Goal: Task Accomplishment & Management: Manage account settings

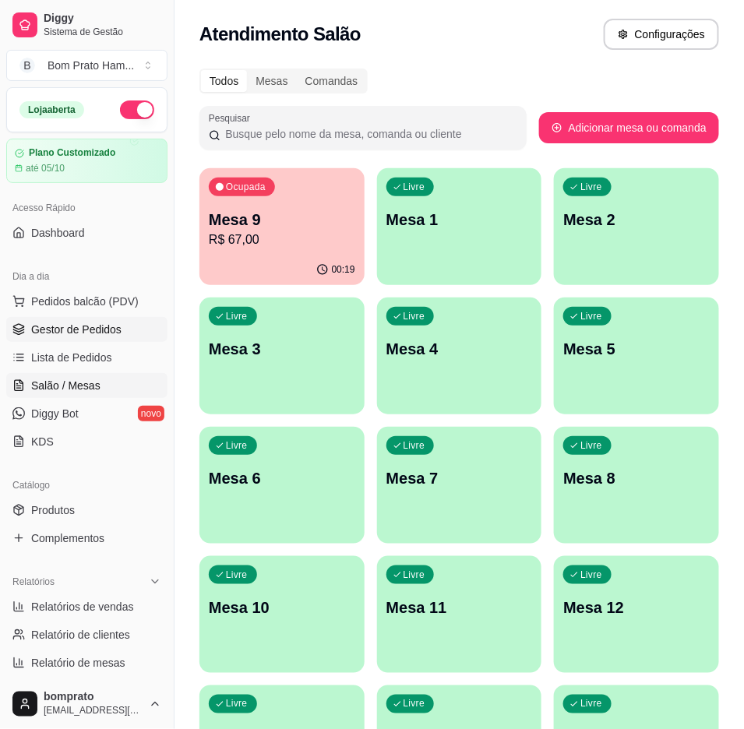
scroll to position [44, 0]
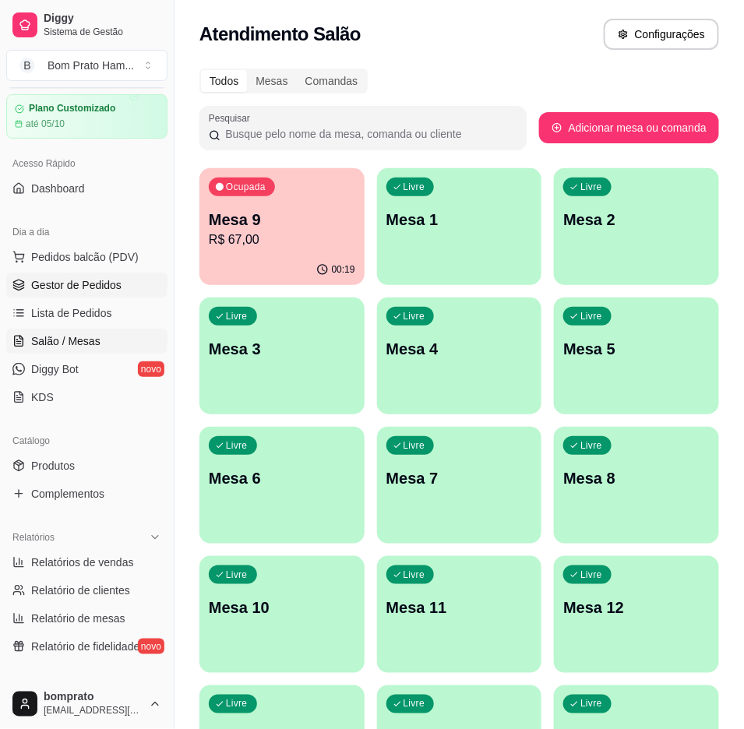
click at [127, 287] on link "Gestor de Pedidos" at bounding box center [86, 285] width 161 height 25
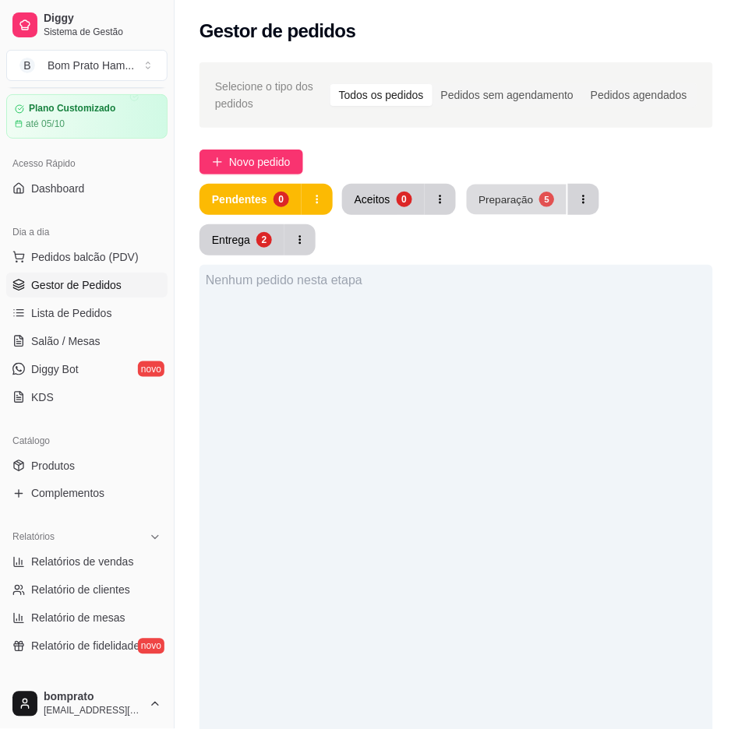
click at [519, 199] on div "Preparação" at bounding box center [505, 199] width 55 height 15
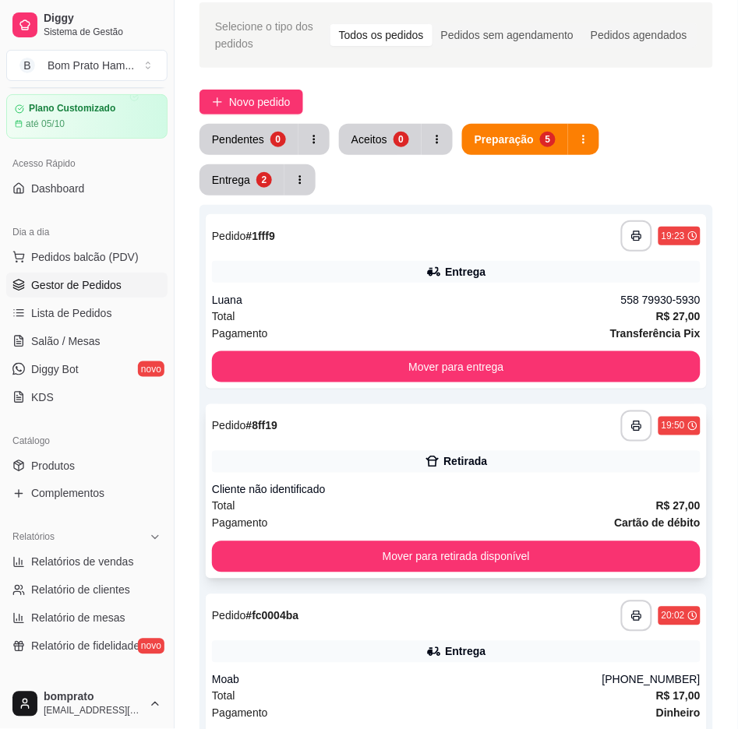
scroll to position [86, 0]
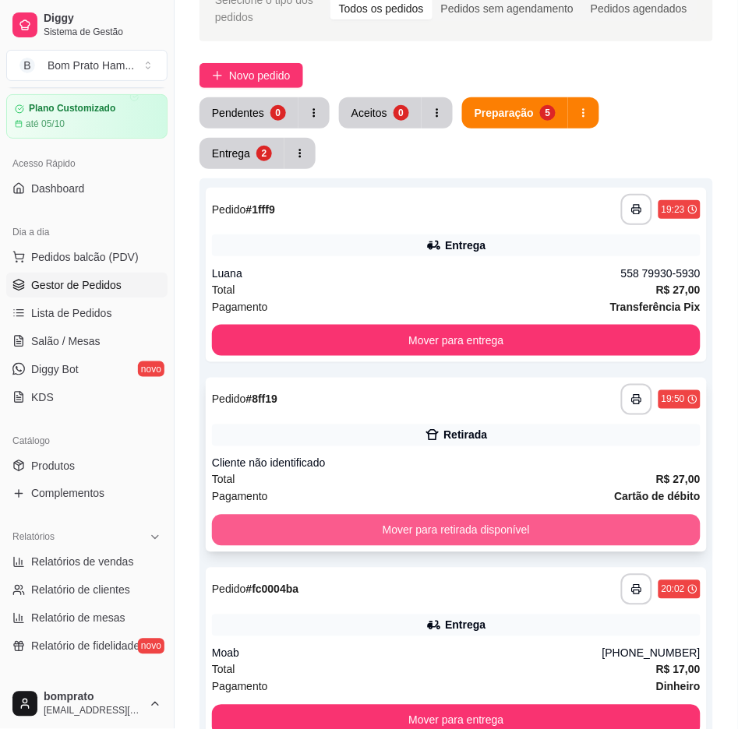
click at [649, 516] on button "Mover para retirada disponível" at bounding box center [456, 530] width 488 height 31
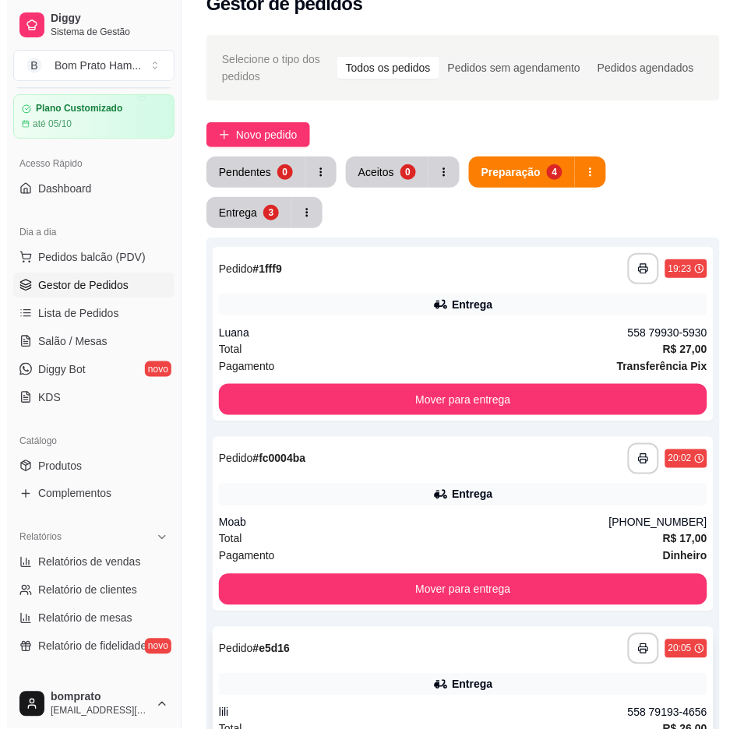
scroll to position [0, 0]
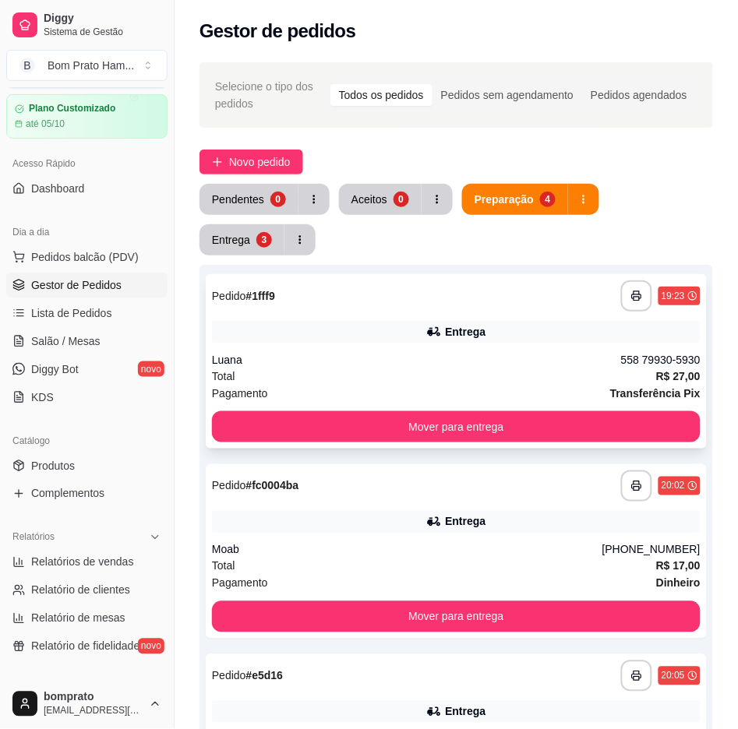
click at [631, 379] on div "Total R$ 27,00" at bounding box center [456, 376] width 488 height 17
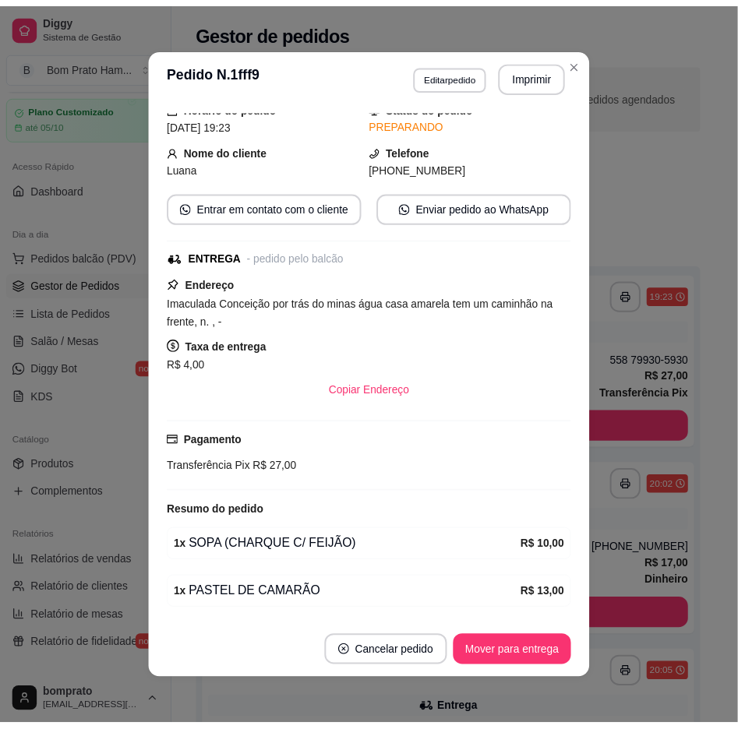
scroll to position [115, 0]
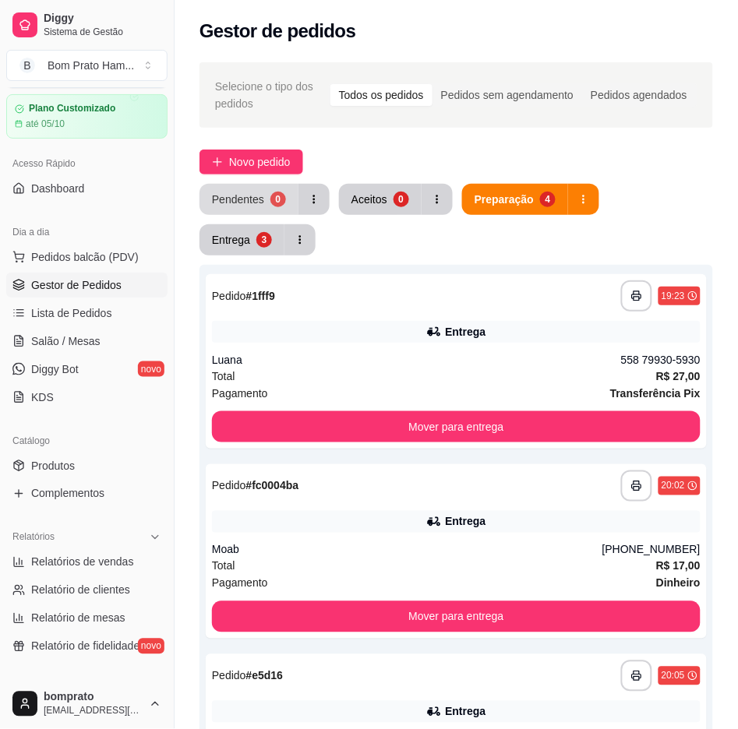
click at [278, 203] on div "0" at bounding box center [278, 200] width 16 height 16
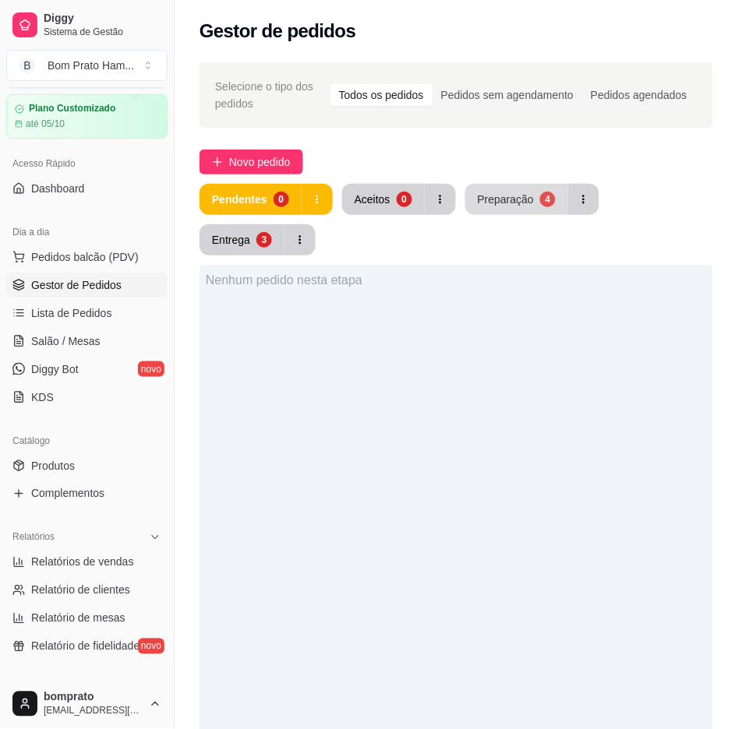
click at [545, 189] on button "Preparação 4" at bounding box center [516, 199] width 103 height 31
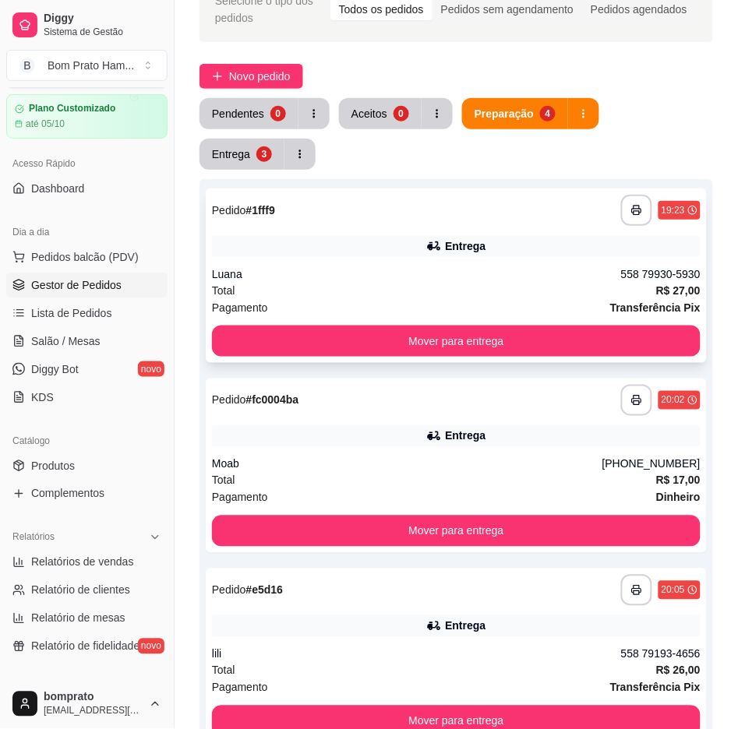
scroll to position [86, 0]
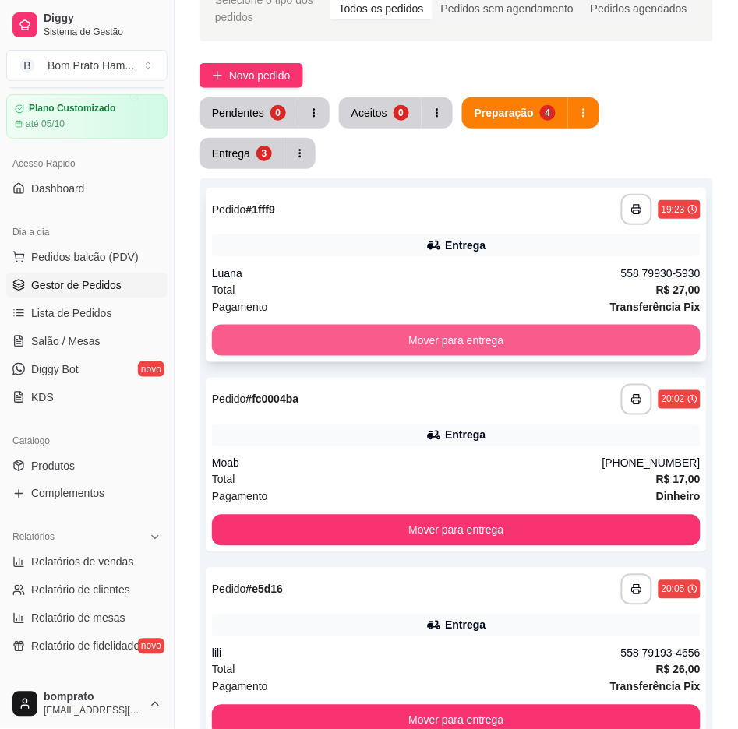
click at [551, 330] on button "Mover para entrega" at bounding box center [456, 340] width 488 height 31
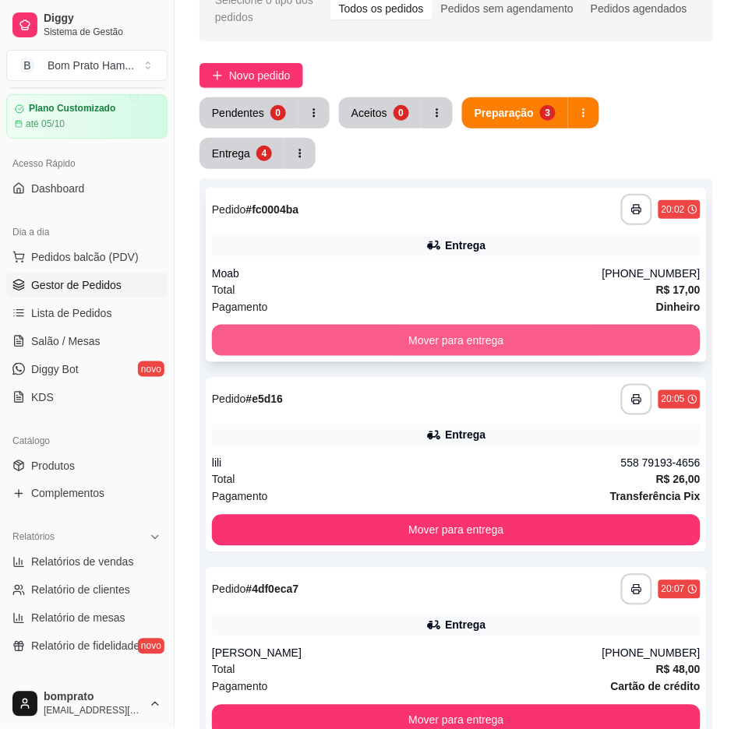
click at [548, 325] on button "Mover para entrega" at bounding box center [456, 340] width 488 height 31
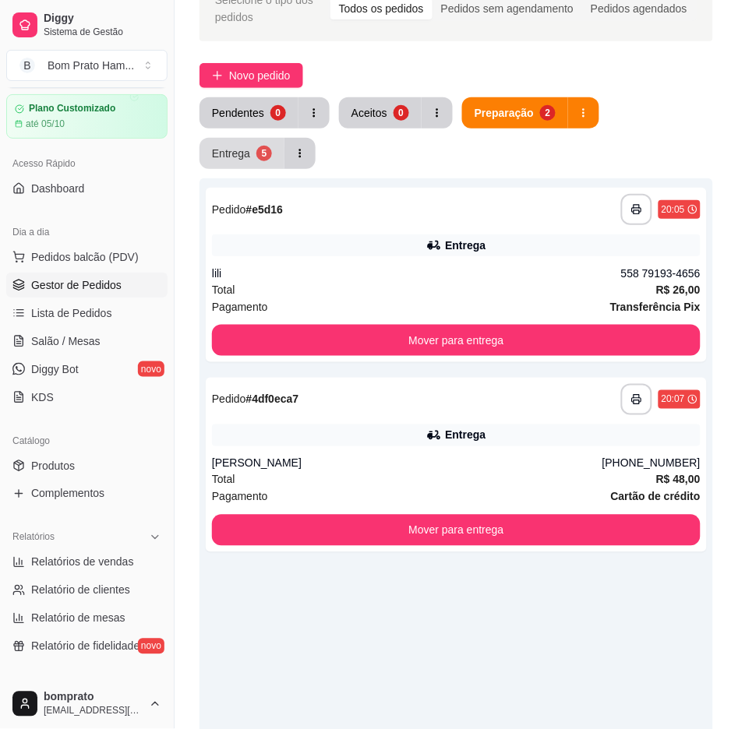
click at [238, 141] on button "Entrega 5" at bounding box center [241, 153] width 85 height 31
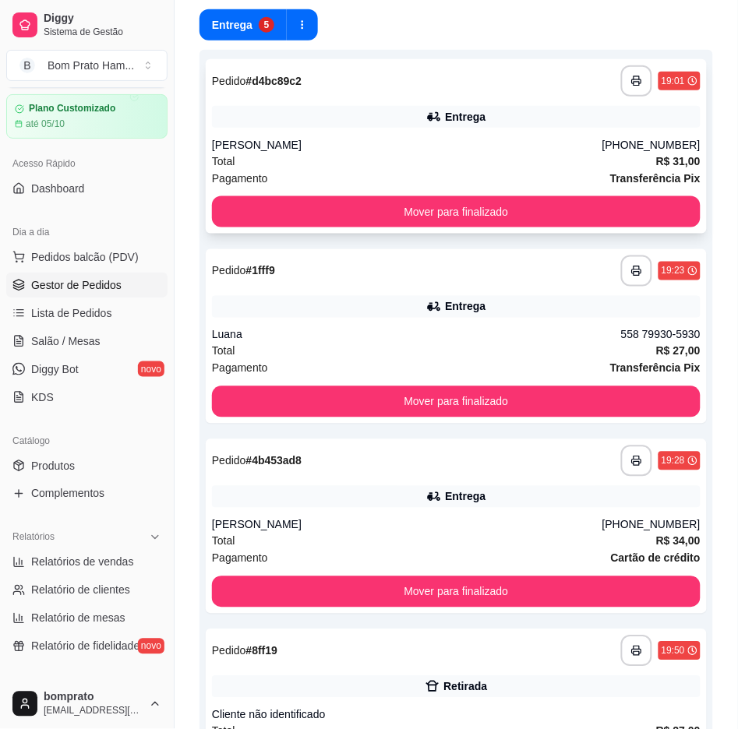
scroll to position [130, 0]
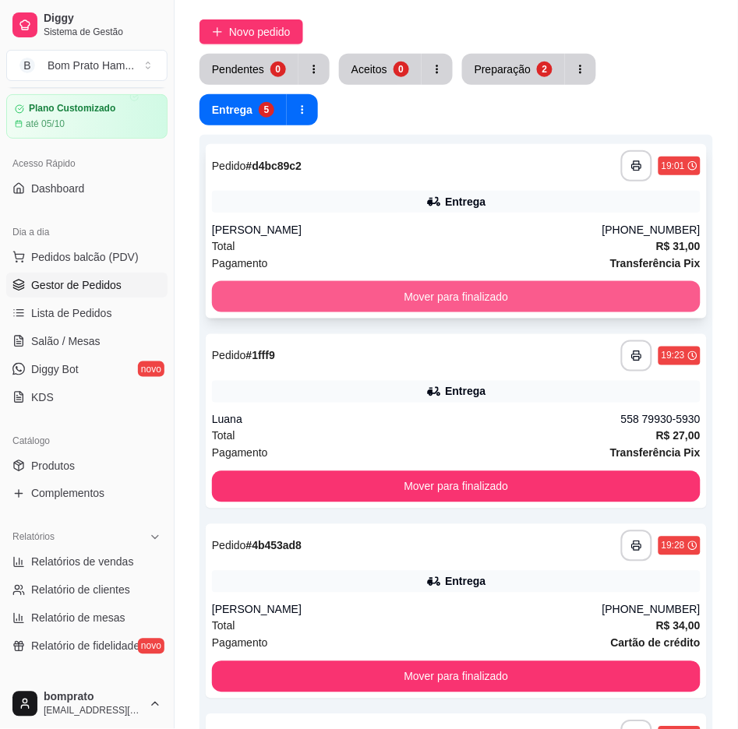
click at [580, 291] on button "Mover para finalizado" at bounding box center [456, 296] width 488 height 31
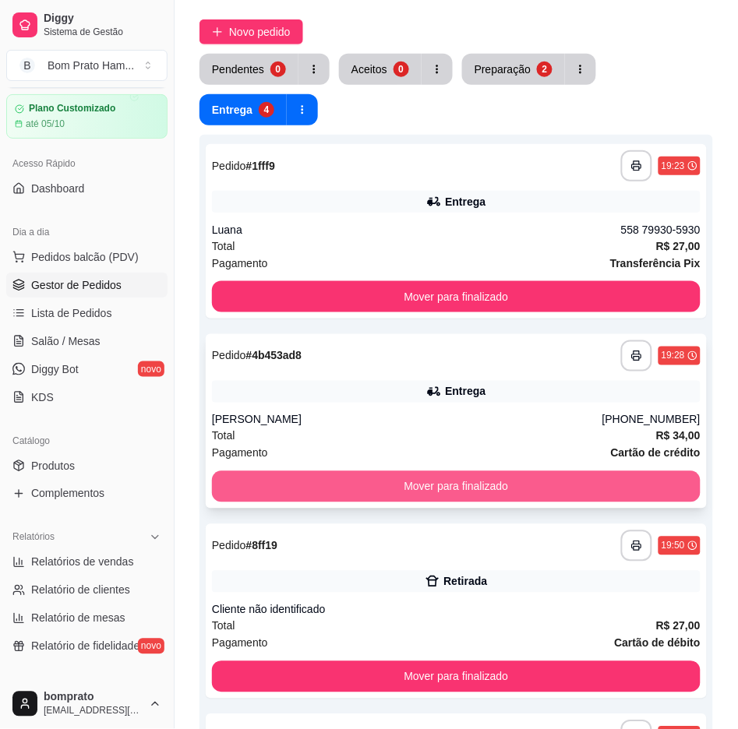
click at [555, 477] on button "Mover para finalizado" at bounding box center [456, 486] width 488 height 31
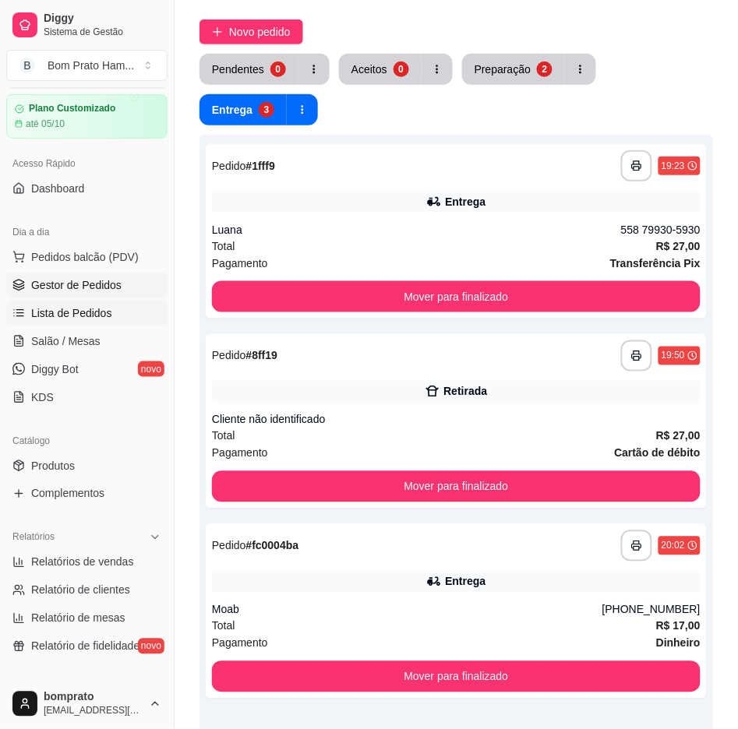
click at [97, 322] on link "Lista de Pedidos" at bounding box center [86, 313] width 161 height 25
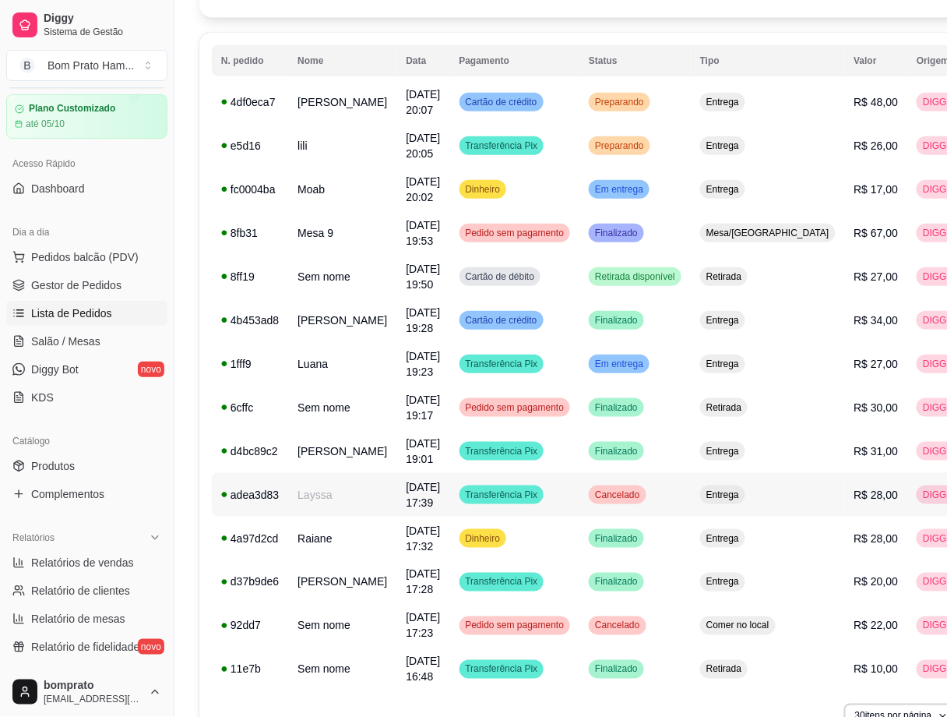
scroll to position [58, 0]
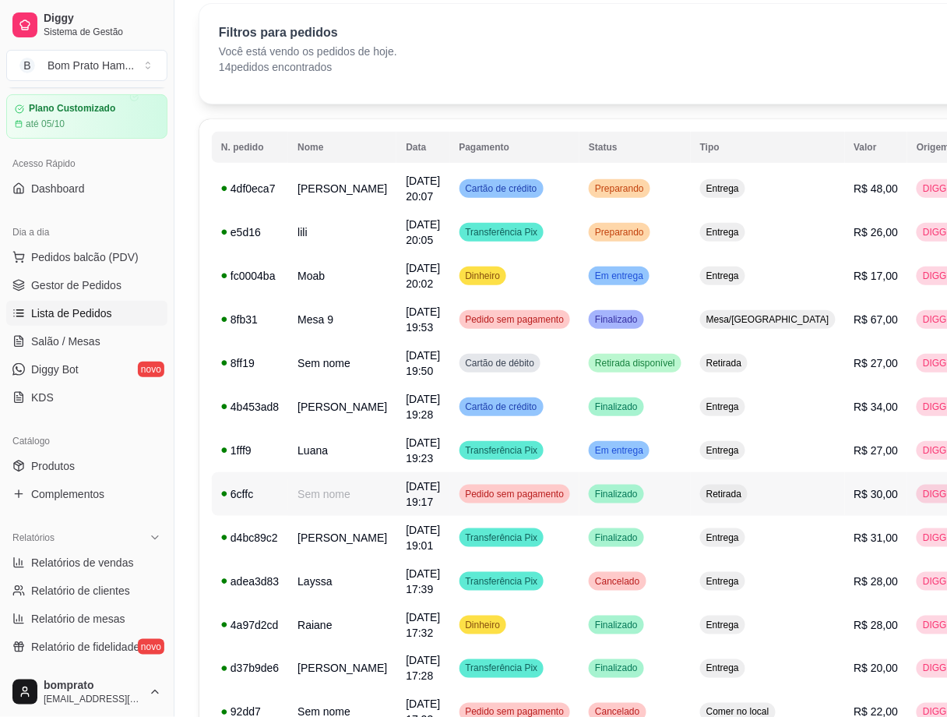
click at [743, 495] on span "R$ 30,00" at bounding box center [876, 494] width 44 height 12
click at [76, 287] on span "Gestor de Pedidos" at bounding box center [76, 285] width 90 height 16
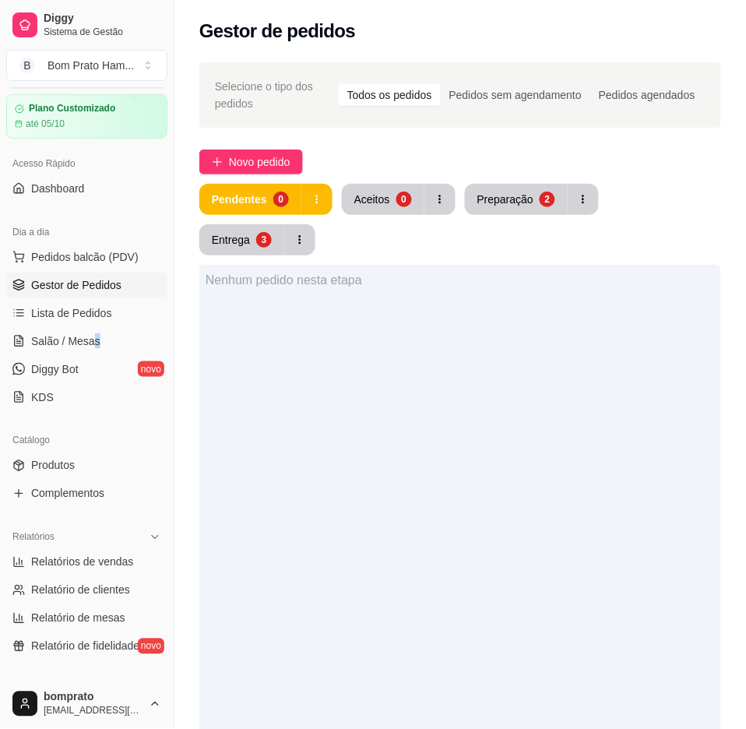
click at [97, 354] on ul "Pedidos balcão (PDV) Gestor de Pedidos Lista de Pedidos Salão / Mesas Diggy Bot…" at bounding box center [86, 327] width 161 height 165
click at [115, 331] on link "Salão / Mesas" at bounding box center [86, 341] width 161 height 25
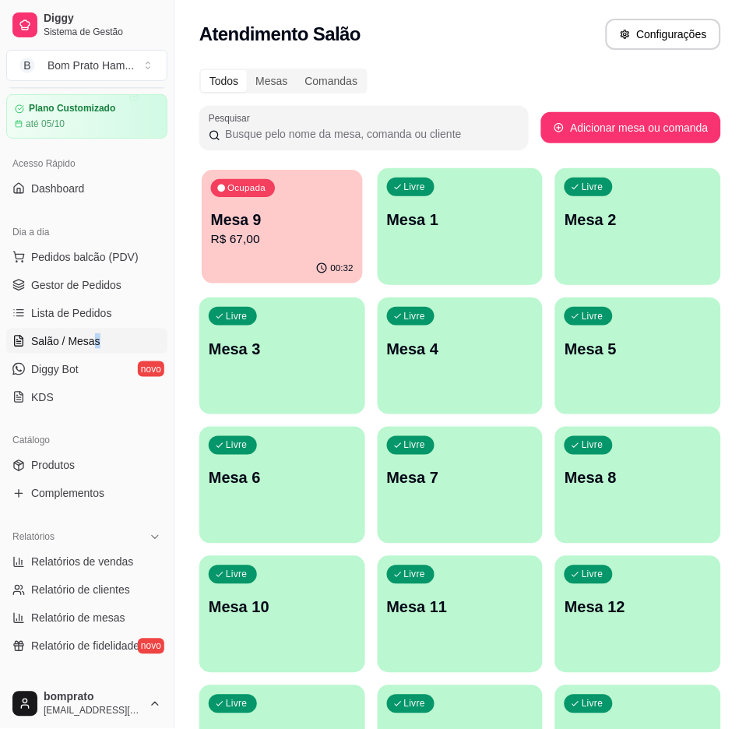
click at [340, 240] on p "R$ 67,00" at bounding box center [282, 240] width 143 height 18
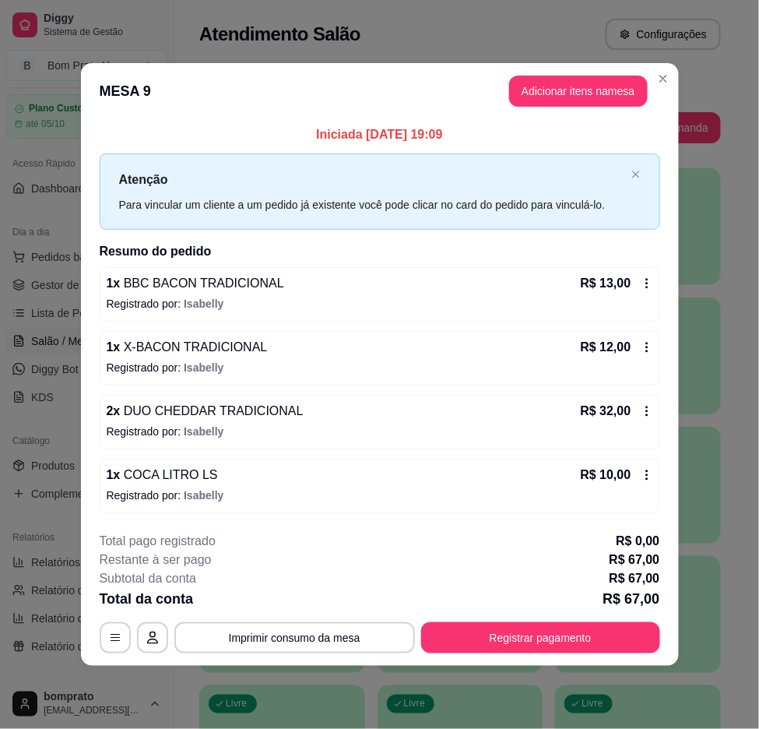
click at [636, 636] on button "Registrar pagamento" at bounding box center [540, 637] width 239 height 31
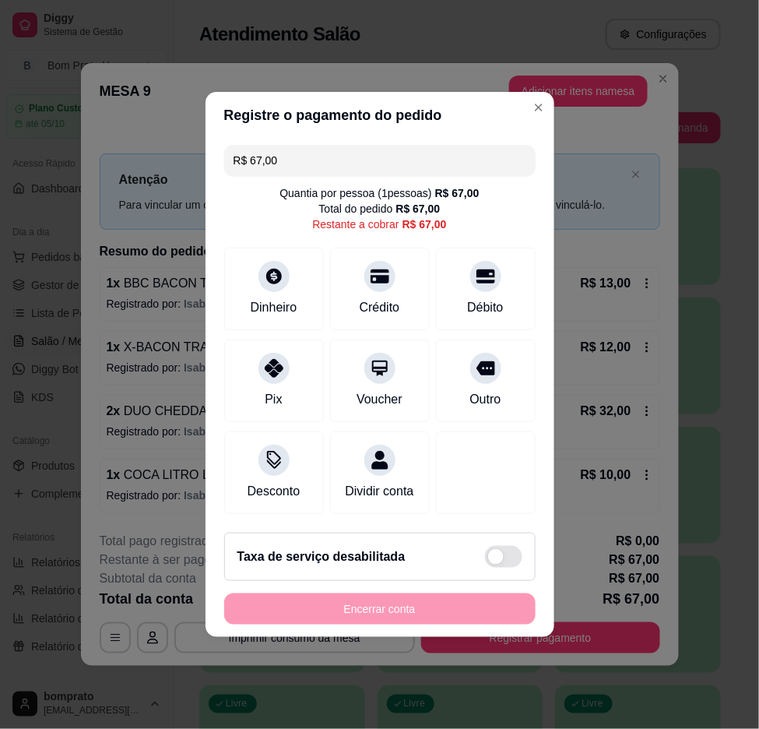
click at [370, 139] on div "R$ 67,00 Quantia por pessoa ( 1 pessoas) R$ 67,00 Total do pedido R$ 67,00 Rest…" at bounding box center [380, 330] width 349 height 382
click at [371, 139] on div "R$ 67,00 Quantia por pessoa ( 1 pessoas) R$ 67,00 Total do pedido R$ 67,00 Rest…" at bounding box center [380, 330] width 349 height 382
click at [384, 161] on input "R$ 67,00" at bounding box center [380, 160] width 293 height 31
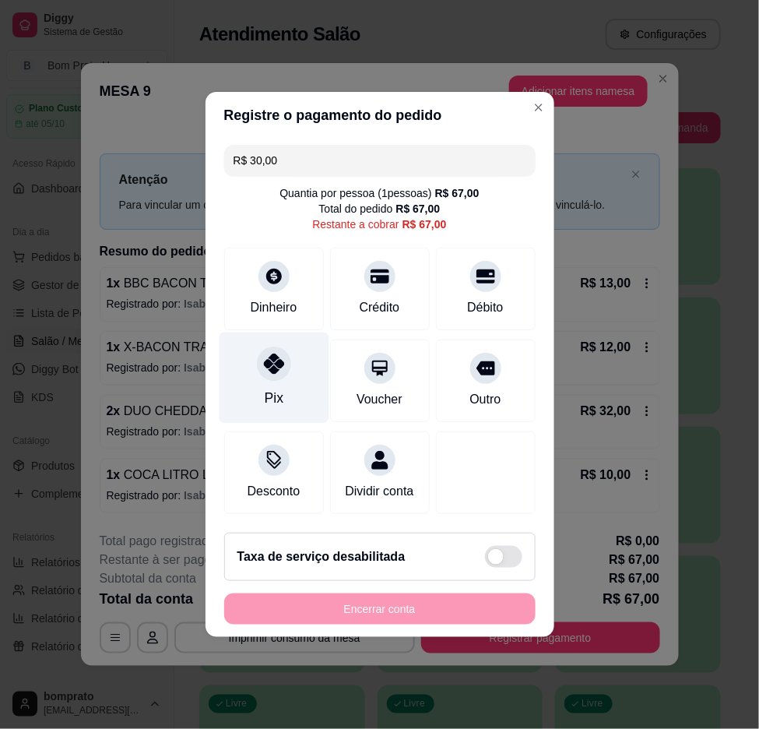
drag, startPoint x: 253, startPoint y: 372, endPoint x: 248, endPoint y: 363, distance: 10.2
click at [253, 370] on div "Pix" at bounding box center [274, 378] width 110 height 91
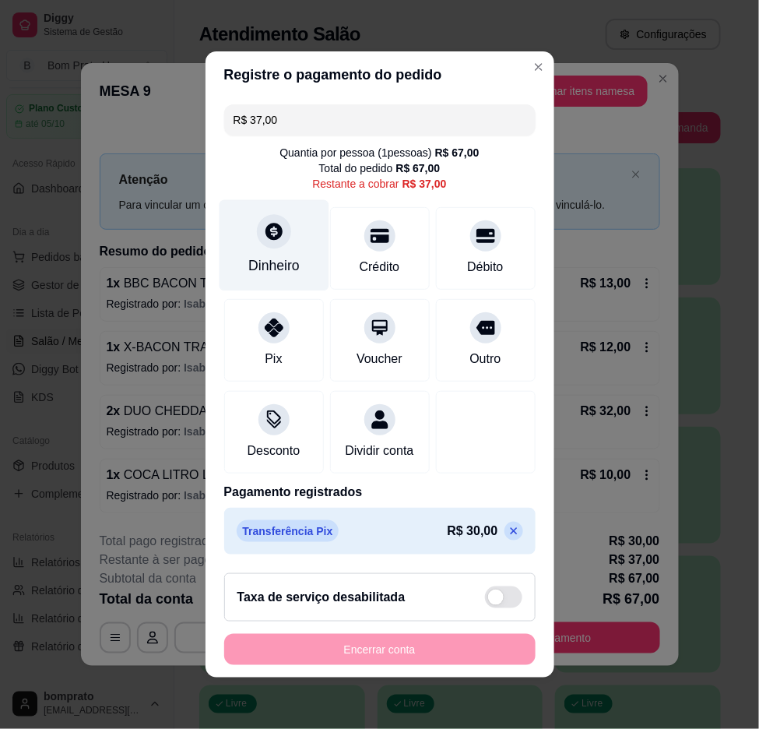
click at [262, 239] on div "Dinheiro" at bounding box center [274, 245] width 110 height 91
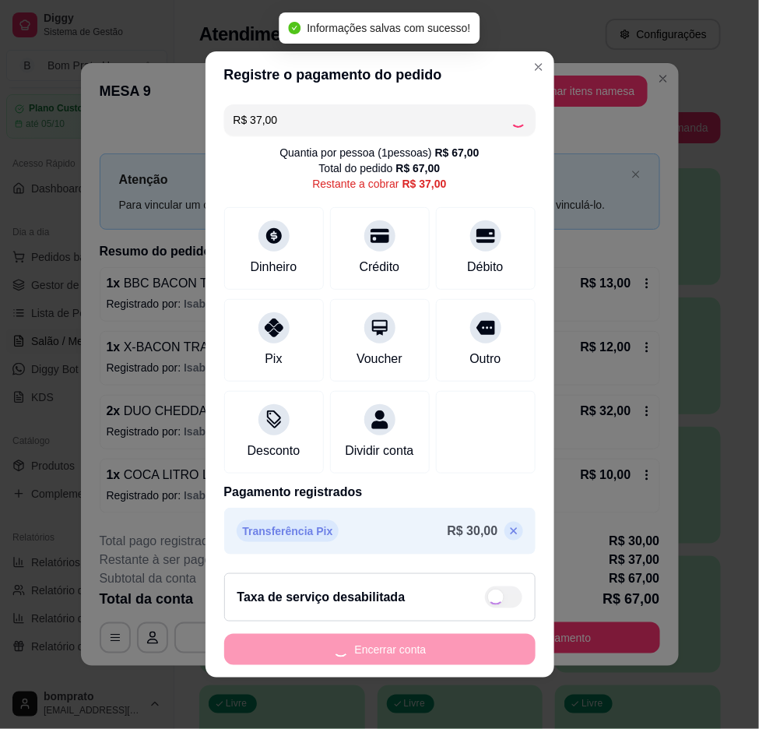
type input "R$ 0,00"
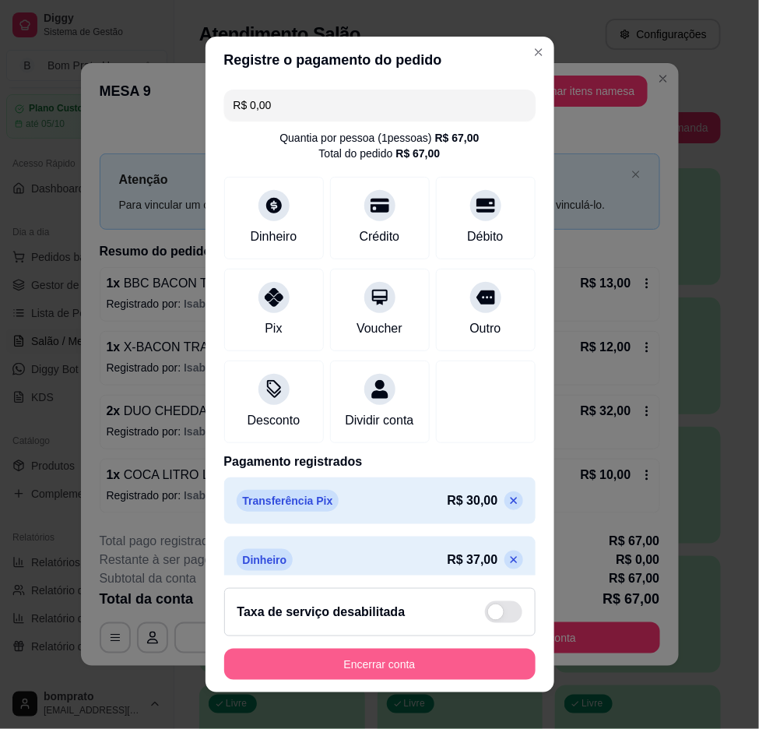
click at [502, 667] on button "Encerrar conta" at bounding box center [380, 664] width 312 height 31
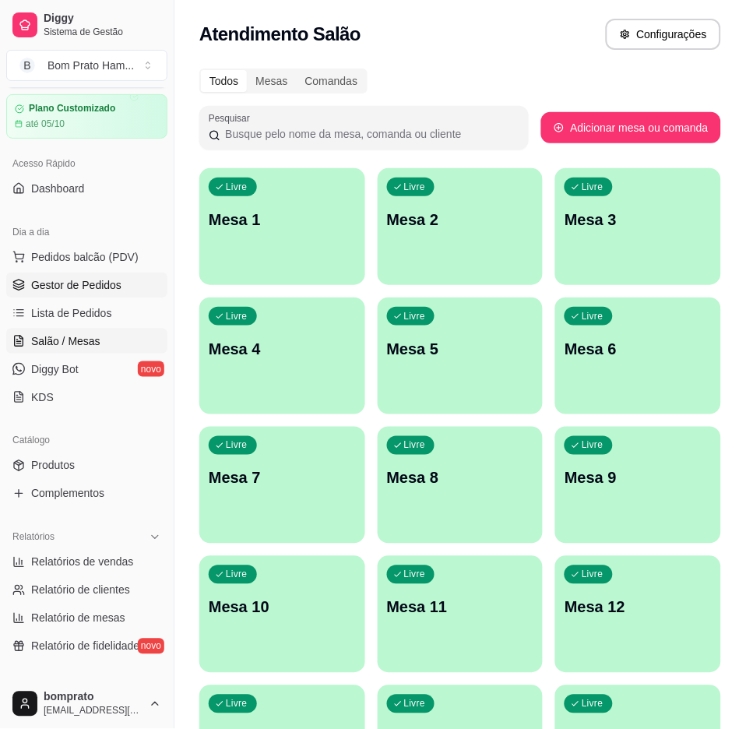
click at [120, 287] on link "Gestor de Pedidos" at bounding box center [86, 285] width 161 height 25
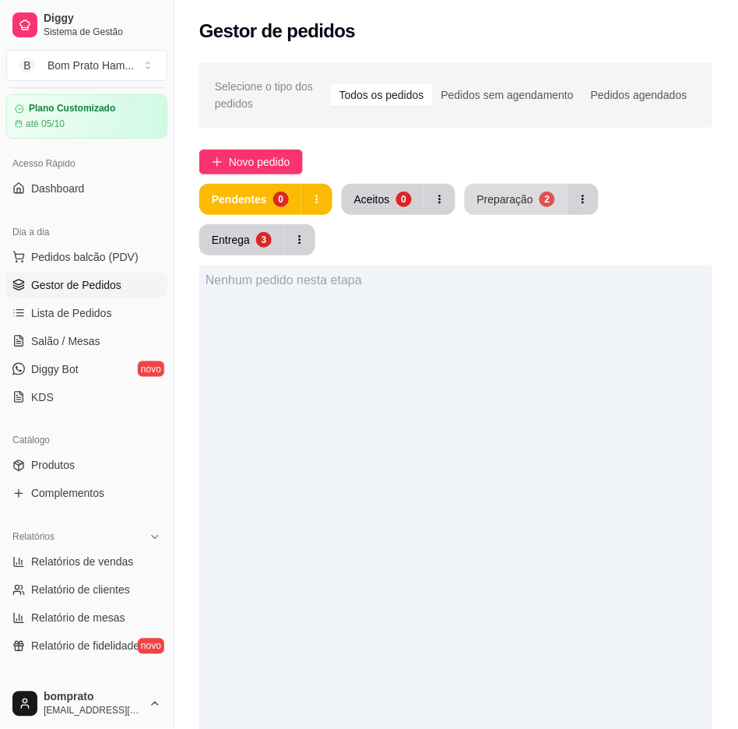
click at [509, 184] on button "Preparação 2" at bounding box center [516, 199] width 103 height 31
click at [513, 201] on div "Preparação" at bounding box center [505, 199] width 55 height 15
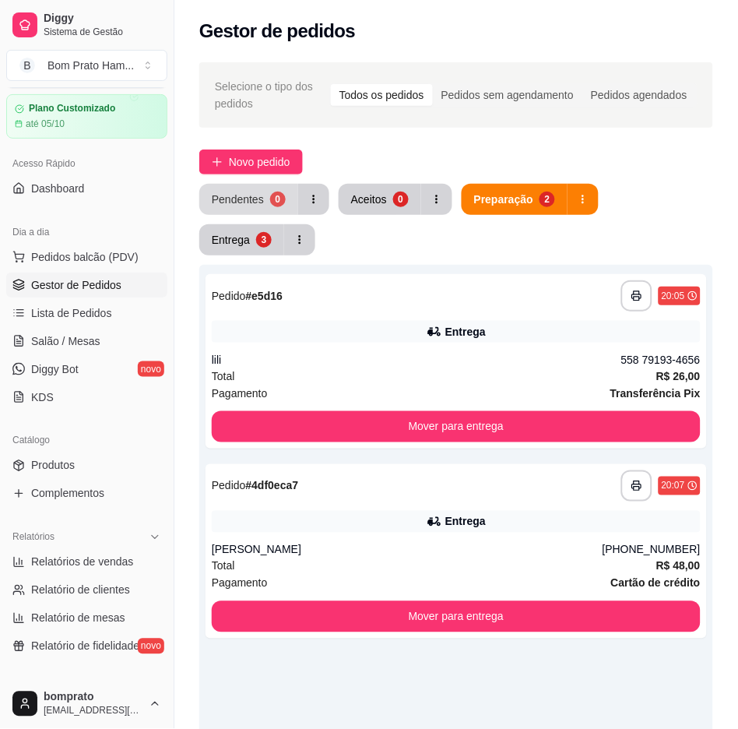
click at [282, 197] on div "0" at bounding box center [278, 200] width 16 height 16
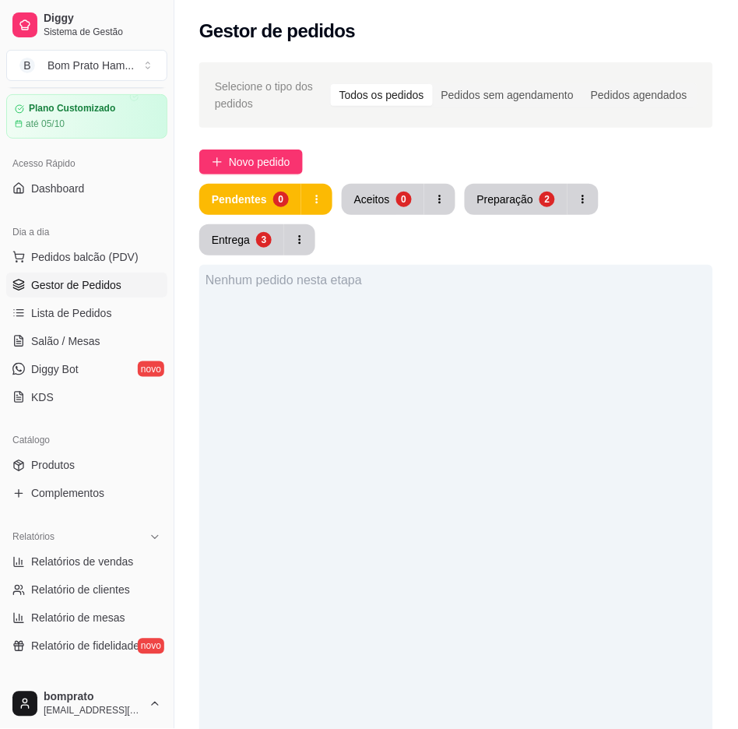
click at [499, 184] on button "Preparação 2" at bounding box center [516, 199] width 103 height 31
drag, startPoint x: 501, startPoint y: 182, endPoint x: 507, endPoint y: 190, distance: 10.0
click at [507, 190] on div "Selecione o tipo dos pedidos Todos os pedidos Pedidos sem agendamento Pedidos a…" at bounding box center [456, 533] width 564 height 960
click at [507, 192] on button "Preparação 2" at bounding box center [517, 200] width 100 height 30
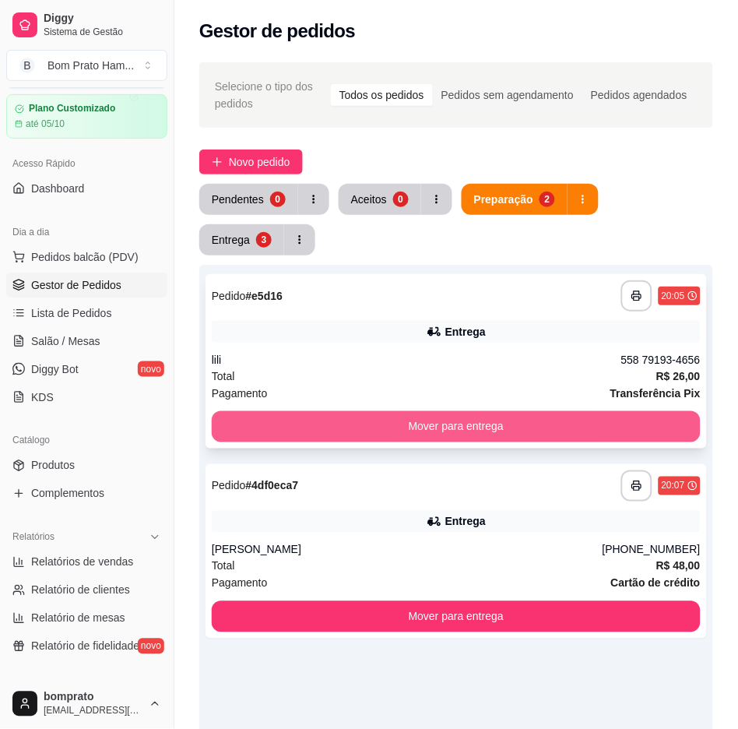
click at [588, 417] on button "Mover para entrega" at bounding box center [456, 426] width 489 height 31
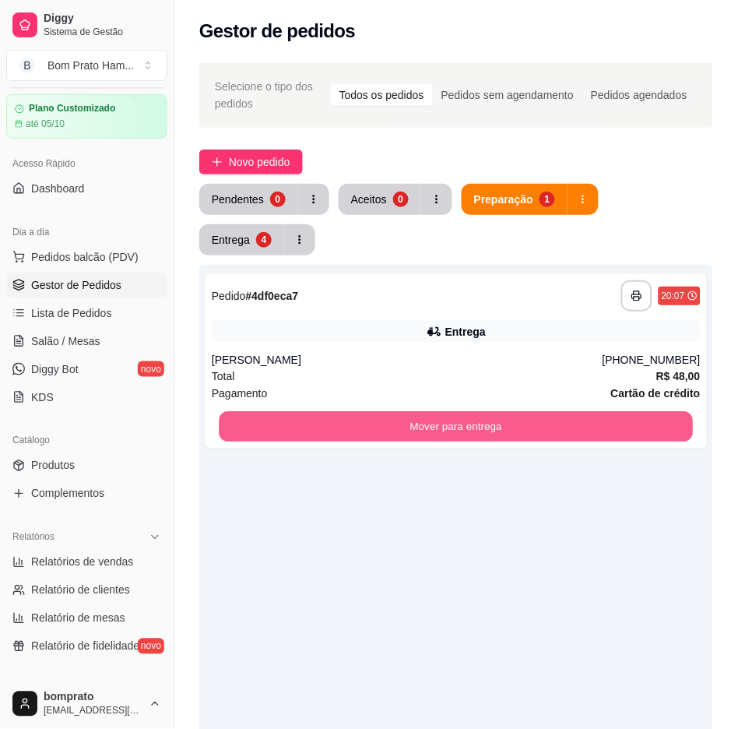
click at [588, 417] on button "Mover para entrega" at bounding box center [456, 427] width 474 height 30
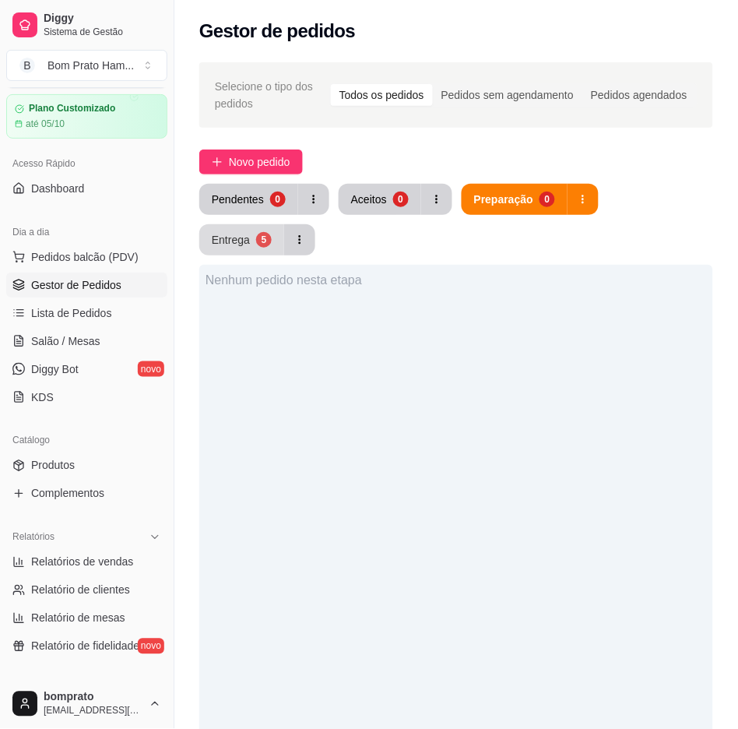
click at [216, 231] on button "Entrega 5" at bounding box center [241, 239] width 85 height 31
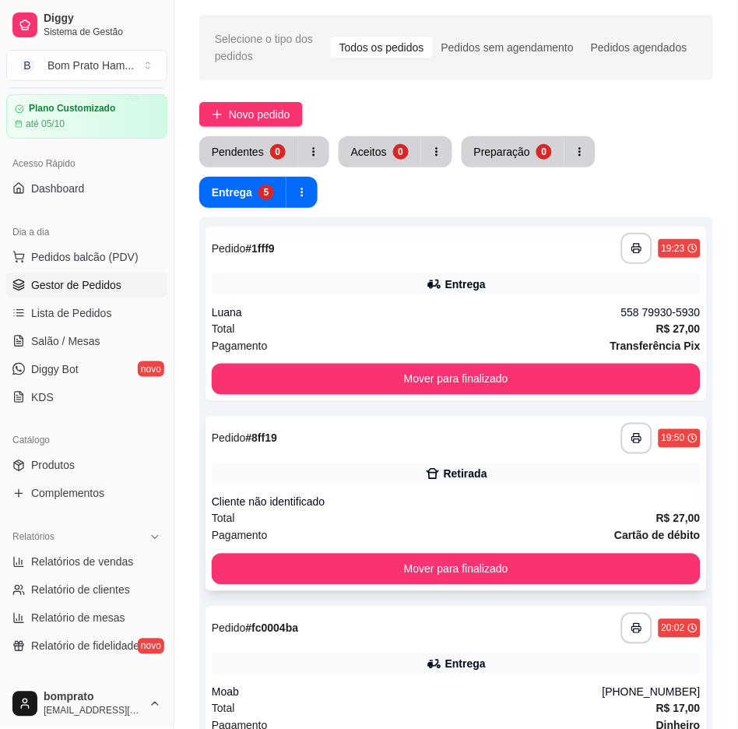
scroll to position [86, 0]
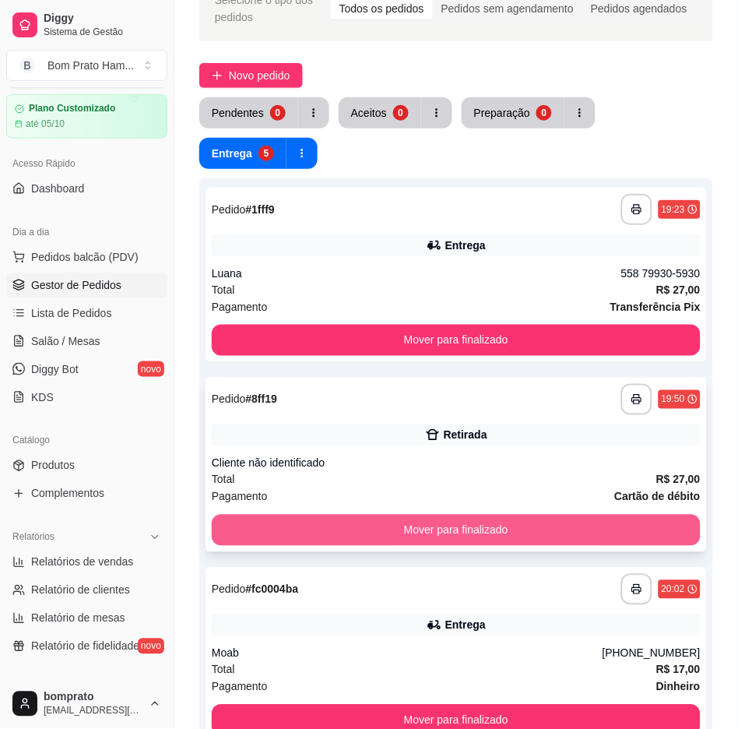
click at [472, 531] on button "Mover para finalizado" at bounding box center [456, 530] width 489 height 31
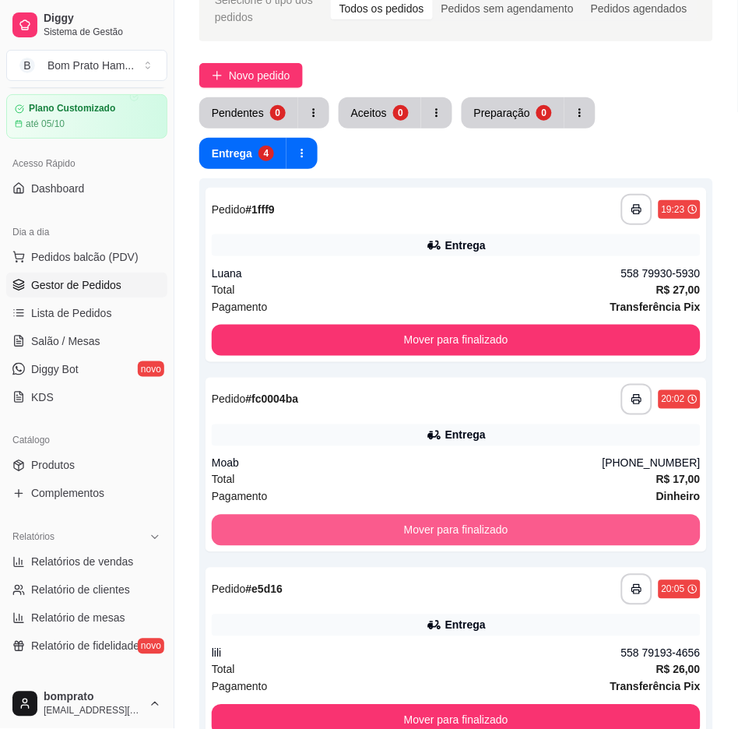
click at [476, 522] on button "Mover para finalizado" at bounding box center [456, 530] width 489 height 31
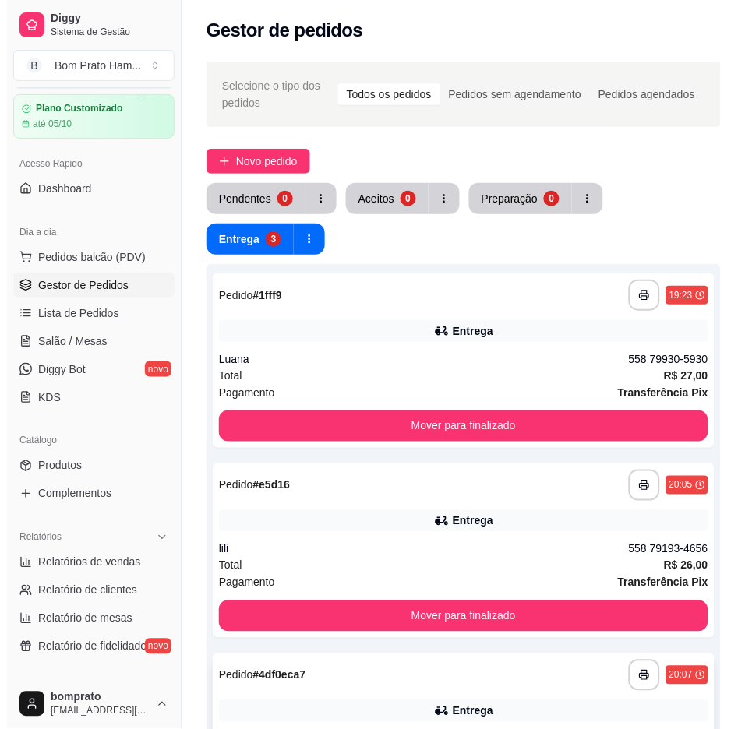
scroll to position [0, 0]
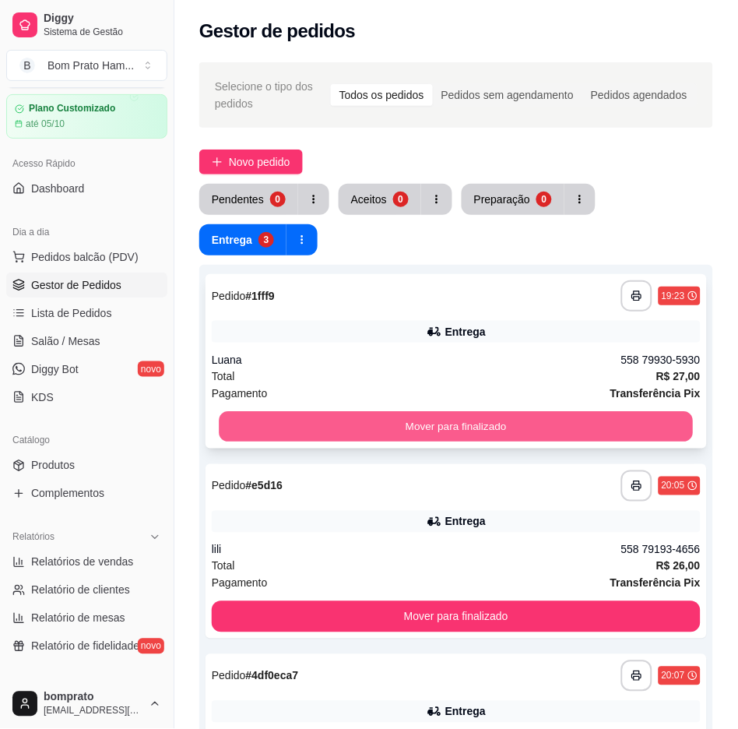
click at [499, 424] on button "Mover para finalizado" at bounding box center [456, 427] width 474 height 30
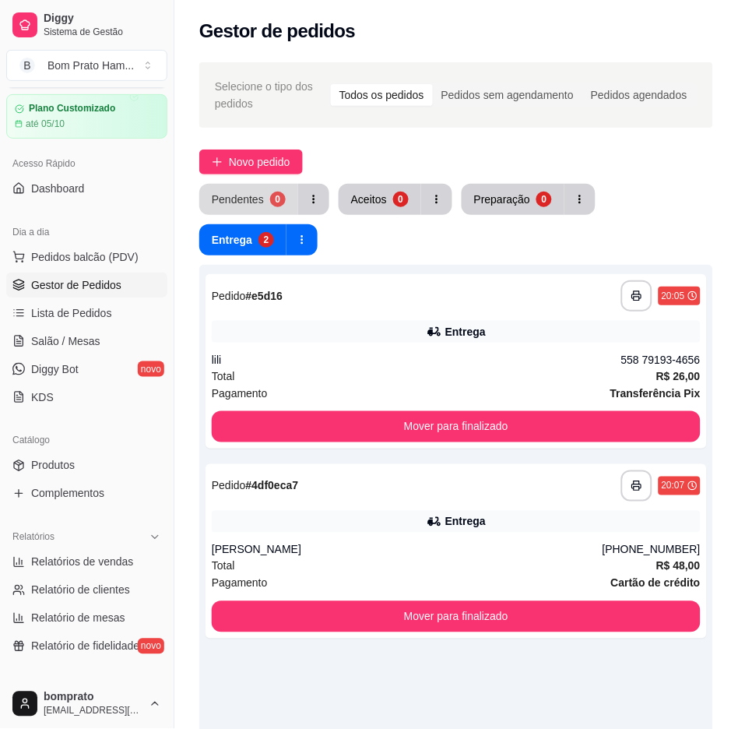
click at [270, 199] on div "0" at bounding box center [278, 200] width 16 height 16
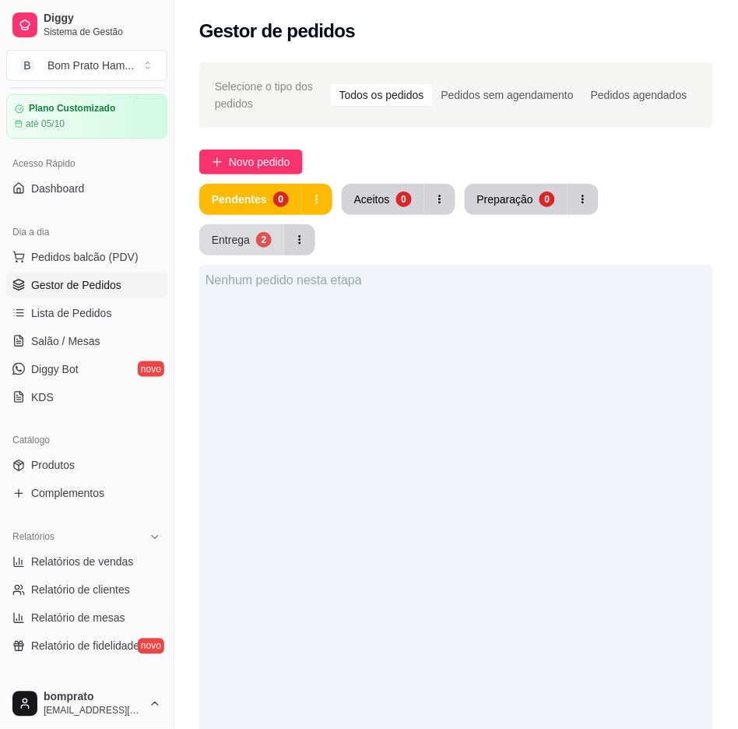
click at [245, 230] on button "Entrega 2" at bounding box center [241, 239] width 85 height 31
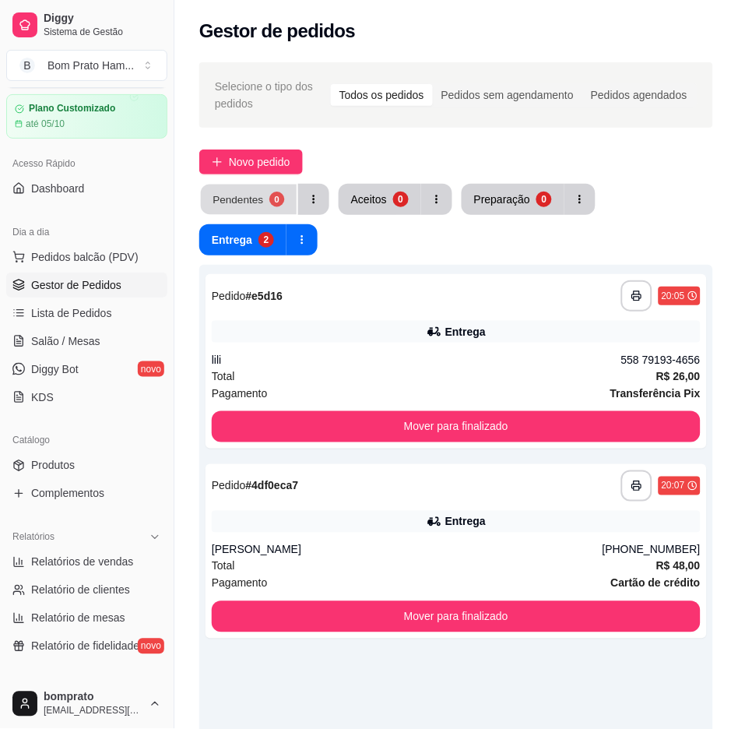
click at [282, 199] on div "0" at bounding box center [276, 199] width 15 height 15
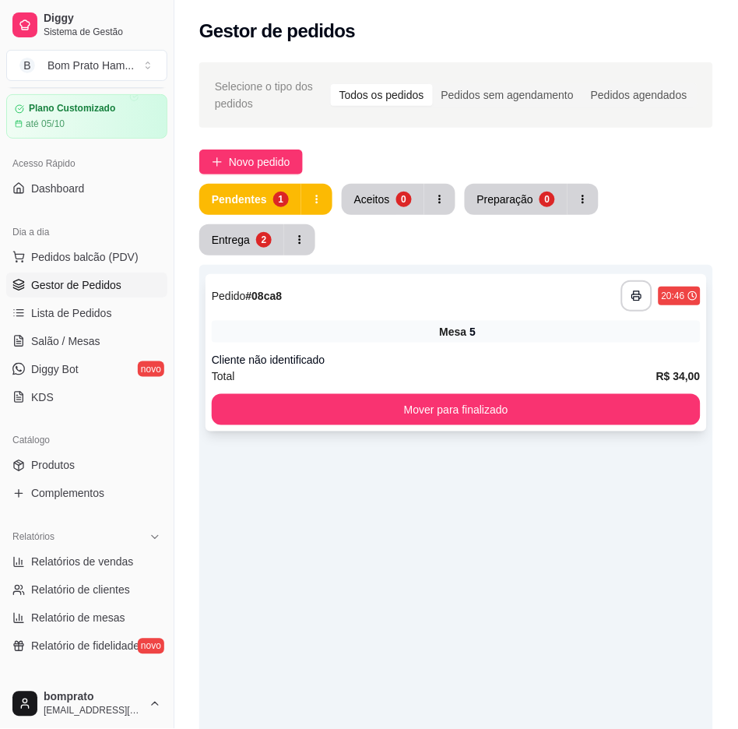
click at [695, 368] on span "R$ 34,00" at bounding box center [679, 376] width 44 height 17
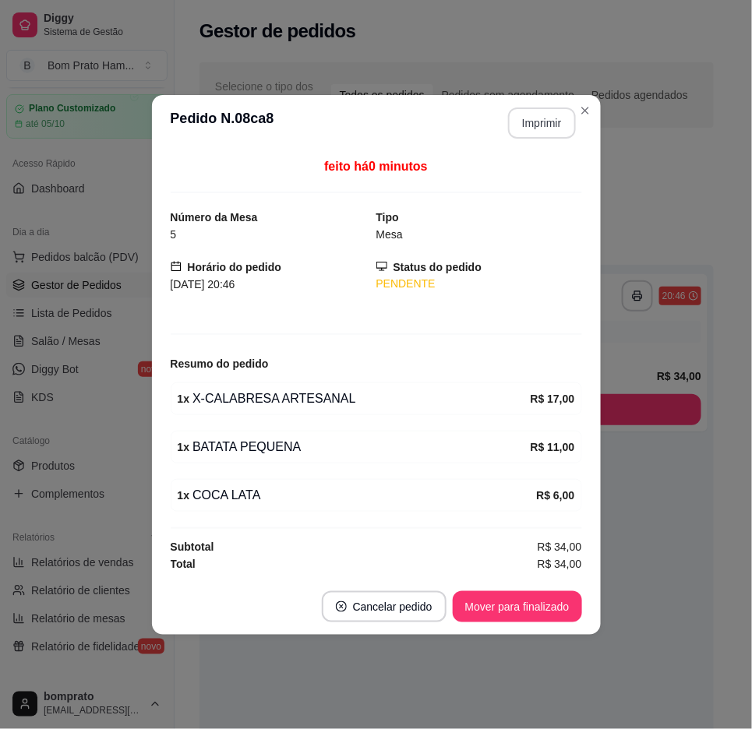
click at [523, 117] on button "Imprimir" at bounding box center [542, 122] width 68 height 31
click at [557, 604] on button "Mover para finalizado" at bounding box center [516, 606] width 125 height 30
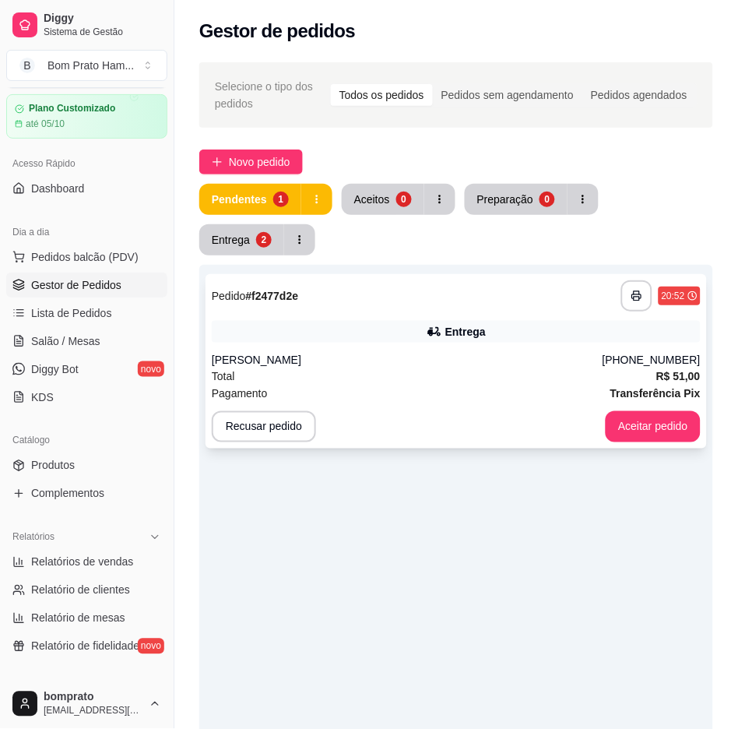
click at [589, 301] on div "**********" at bounding box center [456, 295] width 489 height 31
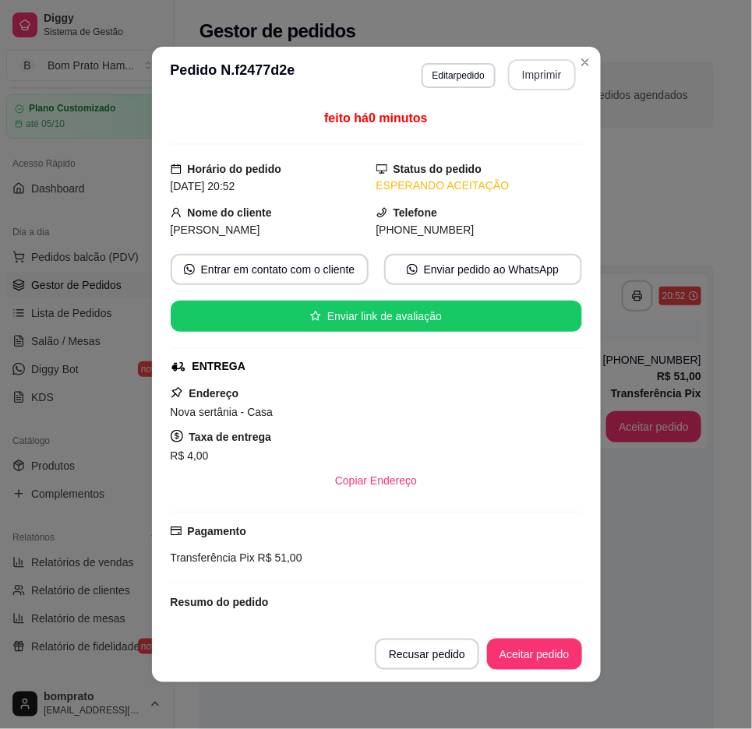
click at [523, 70] on button "Imprimir" at bounding box center [542, 74] width 68 height 31
click at [535, 650] on button "Aceitar pedido" at bounding box center [534, 654] width 92 height 30
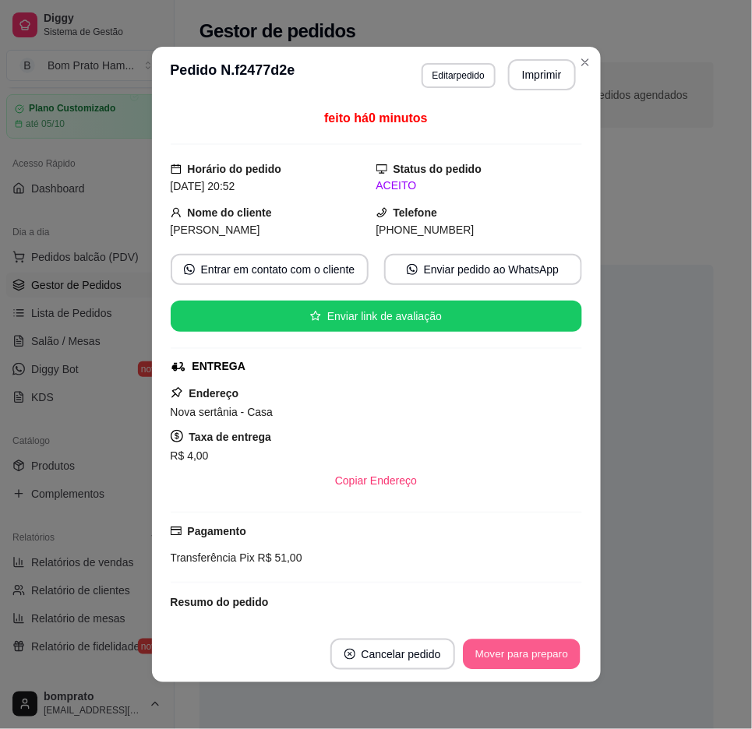
click at [541, 643] on button "Mover para preparo" at bounding box center [521, 654] width 117 height 30
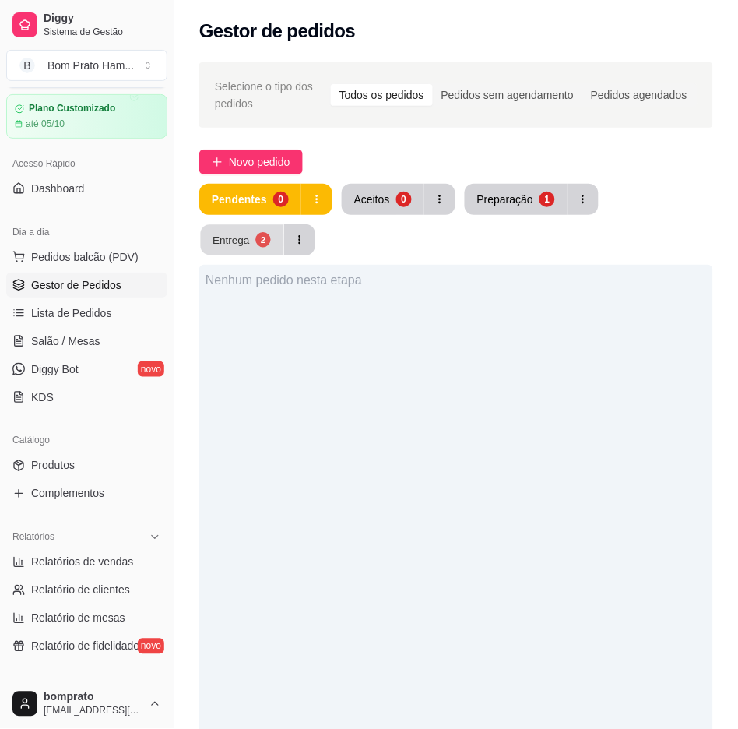
click at [252, 236] on button "Entrega 2" at bounding box center [242, 240] width 83 height 30
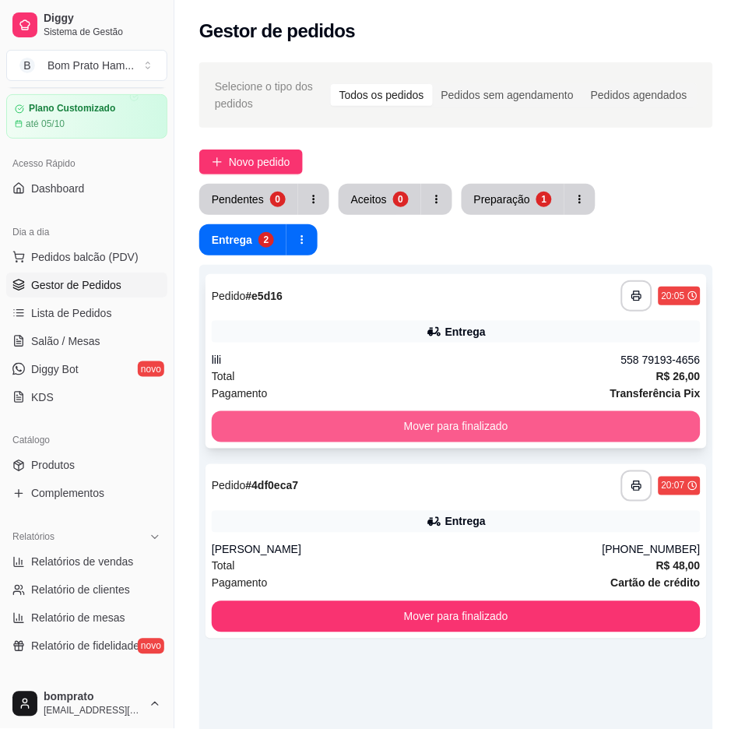
click at [396, 421] on button "Mover para finalizado" at bounding box center [456, 426] width 489 height 31
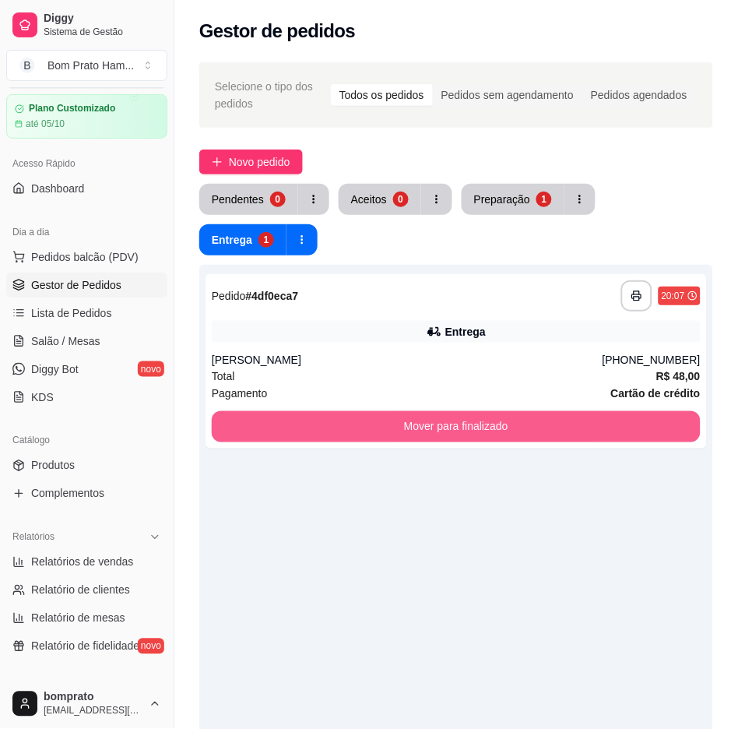
click at [406, 415] on button "Mover para finalizado" at bounding box center [456, 426] width 489 height 31
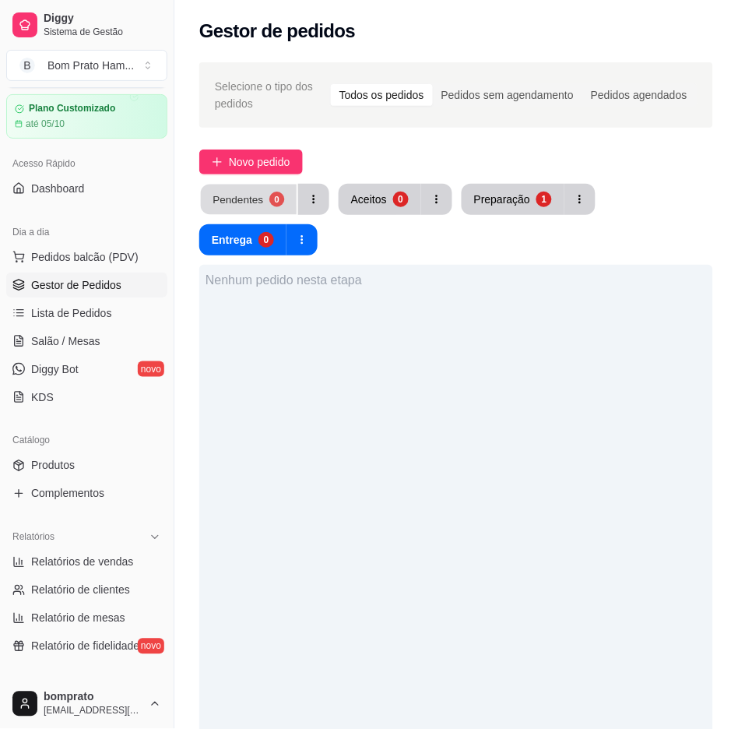
click at [273, 207] on button "Pendentes 0" at bounding box center [249, 200] width 96 height 30
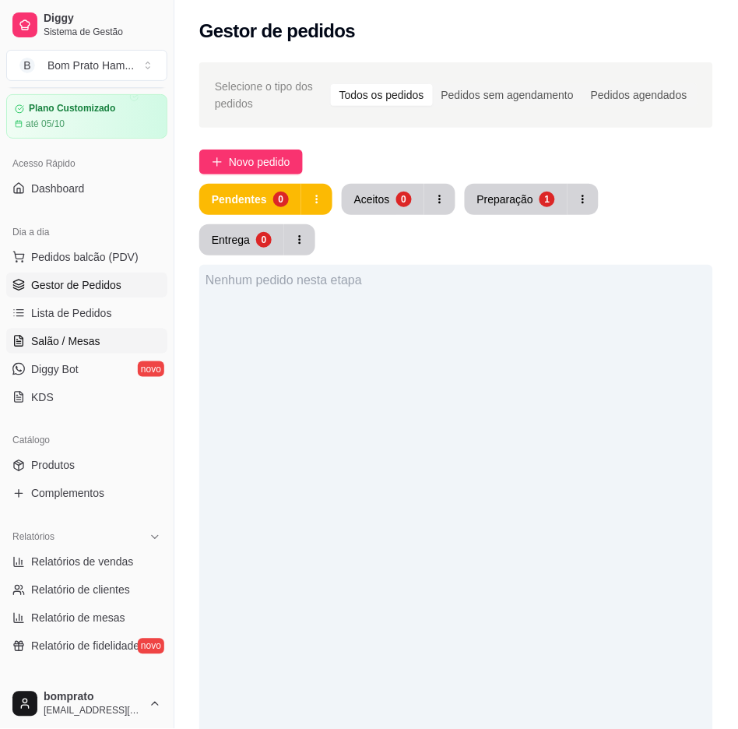
click at [122, 329] on link "Salão / Mesas" at bounding box center [86, 341] width 161 height 25
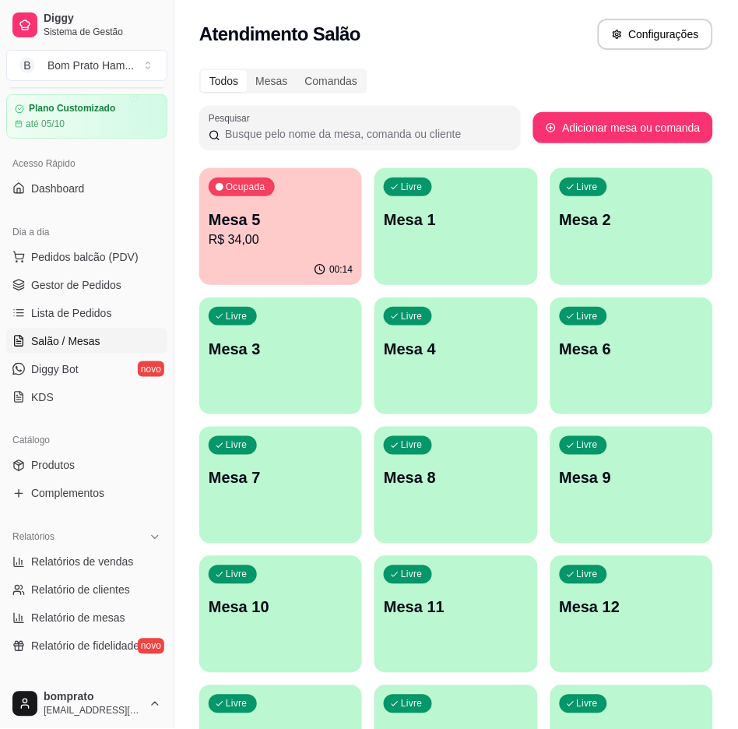
click at [276, 227] on p "Mesa 5" at bounding box center [281, 220] width 144 height 22
click at [110, 279] on span "Gestor de Pedidos" at bounding box center [76, 285] width 90 height 16
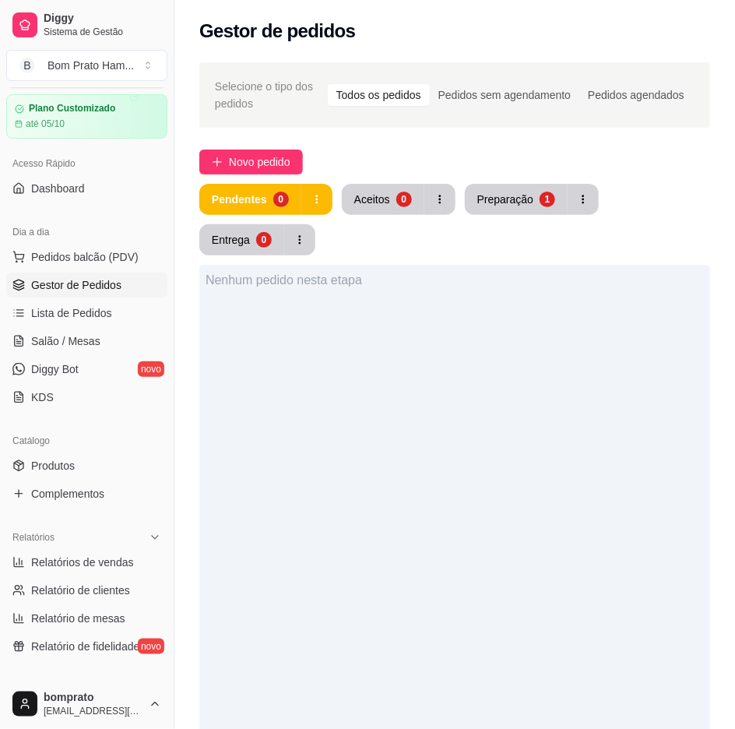
drag, startPoint x: 534, startPoint y: 218, endPoint x: 544, endPoint y: 182, distance: 37.0
click at [542, 187] on div "Pendentes 0 Aceitos 0 Preparação 1 Entrega 0" at bounding box center [454, 220] width 511 height 72
click at [544, 185] on div "Selecione o tipo dos pedidos Todos os pedidos Pedidos sem agendamento Pedidos a…" at bounding box center [454, 533] width 561 height 960
click at [540, 191] on button "Preparação 1" at bounding box center [517, 200] width 100 height 30
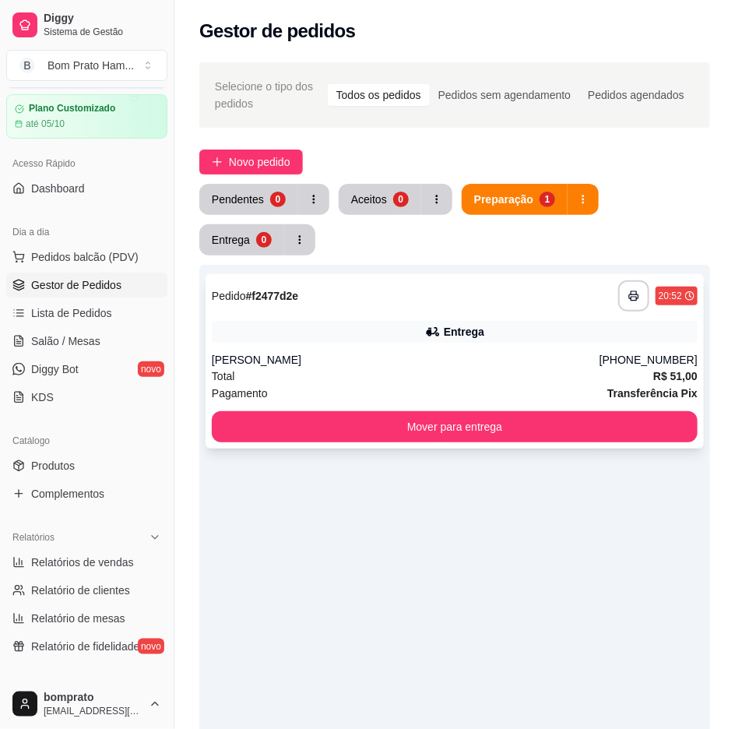
drag, startPoint x: 514, startPoint y: 294, endPoint x: 514, endPoint y: 307, distance: 12.5
click at [514, 307] on div "**********" at bounding box center [455, 295] width 486 height 31
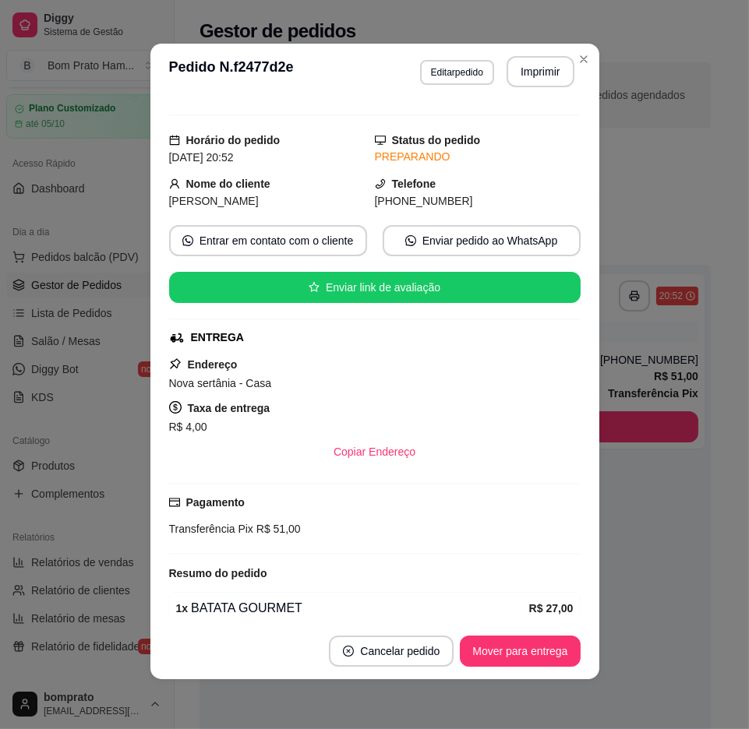
scroll to position [19, 0]
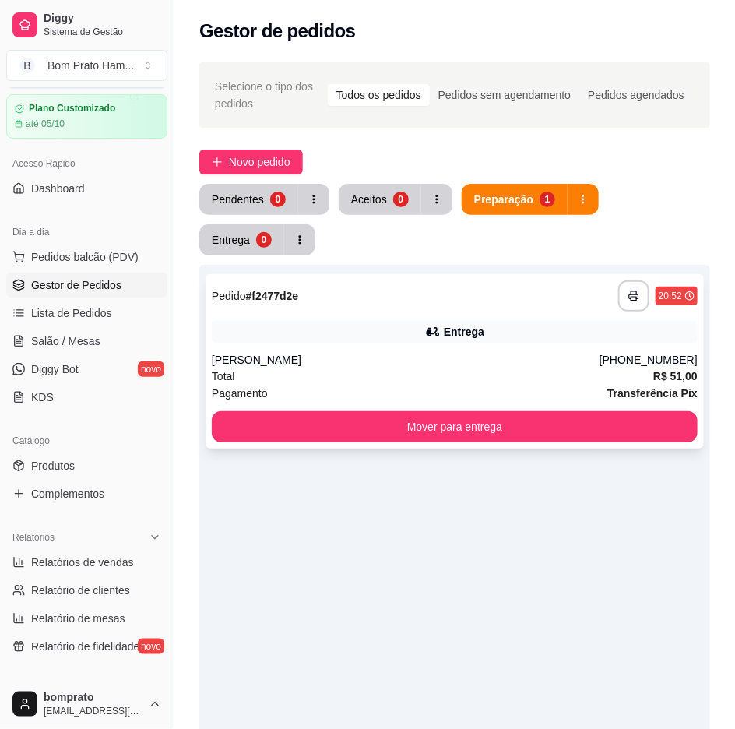
click at [601, 382] on div "Total R$ 51,00" at bounding box center [455, 376] width 486 height 17
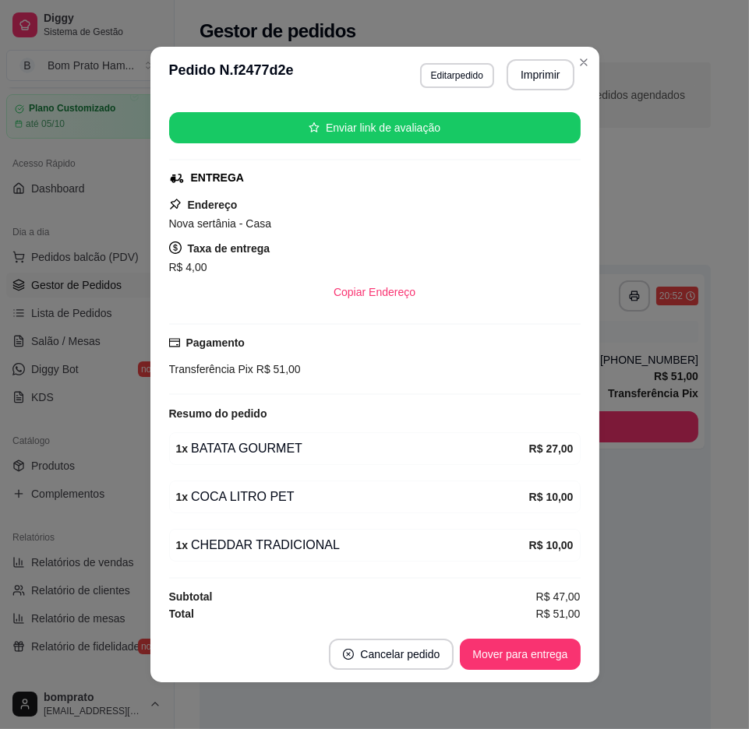
scroll to position [192, 0]
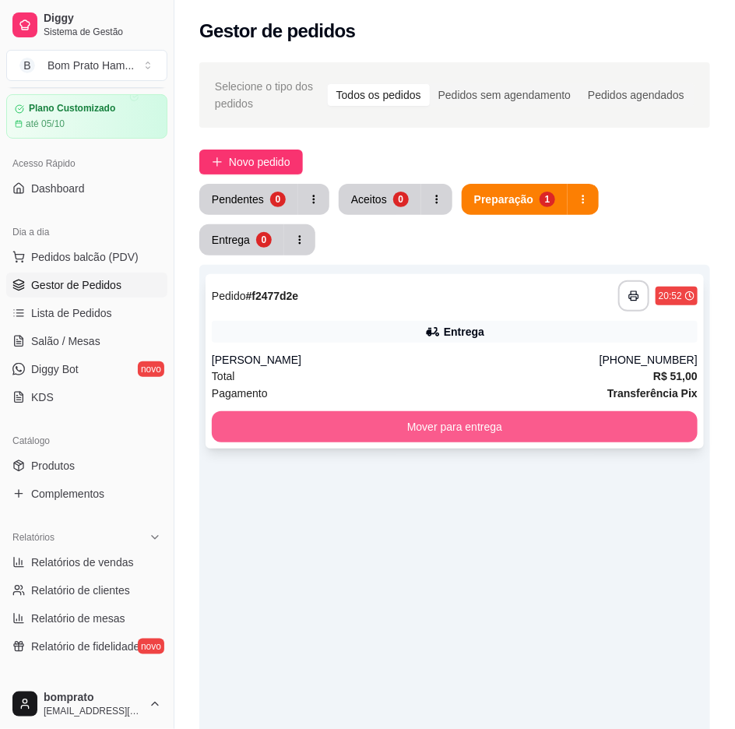
click at [583, 415] on button "Mover para entrega" at bounding box center [455, 426] width 486 height 31
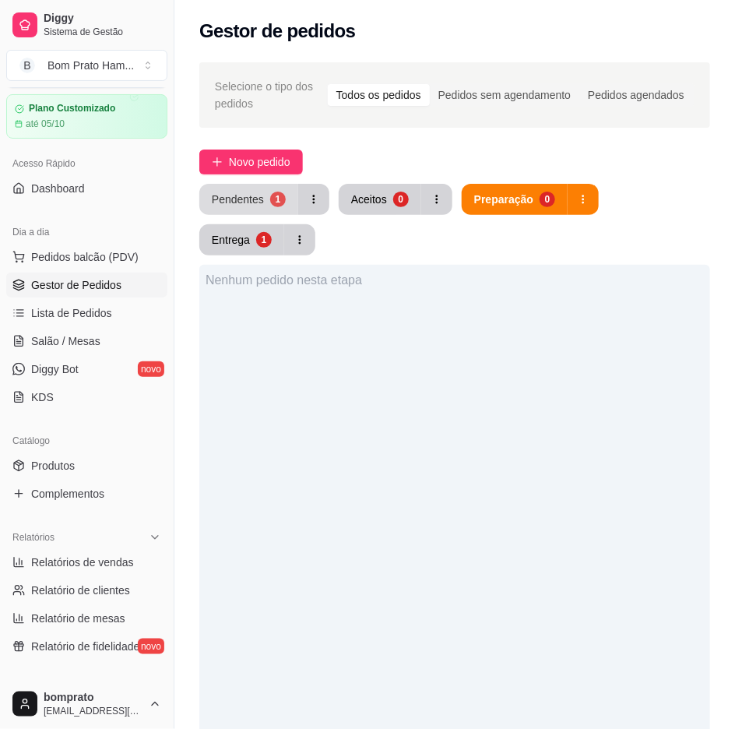
click at [271, 201] on div "1" at bounding box center [278, 200] width 16 height 16
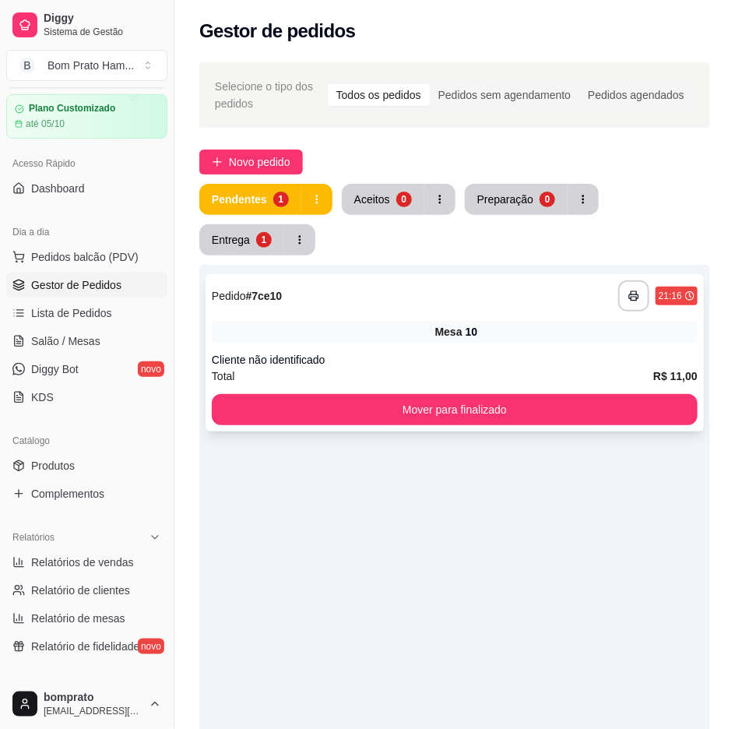
click at [415, 298] on div "**********" at bounding box center [455, 295] width 486 height 31
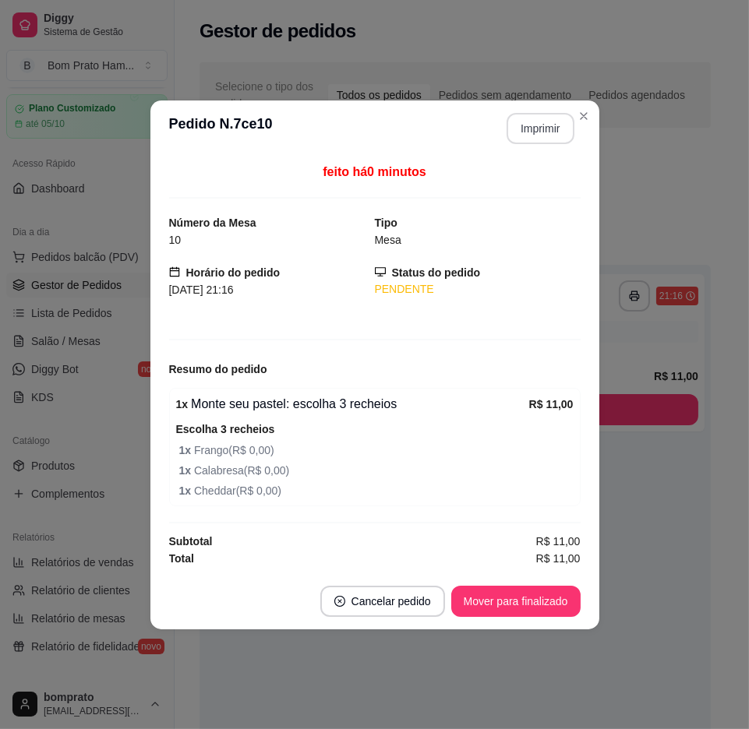
click at [544, 130] on button "Imprimir" at bounding box center [540, 128] width 68 height 31
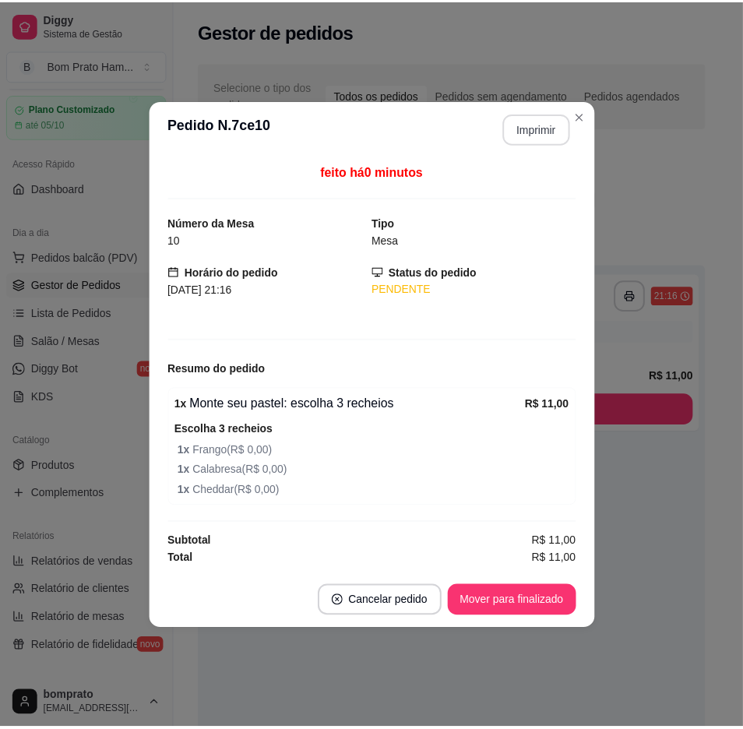
scroll to position [0, 0]
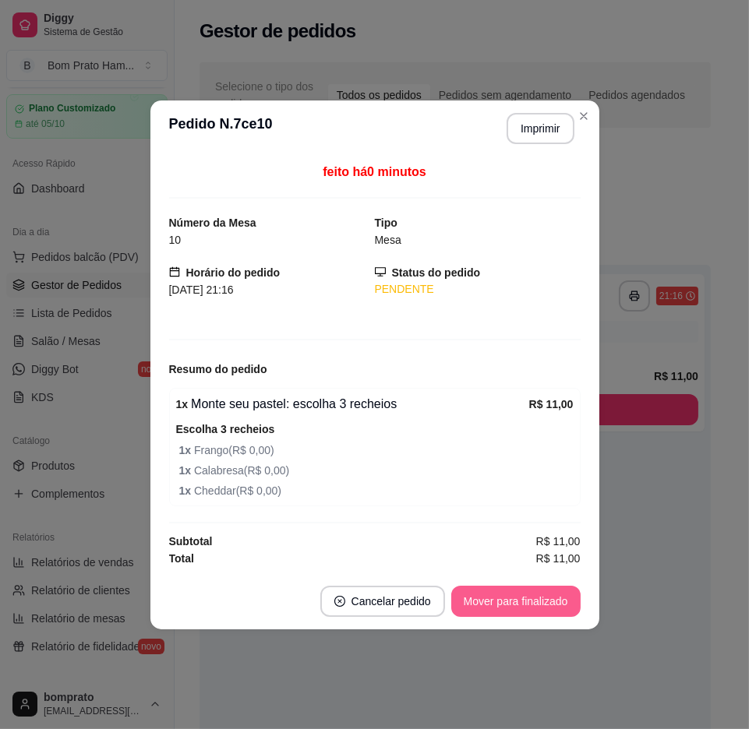
click at [558, 593] on button "Mover para finalizado" at bounding box center [515, 601] width 129 height 31
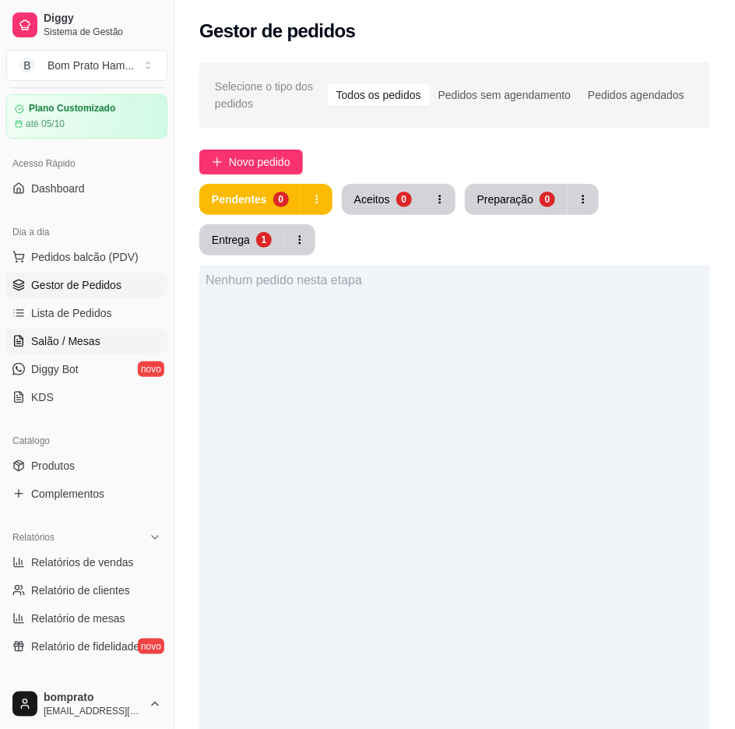
click at [101, 351] on link "Salão / Mesas" at bounding box center [86, 341] width 161 height 25
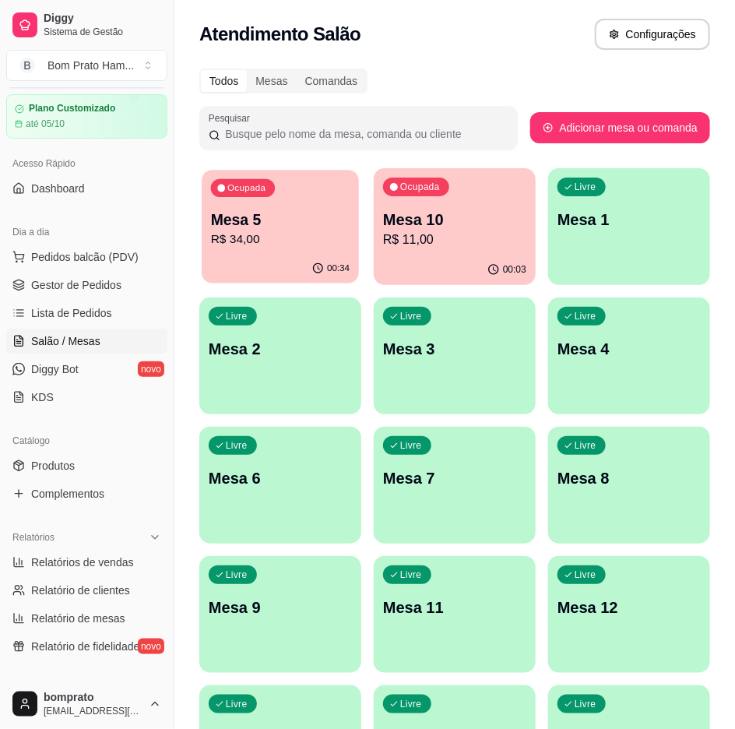
click at [323, 220] on p "Mesa 5" at bounding box center [280, 220] width 139 height 21
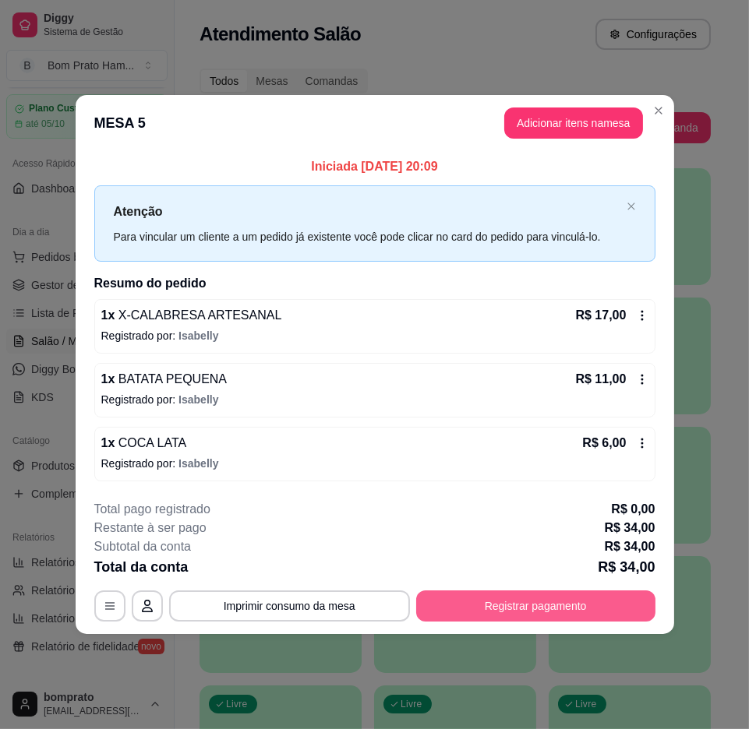
click at [594, 590] on button "Registrar pagamento" at bounding box center [535, 605] width 239 height 31
click at [624, 611] on button "Registrar pagamento" at bounding box center [535, 605] width 232 height 30
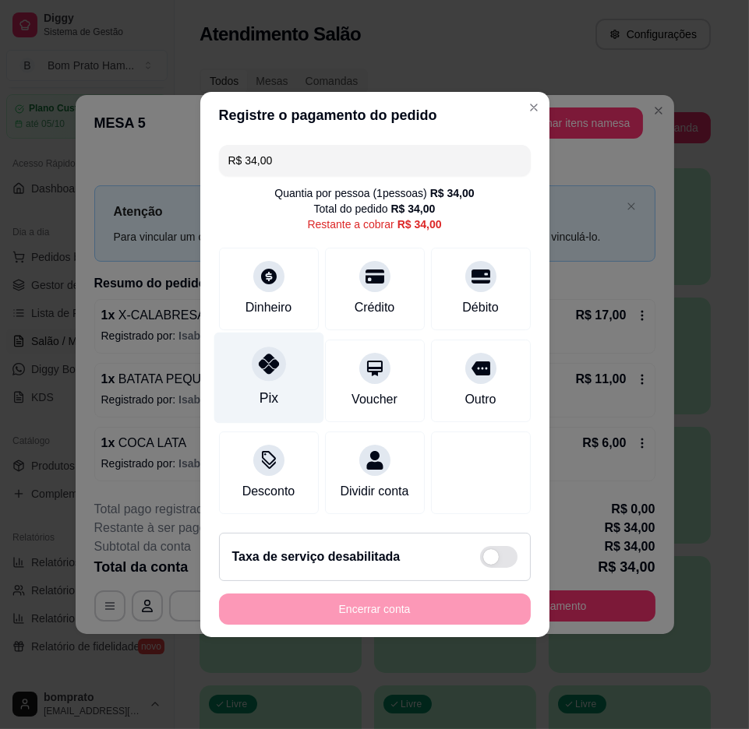
click at [268, 372] on div at bounding box center [269, 364] width 34 height 34
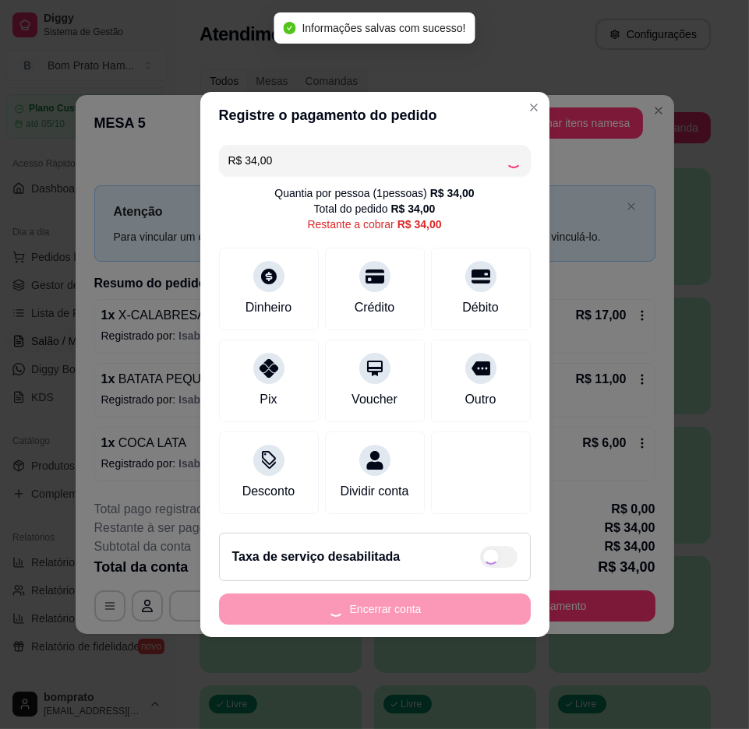
type input "R$ 0,00"
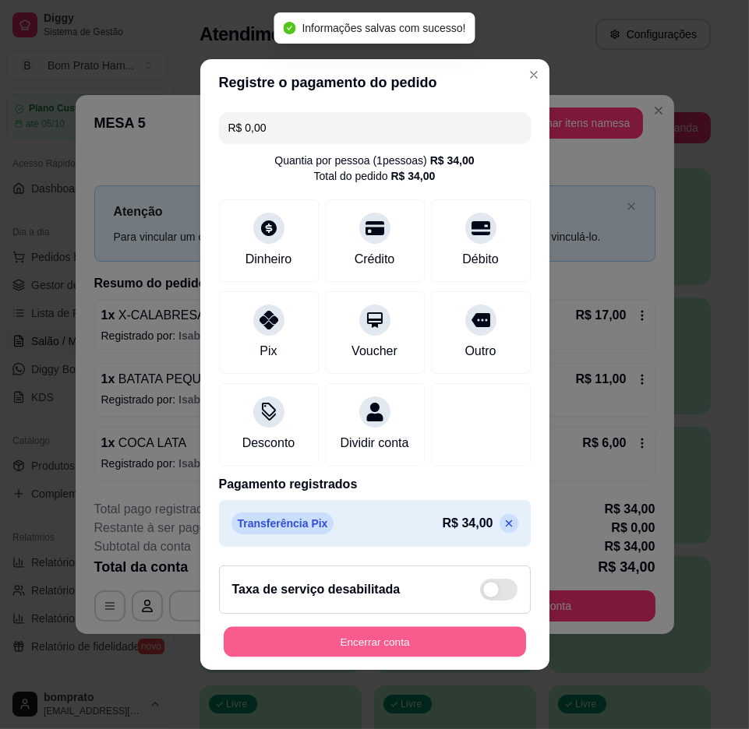
click at [486, 644] on button "Encerrar conta" at bounding box center [375, 642] width 302 height 30
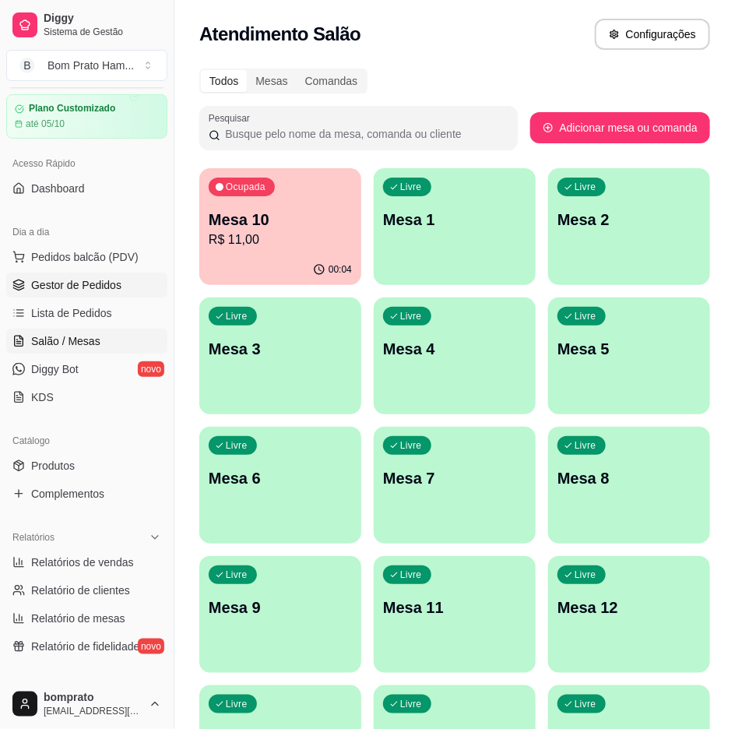
click at [80, 283] on span "Gestor de Pedidos" at bounding box center [76, 285] width 90 height 16
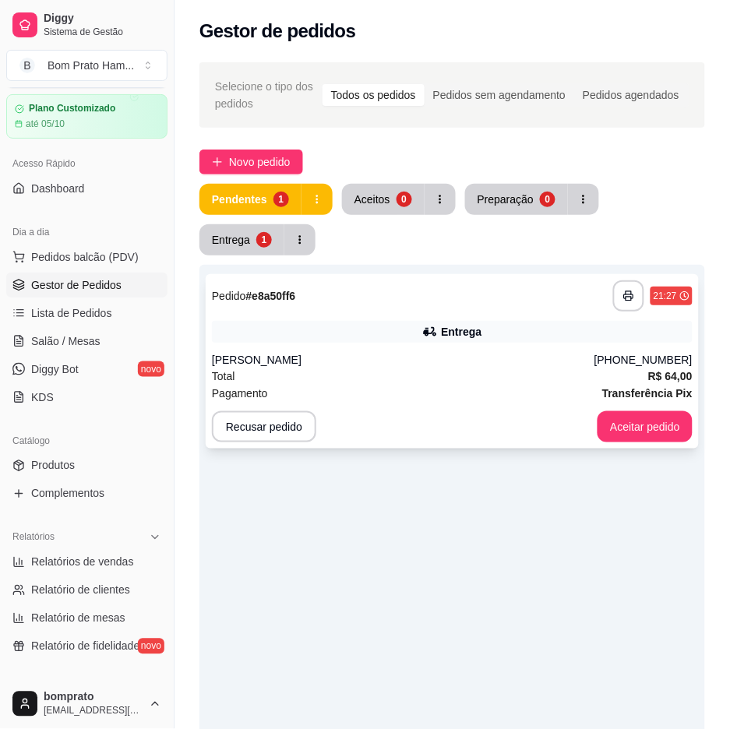
click at [422, 302] on div "**********" at bounding box center [452, 295] width 481 height 31
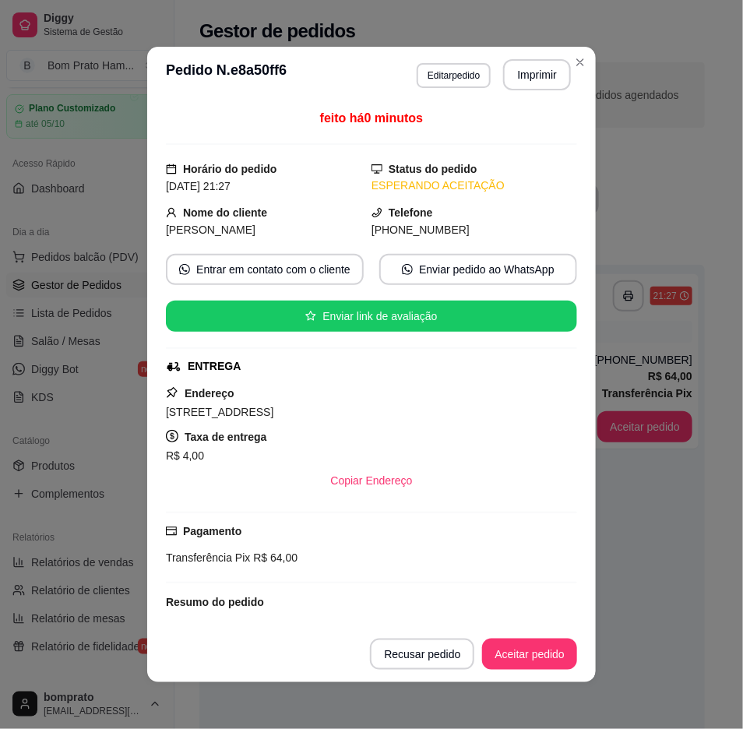
click at [534, 70] on button "Imprimir" at bounding box center [537, 74] width 68 height 31
click at [555, 643] on button "Aceitar pedido" at bounding box center [529, 654] width 95 height 31
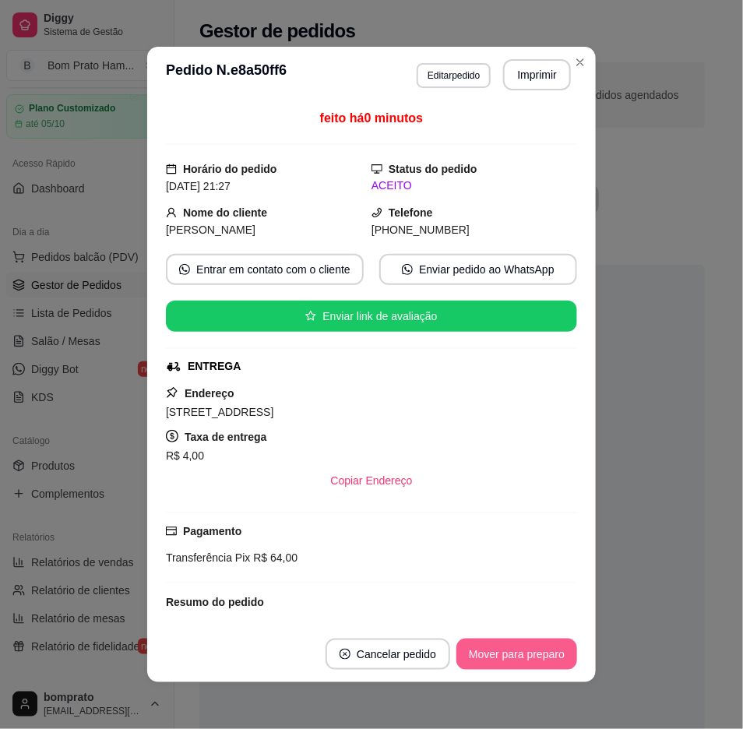
click at [564, 647] on button "Mover para preparo" at bounding box center [516, 654] width 121 height 31
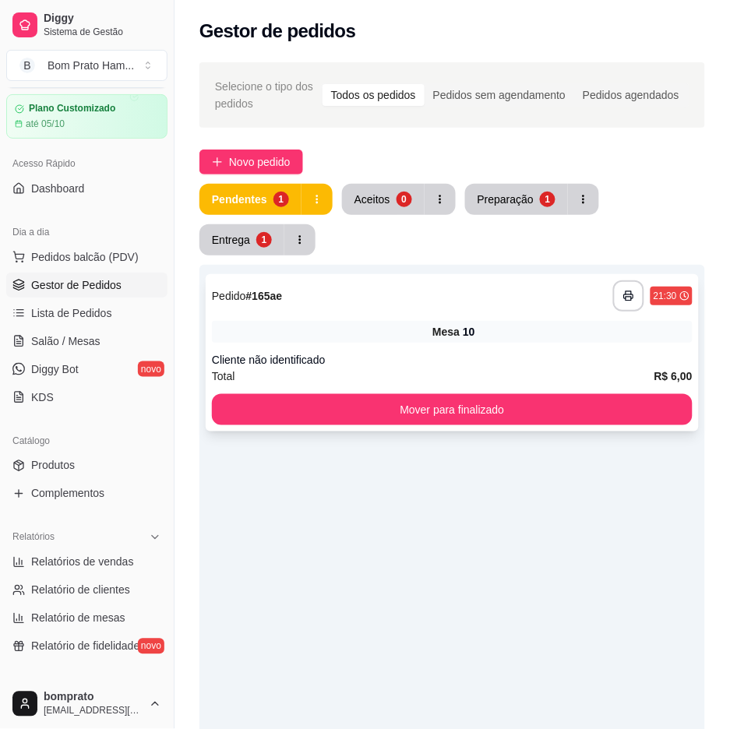
click at [652, 346] on div "**********" at bounding box center [452, 352] width 493 height 157
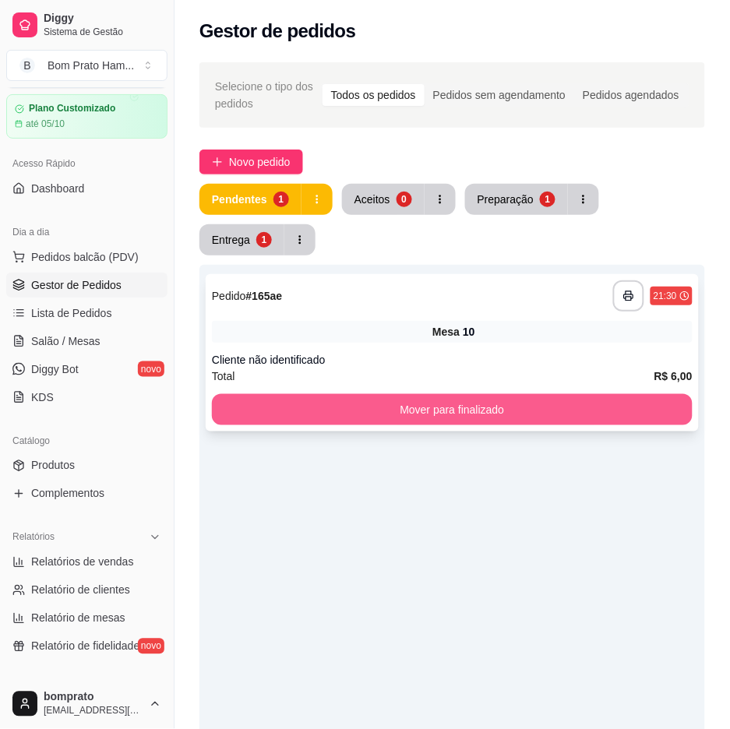
click at [645, 397] on button "Mover para finalizado" at bounding box center [452, 409] width 481 height 31
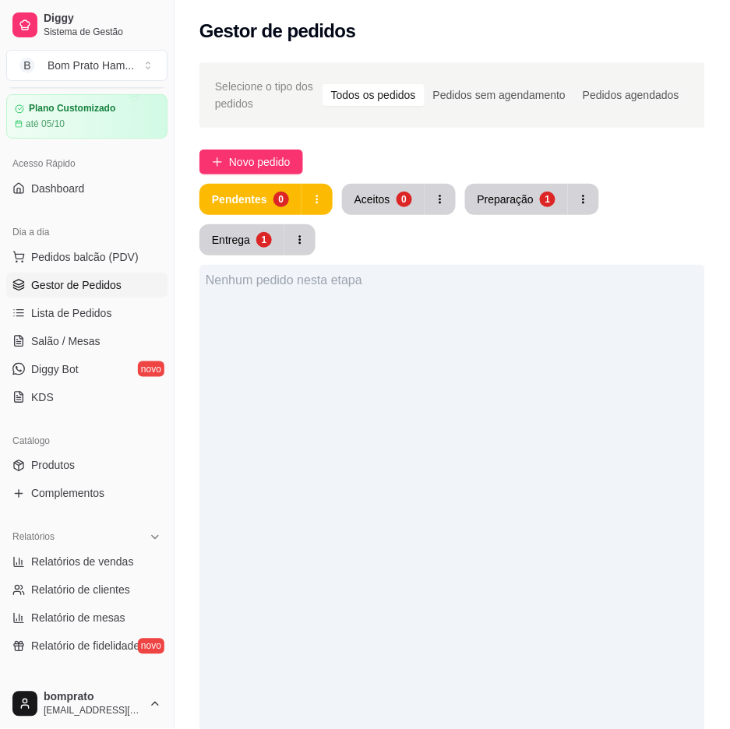
click at [651, 368] on div "Nenhum pedido nesta etapa" at bounding box center [452, 629] width 506 height 729
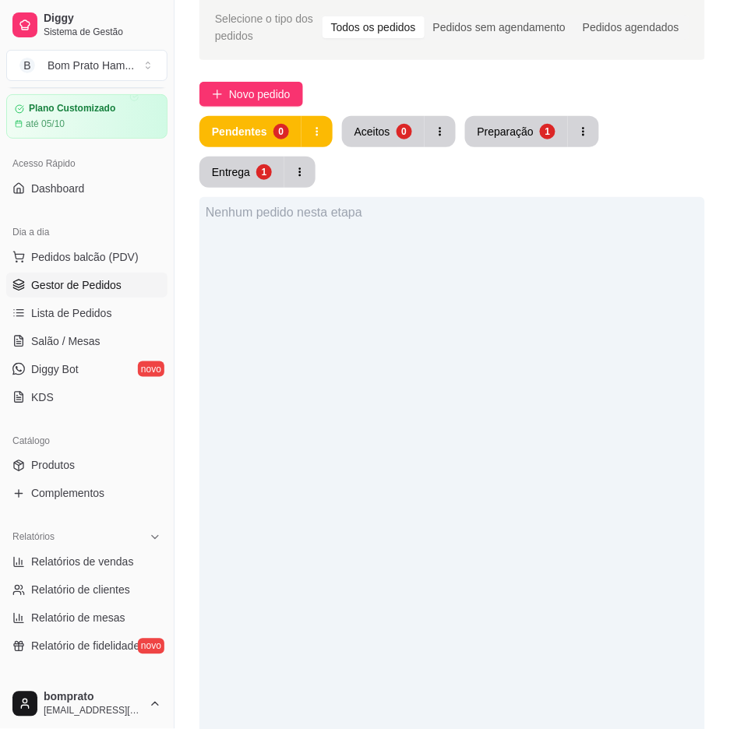
scroll to position [328, 0]
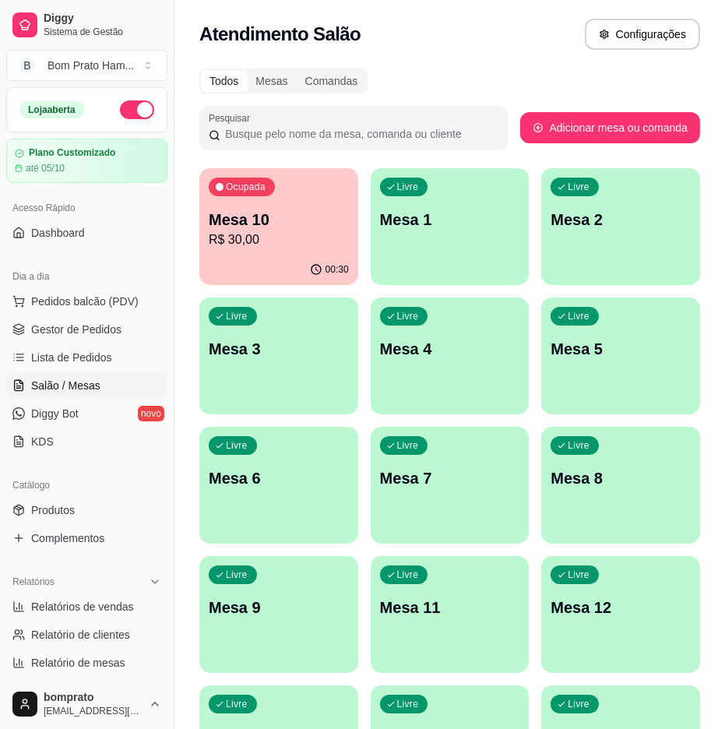
click at [291, 245] on p "R$ 30,00" at bounding box center [279, 240] width 140 height 19
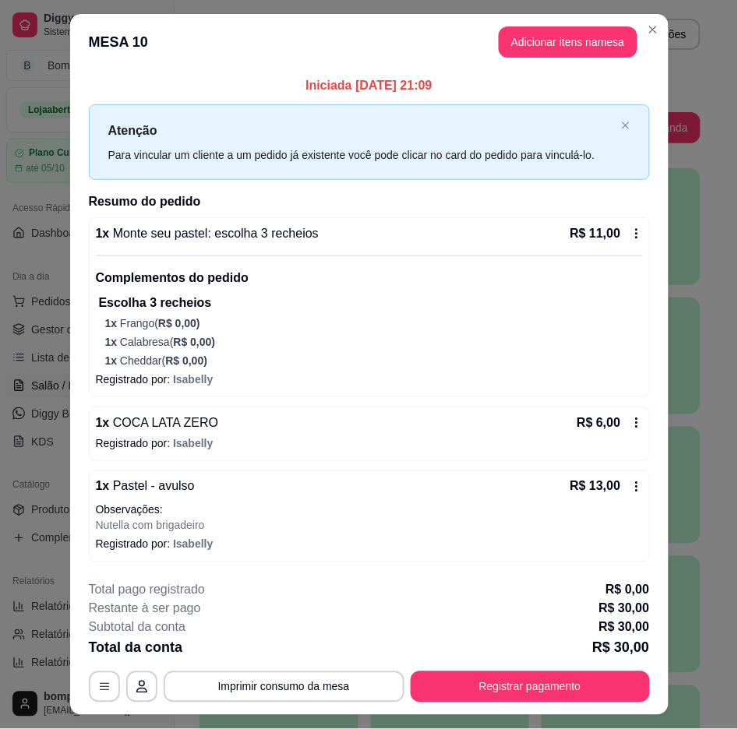
scroll to position [35, 0]
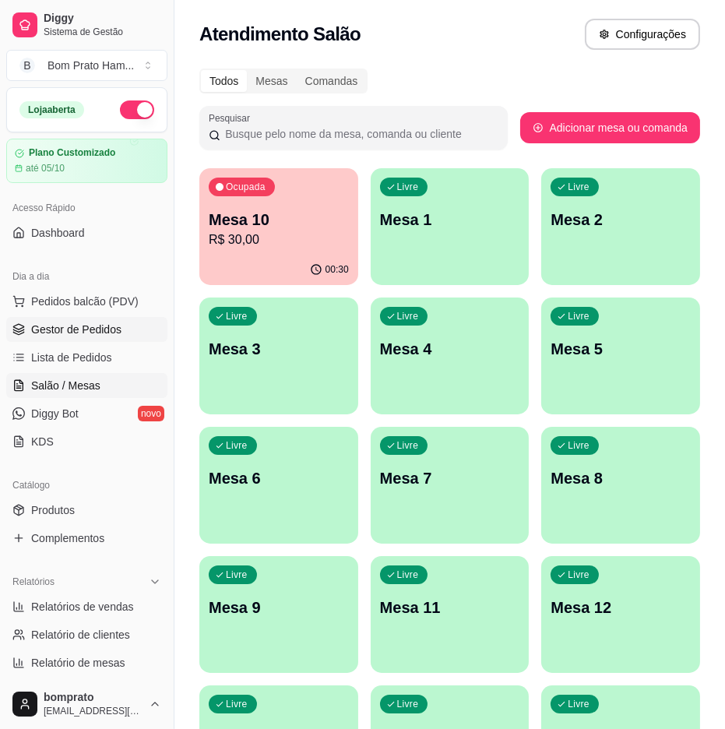
click at [123, 324] on link "Gestor de Pedidos" at bounding box center [86, 329] width 161 height 25
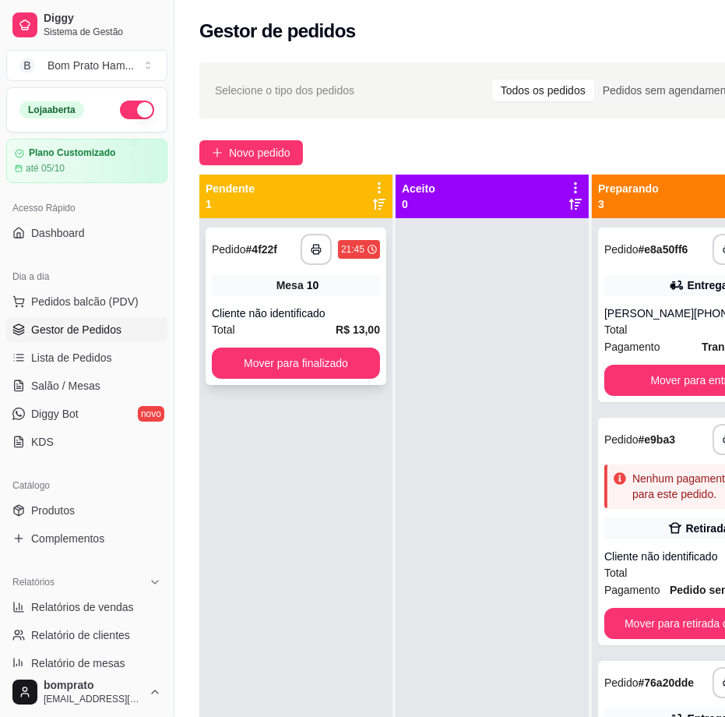
click at [312, 291] on div "10" at bounding box center [313, 285] width 12 height 16
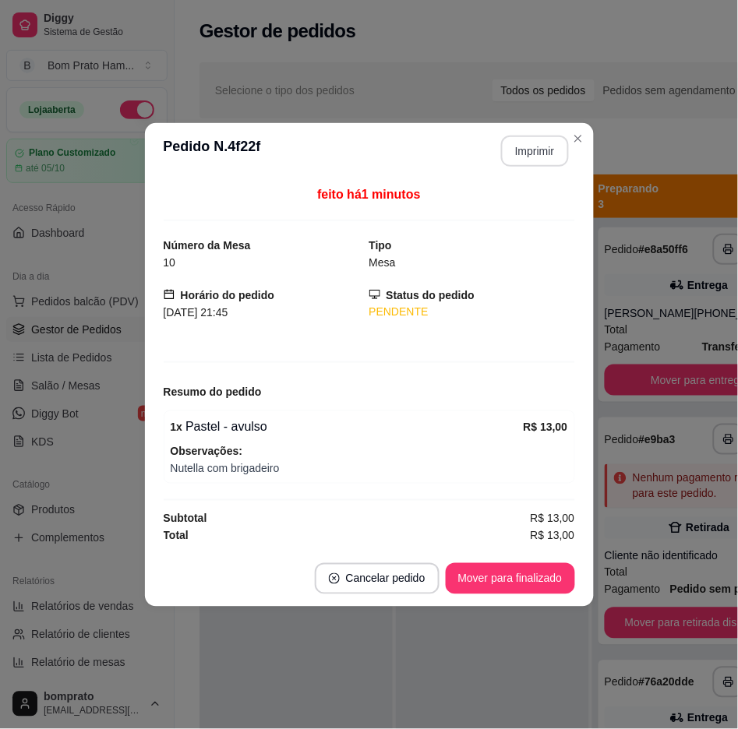
click at [520, 156] on button "Imprimir" at bounding box center [535, 151] width 68 height 31
click at [557, 579] on button "Mover para finalizado" at bounding box center [509, 578] width 125 height 30
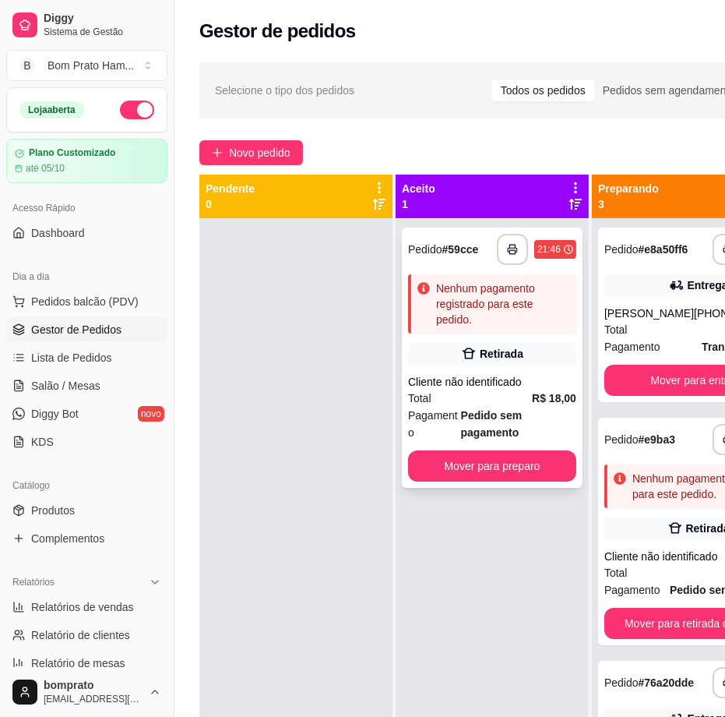
click at [491, 349] on div "Retirada" at bounding box center [502, 354] width 44 height 16
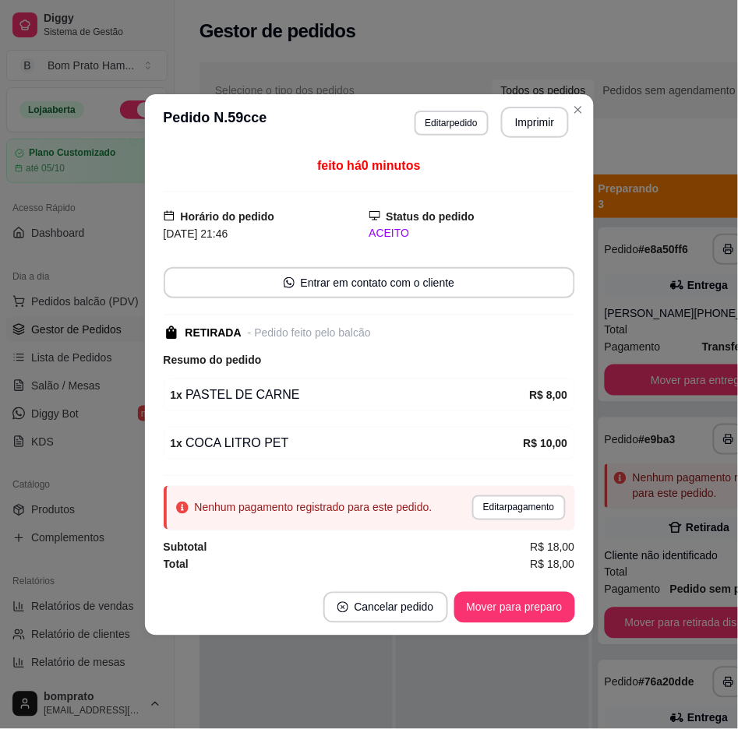
click at [546, 125] on button "Imprimir" at bounding box center [535, 122] width 68 height 31
click at [541, 608] on button "Mover para preparo" at bounding box center [514, 607] width 121 height 31
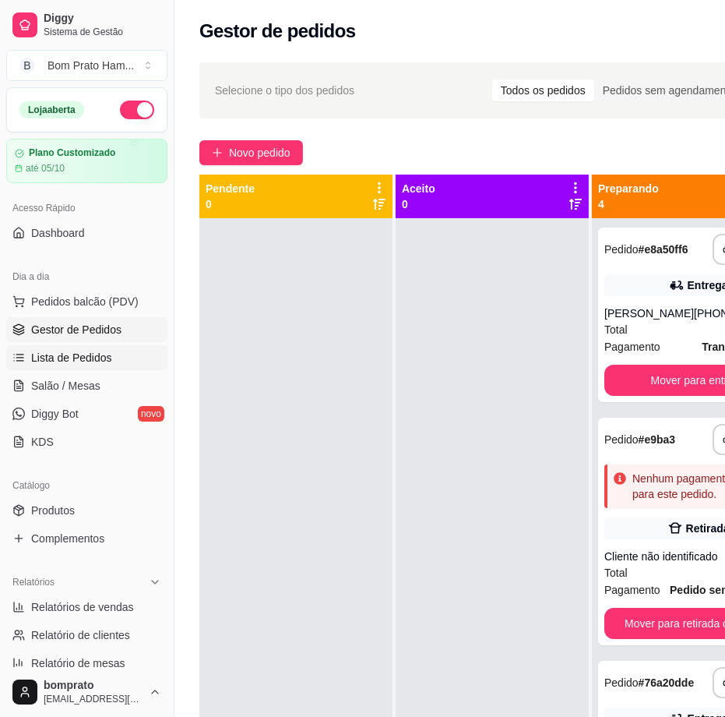
click at [109, 369] on link "Lista de Pedidos" at bounding box center [86, 357] width 161 height 25
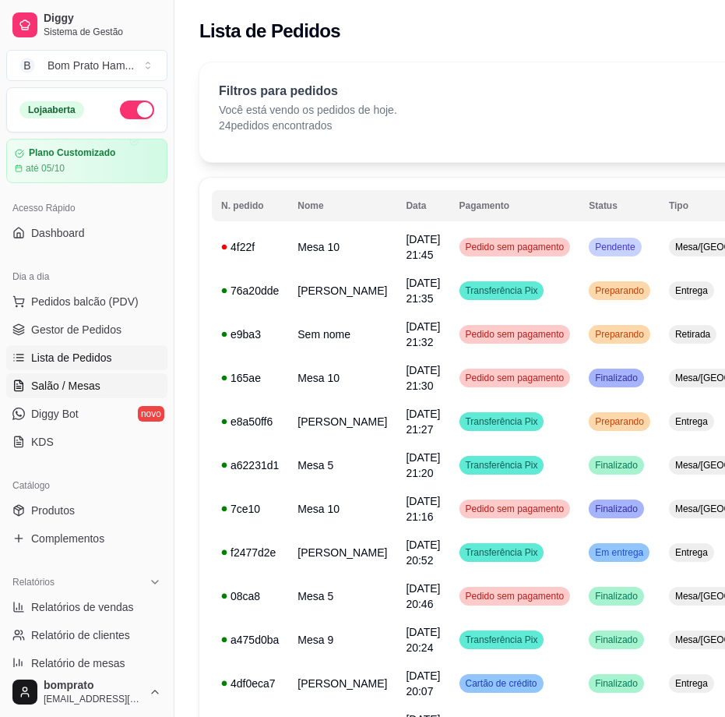
click at [111, 384] on link "Salão / Mesas" at bounding box center [86, 385] width 161 height 25
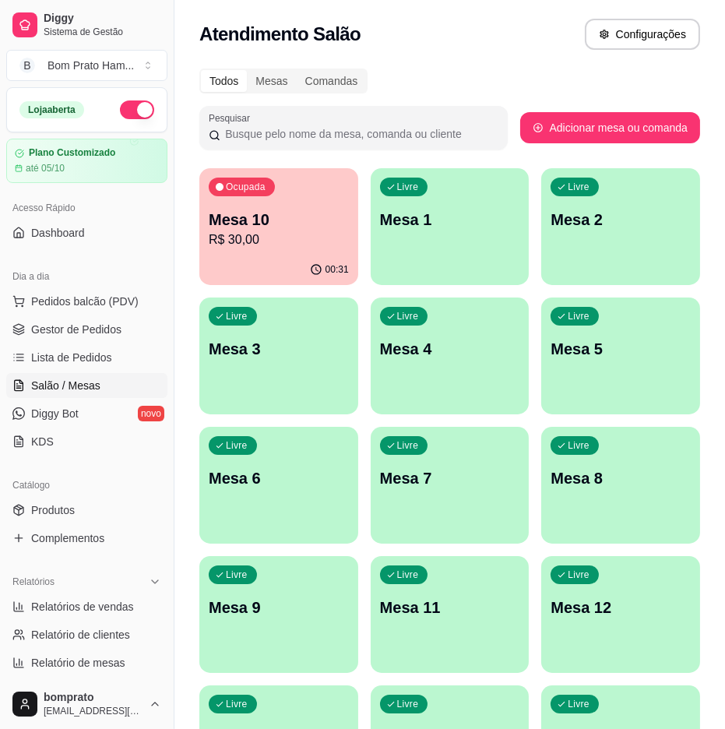
click at [297, 216] on p "Mesa 10" at bounding box center [279, 220] width 140 height 22
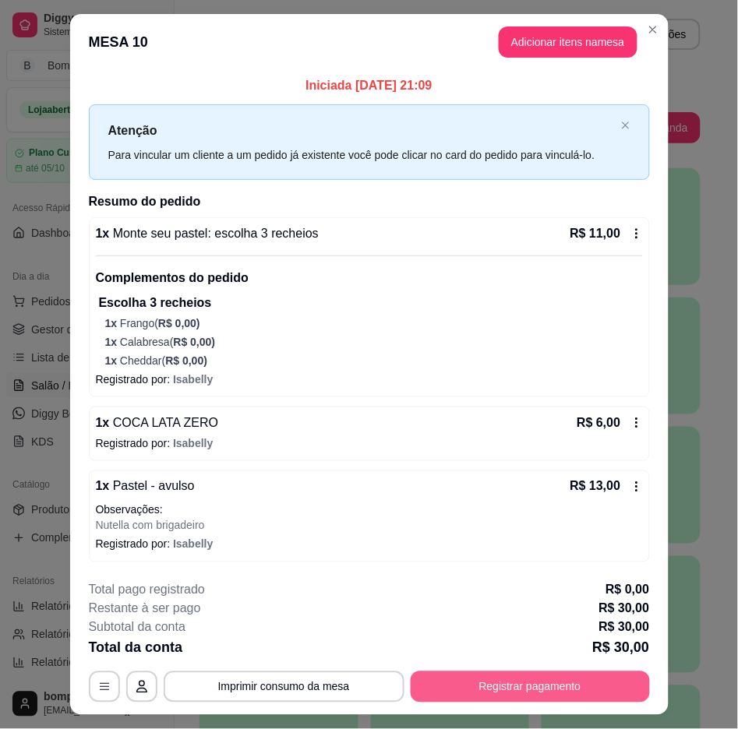
click at [485, 675] on button "Registrar pagamento" at bounding box center [529, 686] width 239 height 31
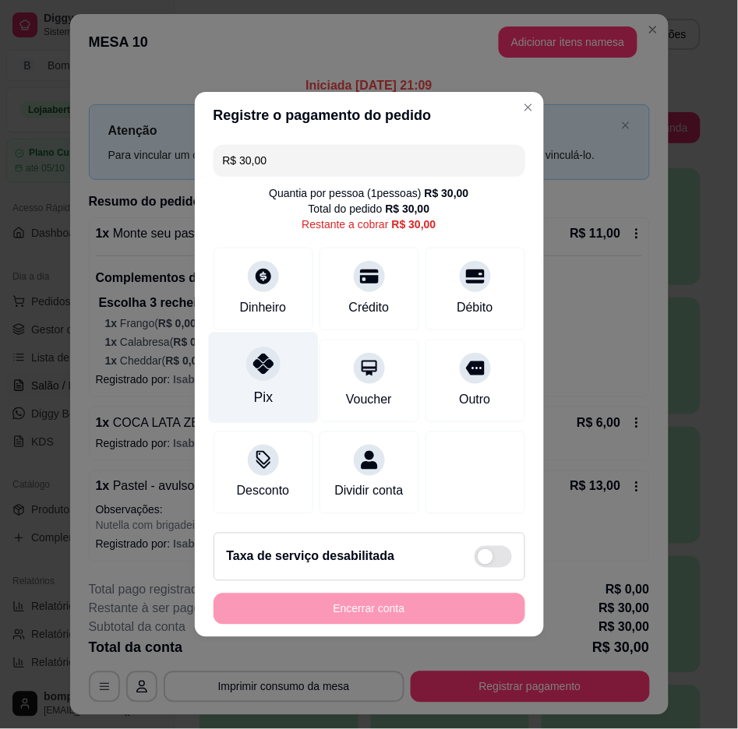
click at [274, 357] on div at bounding box center [263, 364] width 34 height 34
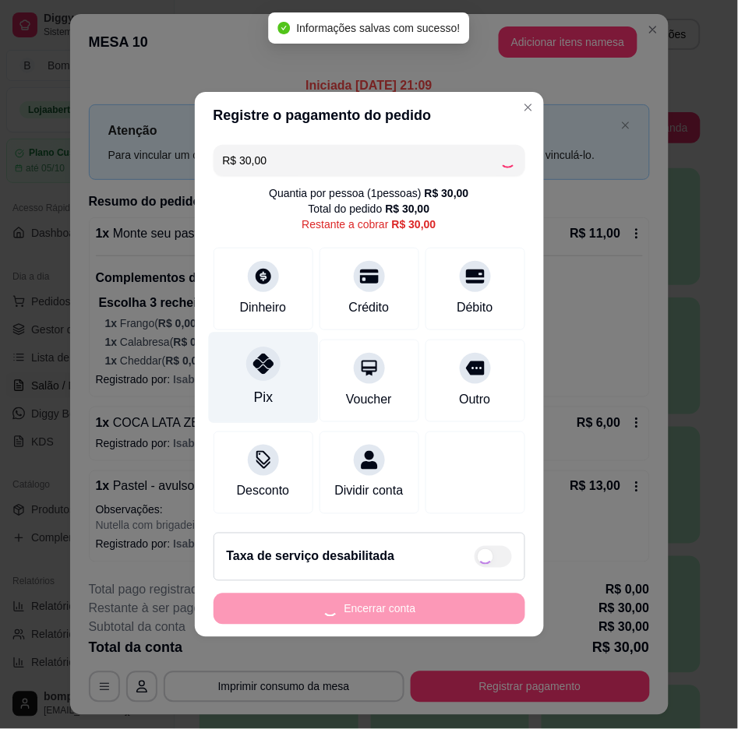
type input "R$ 0,00"
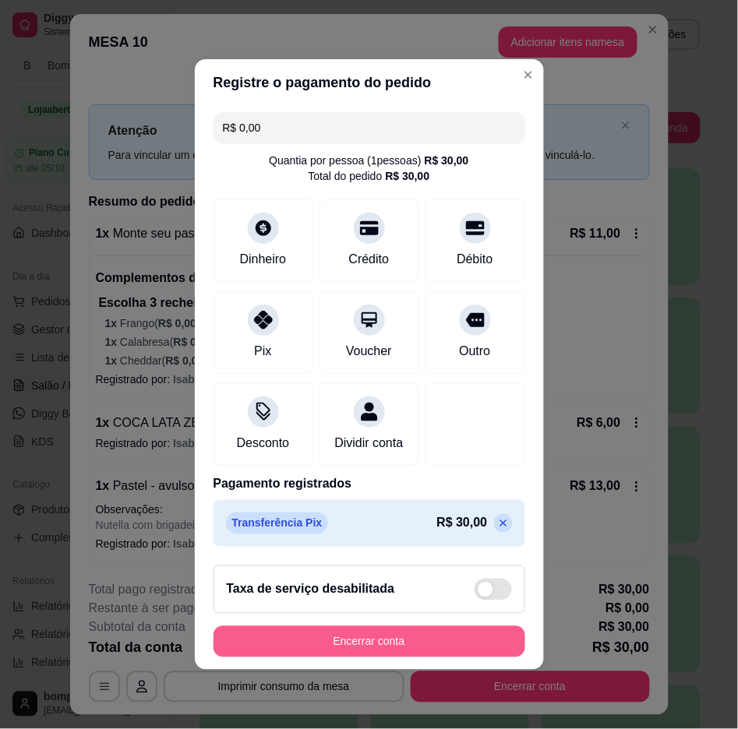
click at [407, 657] on button "Encerrar conta" at bounding box center [369, 641] width 312 height 31
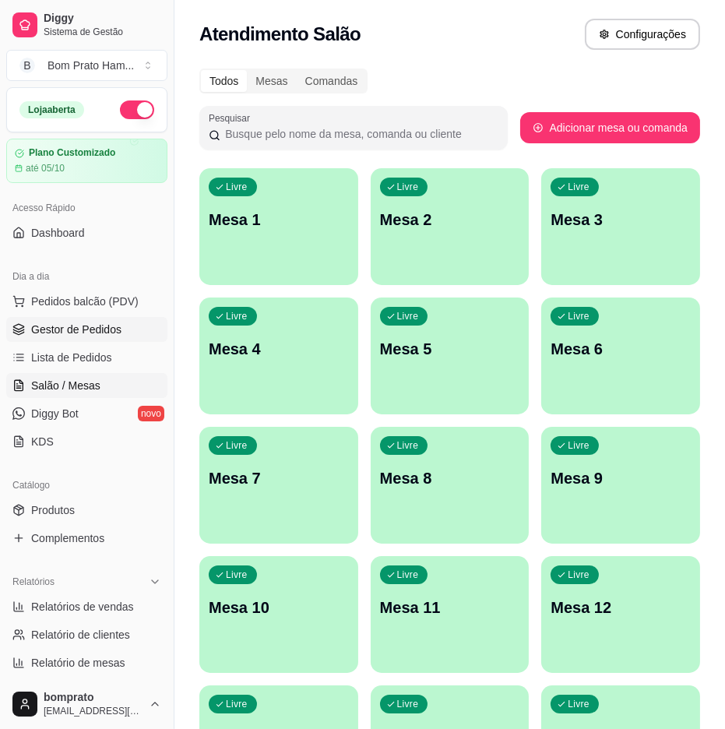
click at [117, 329] on span "Gestor de Pedidos" at bounding box center [76, 330] width 90 height 16
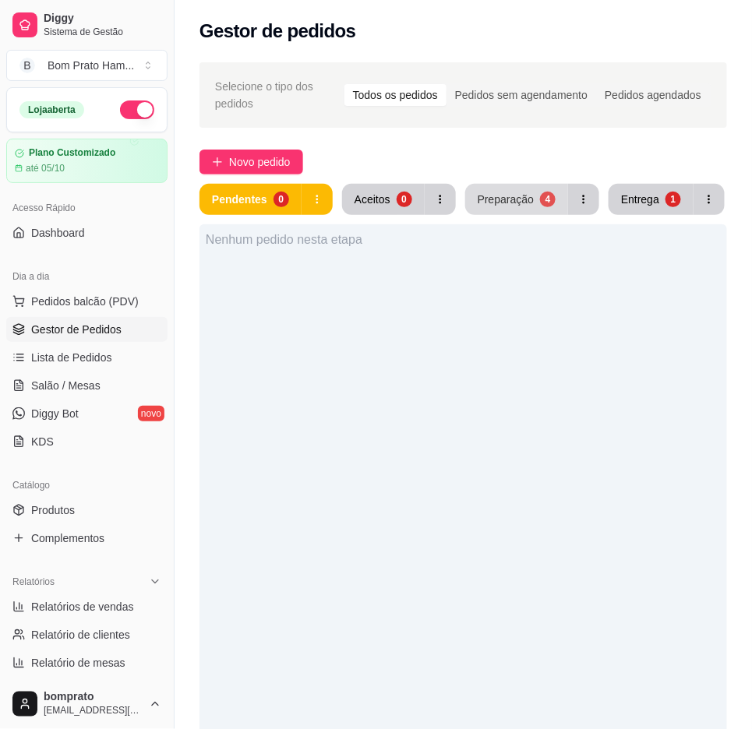
click at [468, 187] on button "Preparação 4" at bounding box center [516, 199] width 103 height 31
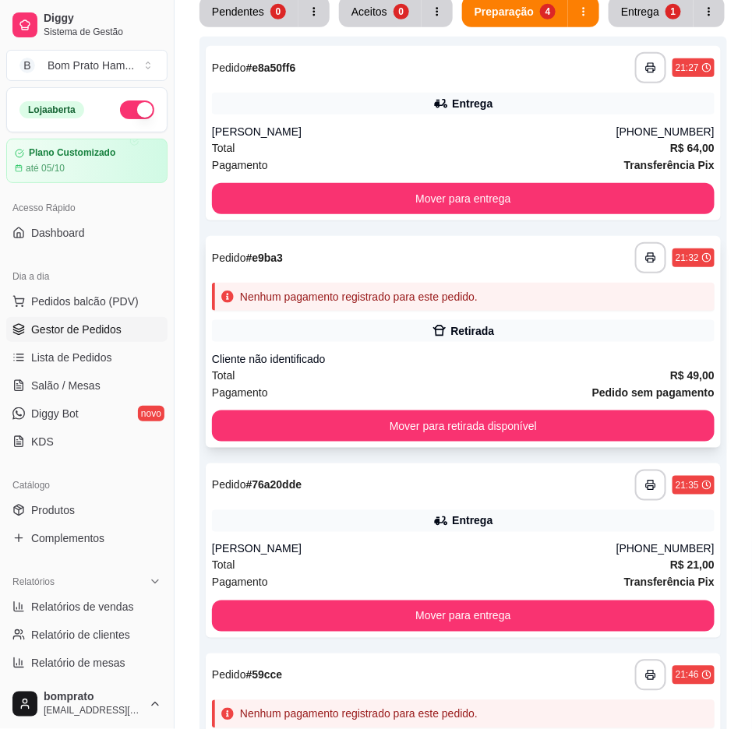
scroll to position [148, 0]
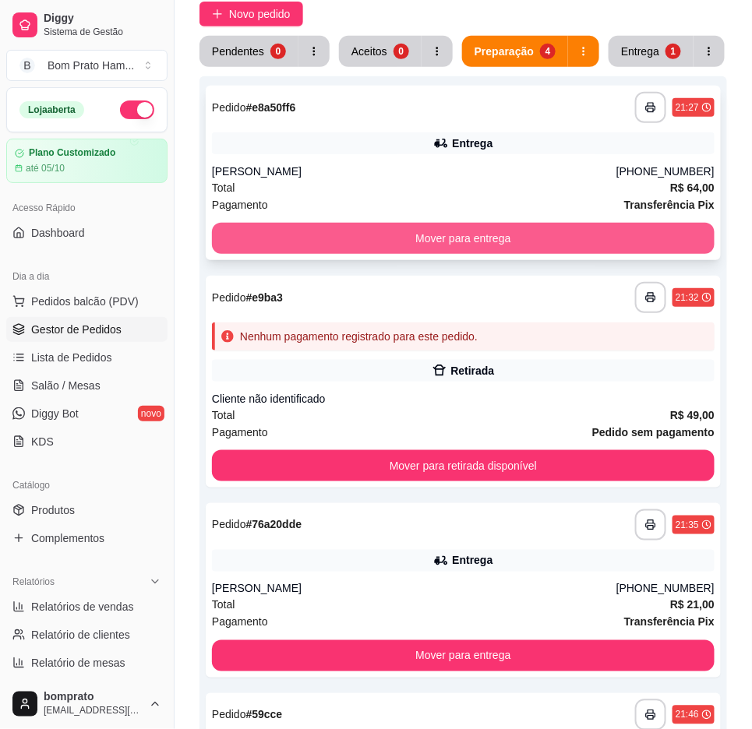
click at [484, 238] on button "Mover para entrega" at bounding box center [463, 238] width 502 height 31
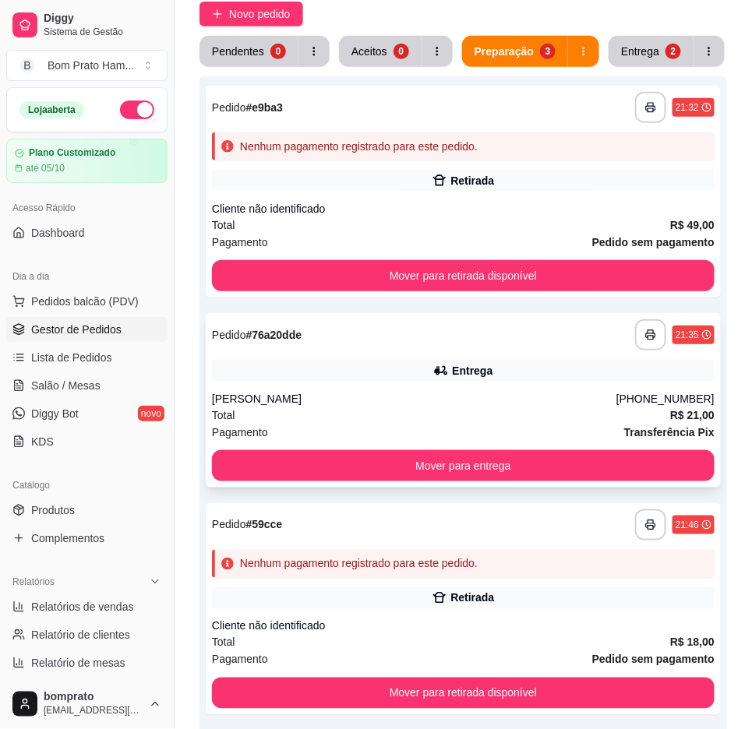
click at [396, 450] on div "**********" at bounding box center [463, 400] width 515 height 174
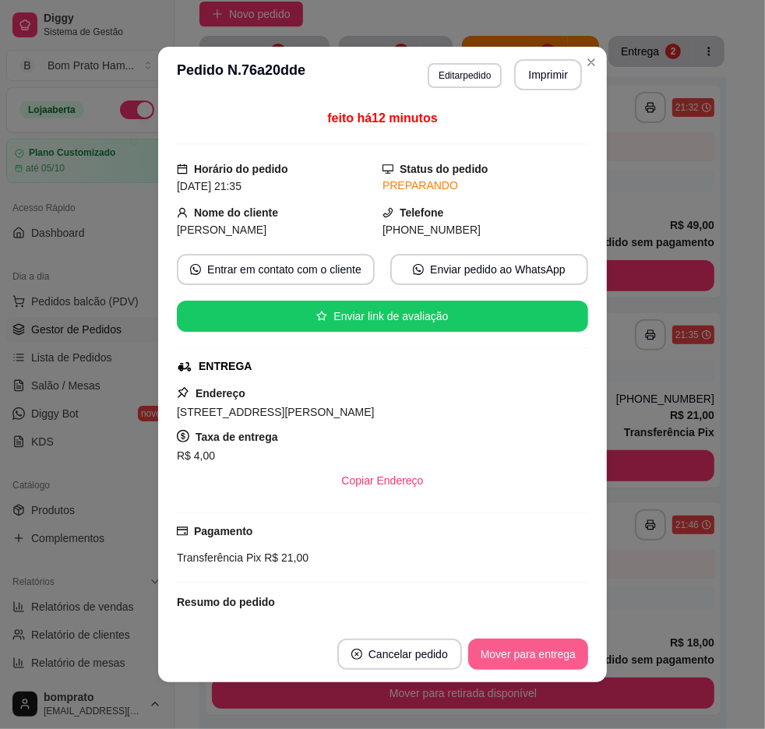
click at [522, 643] on button "Mover para entrega" at bounding box center [528, 654] width 120 height 31
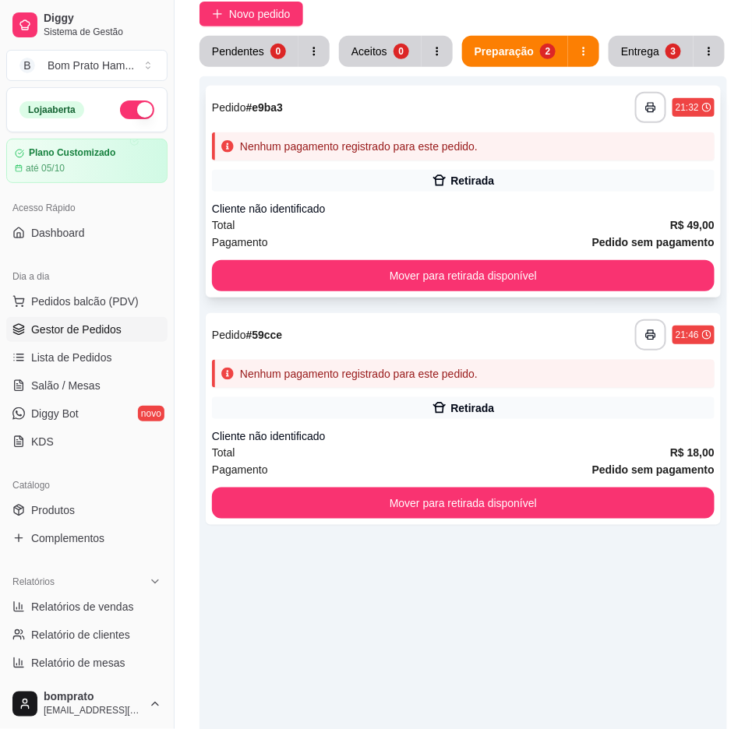
scroll to position [61, 0]
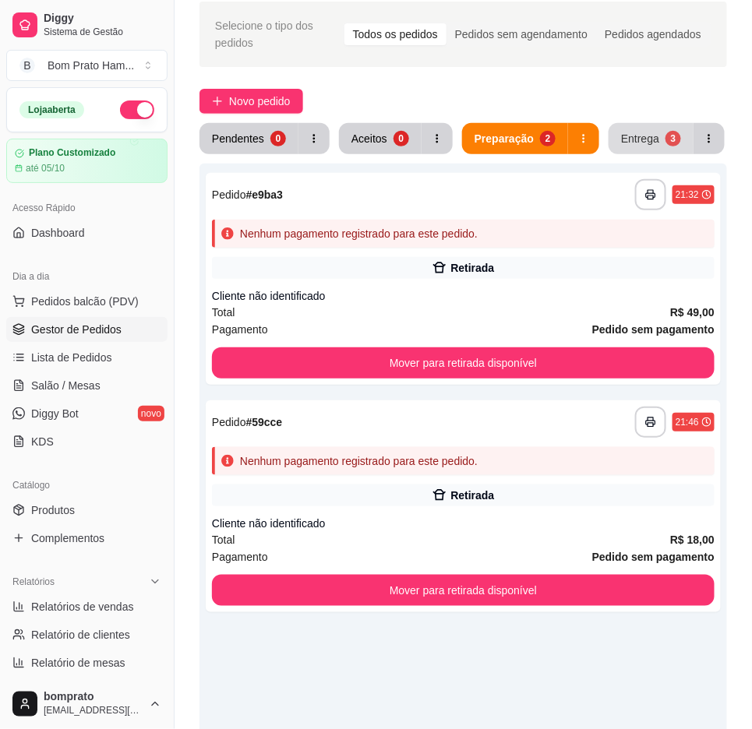
click at [663, 148] on button "Entrega 3" at bounding box center [650, 138] width 85 height 31
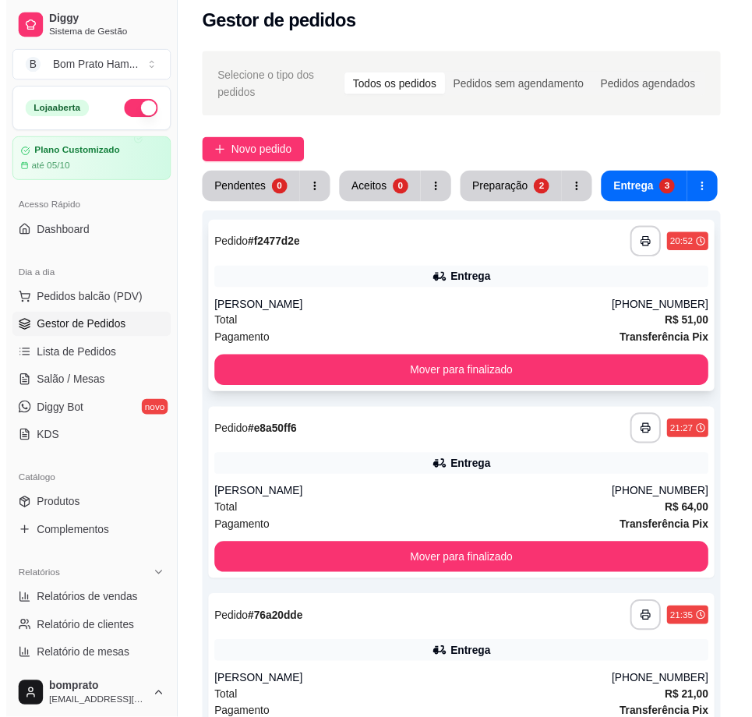
scroll to position [0, 0]
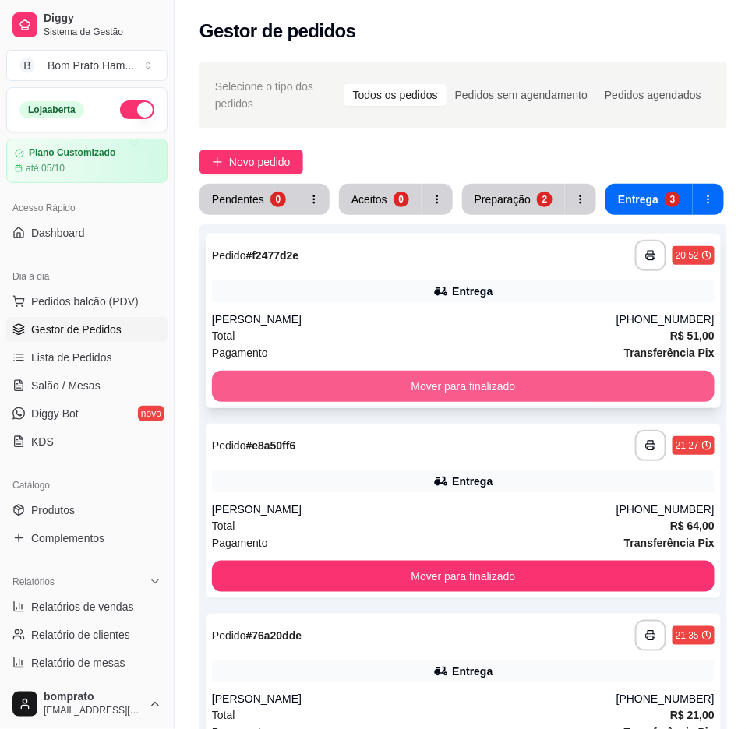
click at [555, 372] on button "Mover para finalizado" at bounding box center [463, 386] width 502 height 31
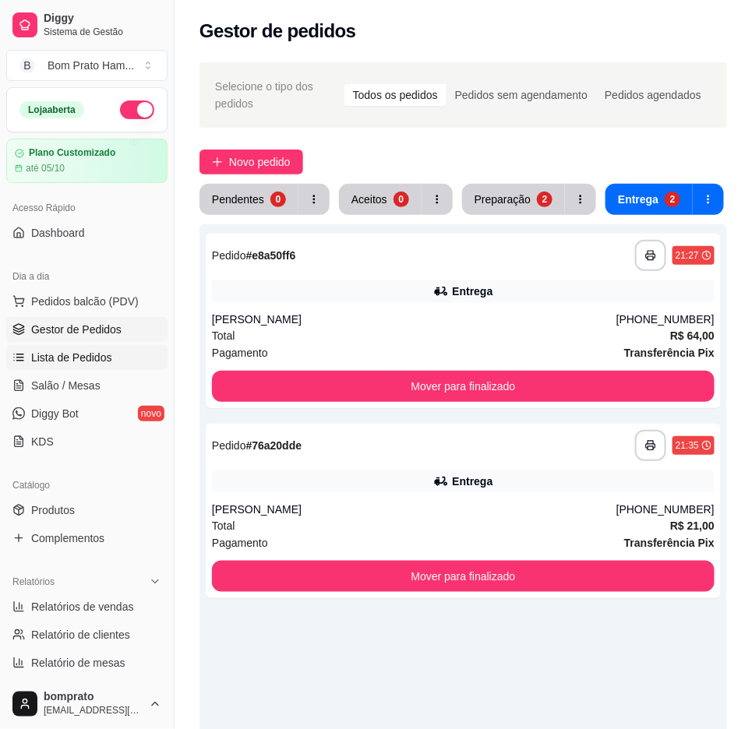
click at [122, 351] on link "Lista de Pedidos" at bounding box center [86, 357] width 161 height 25
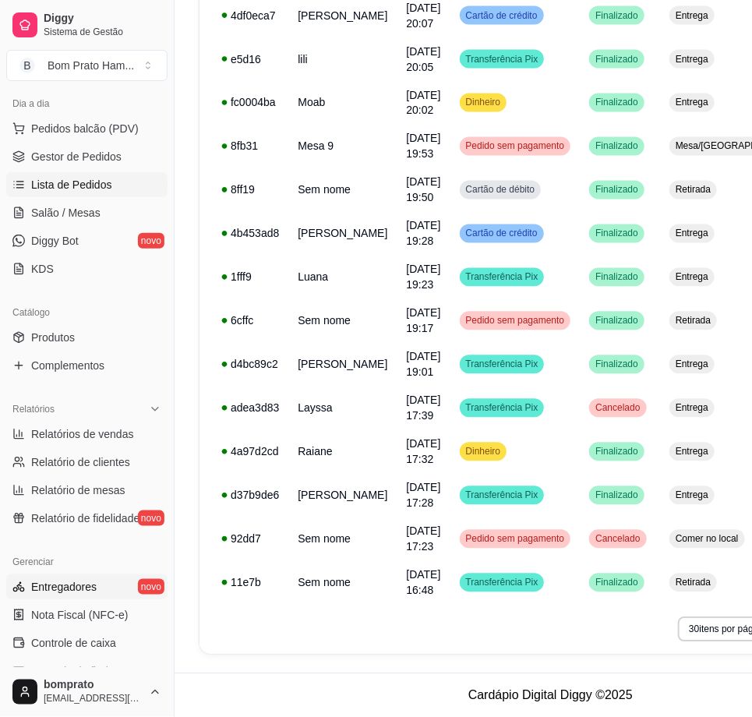
scroll to position [259, 0]
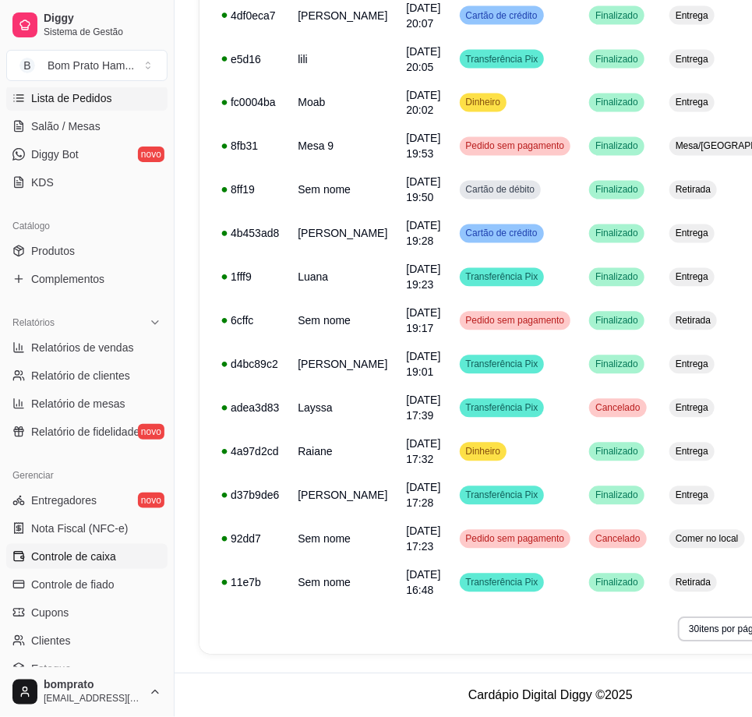
click at [115, 558] on link "Controle de caixa" at bounding box center [86, 556] width 161 height 25
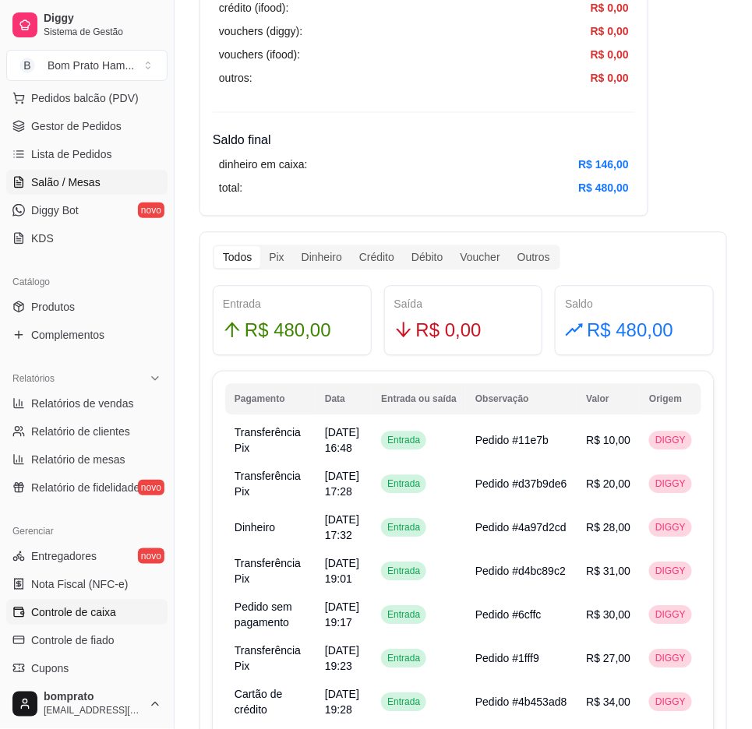
scroll to position [173, 0]
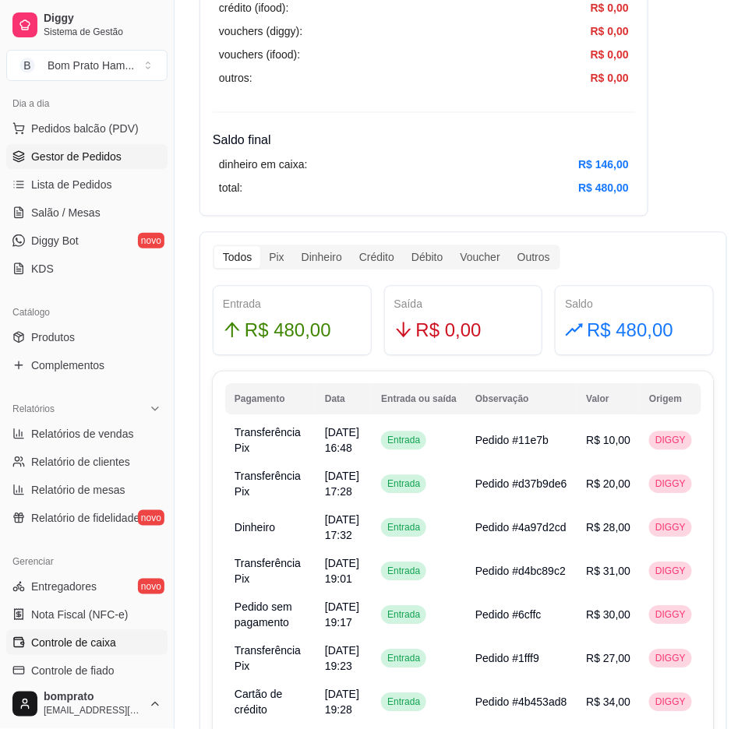
click at [114, 144] on link "Gestor de Pedidos" at bounding box center [86, 156] width 161 height 25
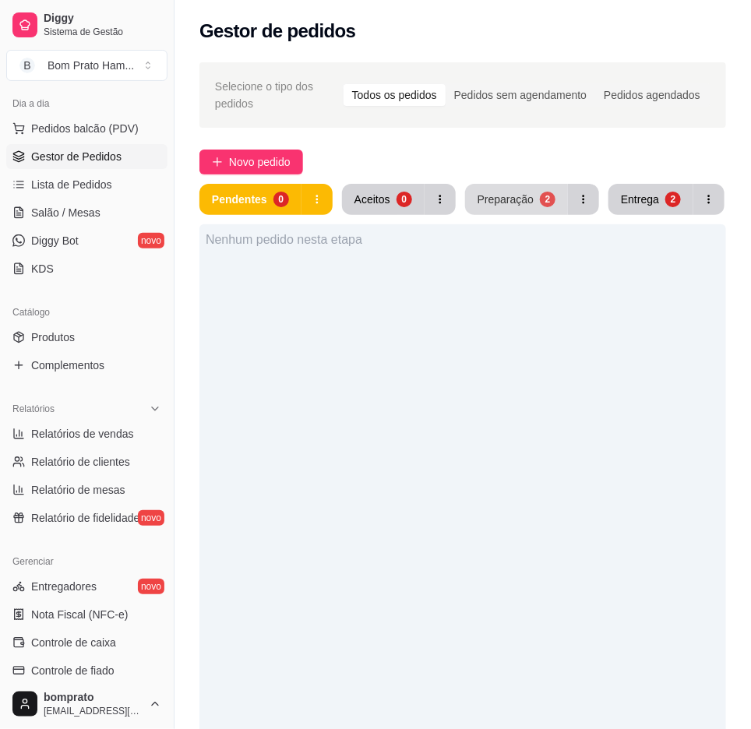
click at [512, 196] on div "Preparação" at bounding box center [505, 200] width 56 height 16
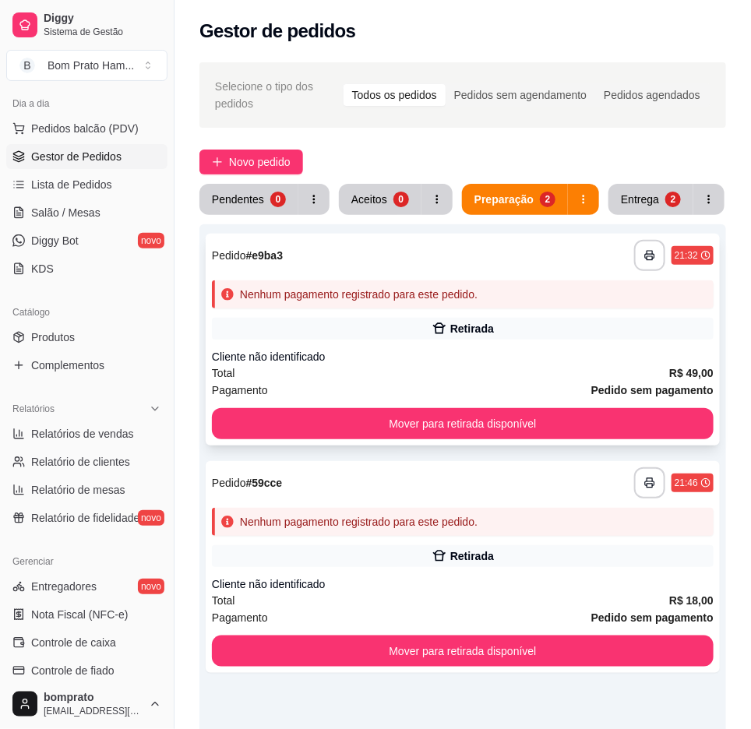
click at [639, 343] on div "**********" at bounding box center [463, 340] width 514 height 212
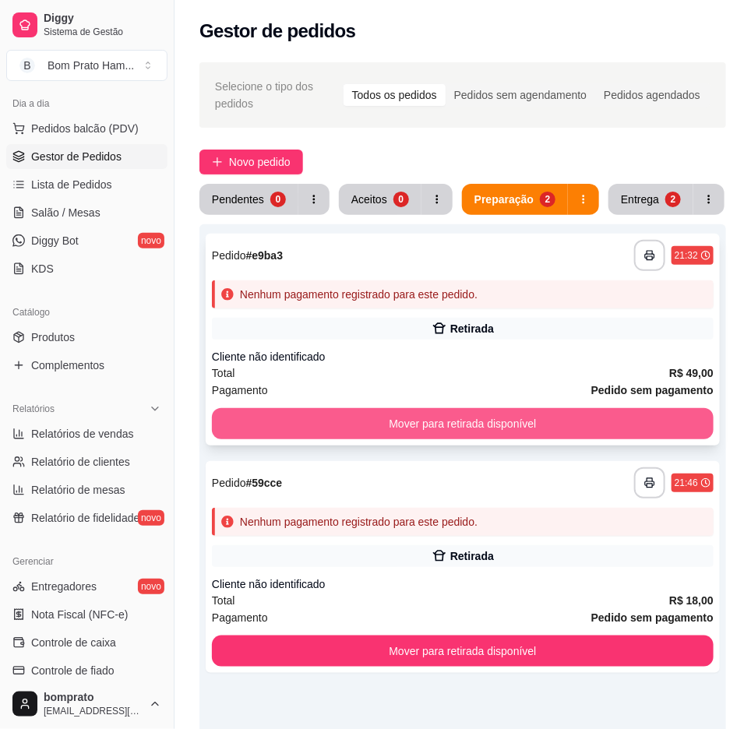
click at [675, 424] on button "Mover para retirada disponível" at bounding box center [463, 423] width 502 height 31
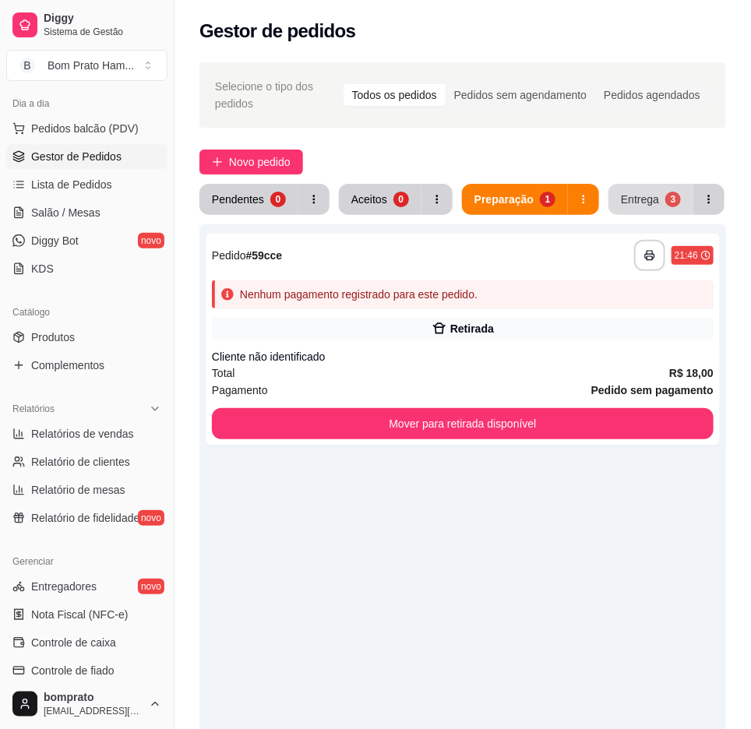
click at [675, 198] on button "Entrega 3" at bounding box center [650, 199] width 85 height 31
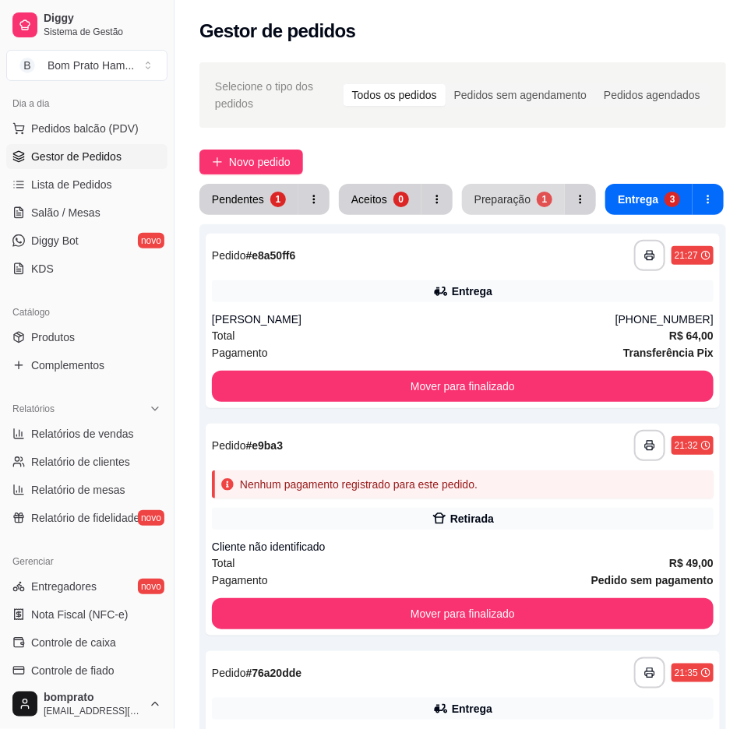
click at [537, 198] on div "1" at bounding box center [545, 200] width 16 height 16
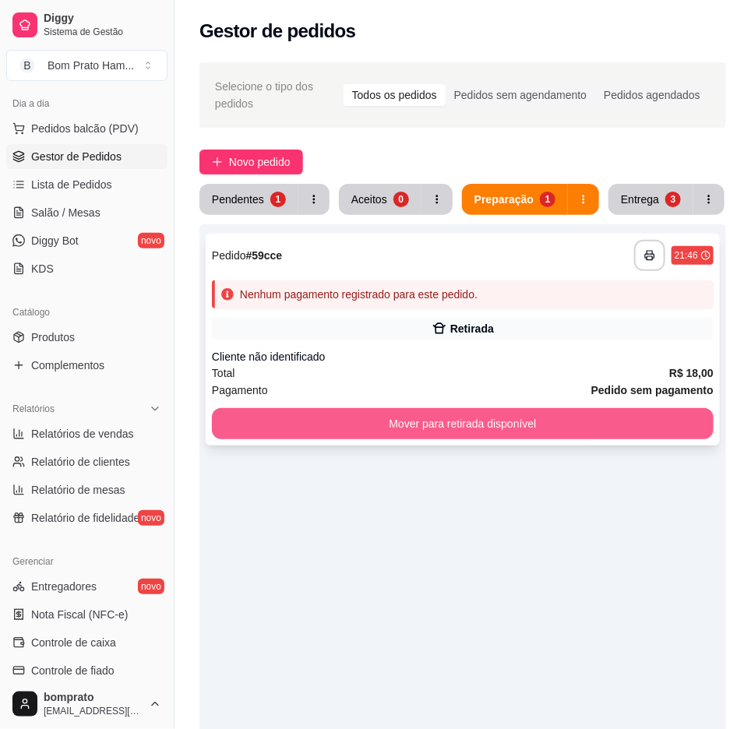
click at [478, 413] on button "Mover para retirada disponível" at bounding box center [463, 423] width 502 height 31
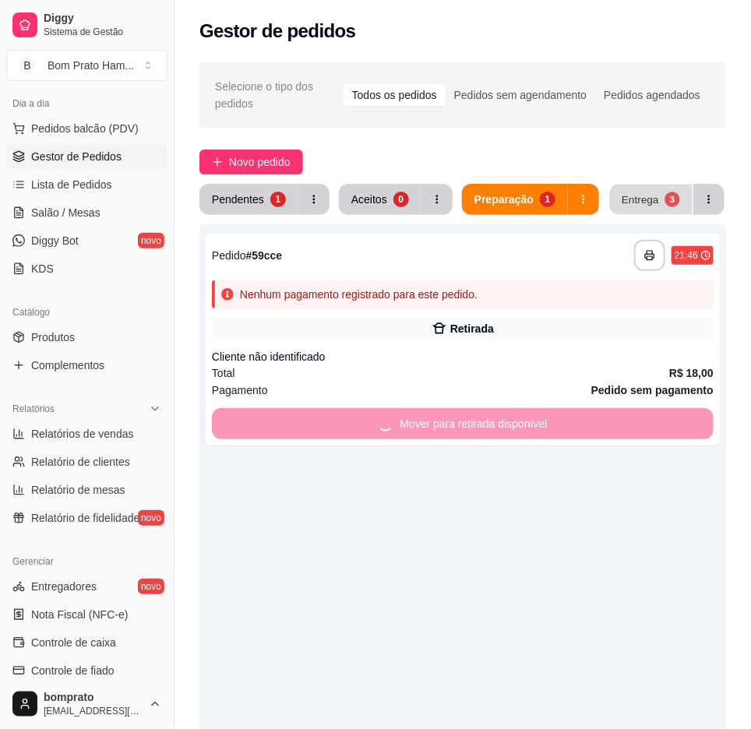
click at [639, 197] on div "Entrega" at bounding box center [640, 199] width 37 height 15
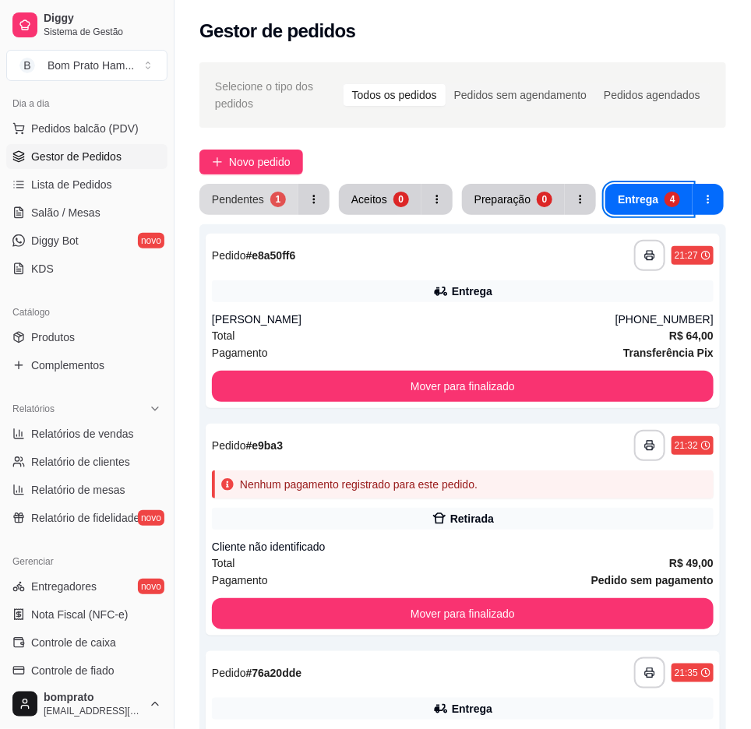
click at [219, 203] on div "Pendentes" at bounding box center [238, 200] width 52 height 16
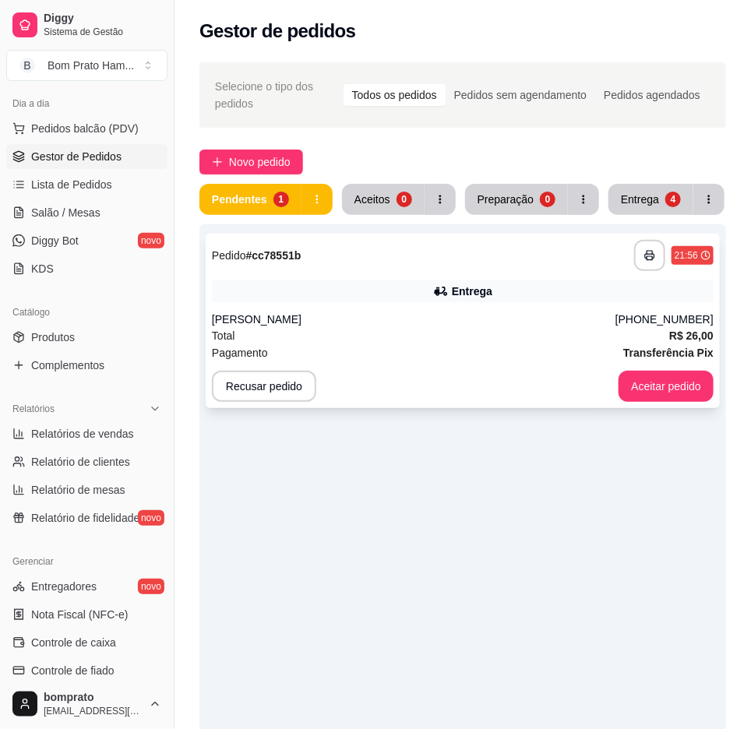
click at [601, 356] on div "Pagamento Transferência Pix" at bounding box center [463, 352] width 502 height 17
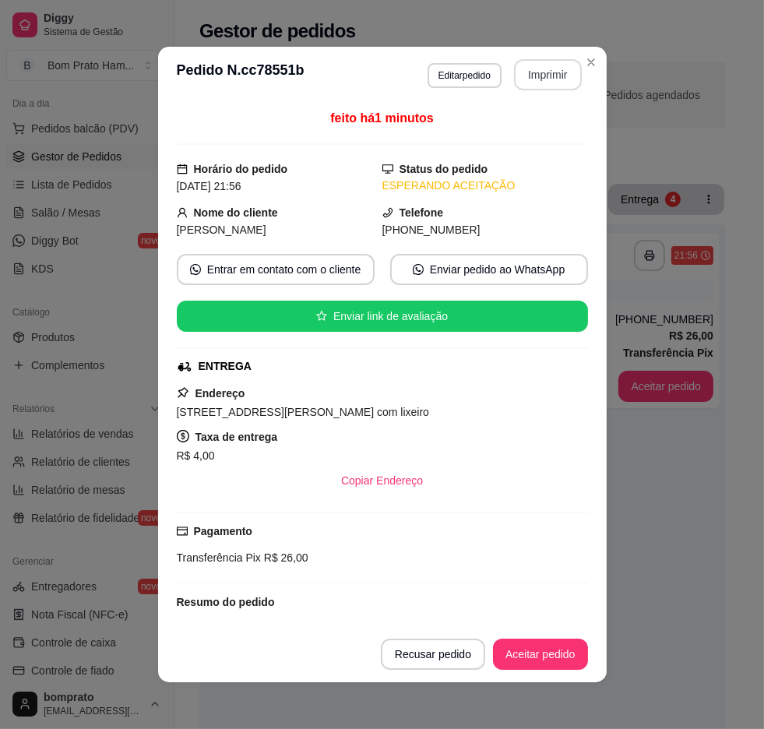
click at [539, 79] on button "Imprimir" at bounding box center [548, 74] width 68 height 31
click at [543, 605] on div "Resumo do pedido" at bounding box center [382, 602] width 411 height 19
click at [555, 646] on button "Aceitar pedido" at bounding box center [540, 654] width 95 height 31
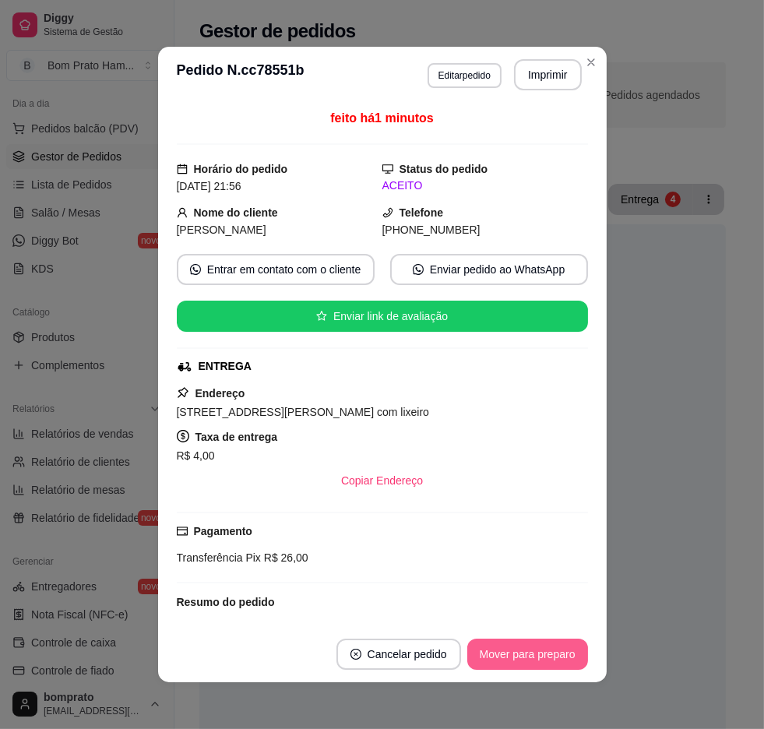
click at [486, 644] on button "Mover para preparo" at bounding box center [527, 654] width 121 height 31
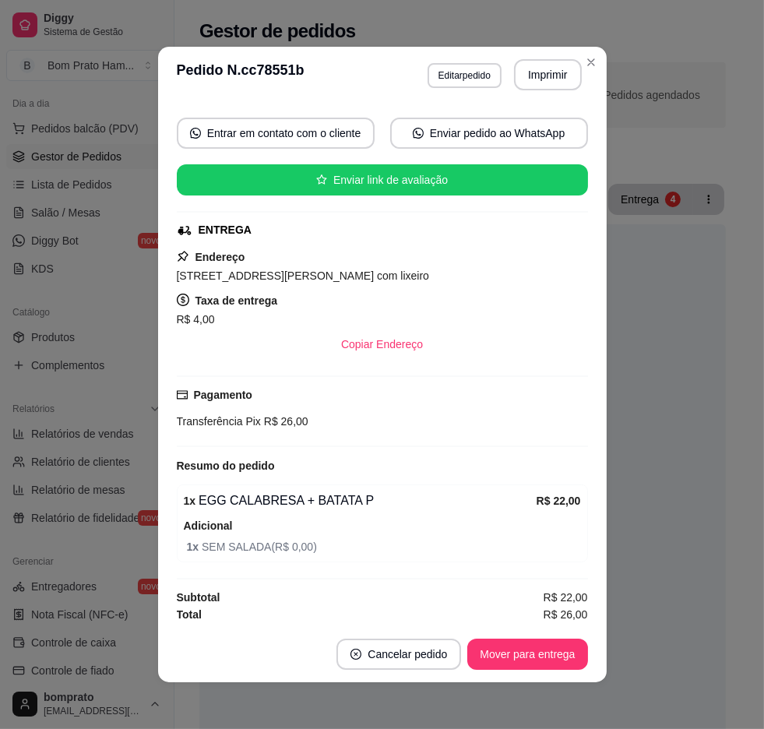
scroll to position [140, 0]
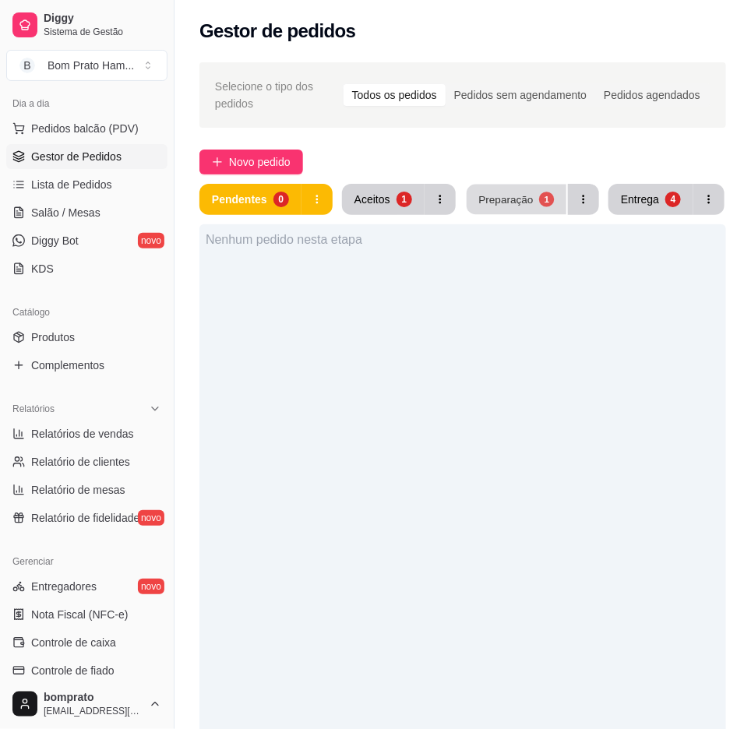
click at [548, 196] on div "1" at bounding box center [546, 199] width 15 height 15
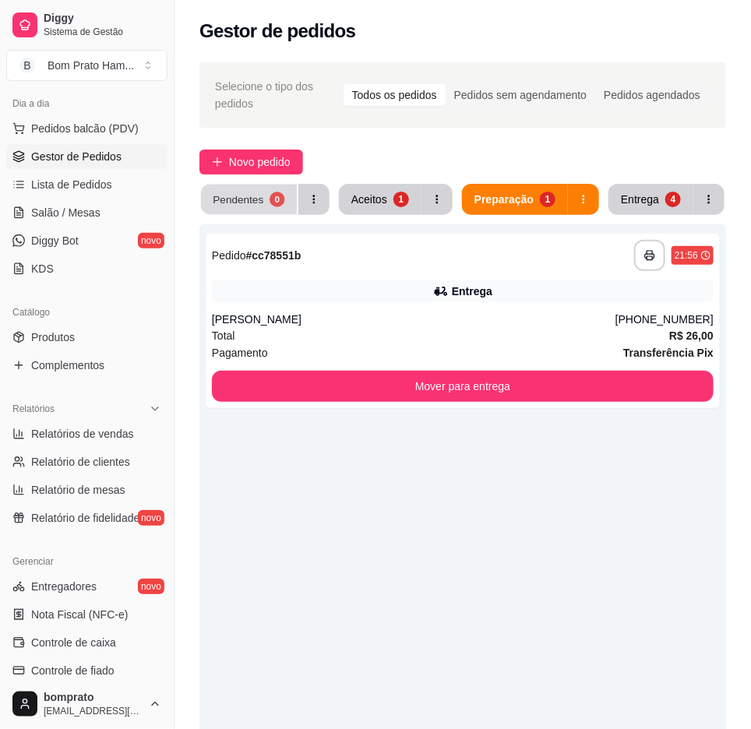
click at [235, 185] on button "Pendentes 0" at bounding box center [249, 200] width 96 height 30
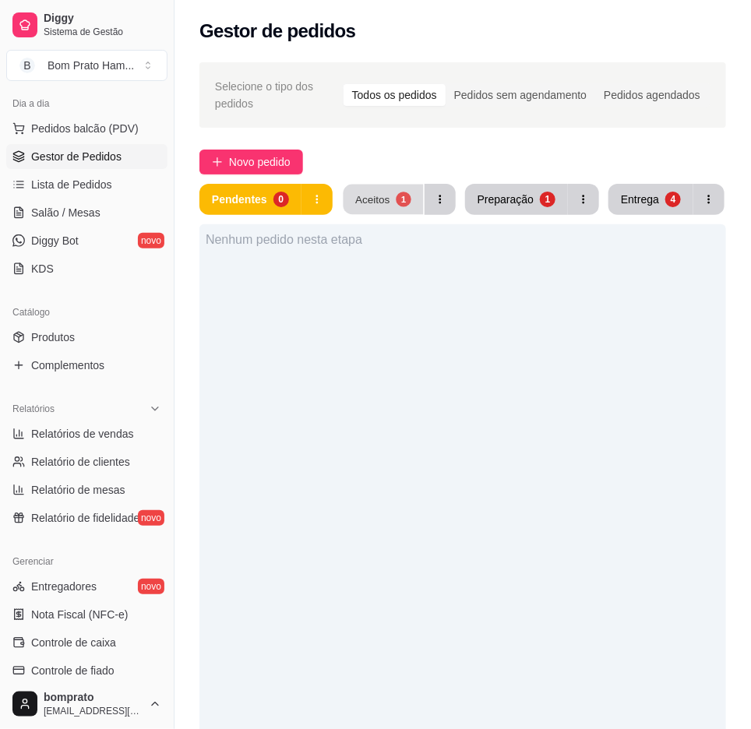
click at [348, 187] on button "Aceitos 1" at bounding box center [383, 200] width 80 height 30
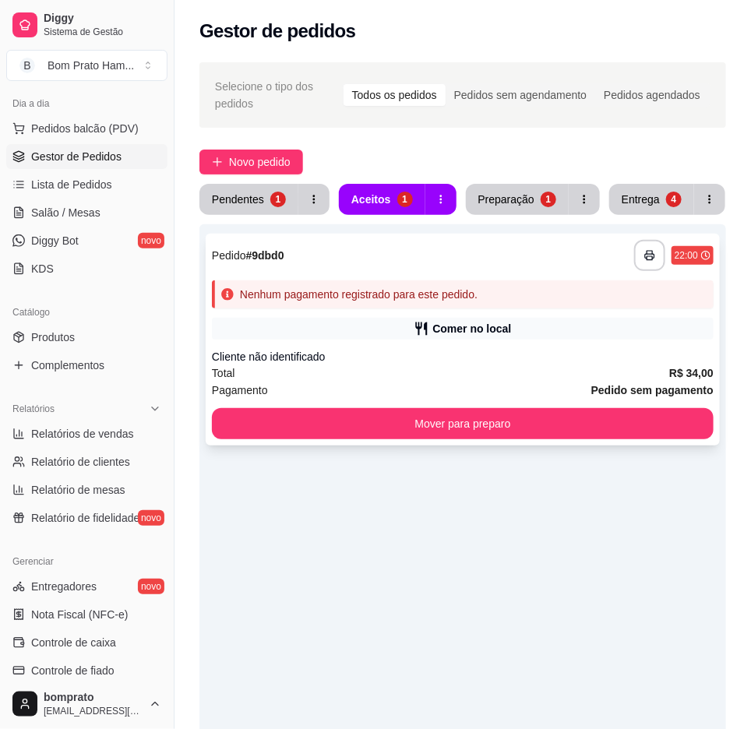
click at [394, 322] on div "Comer no local" at bounding box center [463, 329] width 502 height 22
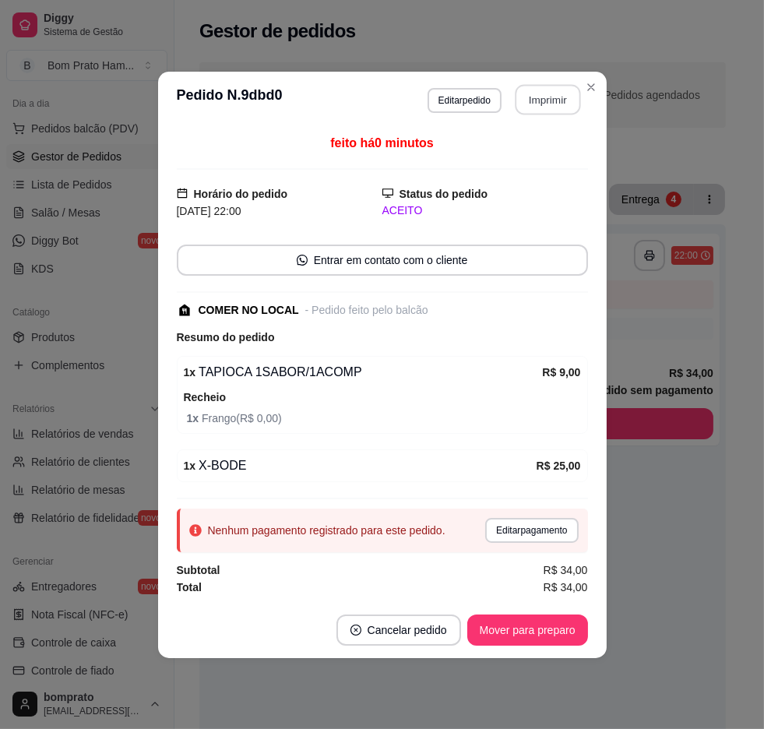
click at [516, 101] on button "Imprimir" at bounding box center [547, 99] width 65 height 30
click at [551, 616] on button "Mover para preparo" at bounding box center [527, 630] width 121 height 31
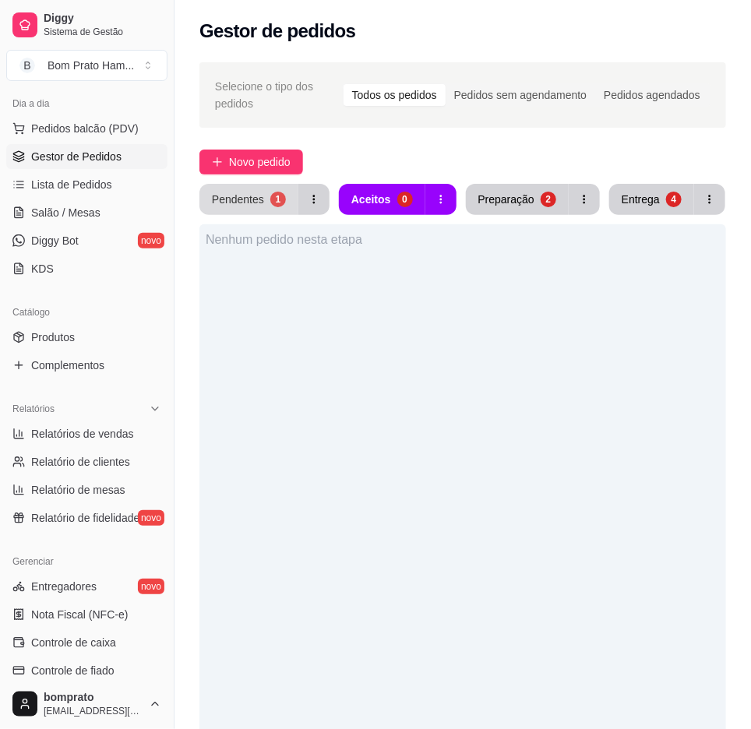
click at [291, 207] on button "Pendentes 1" at bounding box center [248, 199] width 99 height 31
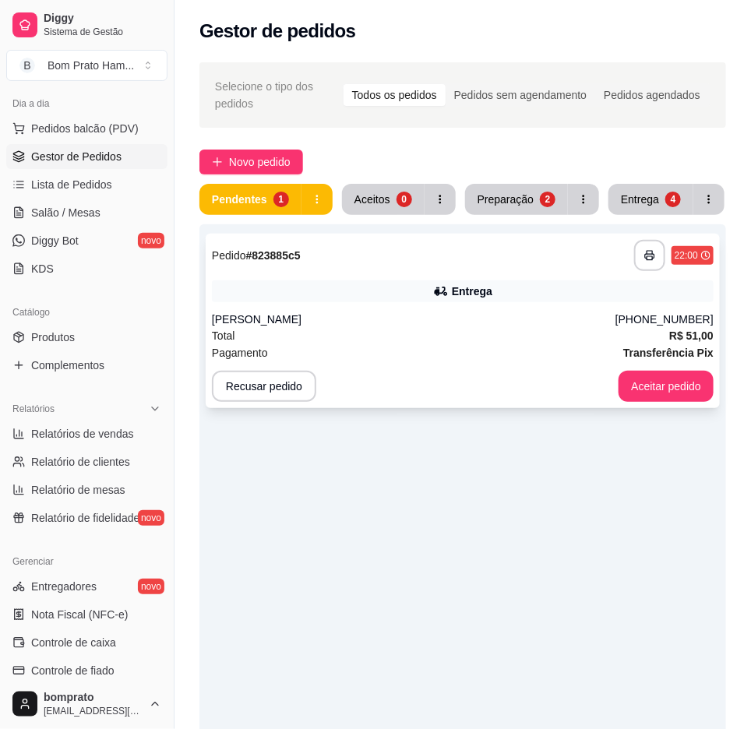
click at [416, 277] on div "**********" at bounding box center [463, 321] width 514 height 174
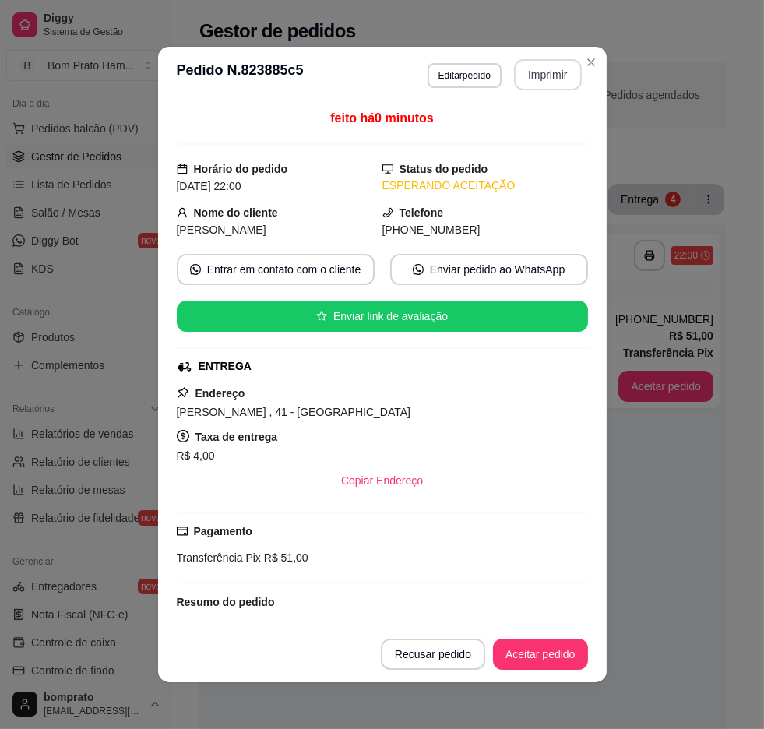
click at [562, 84] on button "Imprimir" at bounding box center [548, 74] width 68 height 31
drag, startPoint x: 544, startPoint y: 671, endPoint x: 548, endPoint y: 657, distance: 14.6
click at [544, 664] on footer "Recusar pedido Aceitar pedido" at bounding box center [382, 654] width 449 height 56
click at [555, 654] on button "Aceitar pedido" at bounding box center [541, 654] width 92 height 30
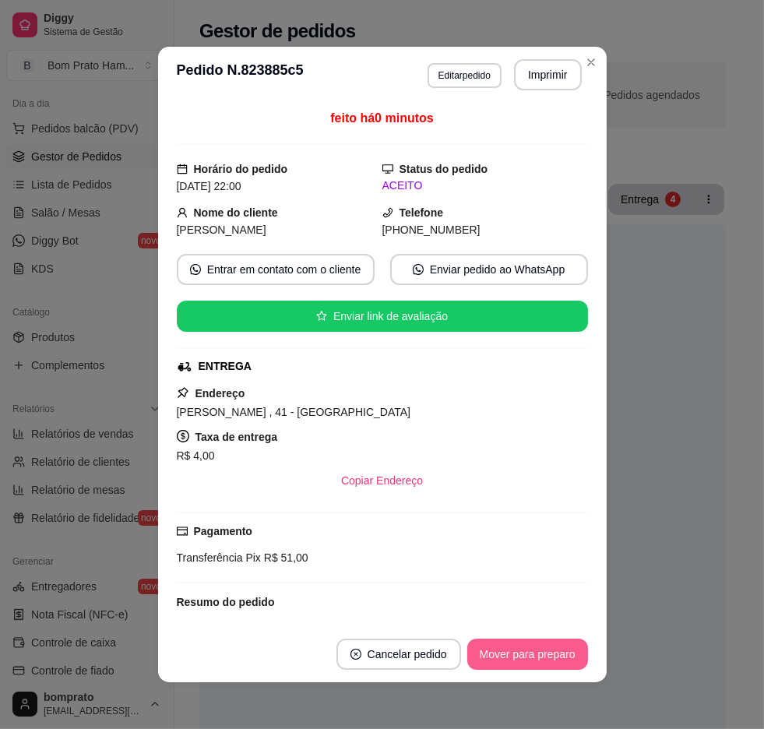
click at [561, 644] on button "Mover para preparo" at bounding box center [527, 654] width 121 height 31
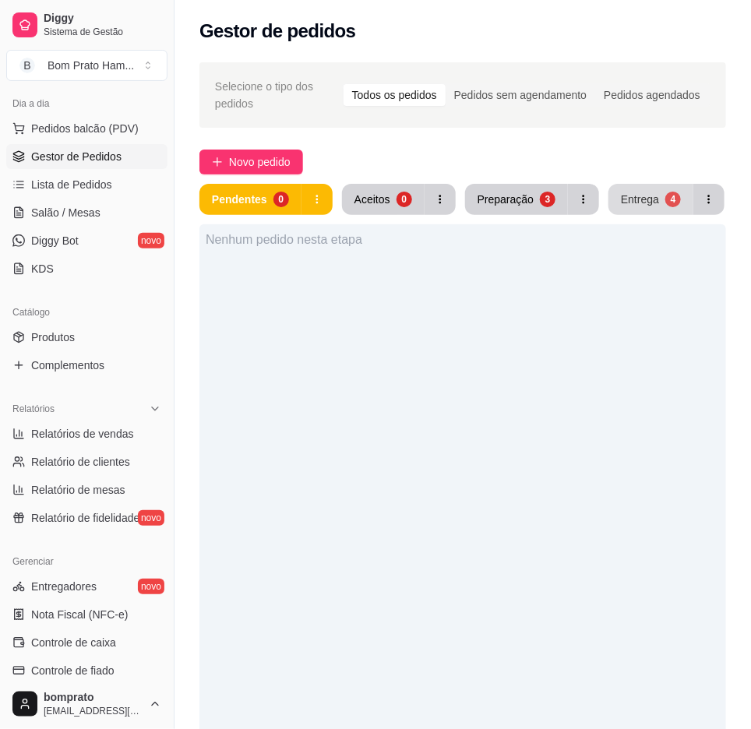
click at [608, 190] on button "Entrega 4" at bounding box center [650, 199] width 85 height 31
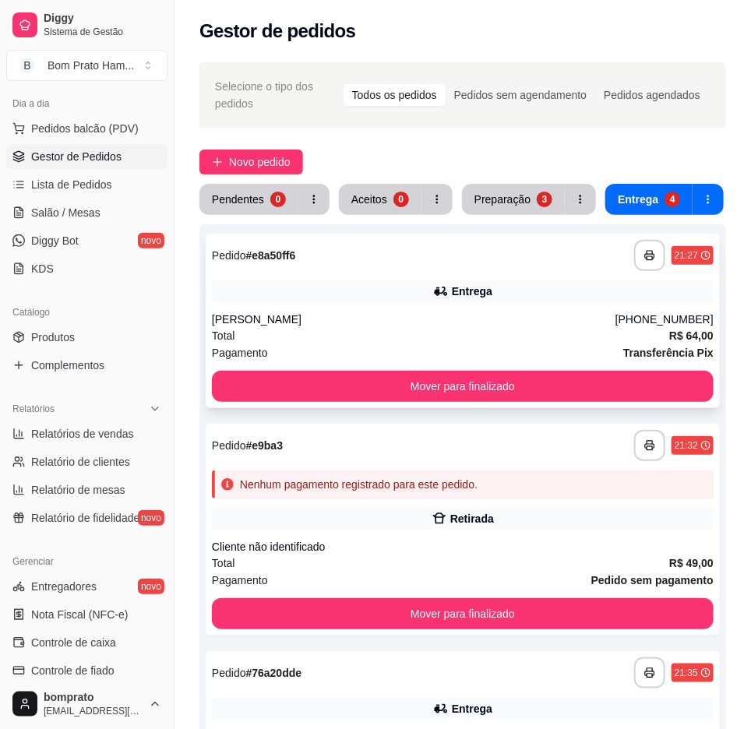
click at [553, 368] on div "**********" at bounding box center [463, 321] width 514 height 174
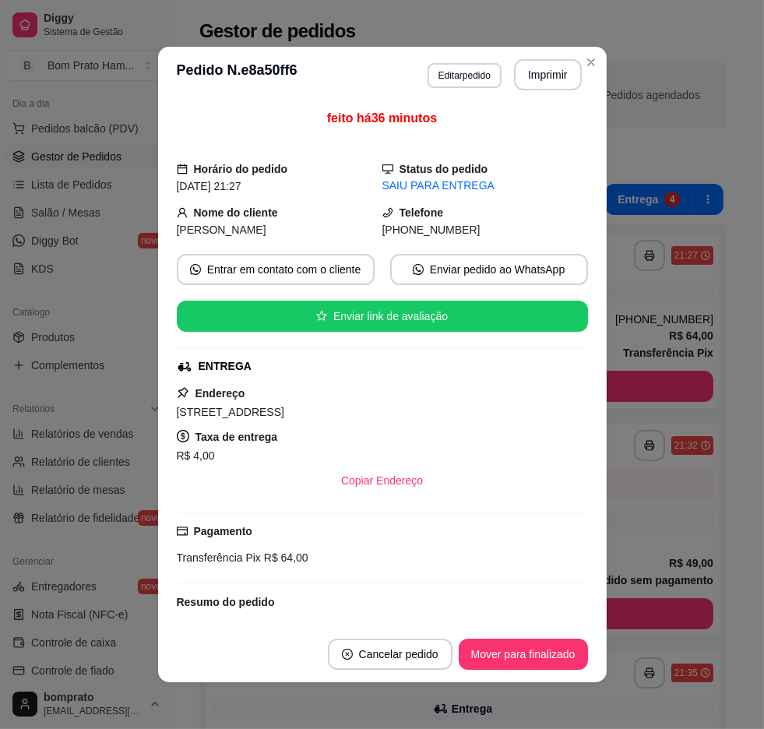
drag, startPoint x: 545, startPoint y: 415, endPoint x: 628, endPoint y: 425, distance: 83.2
click at [553, 416] on div "[STREET_ADDRESS]" at bounding box center [382, 412] width 411 height 19
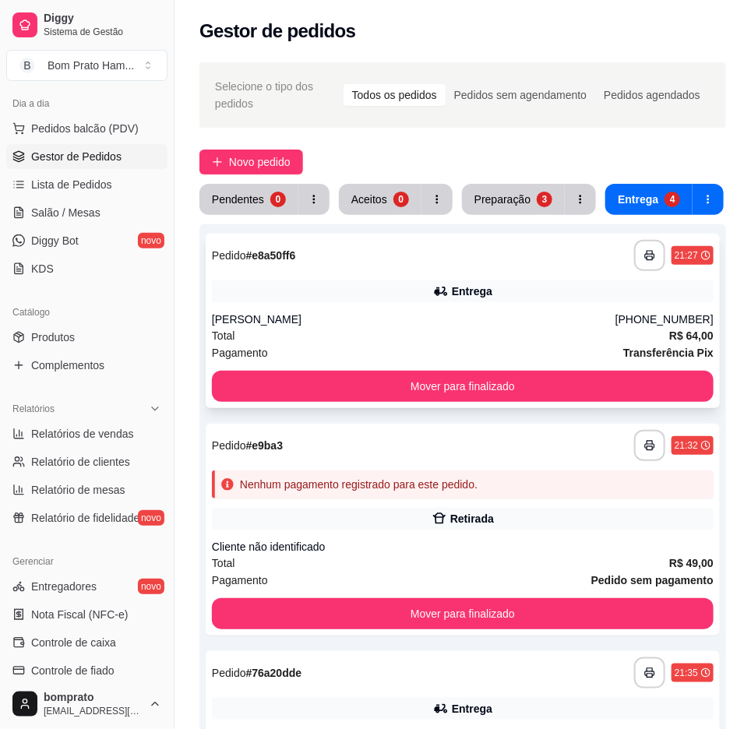
click at [609, 368] on div "**********" at bounding box center [463, 321] width 514 height 174
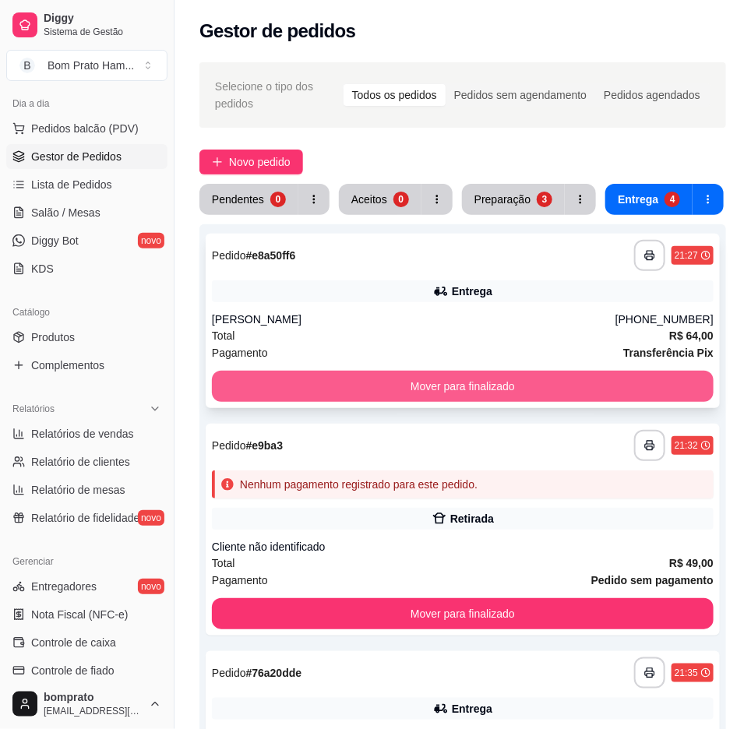
click at [612, 397] on button "Mover para finalizado" at bounding box center [463, 386] width 502 height 31
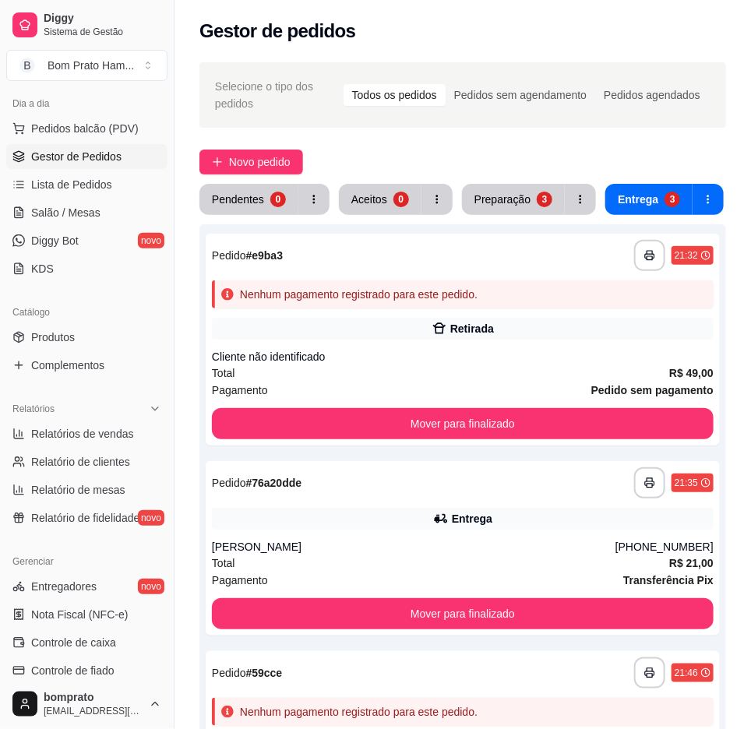
click at [612, 397] on span "Pedido sem pagamento" at bounding box center [652, 390] width 122 height 17
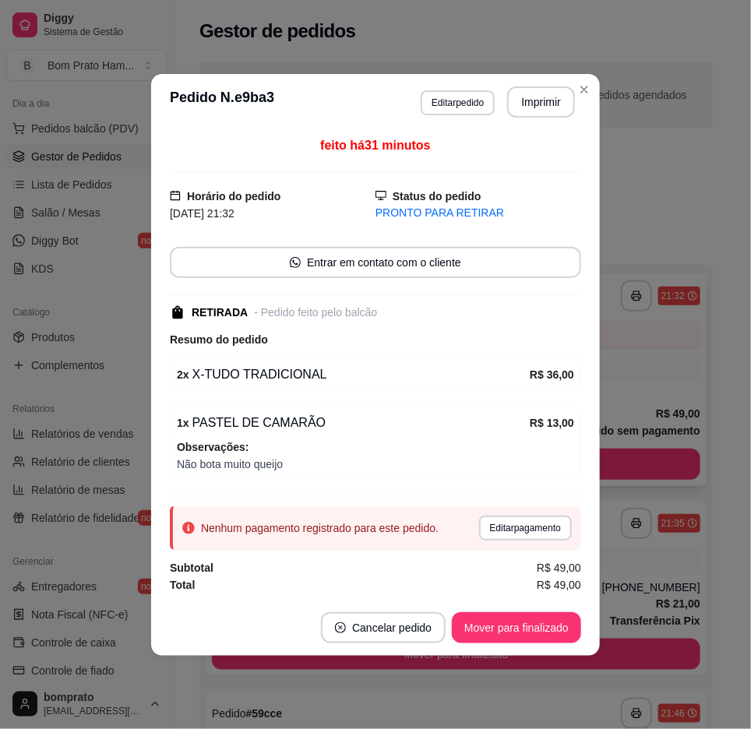
click at [608, 449] on button "Mover para finalizado" at bounding box center [456, 464] width 488 height 31
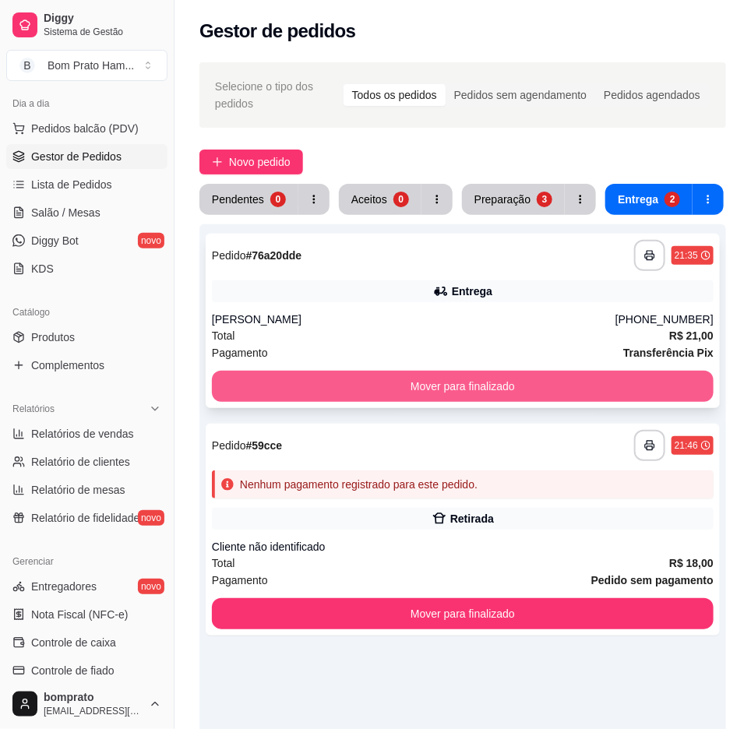
click at [601, 379] on button "Mover para finalizado" at bounding box center [463, 386] width 502 height 31
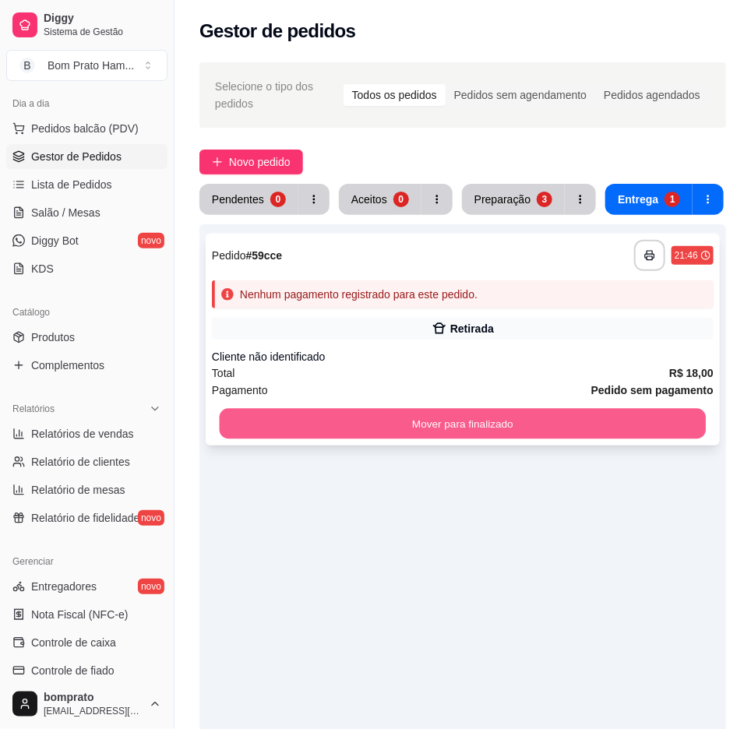
click at [606, 413] on button "Mover para finalizado" at bounding box center [463, 424] width 487 height 30
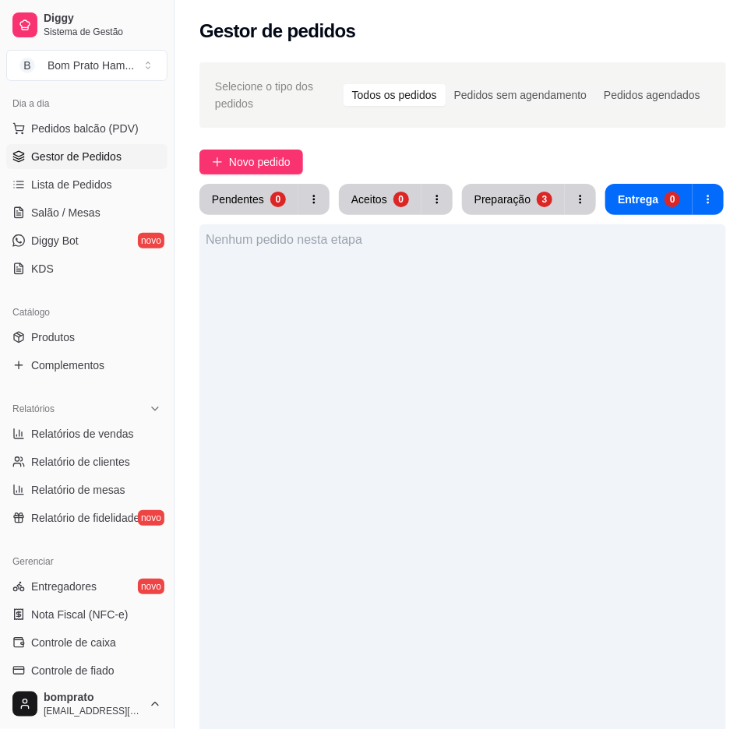
click at [598, 473] on div "Nenhum pedido nesta etapa" at bounding box center [462, 588] width 527 height 729
click at [259, 185] on button "Pendentes 0" at bounding box center [248, 199] width 99 height 31
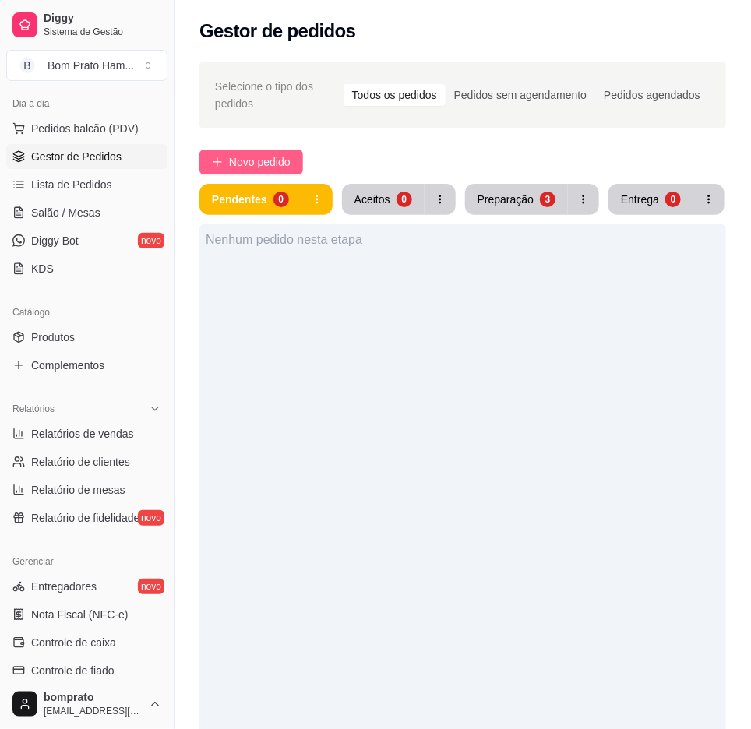
click at [262, 154] on span "Novo pedido" at bounding box center [260, 161] width 62 height 17
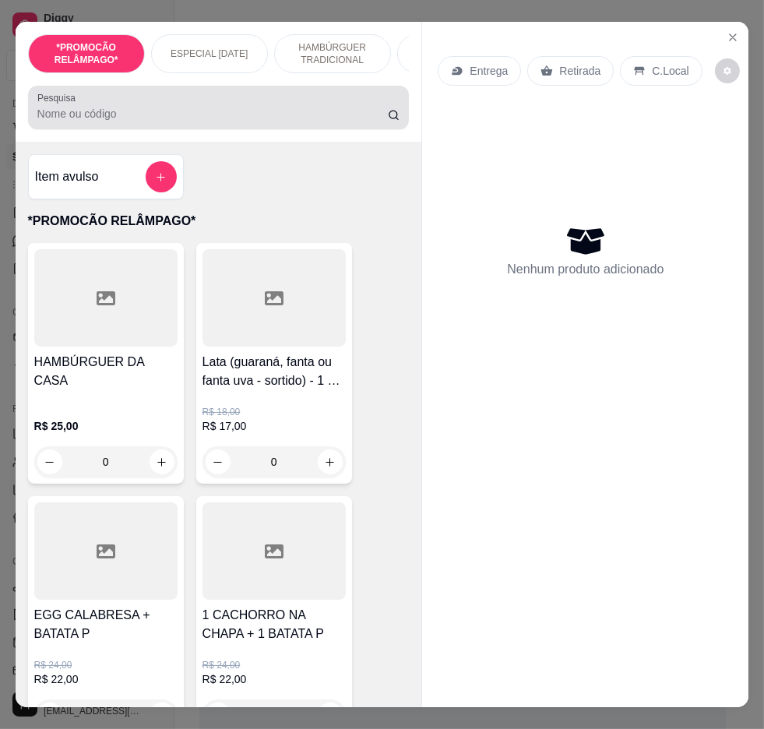
click at [242, 103] on div at bounding box center [218, 107] width 363 height 31
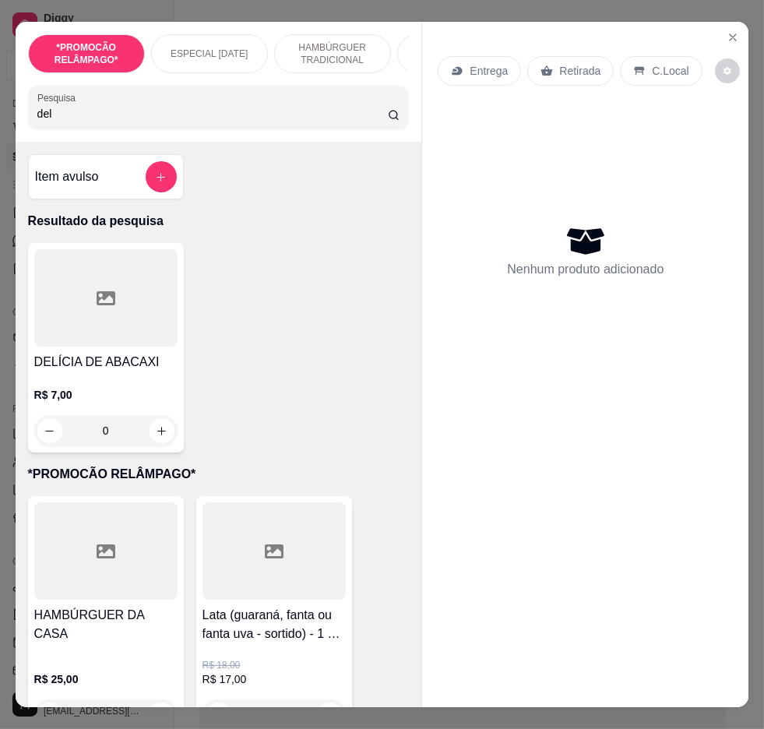
type input "del"
click at [724, 25] on button "Close" at bounding box center [732, 37] width 25 height 25
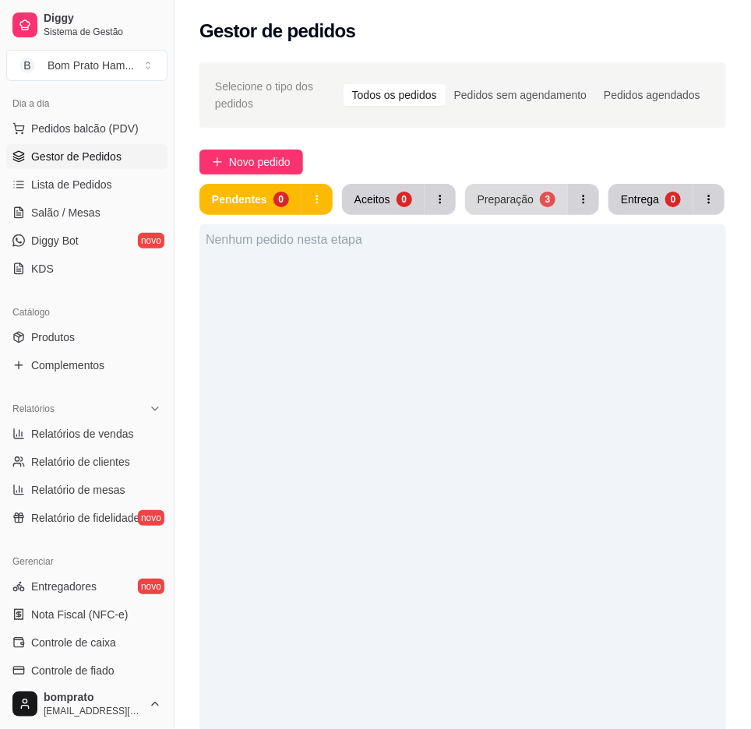
click at [493, 199] on div "Preparação" at bounding box center [505, 200] width 56 height 16
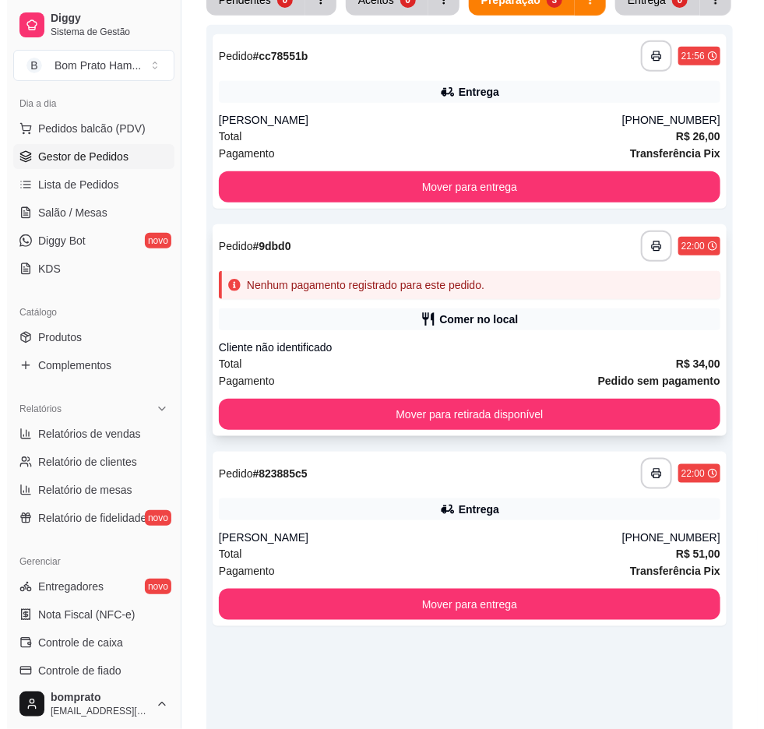
scroll to position [287, 0]
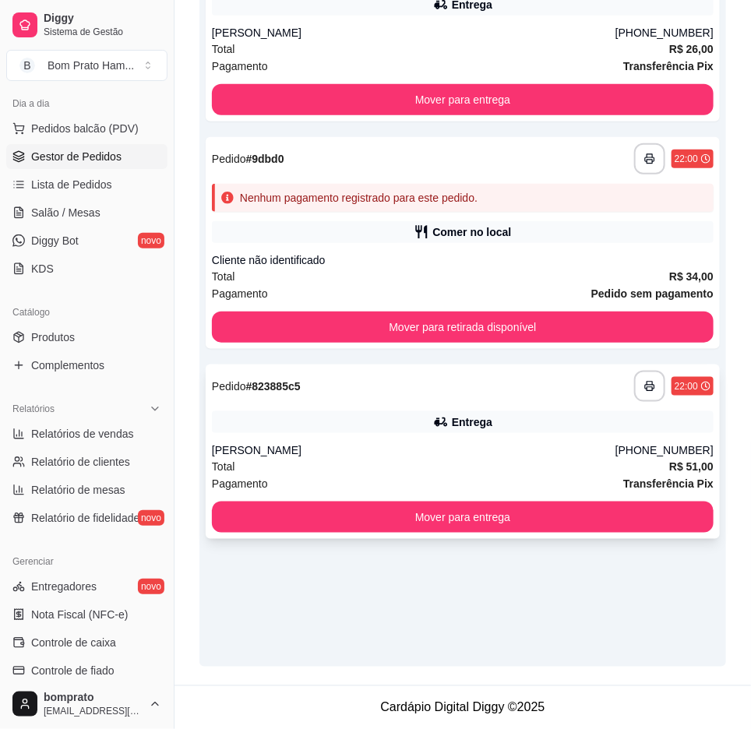
click at [476, 409] on div "**********" at bounding box center [463, 452] width 514 height 174
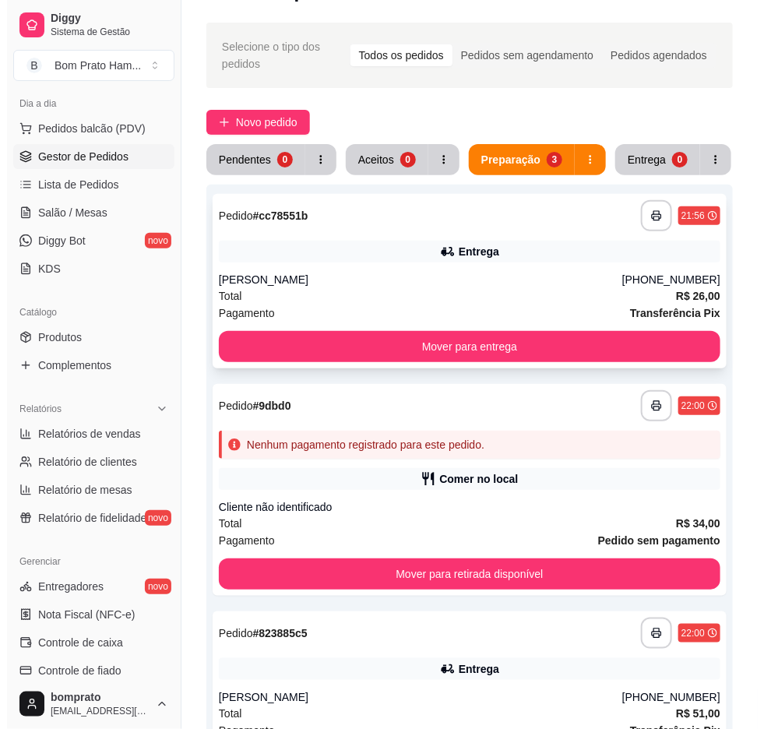
scroll to position [0, 0]
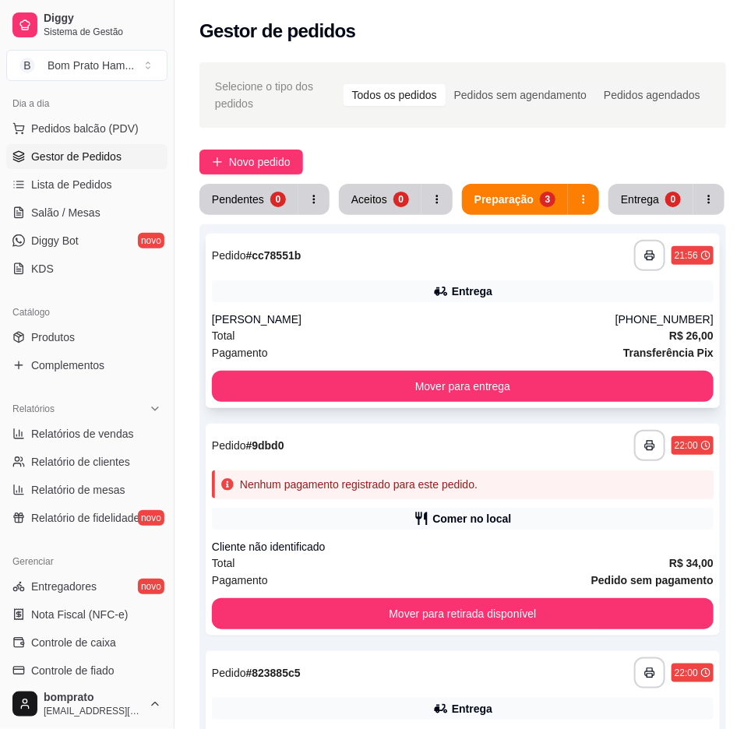
click at [587, 290] on div "Entrega" at bounding box center [463, 291] width 502 height 22
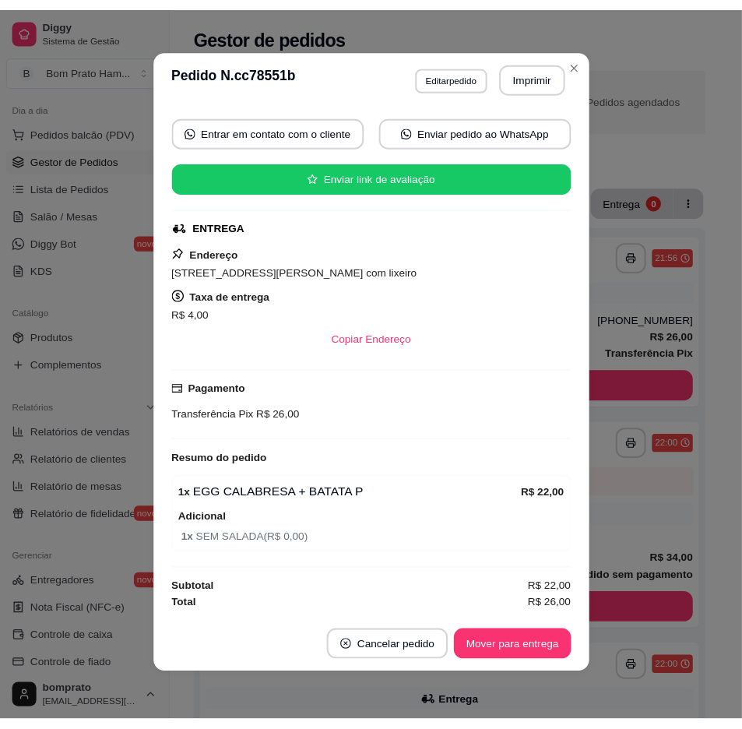
scroll to position [3, 0]
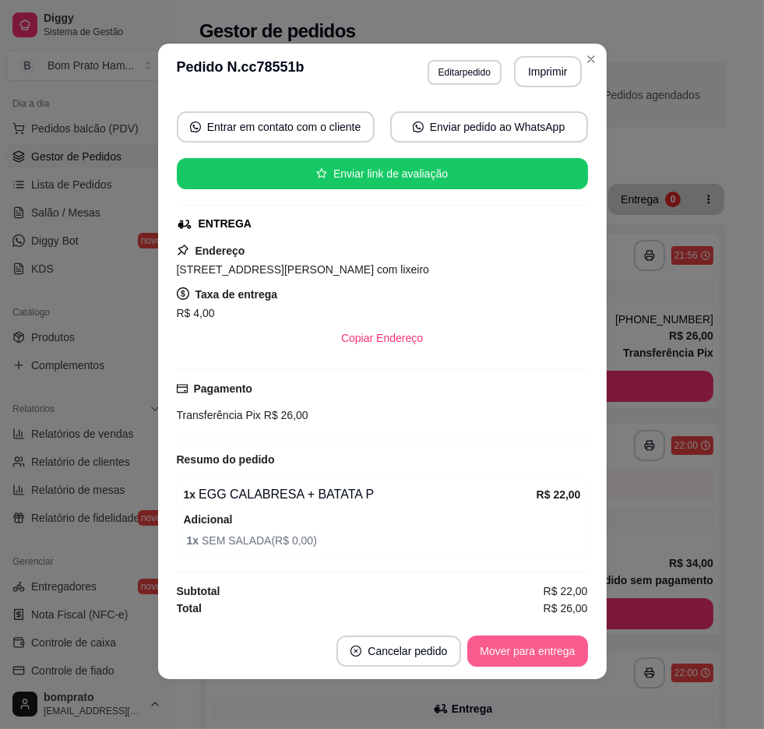
click at [531, 644] on button "Mover para entrega" at bounding box center [527, 651] width 120 height 31
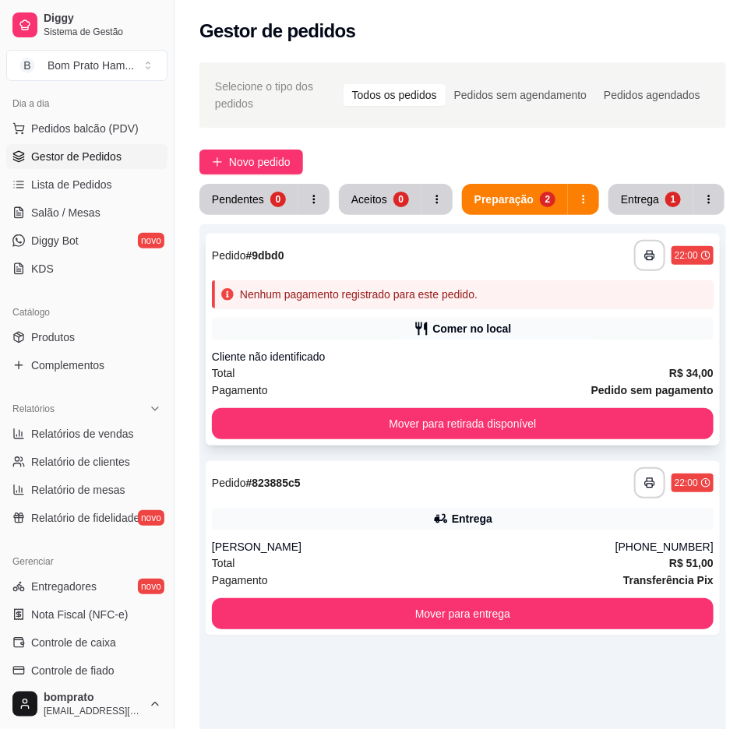
click at [495, 368] on div "Total R$ 34,00" at bounding box center [463, 373] width 502 height 17
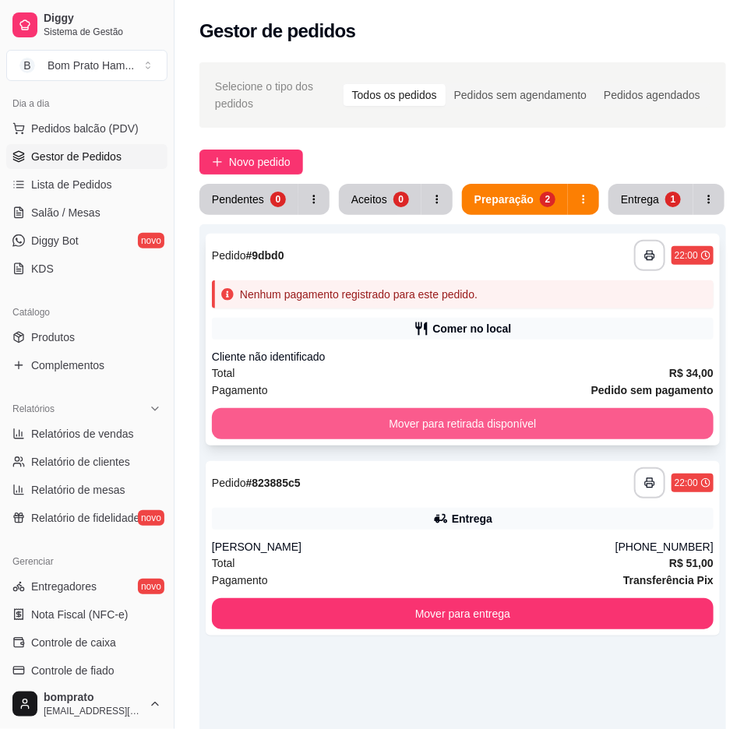
click at [536, 427] on button "Mover para retirada disponível" at bounding box center [463, 423] width 502 height 31
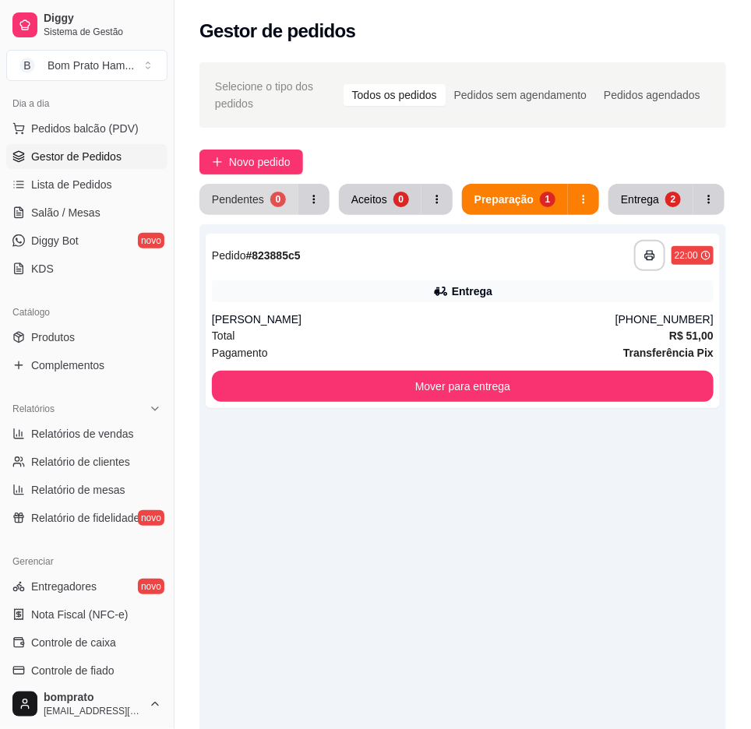
click at [242, 204] on div "Pendentes" at bounding box center [238, 200] width 52 height 16
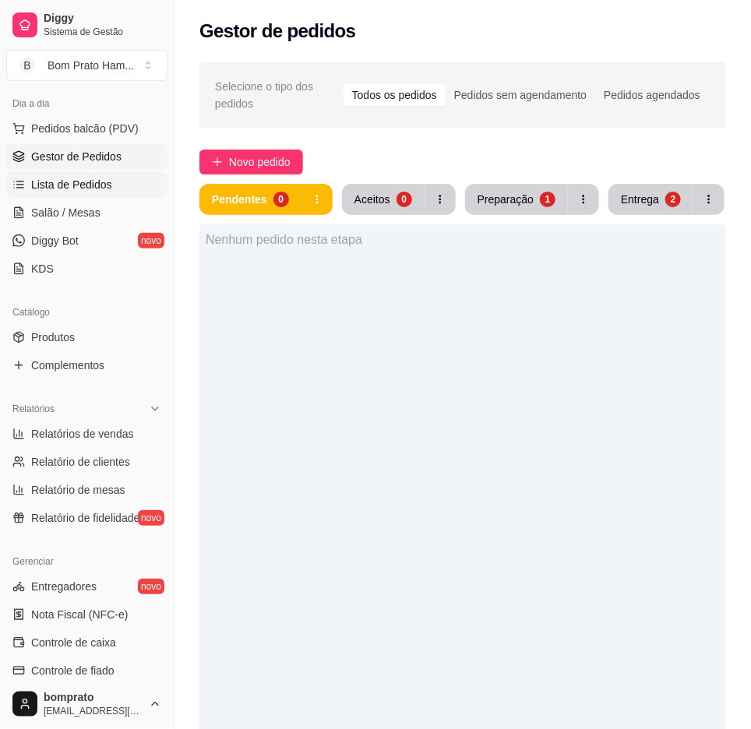
click at [123, 193] on link "Lista de Pedidos" at bounding box center [86, 184] width 161 height 25
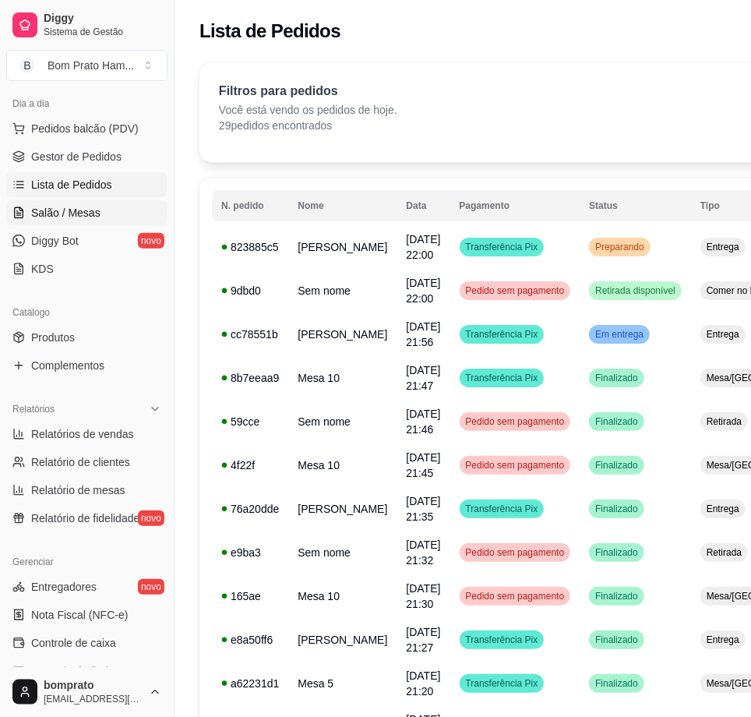
click at [111, 213] on link "Salão / Mesas" at bounding box center [86, 212] width 161 height 25
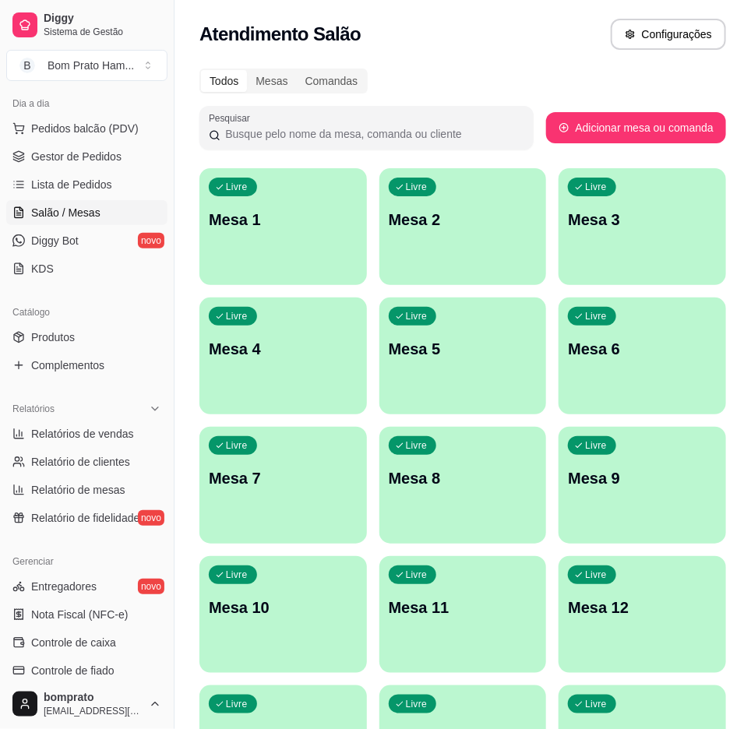
click at [612, 328] on div "Livre Mesa 6" at bounding box center [641, 347] width 167 height 98
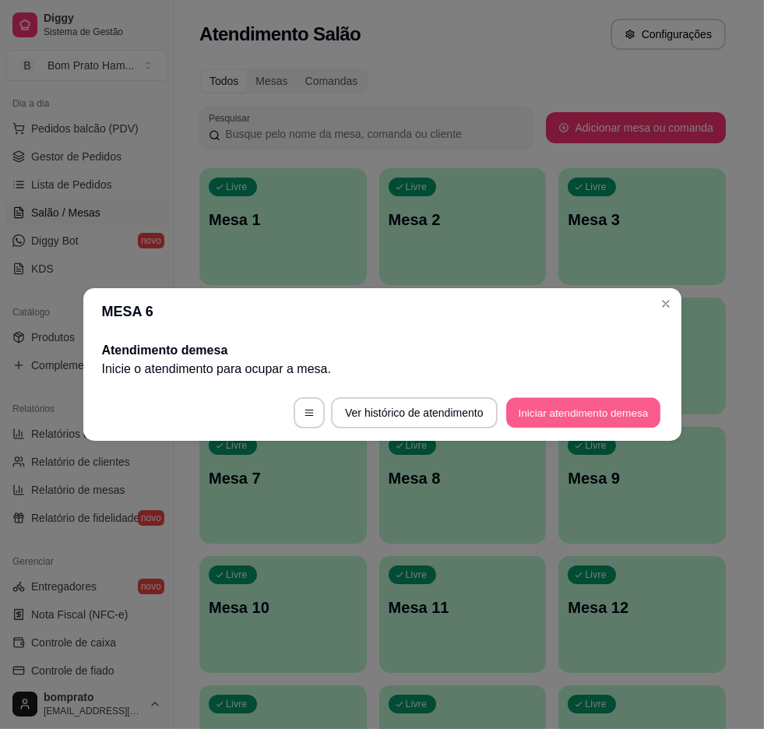
click at [565, 406] on button "Iniciar atendimento de mesa" at bounding box center [583, 413] width 154 height 30
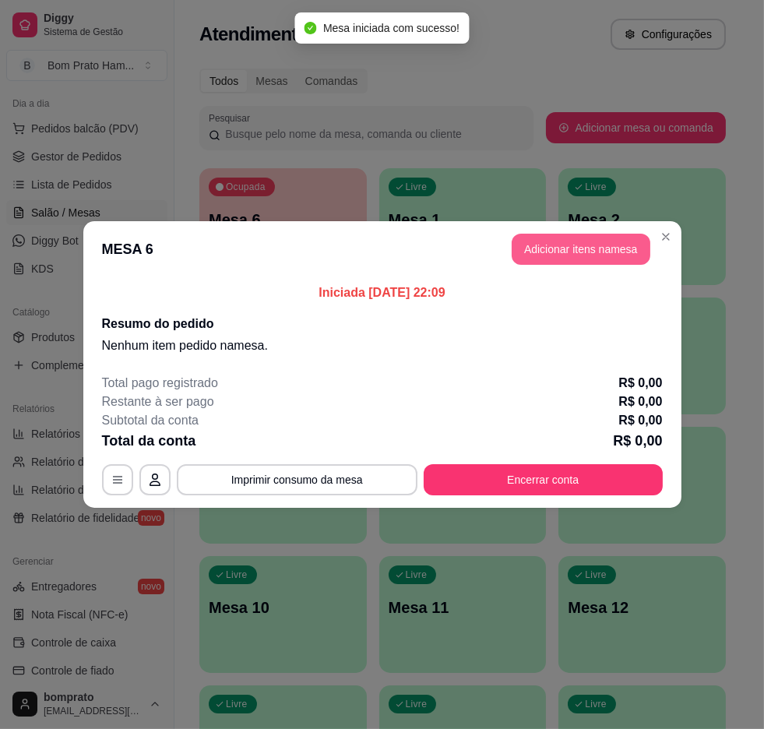
click at [562, 244] on button "Adicionar itens na mesa" at bounding box center [581, 249] width 139 height 31
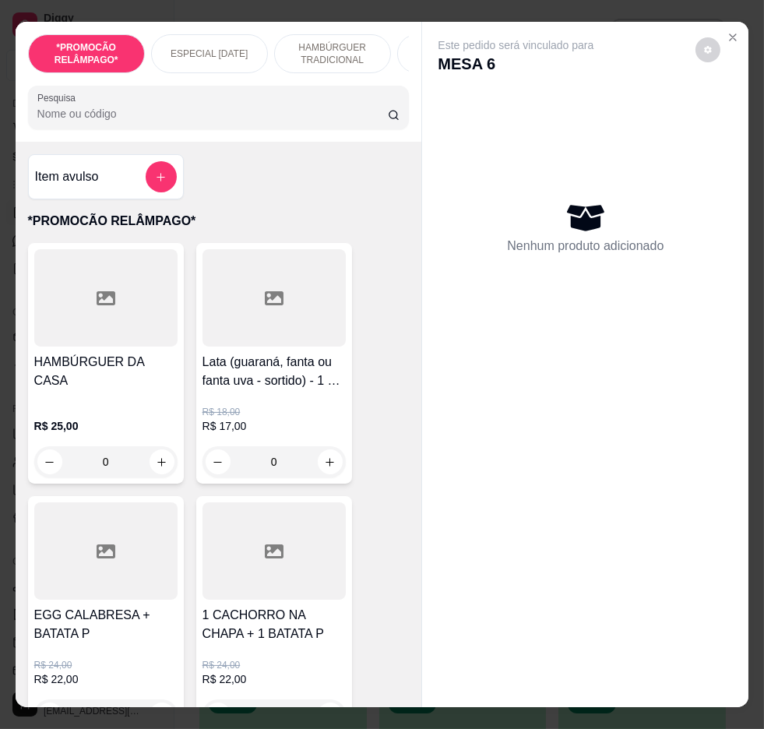
click at [329, 123] on div at bounding box center [218, 107] width 363 height 31
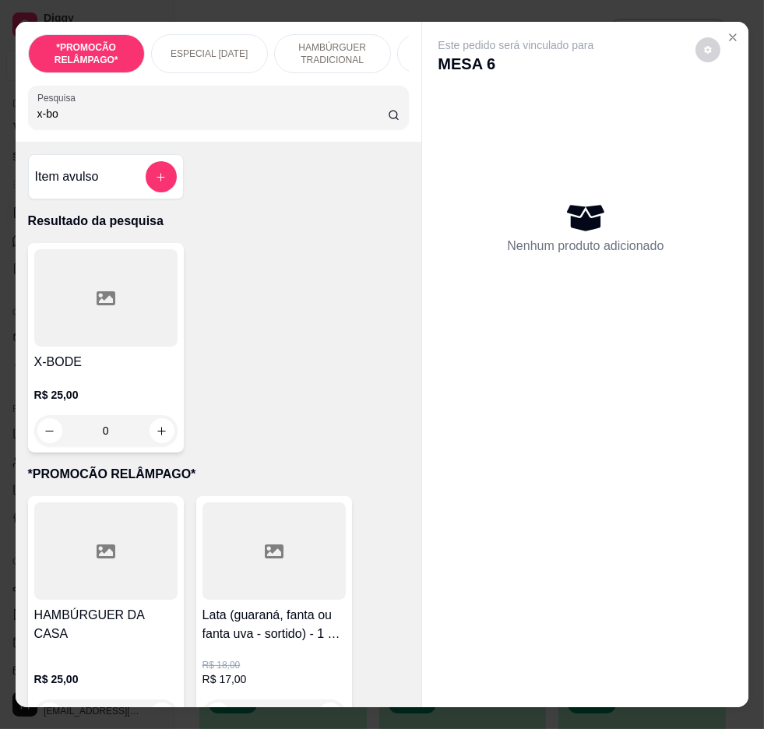
type input "x-bo"
click at [154, 424] on div "0" at bounding box center [105, 430] width 143 height 31
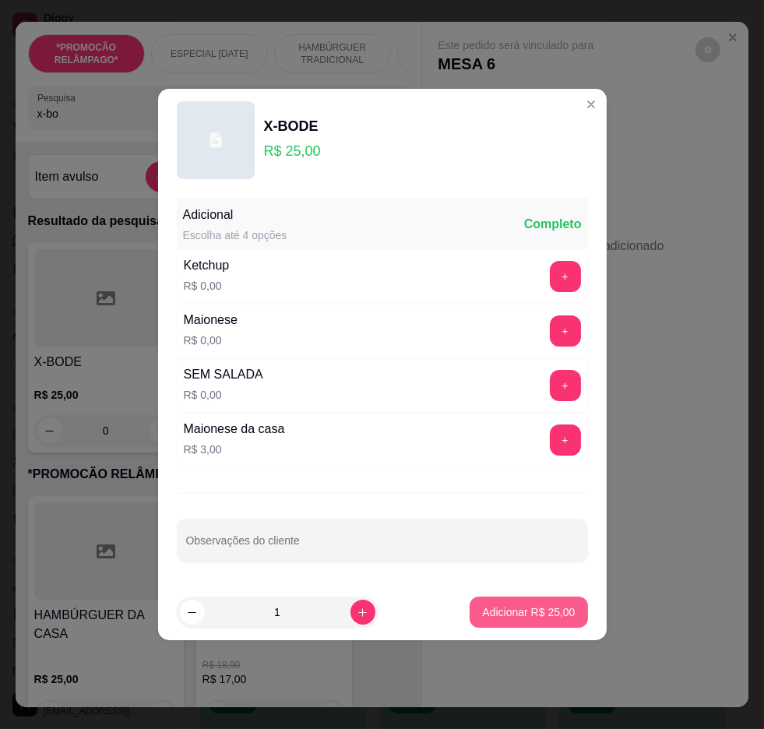
click at [550, 598] on button "Adicionar R$ 25,00" at bounding box center [529, 612] width 118 height 31
type input "1"
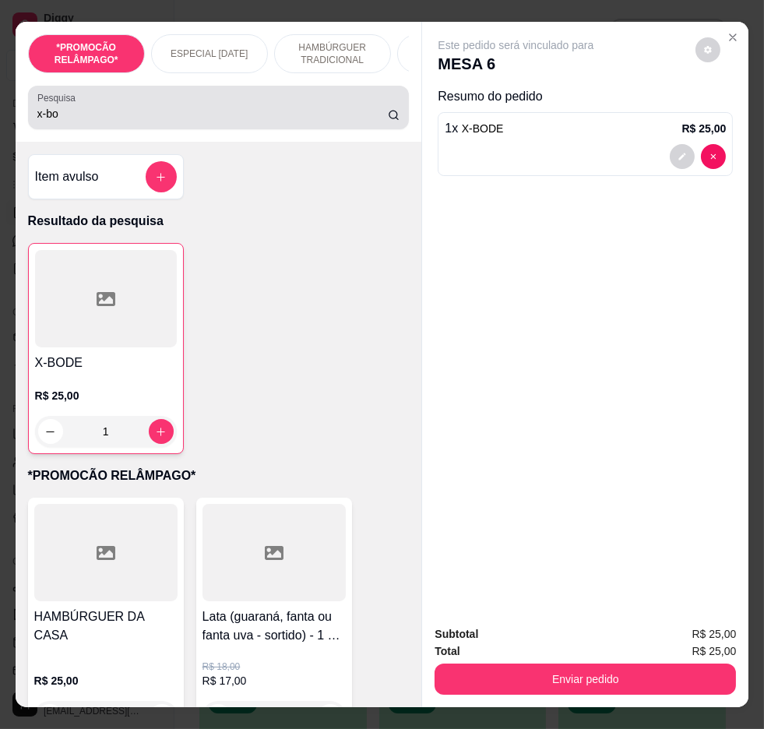
click at [263, 122] on input "x-bo" at bounding box center [212, 114] width 351 height 16
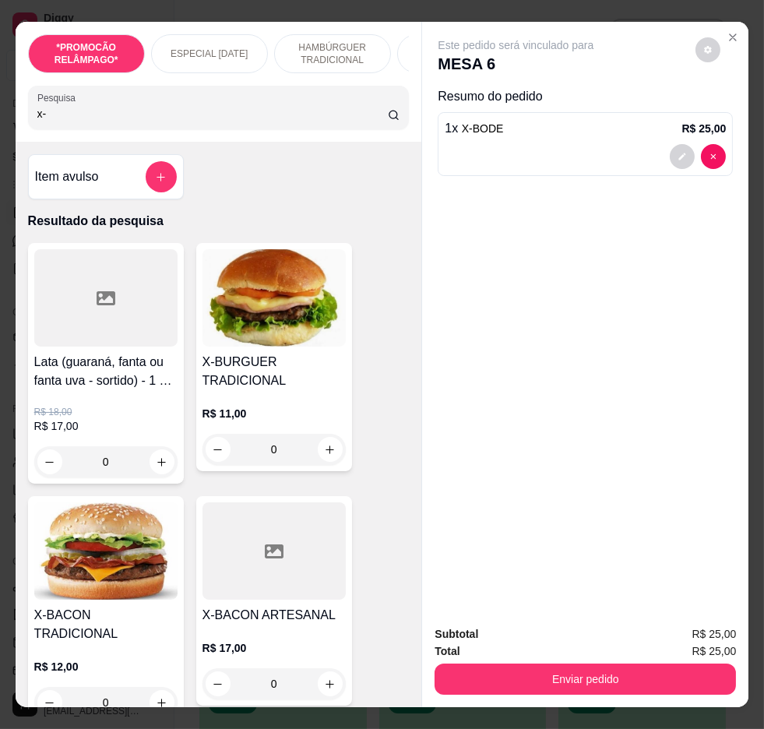
type input "x"
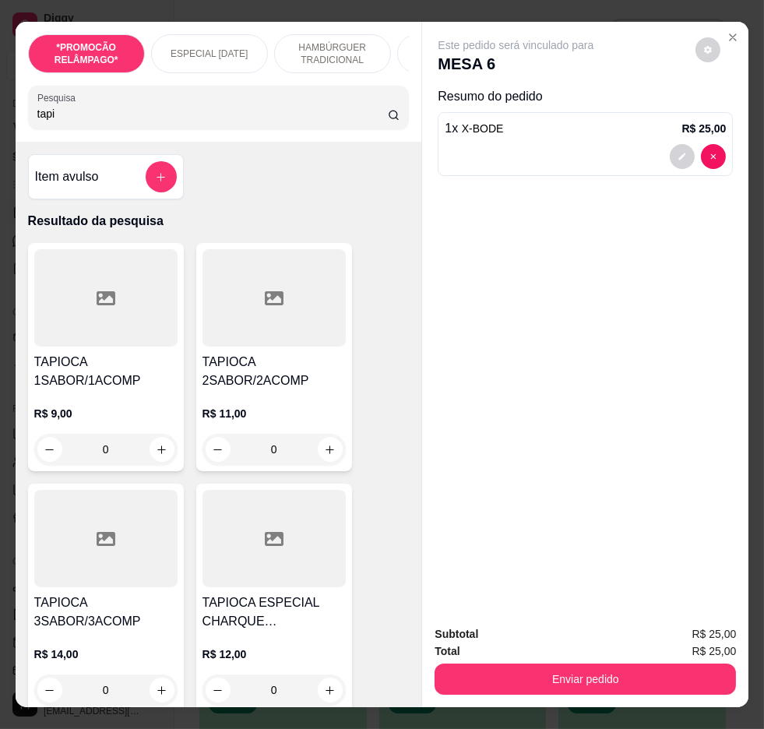
click at [152, 458] on div "0" at bounding box center [105, 449] width 143 height 31
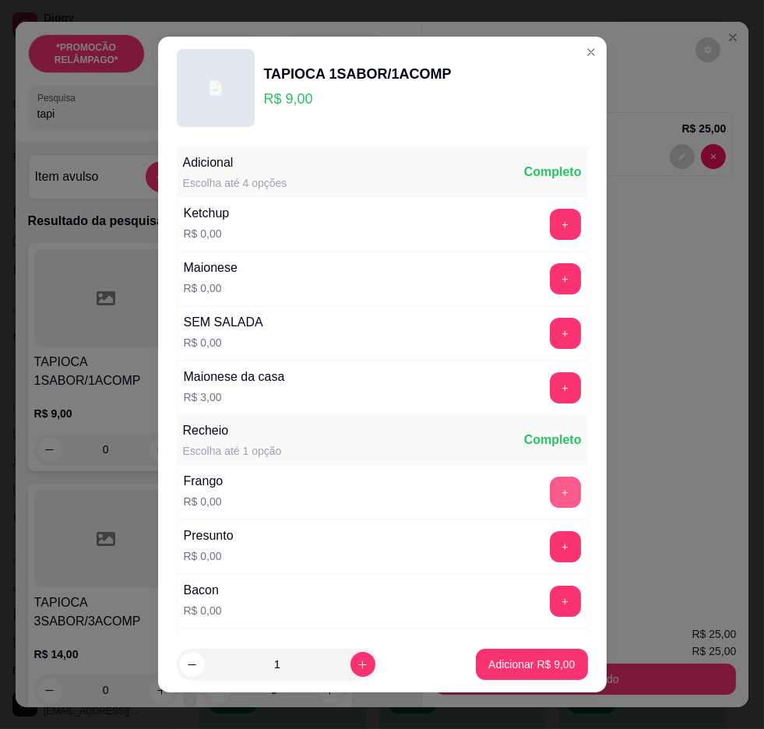
click at [550, 478] on button "+" at bounding box center [565, 492] width 31 height 31
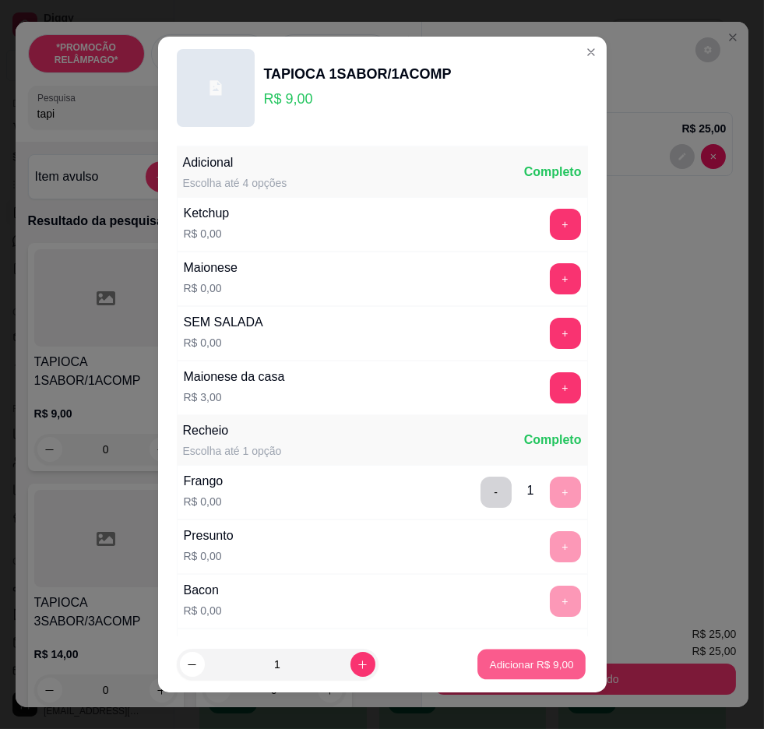
click at [524, 652] on button "Adicionar R$ 9,00" at bounding box center [531, 665] width 108 height 30
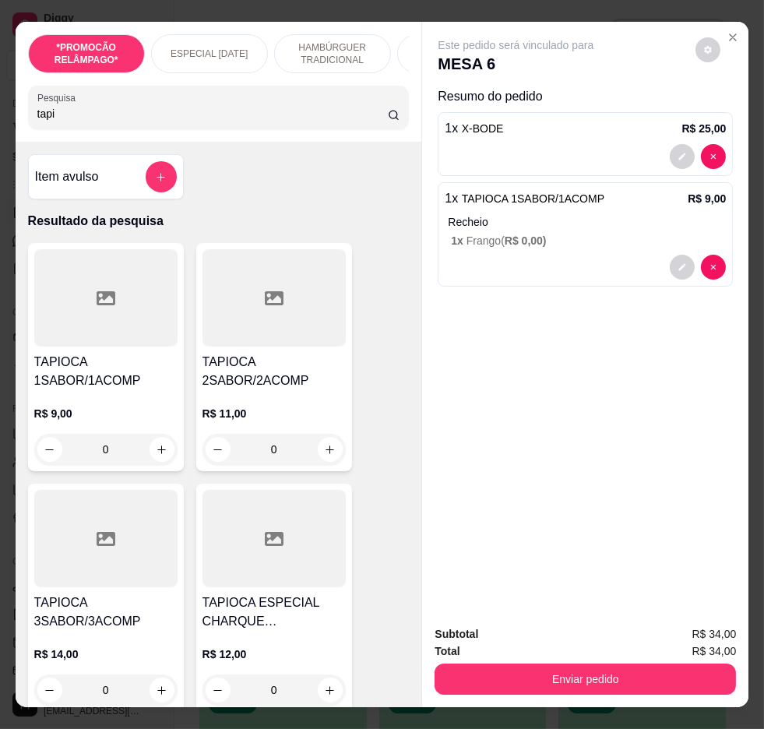
click at [291, 122] on input "tapi" at bounding box center [212, 114] width 351 height 16
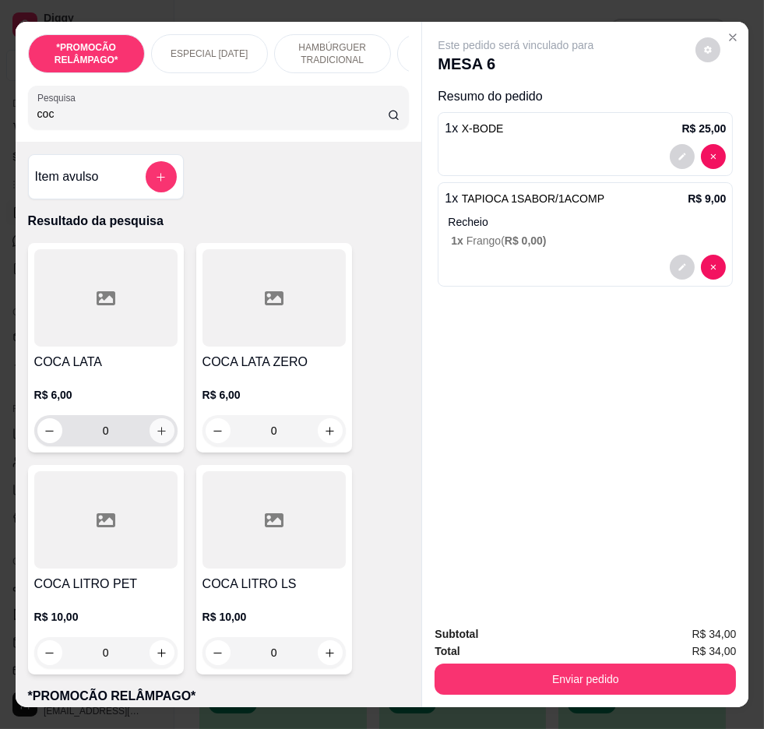
type input "coc"
click at [157, 443] on button "increase-product-quantity" at bounding box center [162, 431] width 24 height 24
type input "1"
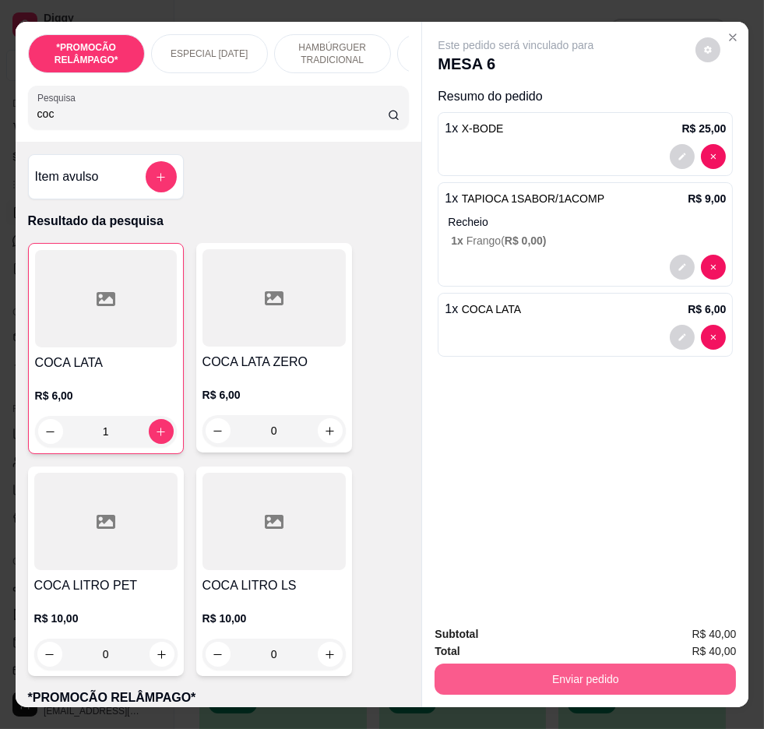
click at [558, 671] on button "Enviar pedido" at bounding box center [585, 679] width 301 height 31
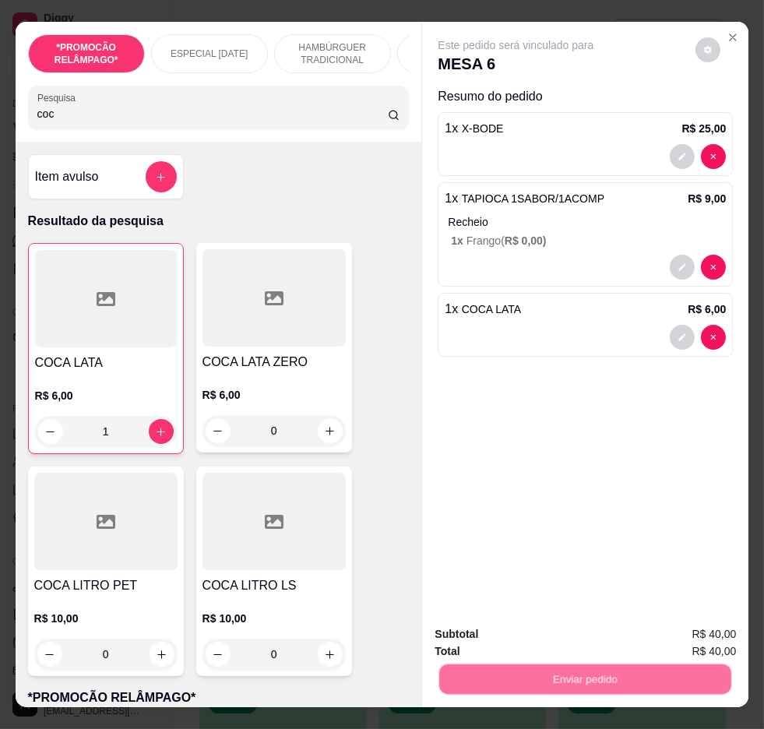
click at [544, 633] on button "Não registrar e enviar pedido" at bounding box center [534, 635] width 162 height 30
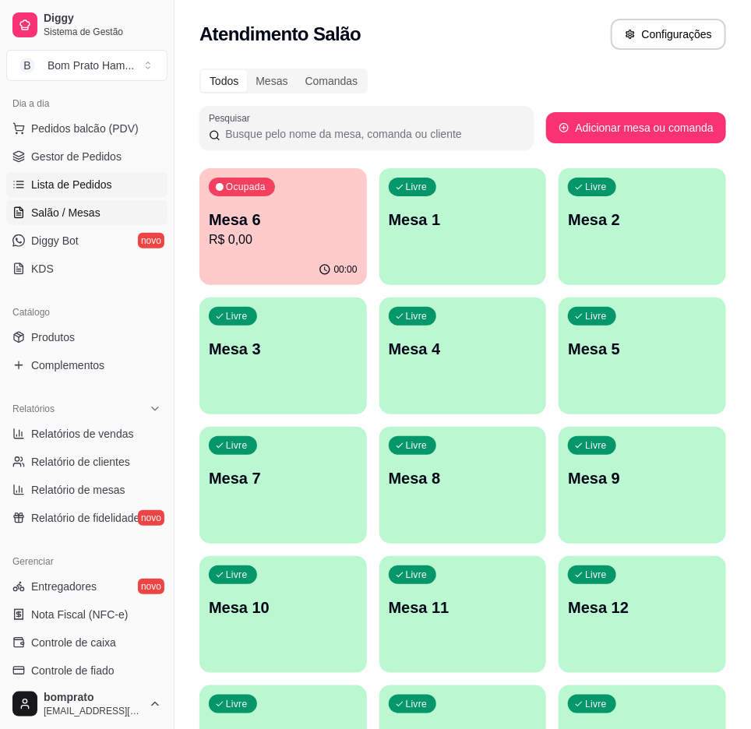
click at [96, 180] on span "Lista de Pedidos" at bounding box center [71, 185] width 81 height 16
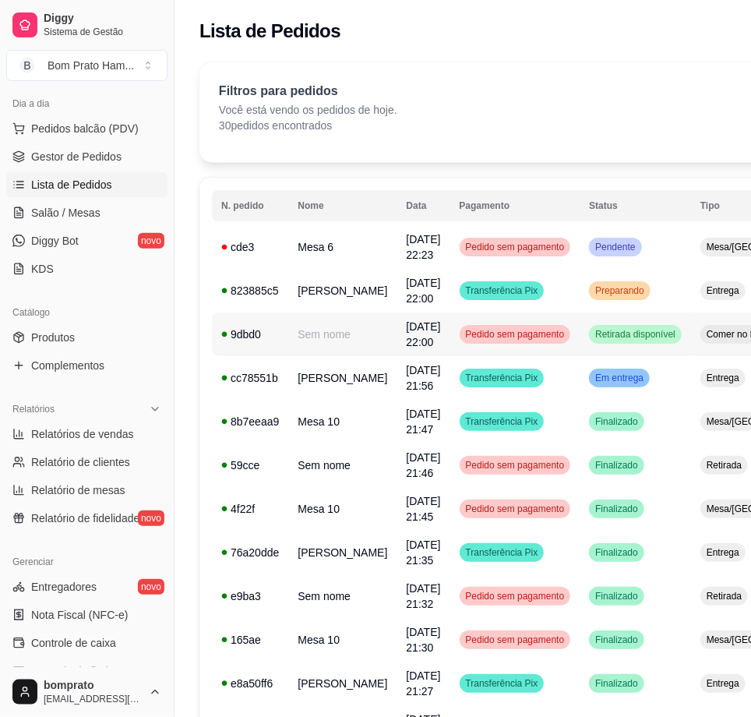
click at [703, 336] on span "Comer no local" at bounding box center [737, 334] width 69 height 12
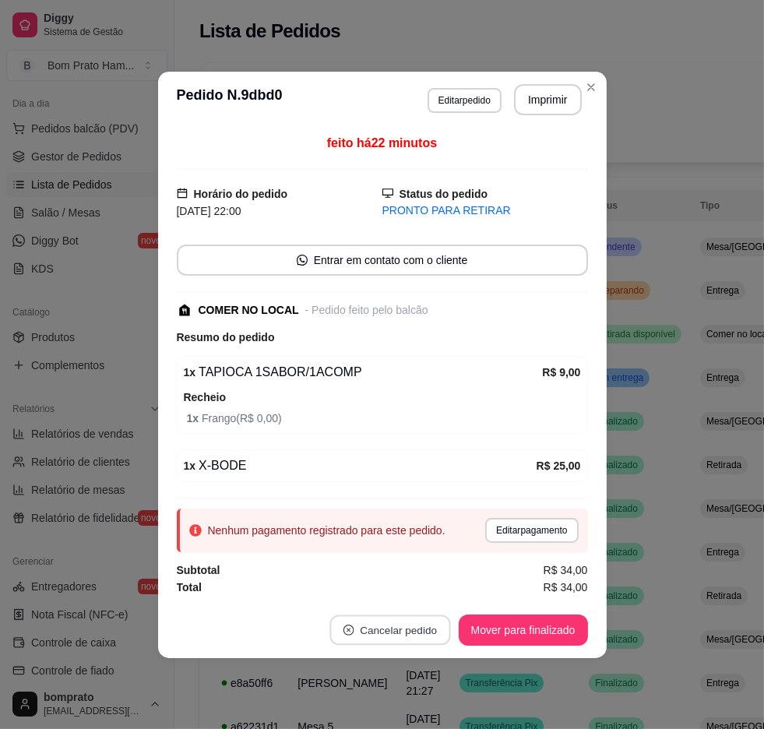
click at [398, 633] on button "Cancelar pedido" at bounding box center [389, 630] width 121 height 30
click at [421, 584] on button "Sim" at bounding box center [434, 591] width 62 height 31
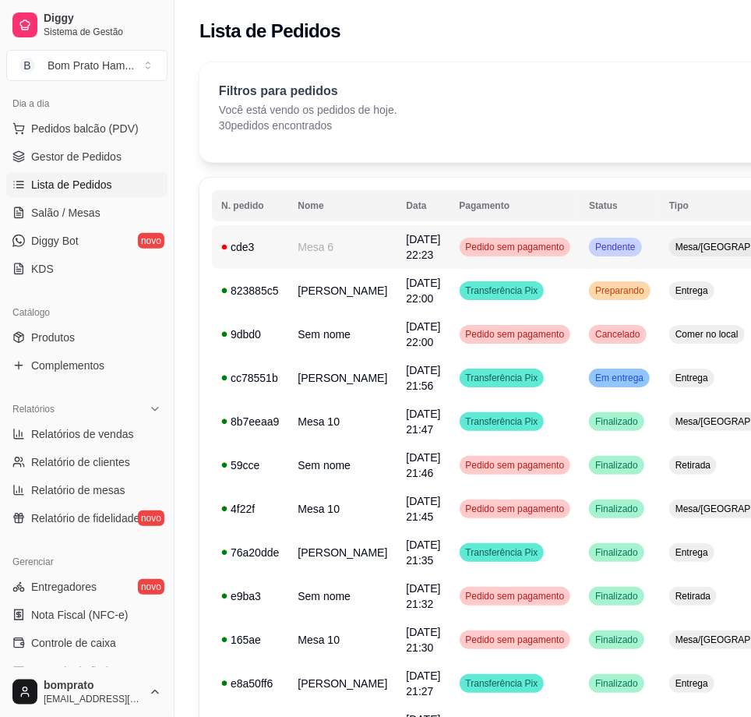
click at [686, 242] on span "Mesa/[GEOGRAPHIC_DATA]" at bounding box center [736, 247] width 129 height 12
click at [96, 221] on link "Salão / Mesas" at bounding box center [86, 212] width 161 height 25
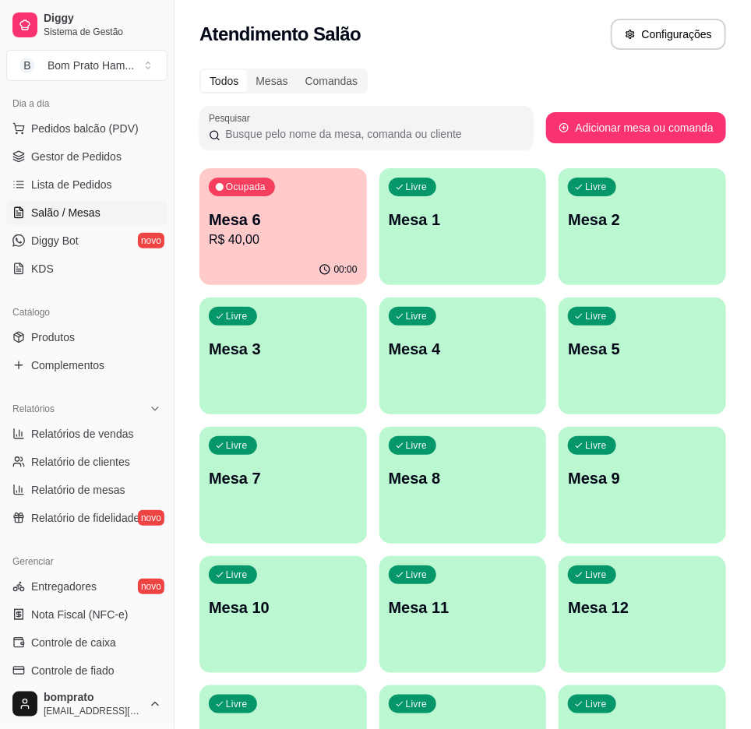
click at [335, 253] on div "Ocupada Mesa 6 R$ 40,00" at bounding box center [282, 211] width 167 height 86
click at [88, 151] on span "Gestor de Pedidos" at bounding box center [76, 157] width 90 height 16
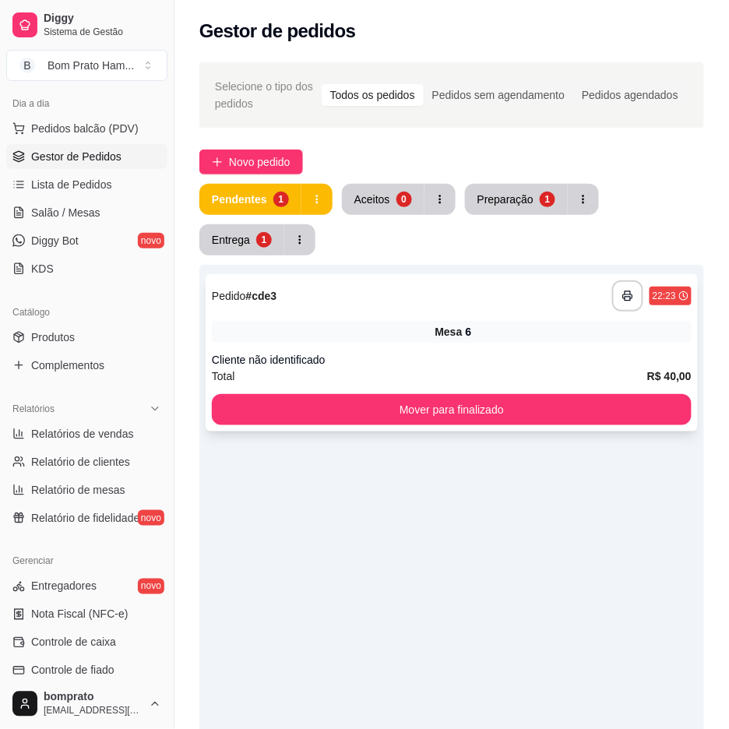
click at [624, 321] on div "Mesa 6" at bounding box center [452, 332] width 480 height 22
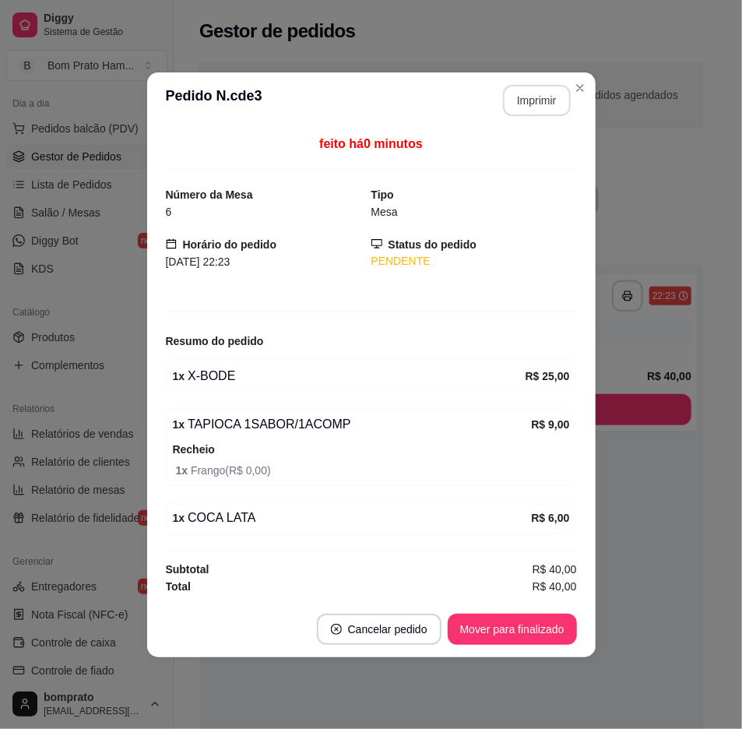
click at [526, 92] on button "Imprimir" at bounding box center [537, 100] width 68 height 31
click at [544, 651] on footer "Cancelar pedido Mover para finalizado" at bounding box center [371, 629] width 449 height 56
click at [558, 629] on button "Mover para finalizado" at bounding box center [512, 629] width 129 height 31
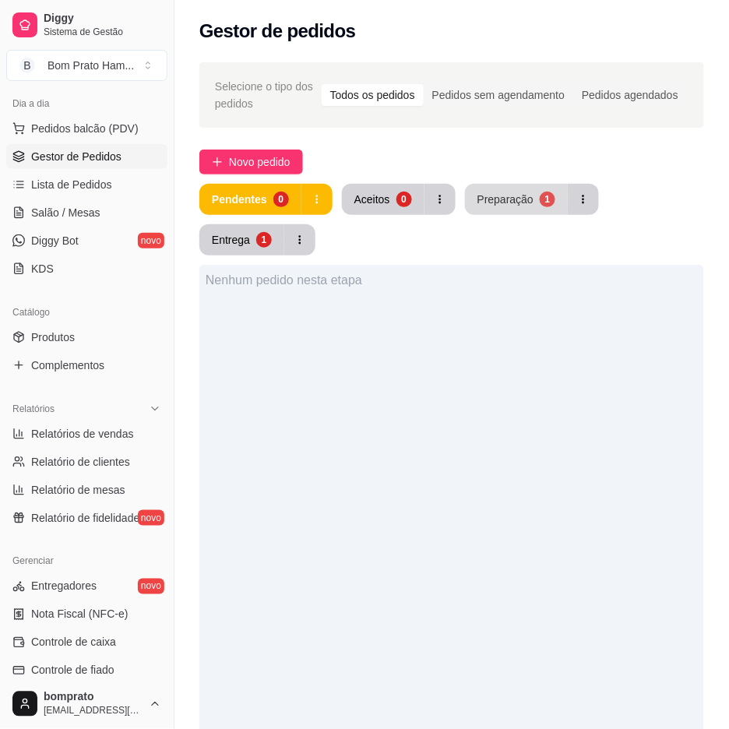
click at [527, 203] on div "Preparação" at bounding box center [505, 200] width 56 height 16
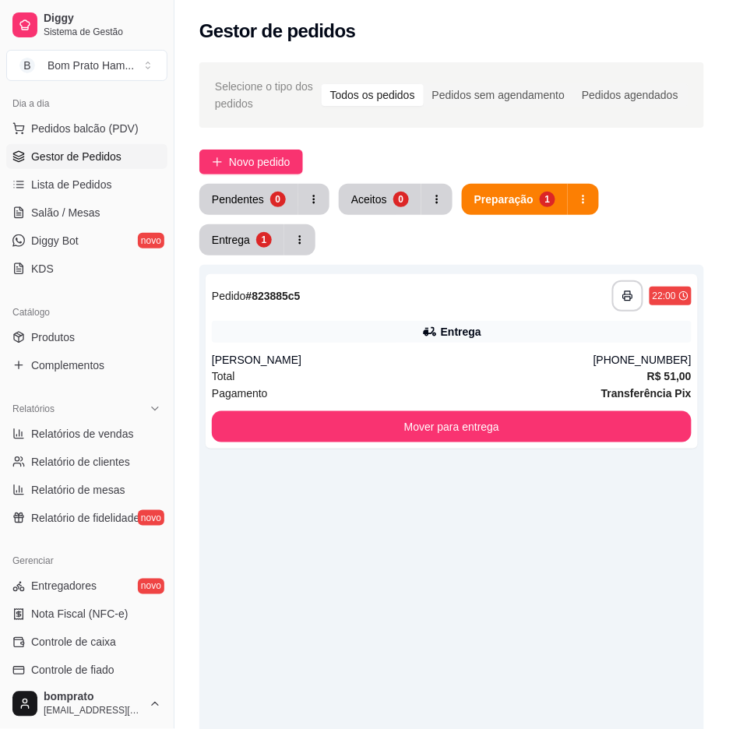
click at [228, 193] on div "Pendentes" at bounding box center [238, 200] width 52 height 16
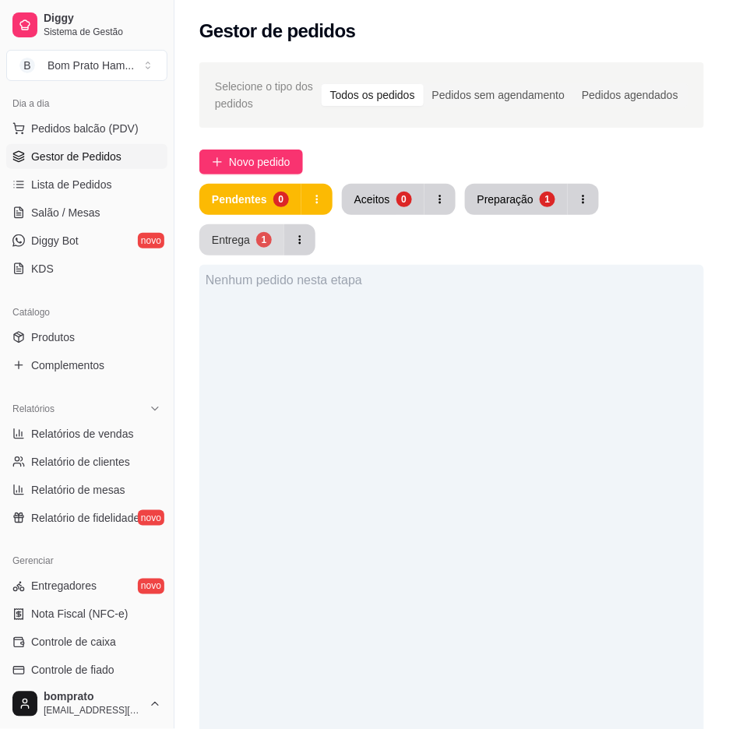
click at [248, 235] on button "Entrega 1" at bounding box center [241, 239] width 85 height 31
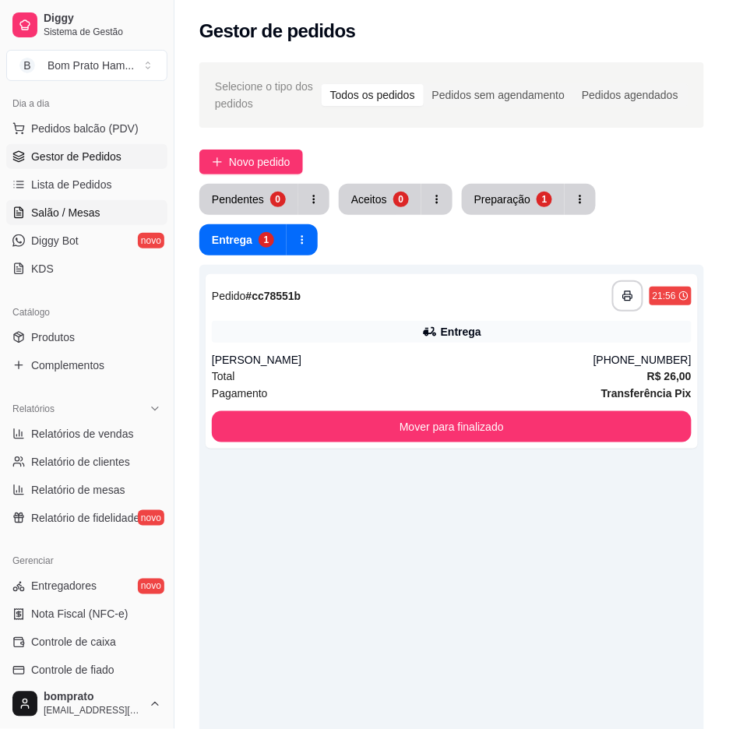
drag, startPoint x: 92, startPoint y: 214, endPoint x: 149, endPoint y: 222, distance: 57.4
click at [94, 214] on span "Salão / Mesas" at bounding box center [65, 213] width 69 height 16
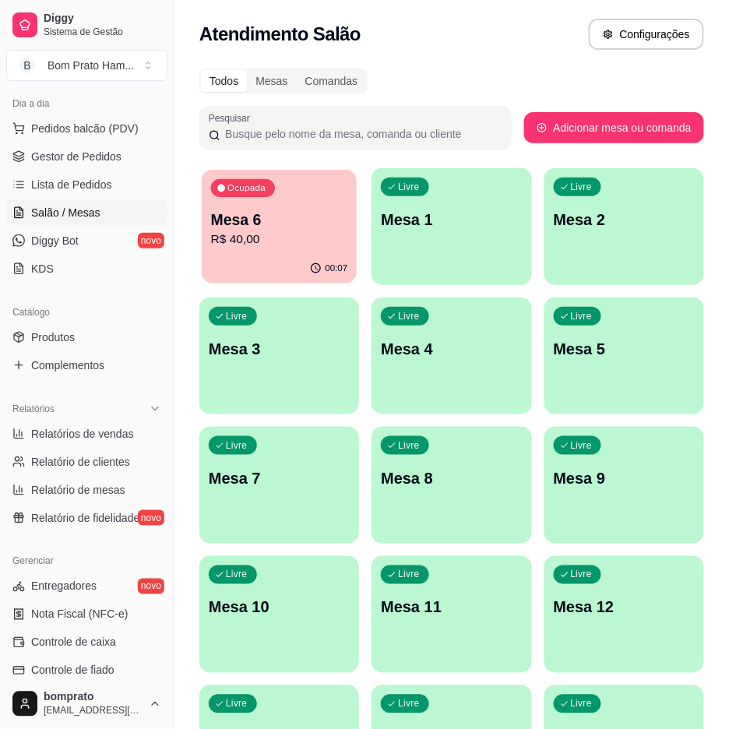
click at [257, 223] on p "Mesa 6" at bounding box center [279, 220] width 137 height 21
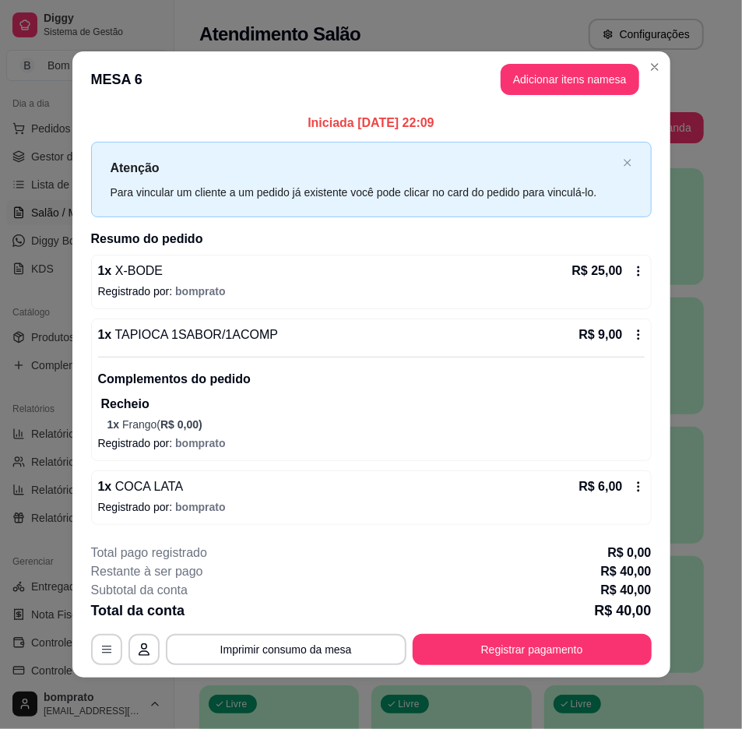
drag, startPoint x: 596, startPoint y: 629, endPoint x: 596, endPoint y: 613, distance: 15.6
click at [596, 626] on div "**********" at bounding box center [371, 605] width 561 height 122
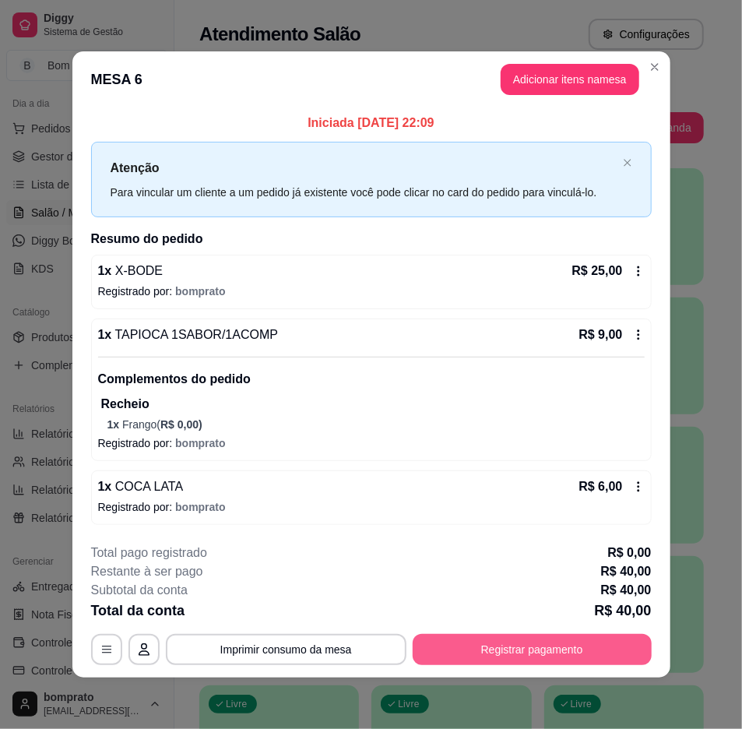
click at [481, 647] on button "Registrar pagamento" at bounding box center [532, 649] width 239 height 31
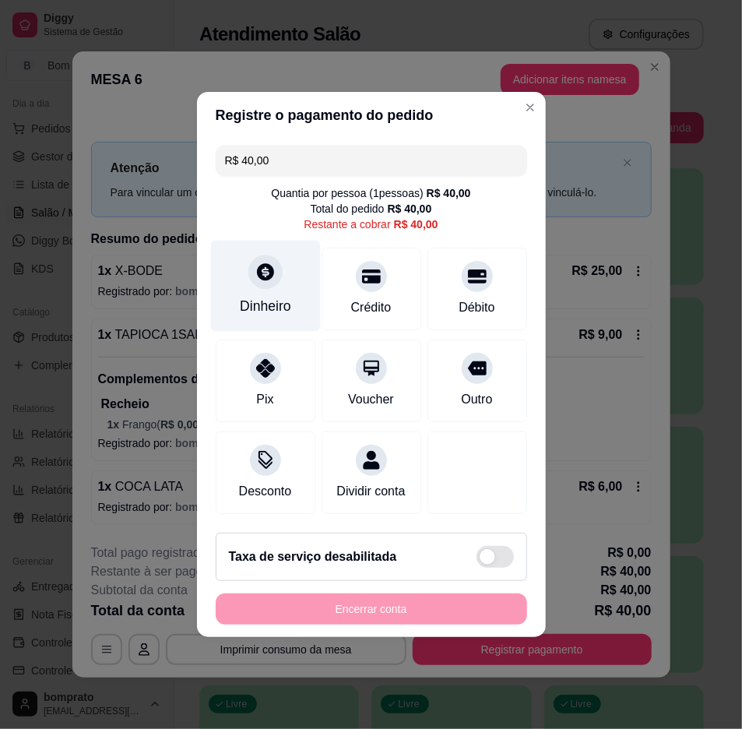
click at [255, 268] on icon at bounding box center [265, 272] width 20 height 20
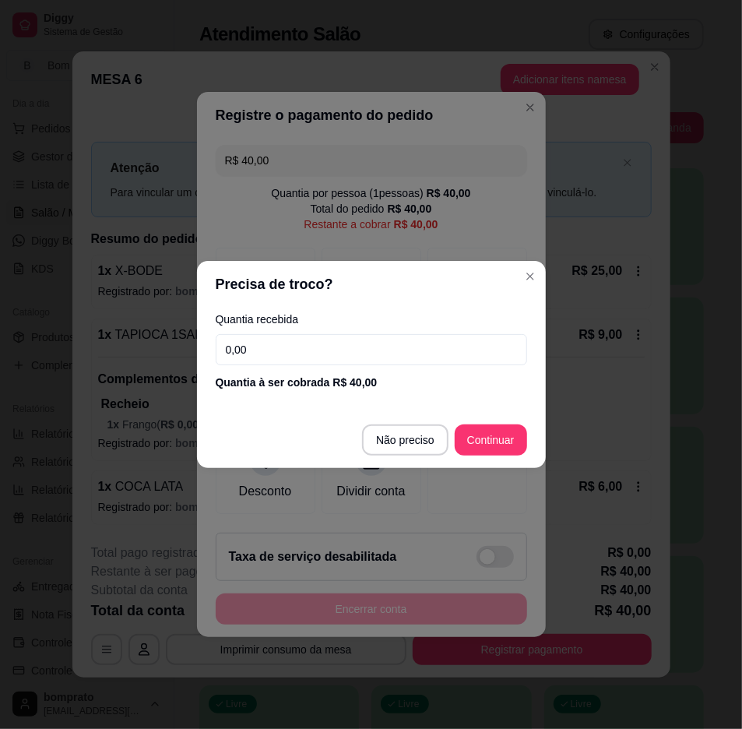
click at [466, 339] on input "0,00" at bounding box center [372, 349] width 312 height 31
click at [466, 341] on input "0,00" at bounding box center [372, 349] width 312 height 31
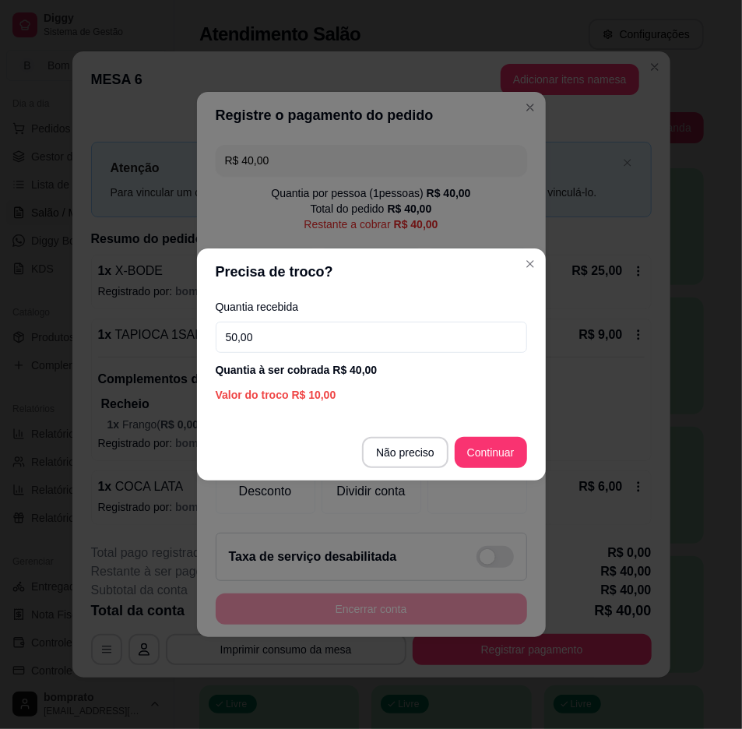
type input "50,00"
click at [517, 469] on footer "Não preciso Continuar" at bounding box center [371, 452] width 349 height 56
drag, startPoint x: 477, startPoint y: 436, endPoint x: 471, endPoint y: 457, distance: 21.7
click at [471, 456] on footer "Não preciso Continuar" at bounding box center [371, 452] width 349 height 56
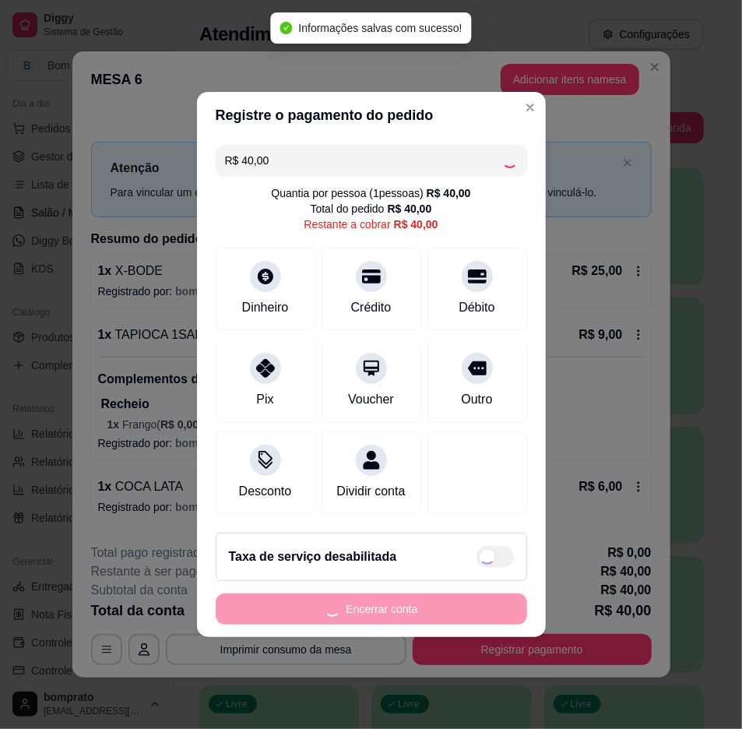
type input "R$ 0,00"
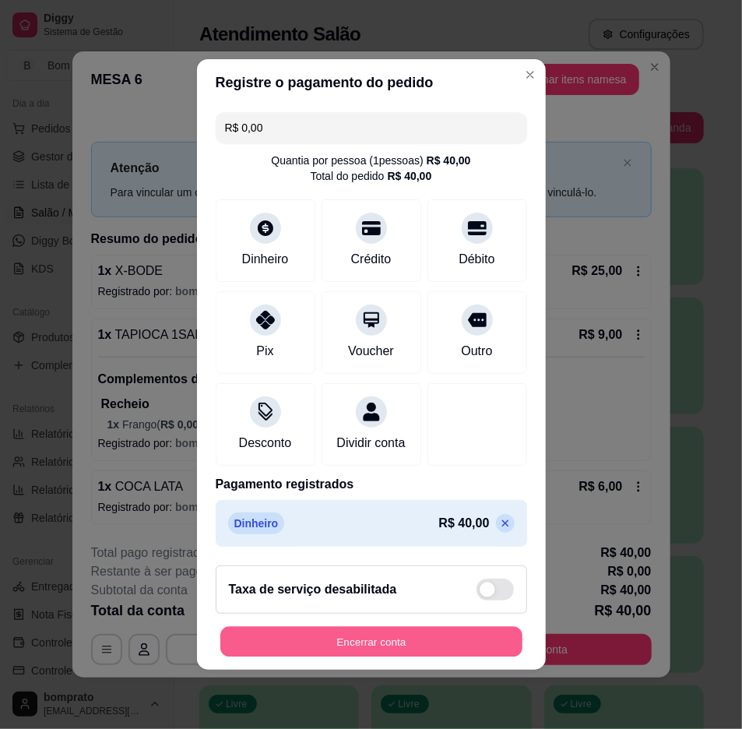
click at [501, 650] on button "Encerrar conta" at bounding box center [371, 642] width 302 height 30
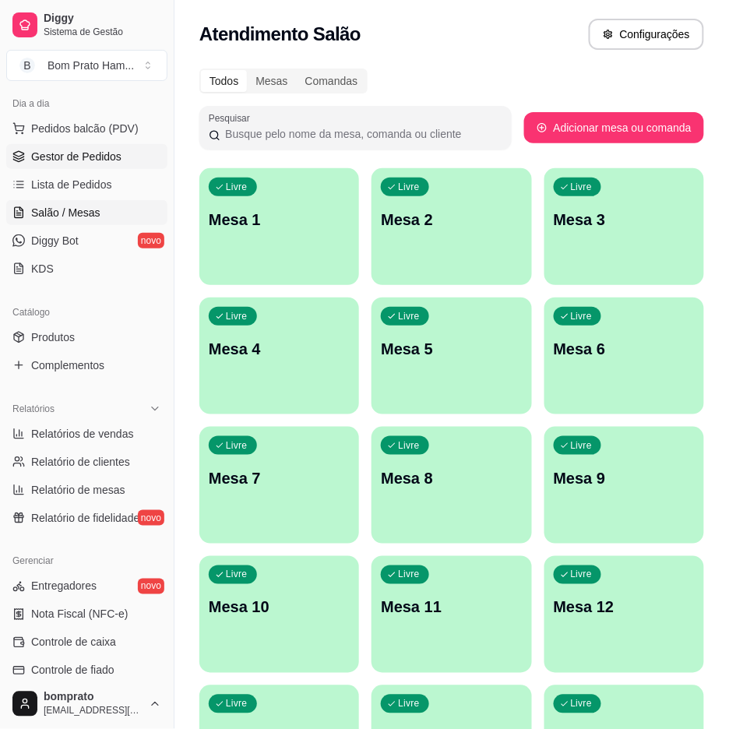
click at [90, 150] on span "Gestor de Pedidos" at bounding box center [76, 157] width 90 height 16
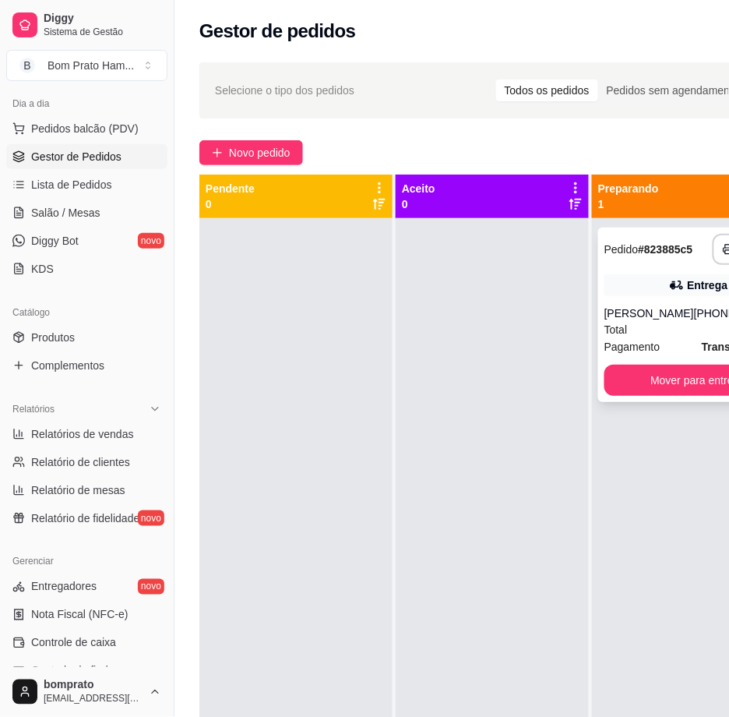
click at [705, 304] on div "**********" at bounding box center [698, 314] width 200 height 174
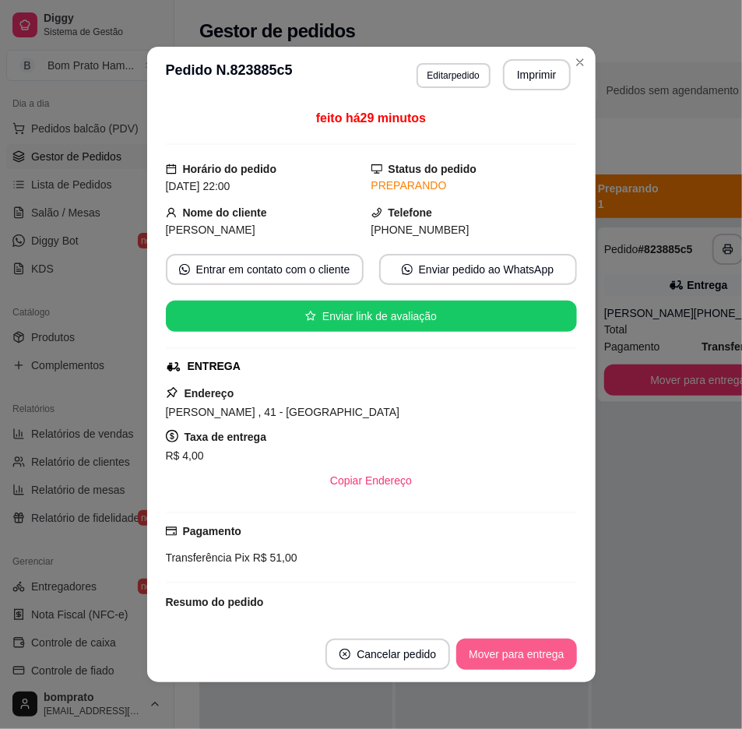
click at [557, 655] on button "Mover para entrega" at bounding box center [516, 654] width 120 height 31
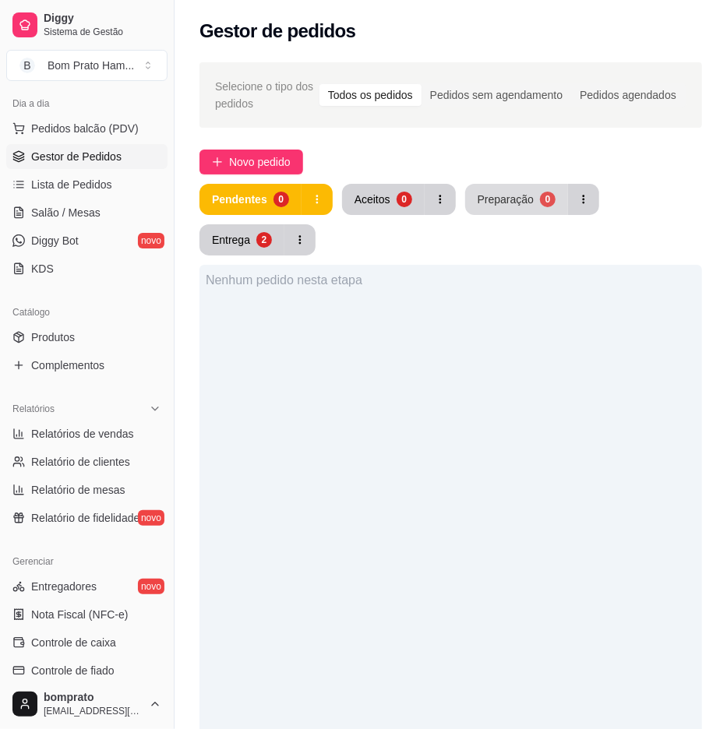
click at [509, 188] on button "Preparação 0" at bounding box center [516, 199] width 103 height 31
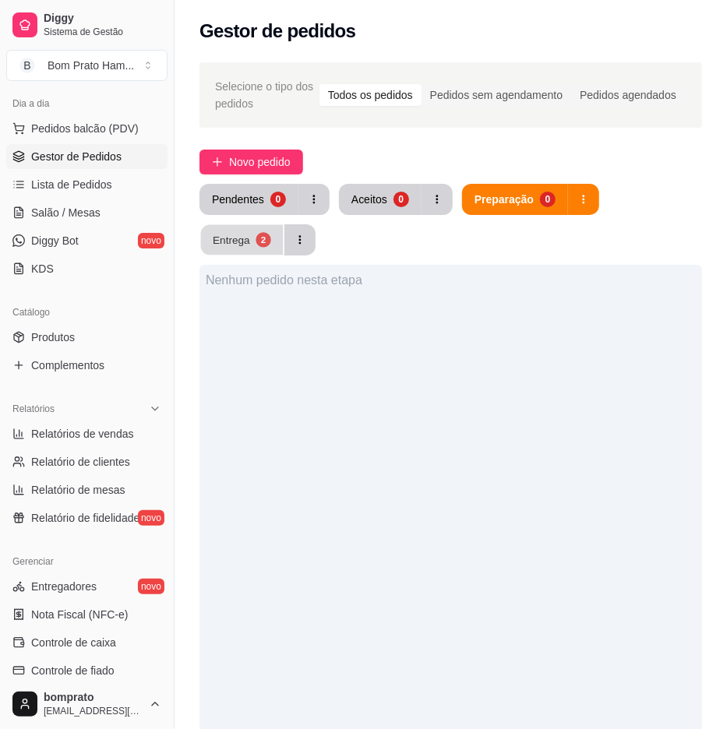
click at [239, 237] on div "Entrega" at bounding box center [231, 239] width 37 height 15
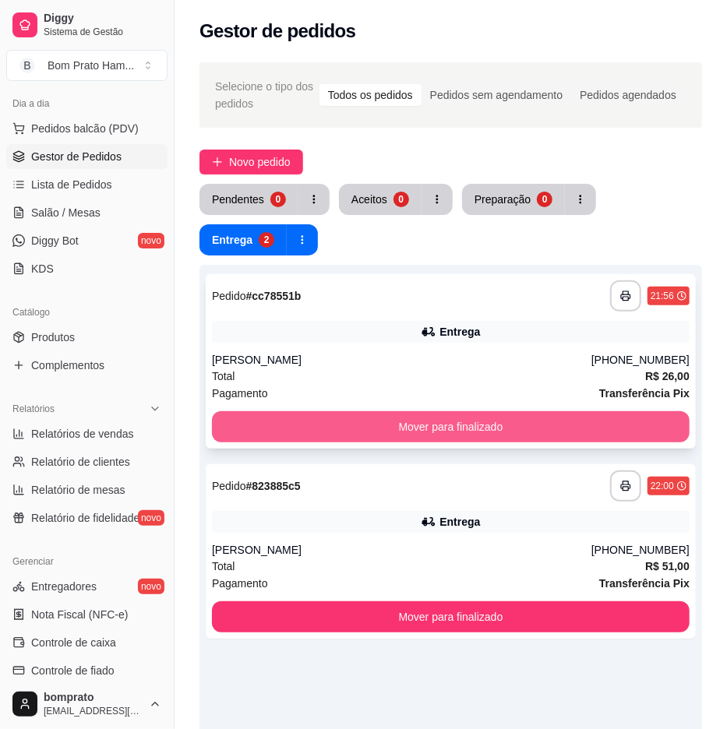
click at [555, 421] on button "Mover para finalizado" at bounding box center [450, 426] width 477 height 31
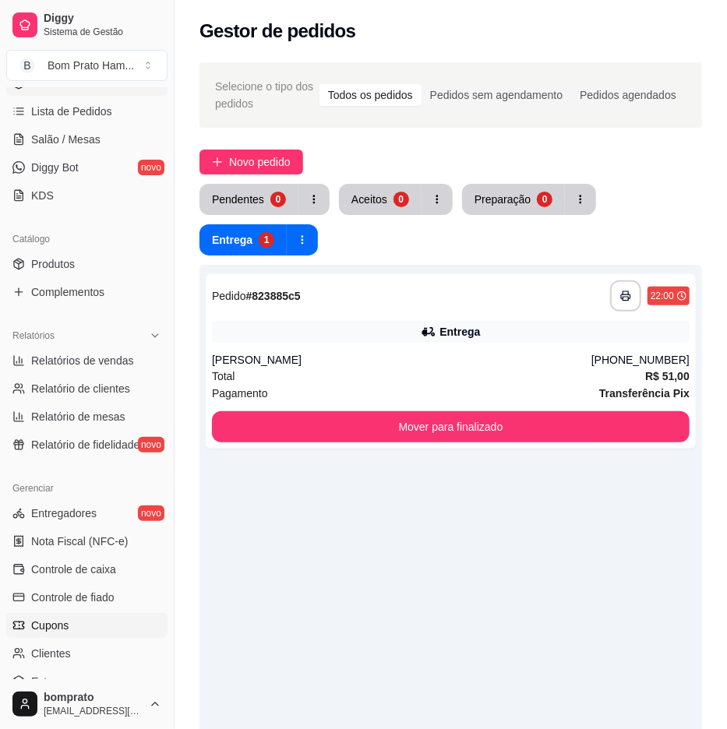
scroll to position [346, 0]
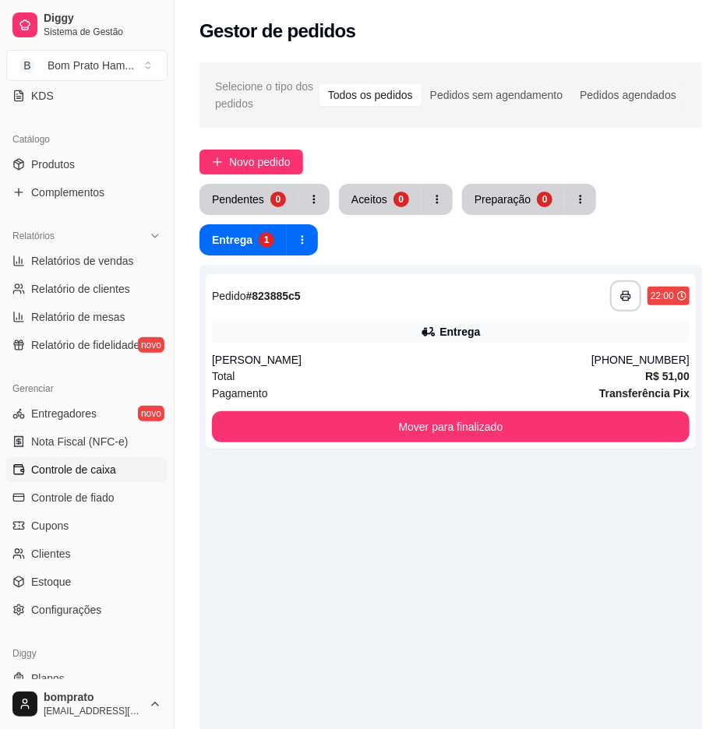
click at [105, 457] on link "Controle de caixa" at bounding box center [86, 469] width 161 height 25
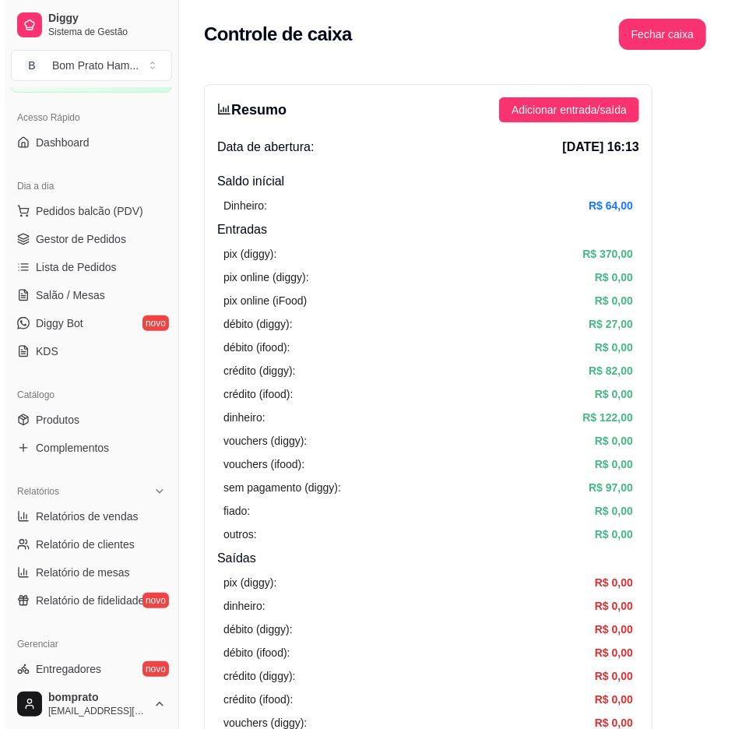
scroll to position [86, 0]
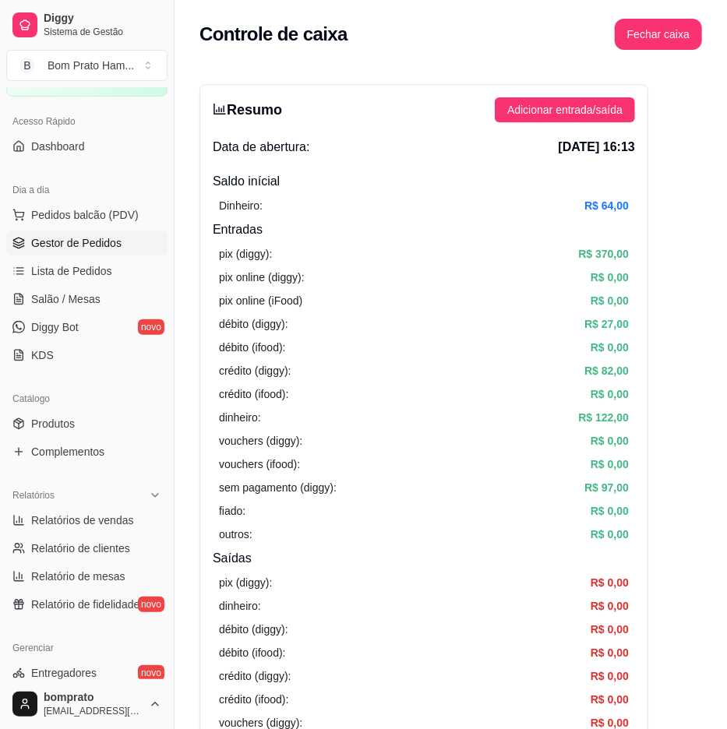
click at [127, 243] on link "Gestor de Pedidos" at bounding box center [86, 243] width 161 height 25
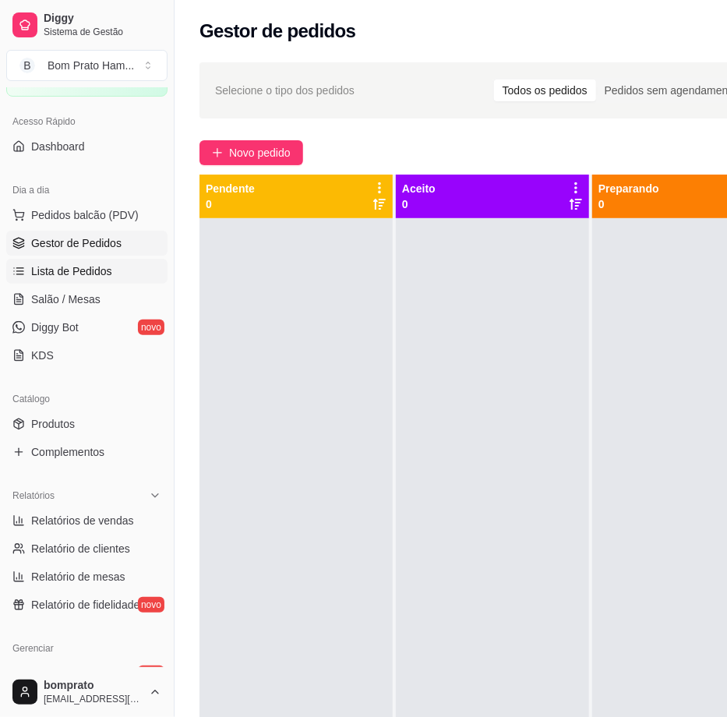
click at [120, 268] on link "Lista de Pedidos" at bounding box center [86, 271] width 161 height 25
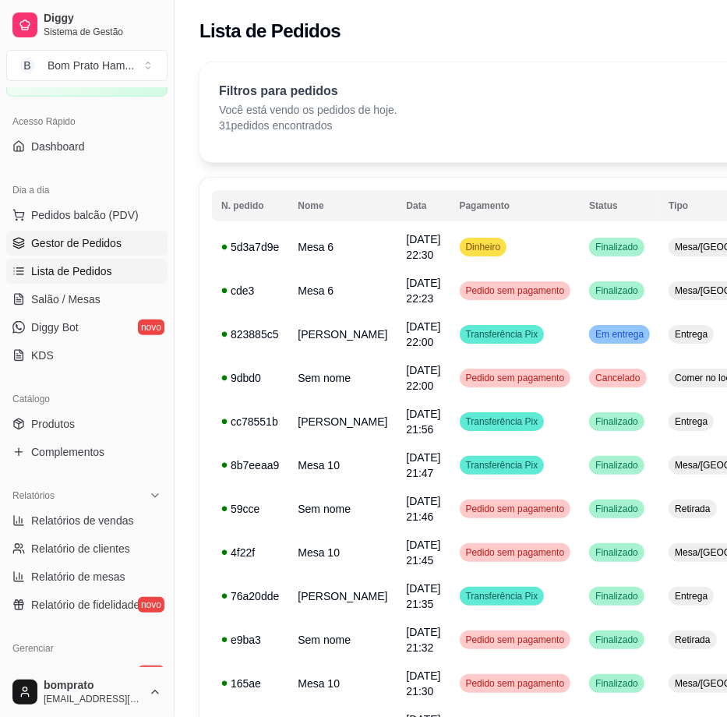
drag, startPoint x: 125, startPoint y: 228, endPoint x: 127, endPoint y: 238, distance: 10.2
click at [125, 230] on ul "Pedidos balcão (PDV) Gestor de Pedidos Lista de Pedidos Salão / Mesas Diggy Bot…" at bounding box center [86, 285] width 161 height 165
click at [130, 239] on link "Gestor de Pedidos" at bounding box center [86, 243] width 161 height 25
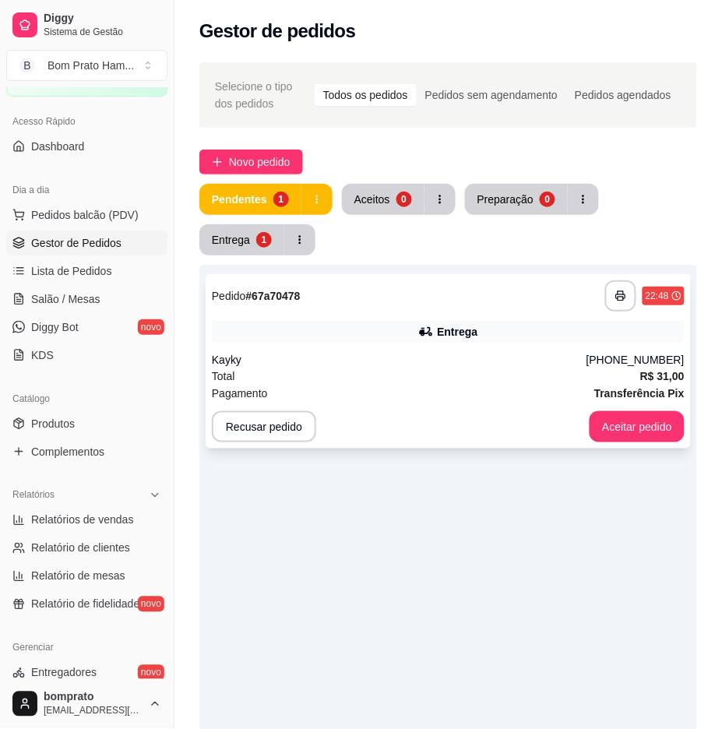
click at [258, 353] on div "Kayky" at bounding box center [399, 360] width 375 height 16
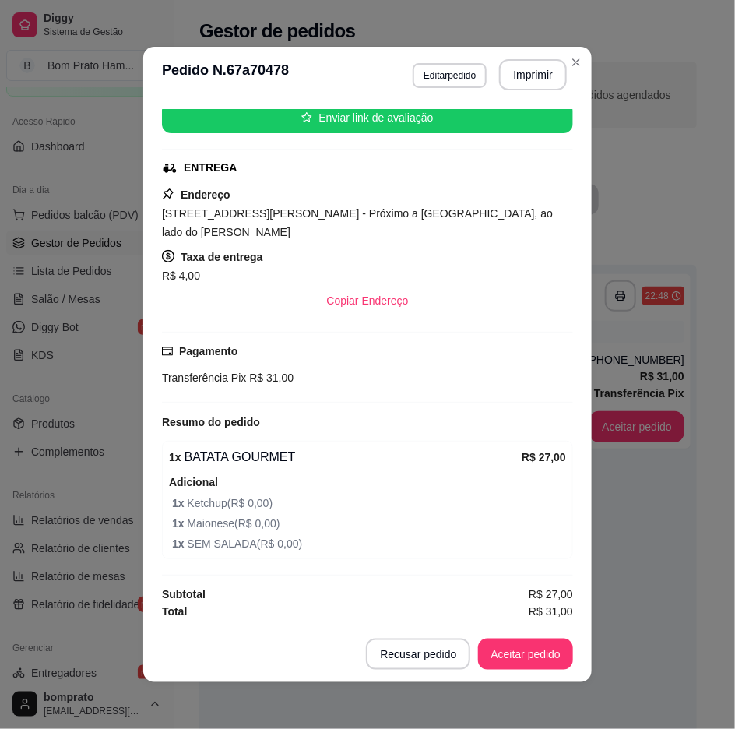
scroll to position [3, 0]
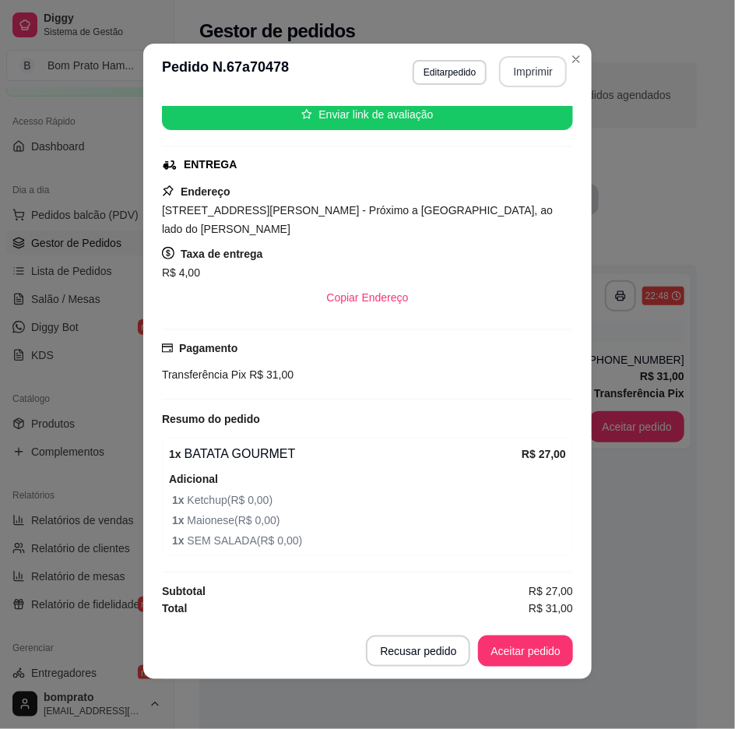
click at [528, 65] on button "Imprimir" at bounding box center [533, 71] width 68 height 31
click at [550, 643] on button "Aceitar pedido" at bounding box center [526, 651] width 92 height 30
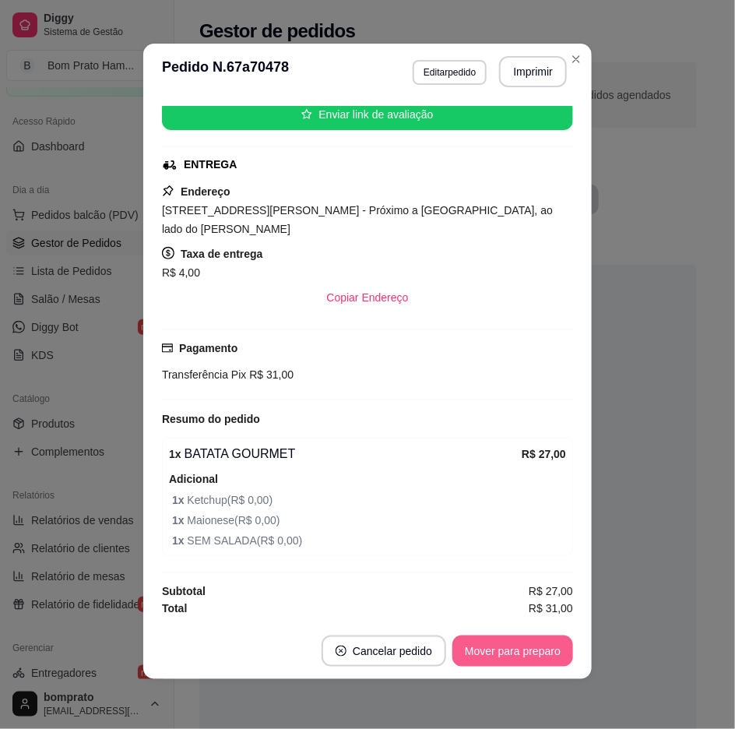
click at [551, 643] on button "Mover para preparo" at bounding box center [513, 651] width 121 height 31
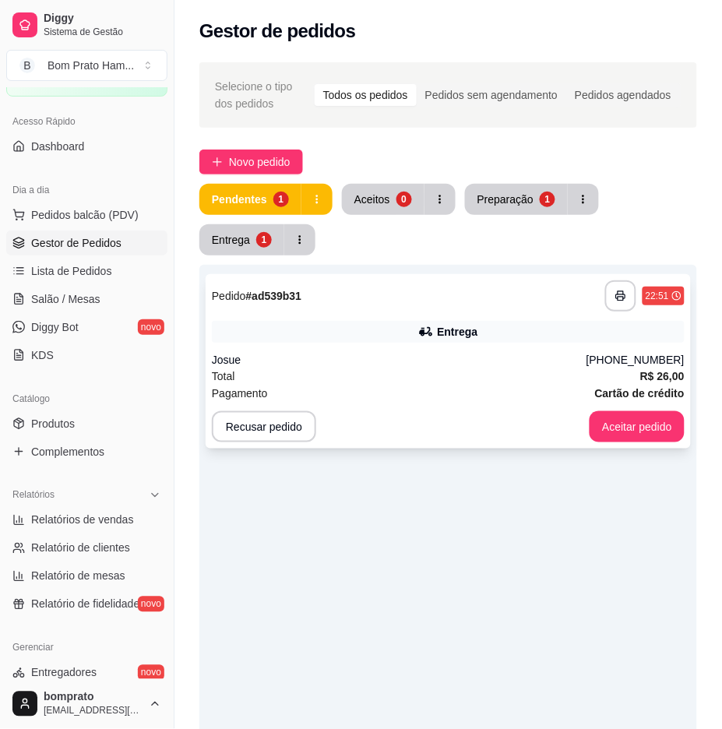
click at [606, 354] on div "[PHONE_NUMBER]" at bounding box center [636, 360] width 98 height 16
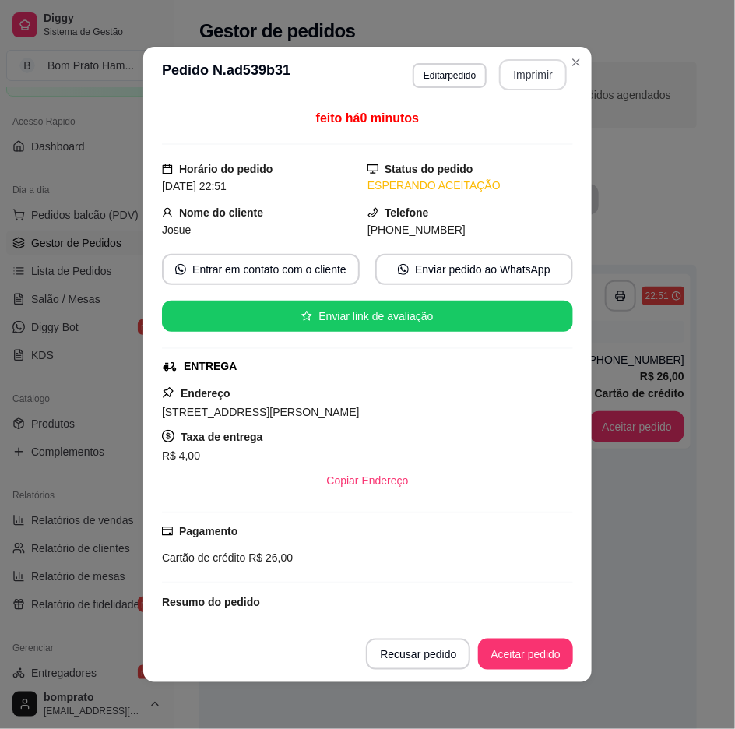
click at [533, 81] on button "Imprimir" at bounding box center [533, 74] width 68 height 31
click at [557, 643] on button "Aceitar pedido" at bounding box center [526, 654] width 92 height 30
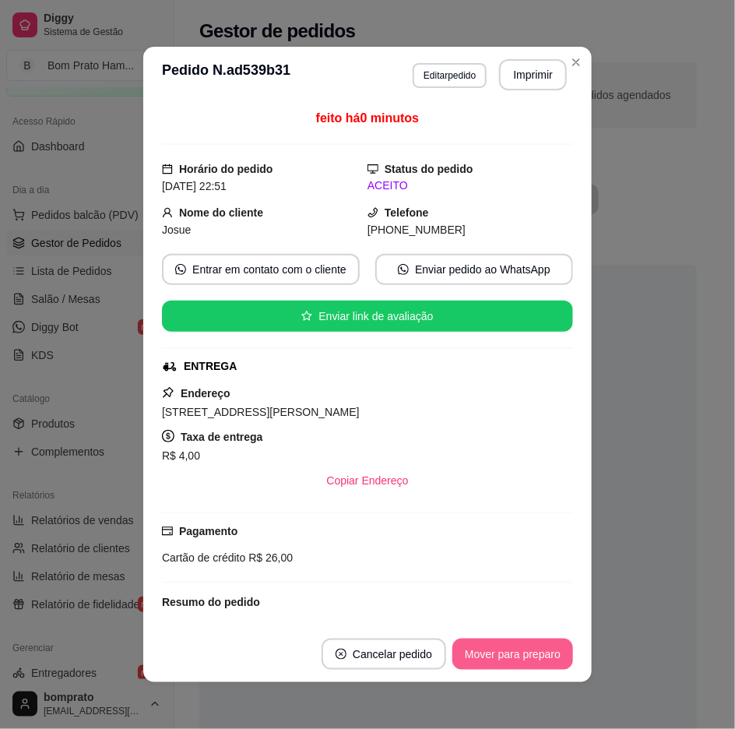
click at [557, 643] on button "Mover para preparo" at bounding box center [513, 654] width 121 height 31
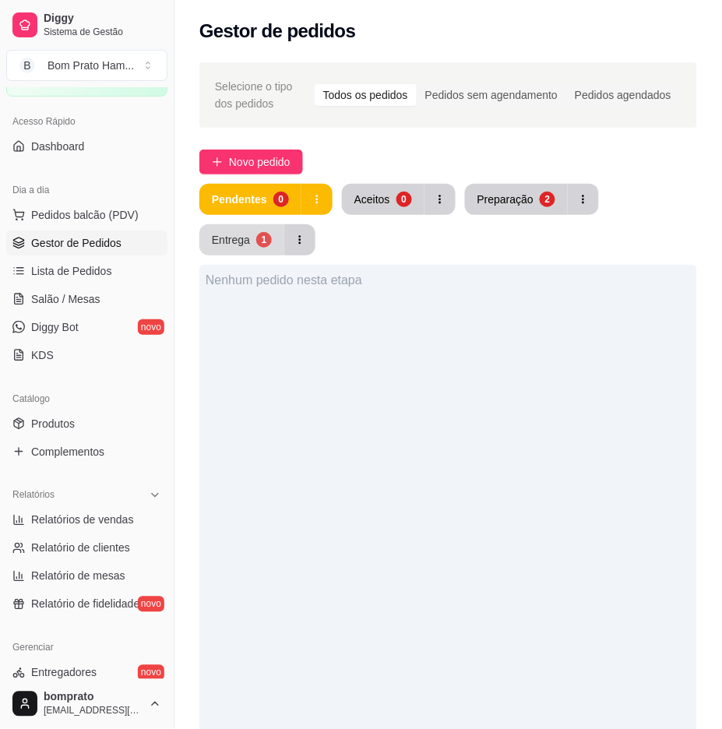
click at [259, 234] on div "1" at bounding box center [264, 240] width 16 height 16
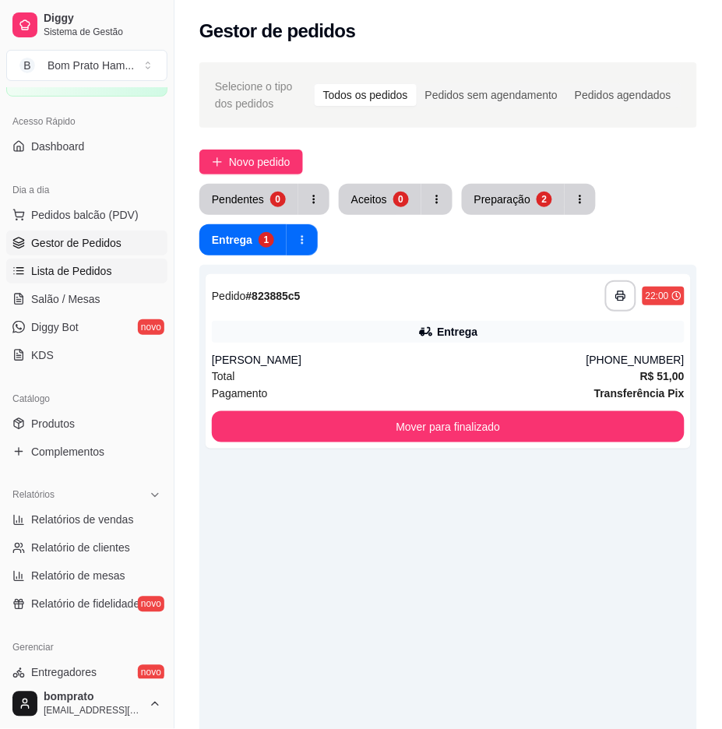
click at [113, 266] on link "Lista de Pedidos" at bounding box center [86, 271] width 161 height 25
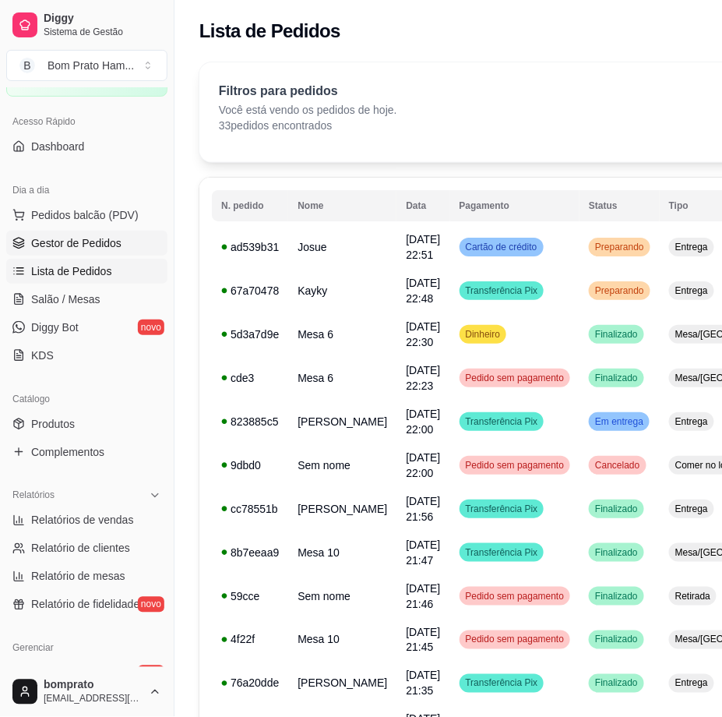
click at [107, 244] on span "Gestor de Pedidos" at bounding box center [76, 243] width 90 height 16
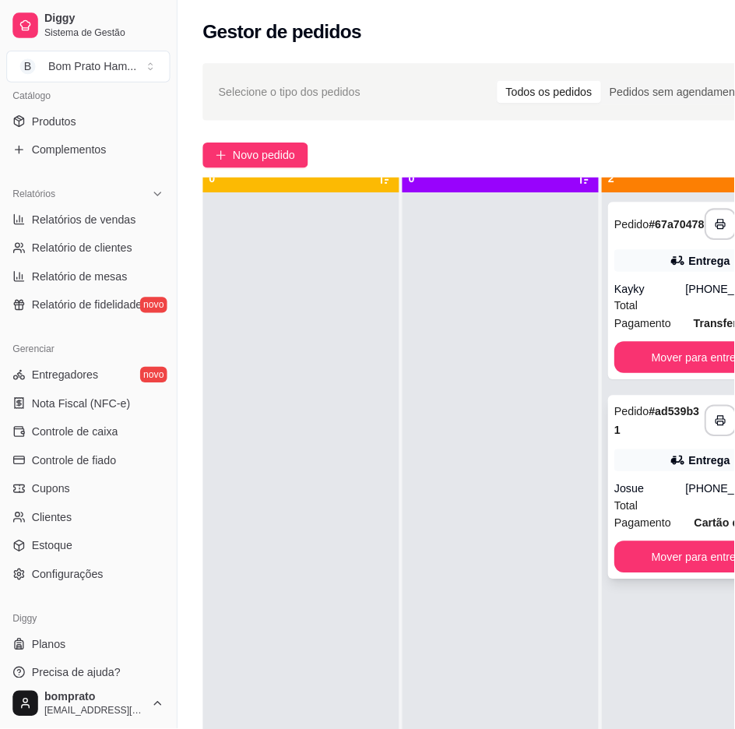
scroll to position [56, 0]
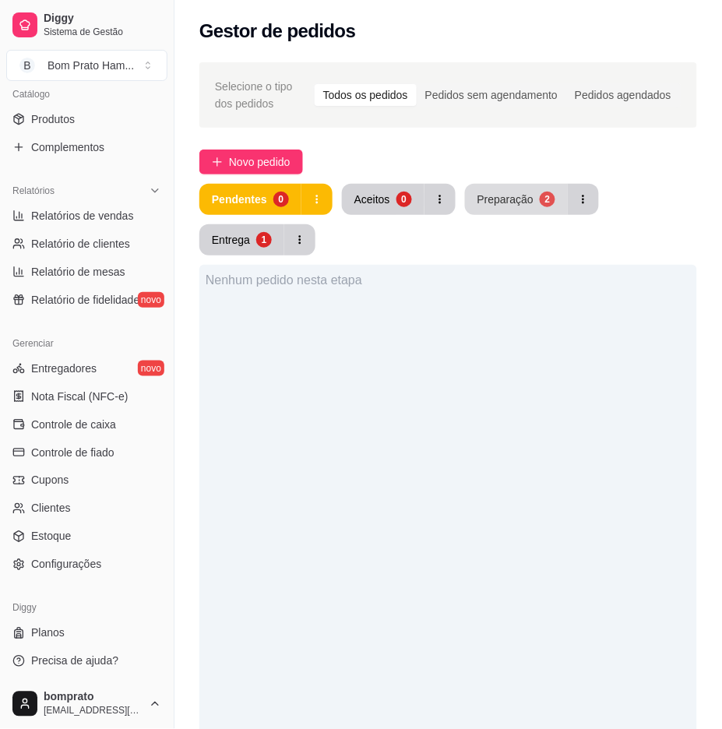
click at [541, 192] on div "2" at bounding box center [548, 200] width 16 height 16
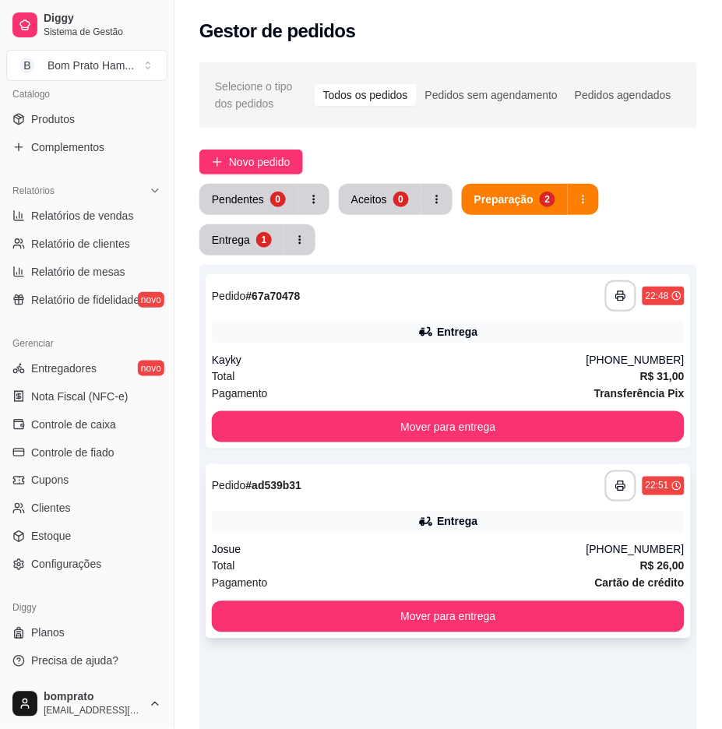
click at [519, 520] on div "Entrega" at bounding box center [448, 522] width 473 height 22
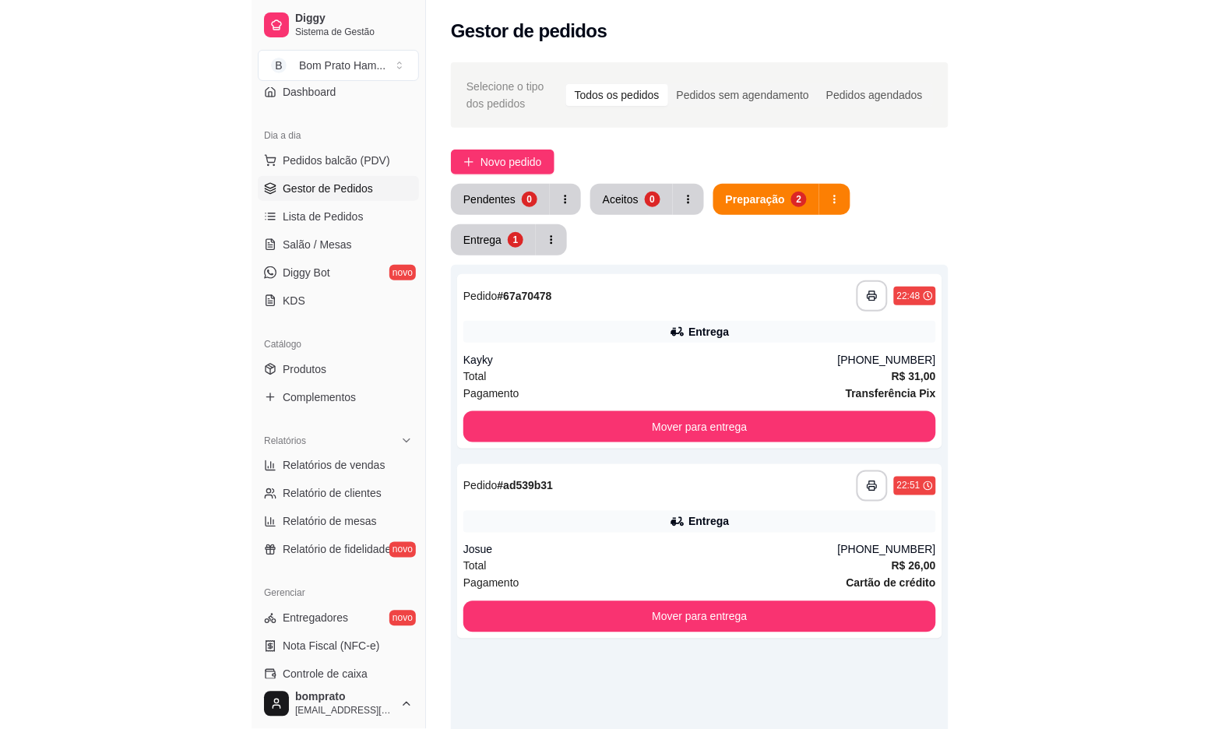
scroll to position [131, 0]
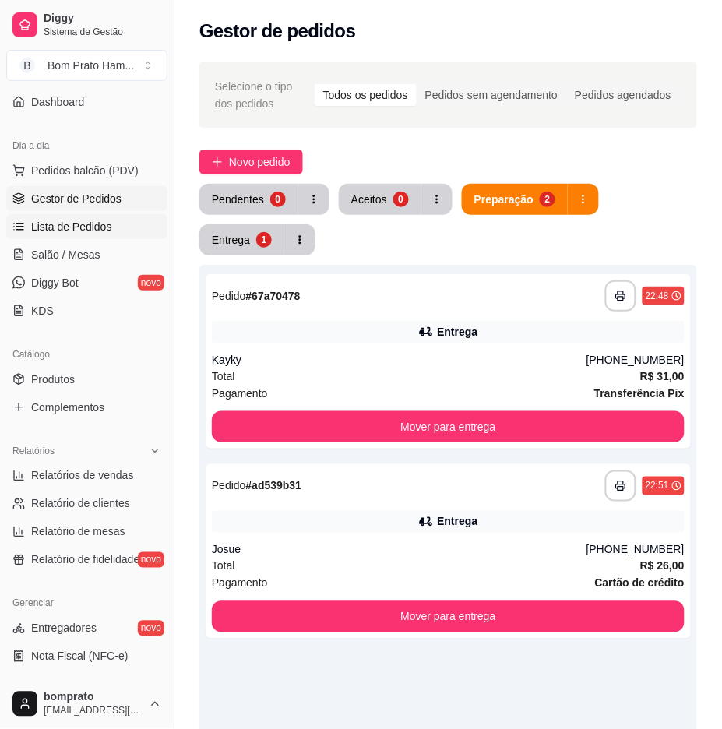
click at [119, 226] on link "Lista de Pedidos" at bounding box center [86, 226] width 161 height 25
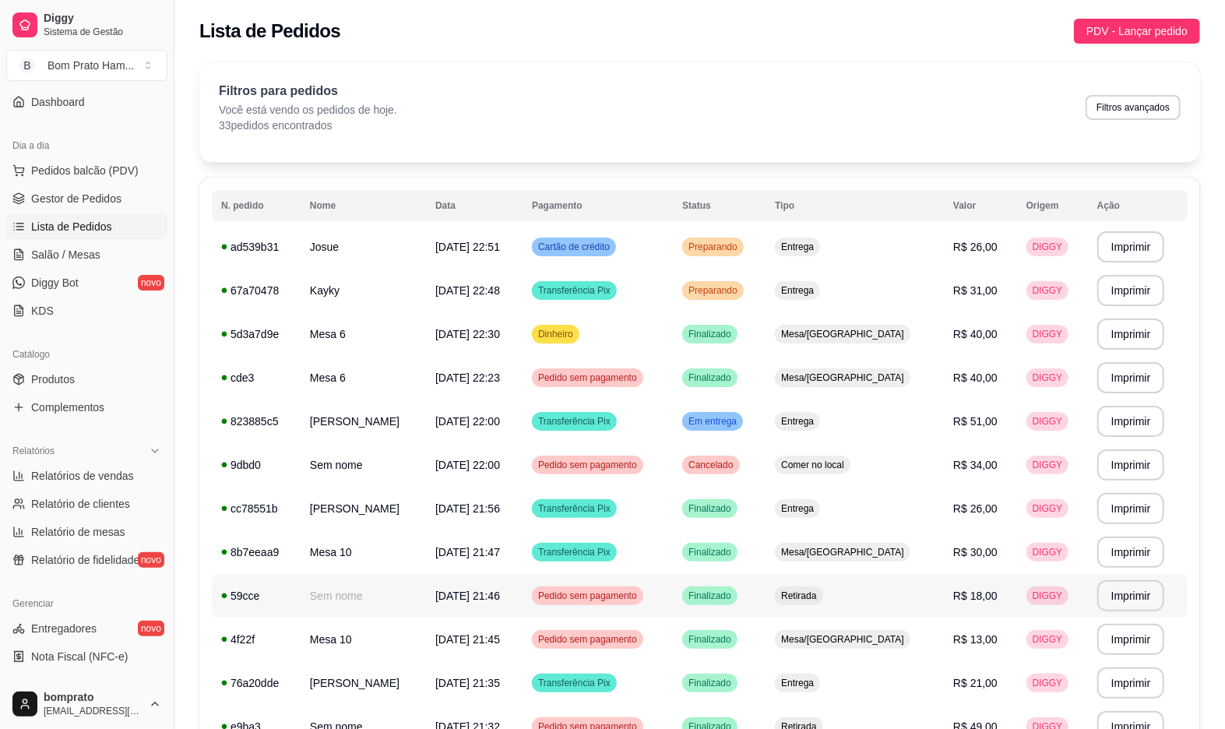
click at [724, 586] on td "R$ 18,00" at bounding box center [980, 596] width 73 height 44
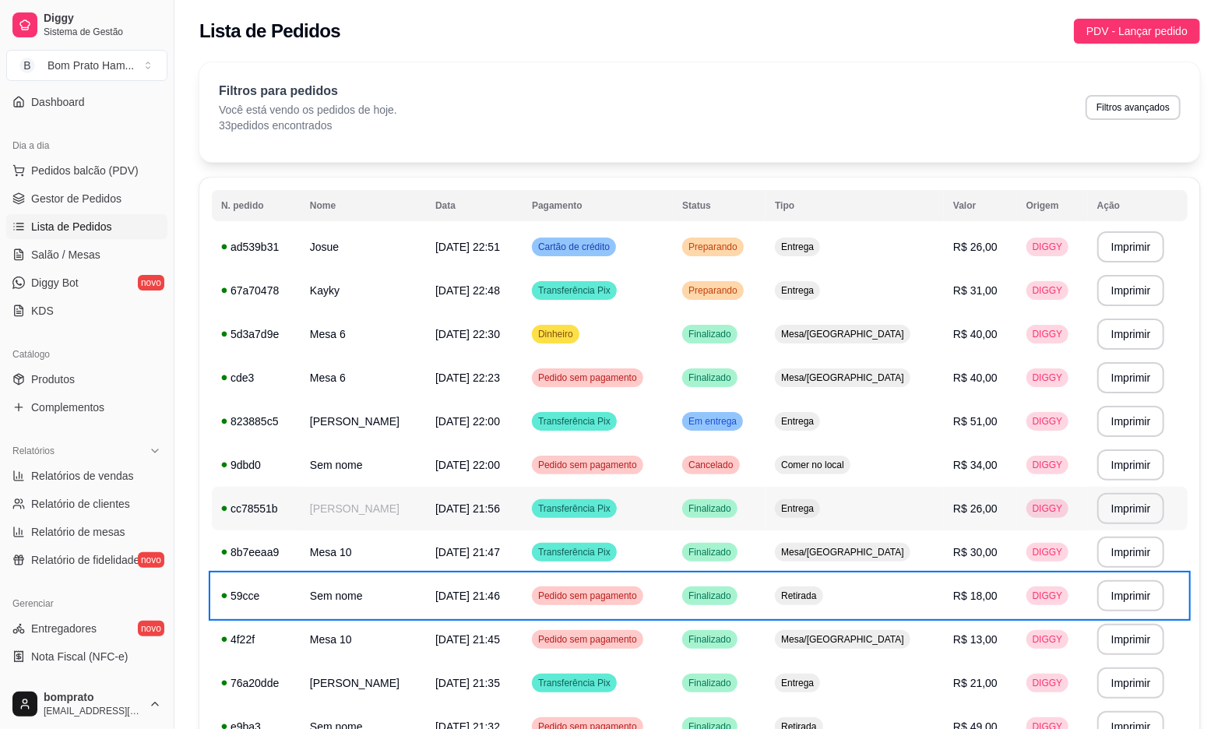
scroll to position [86, 0]
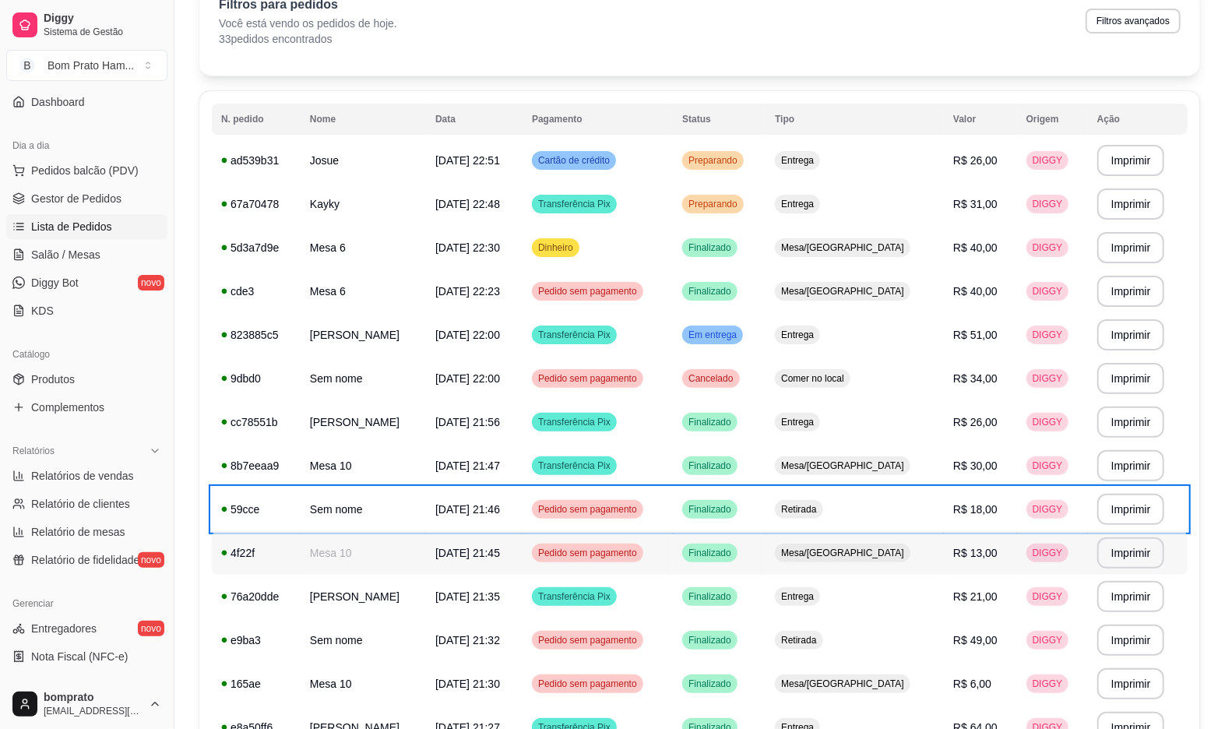
click at [724, 514] on td "Retirada" at bounding box center [855, 510] width 178 height 44
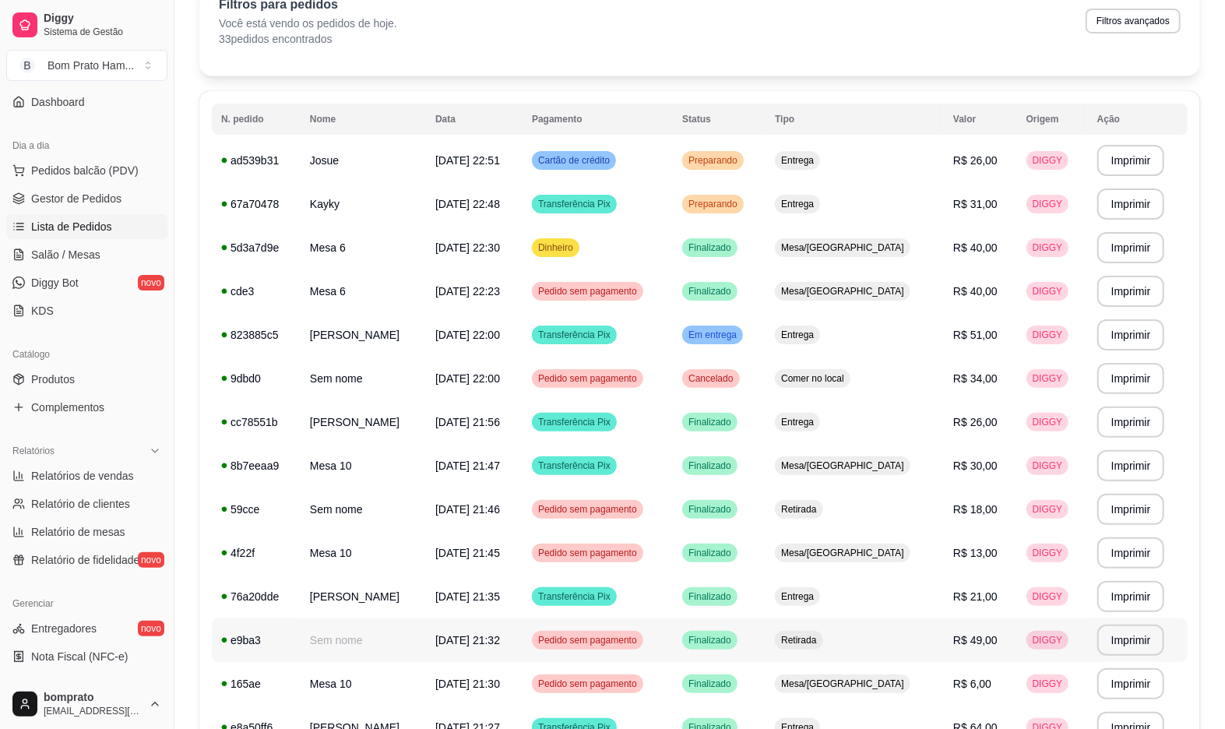
click at [724, 632] on td "R$ 49,00" at bounding box center [980, 640] width 73 height 44
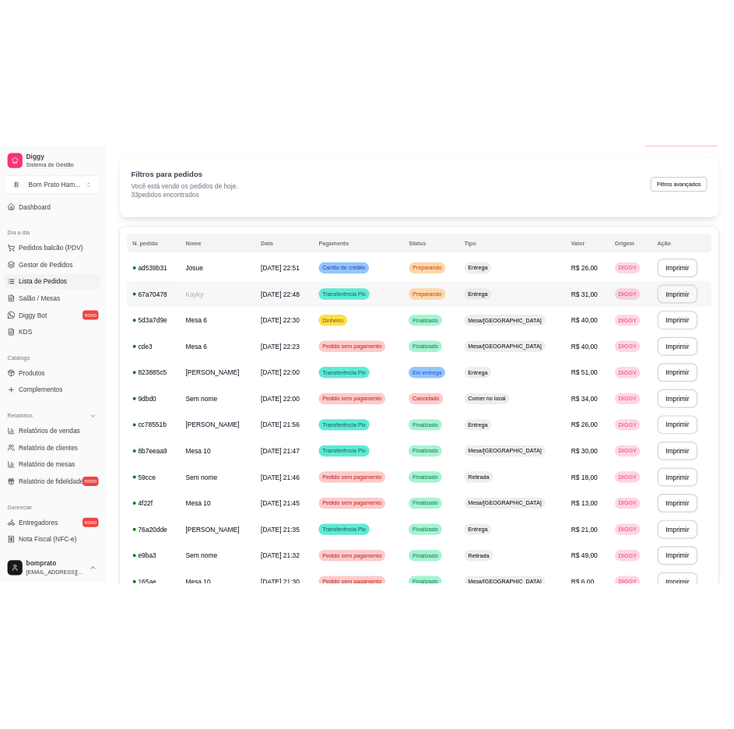
scroll to position [0, 0]
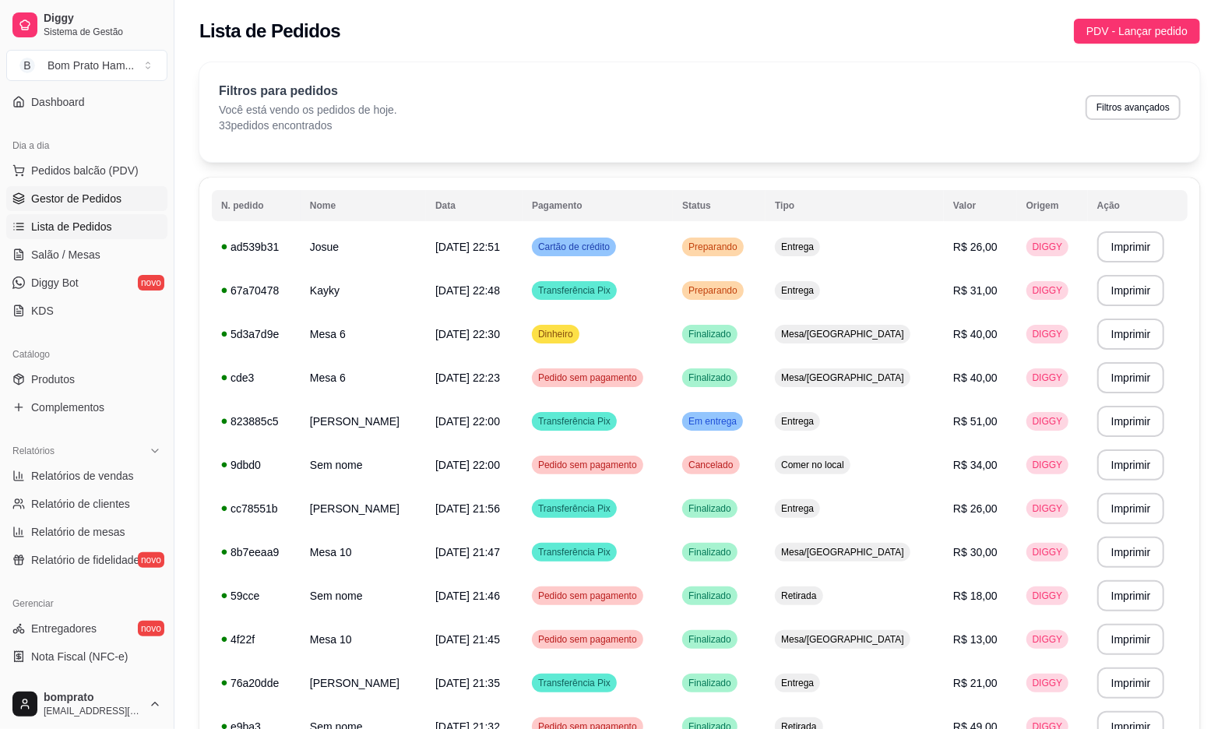
click at [125, 190] on link "Gestor de Pedidos" at bounding box center [86, 198] width 161 height 25
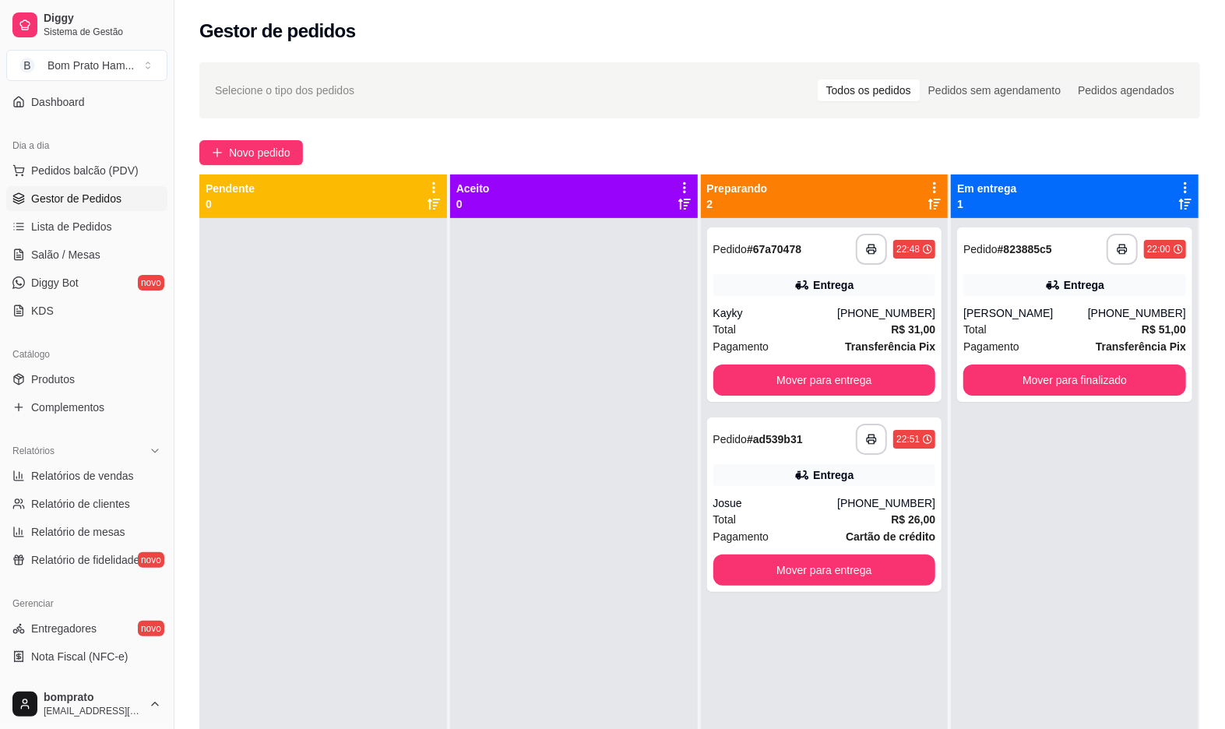
click at [724, 503] on div "**********" at bounding box center [699, 487] width 1051 height 869
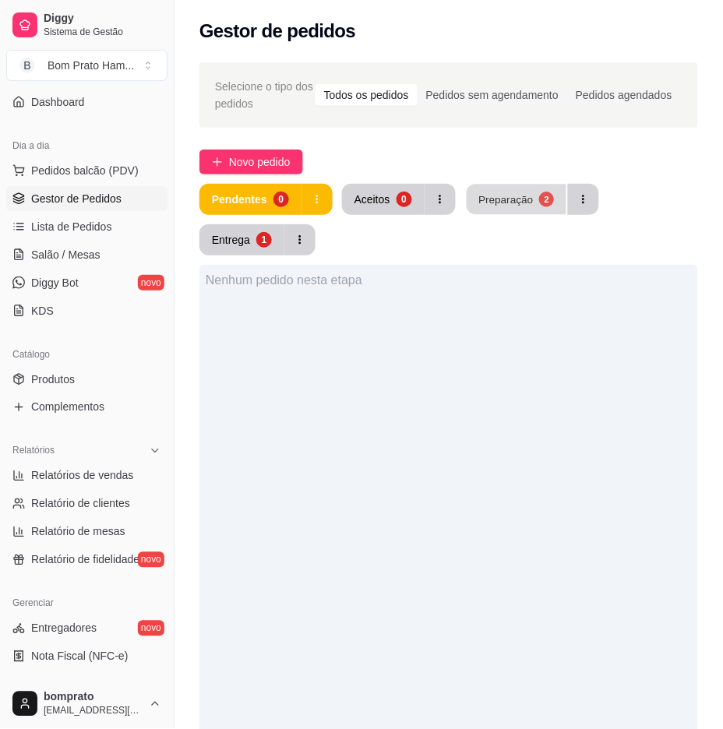
click at [509, 200] on button "Preparação 2" at bounding box center [517, 200] width 100 height 30
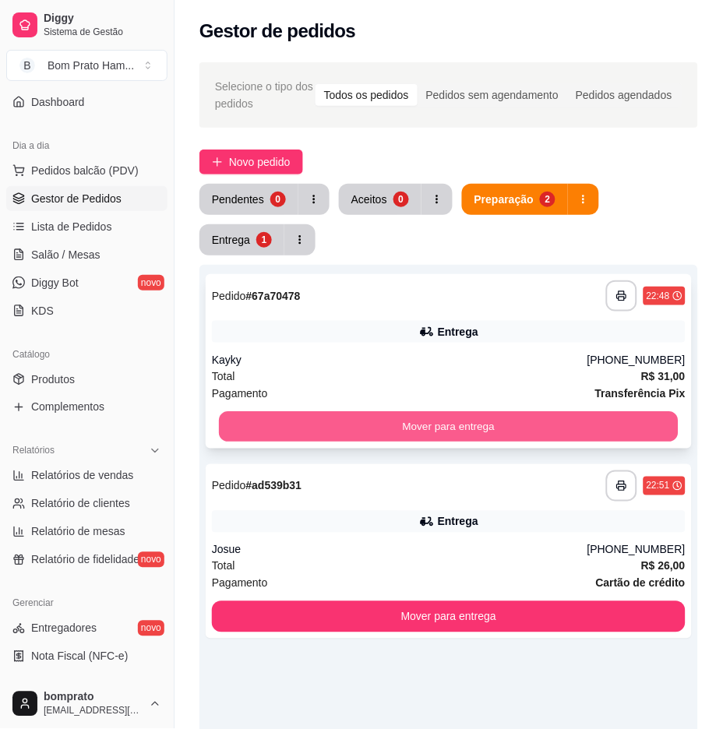
click at [240, 422] on button "Mover para entrega" at bounding box center [449, 427] width 460 height 30
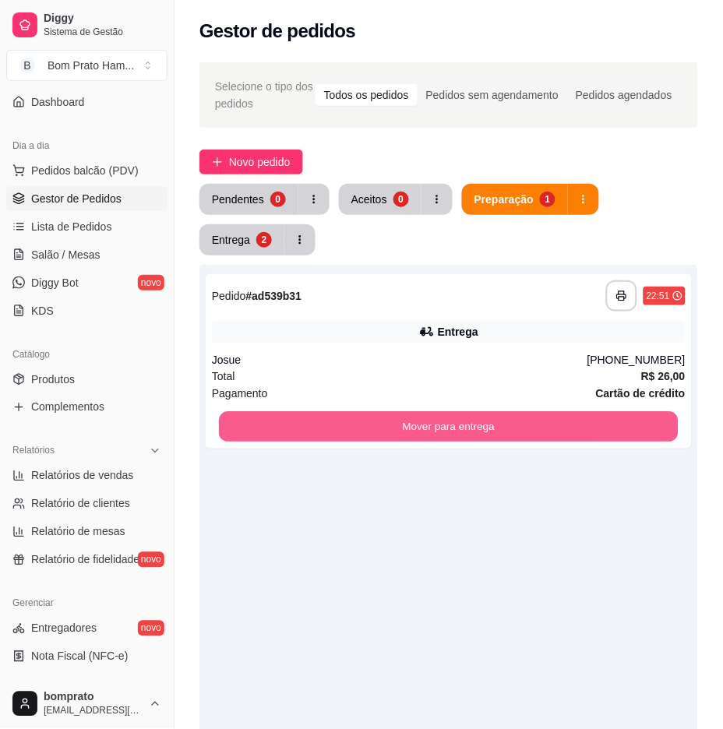
click at [240, 422] on button "Mover para entrega" at bounding box center [449, 427] width 460 height 30
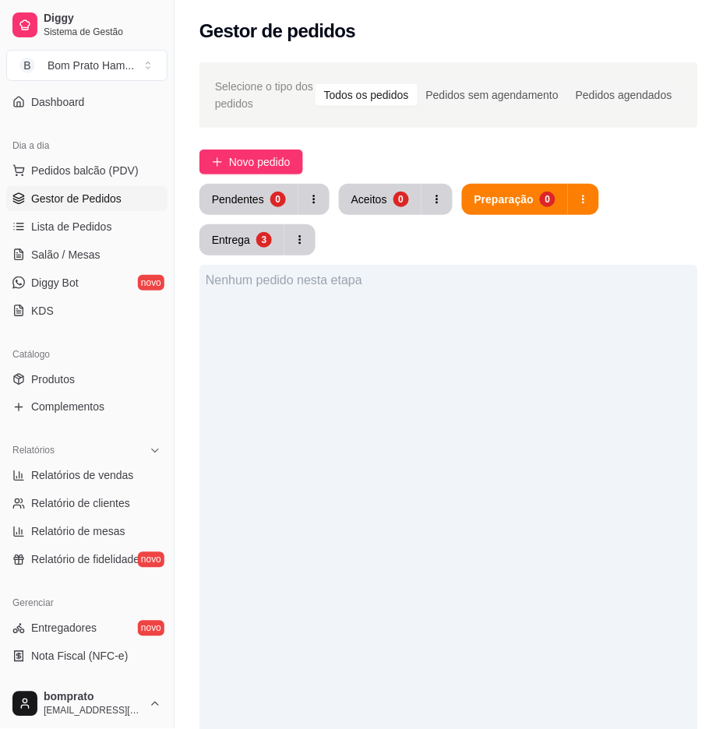
drag, startPoint x: 196, startPoint y: 231, endPoint x: 237, endPoint y: 239, distance: 42.0
click at [211, 232] on div "Selecione o tipo dos pedidos Todos os pedidos Pedidos sem agendamento Pedidos a…" at bounding box center [448, 533] width 548 height 960
click at [237, 239] on div "Entrega" at bounding box center [231, 240] width 38 height 16
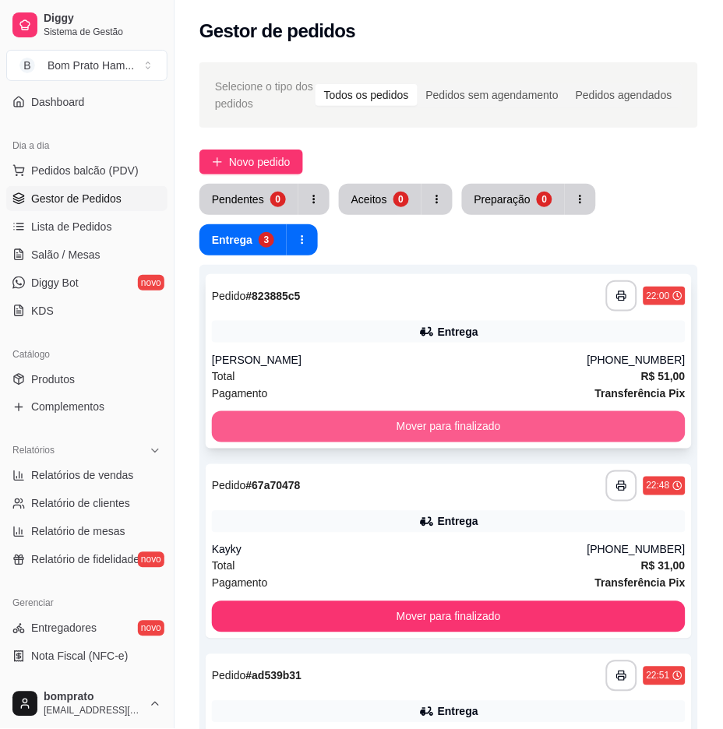
click at [400, 437] on button "Mover para finalizado" at bounding box center [449, 426] width 474 height 31
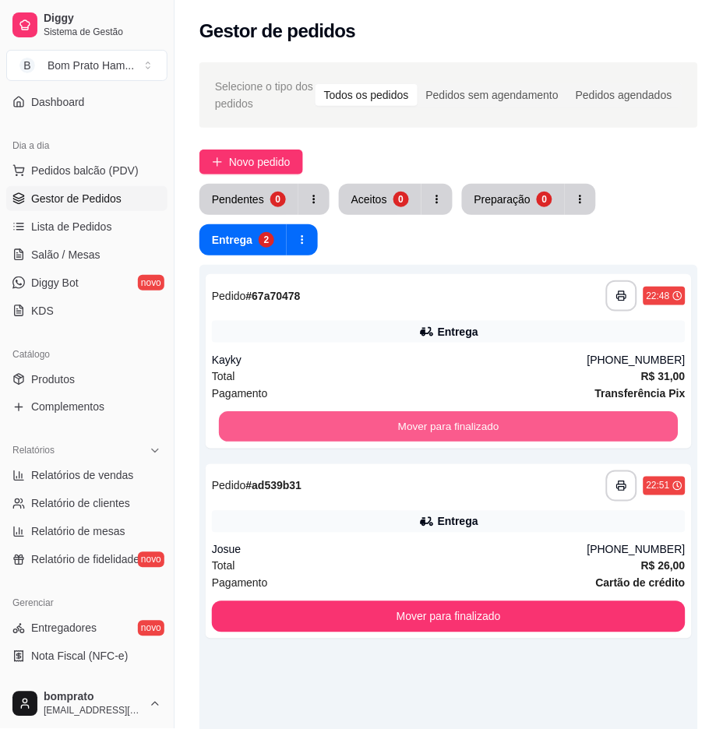
click at [421, 432] on button "Mover para finalizado" at bounding box center [449, 427] width 460 height 30
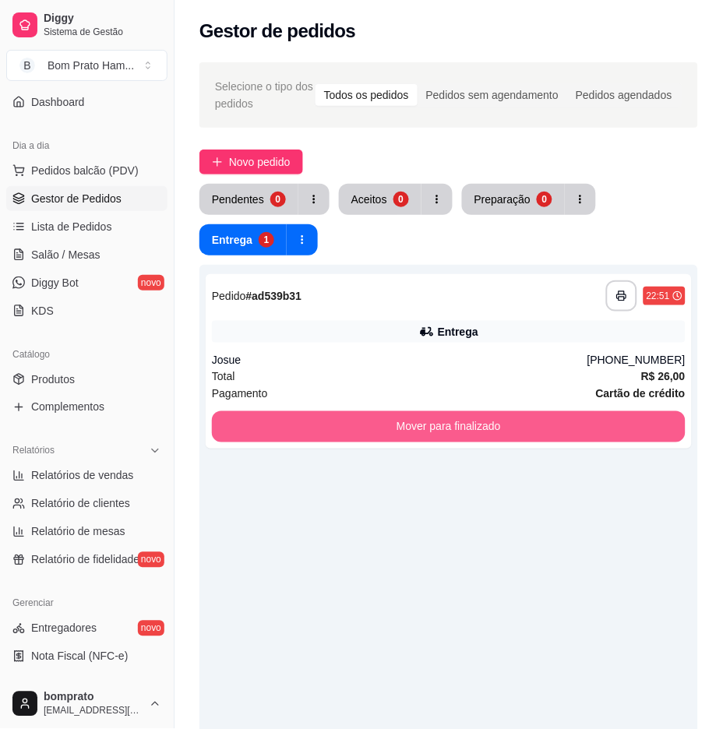
click at [421, 432] on button "Mover para finalizado" at bounding box center [449, 426] width 474 height 31
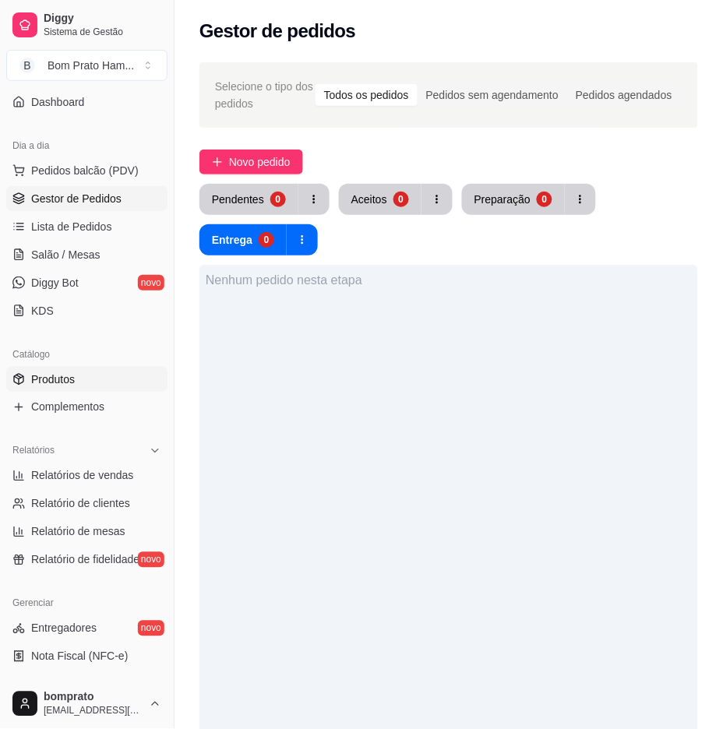
click at [117, 367] on link "Produtos" at bounding box center [86, 379] width 161 height 25
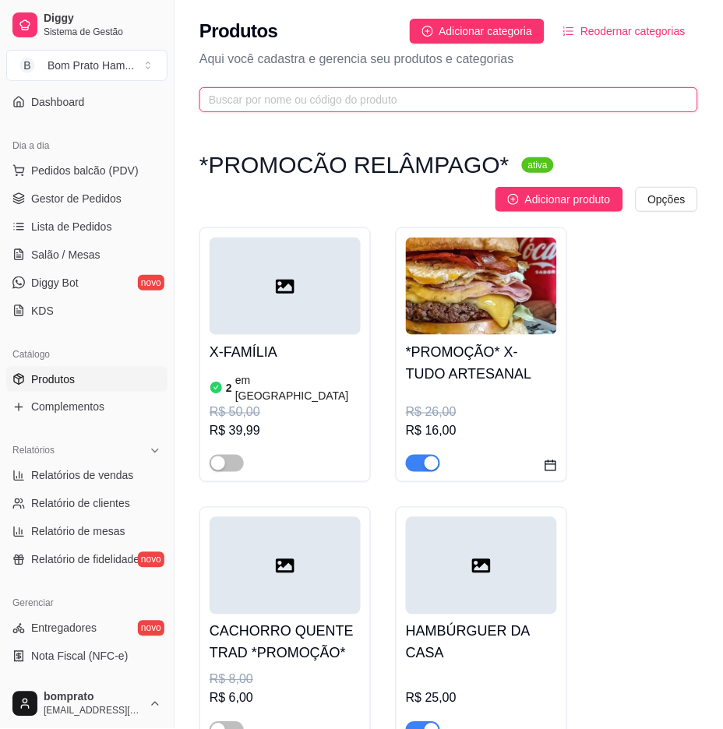
click at [305, 102] on input "text" at bounding box center [442, 99] width 467 height 17
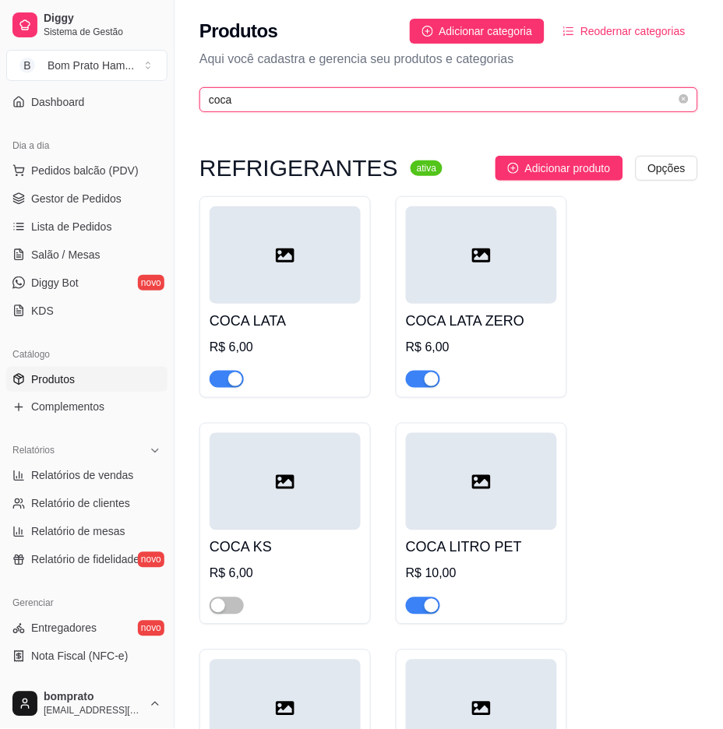
type input "coca"
click at [427, 613] on div "button" at bounding box center [431, 606] width 14 height 14
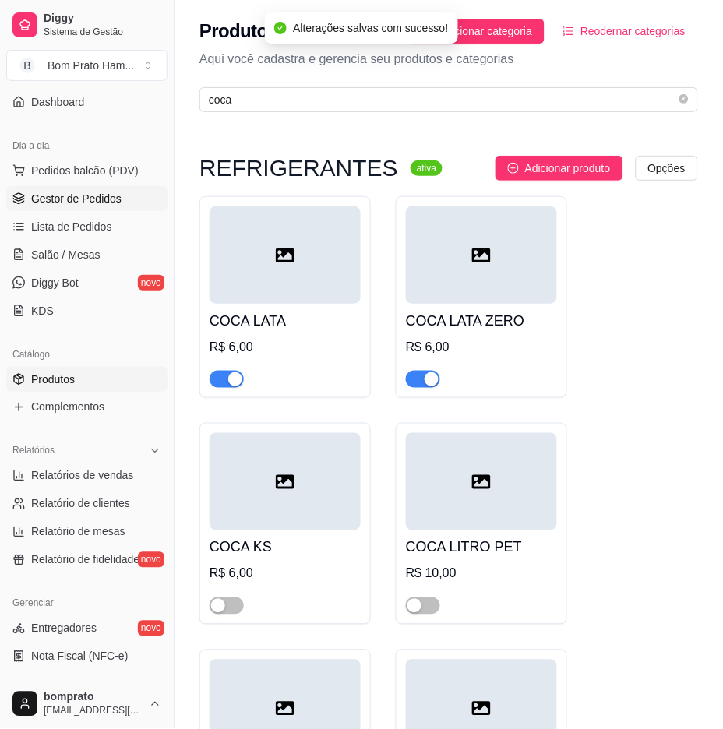
click at [106, 195] on span "Gestor de Pedidos" at bounding box center [76, 199] width 90 height 16
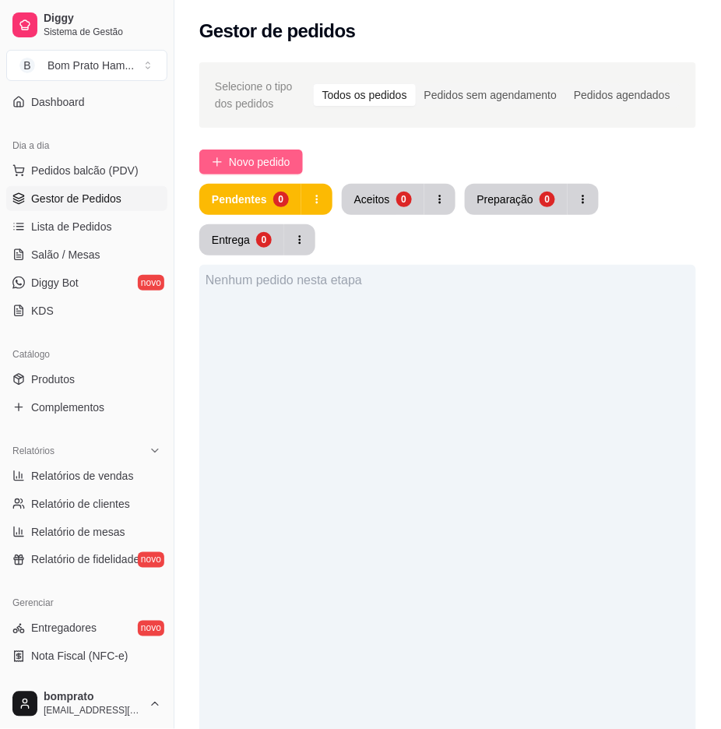
click at [268, 165] on span "Novo pedido" at bounding box center [260, 161] width 62 height 17
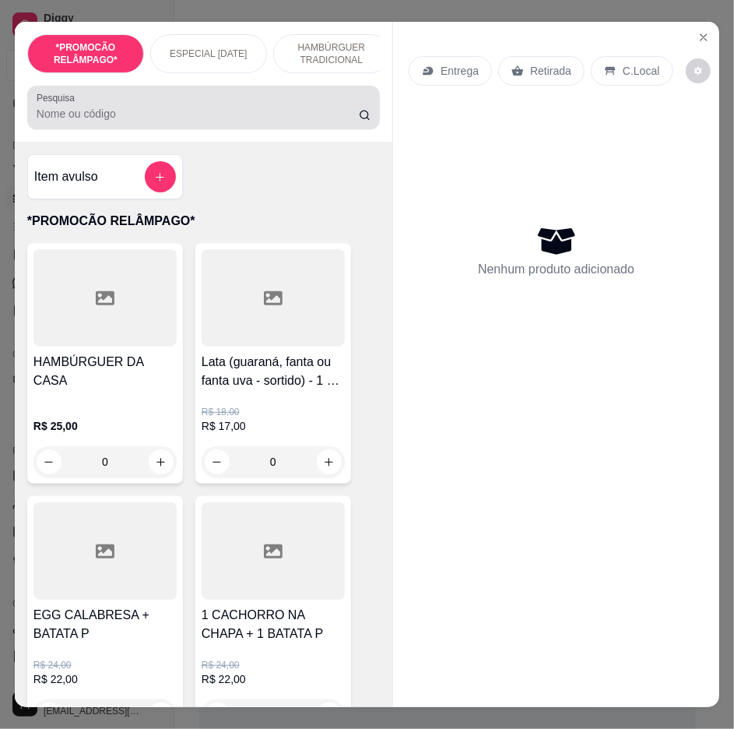
click at [206, 129] on div "Pesquisa" at bounding box center [203, 108] width 353 height 44
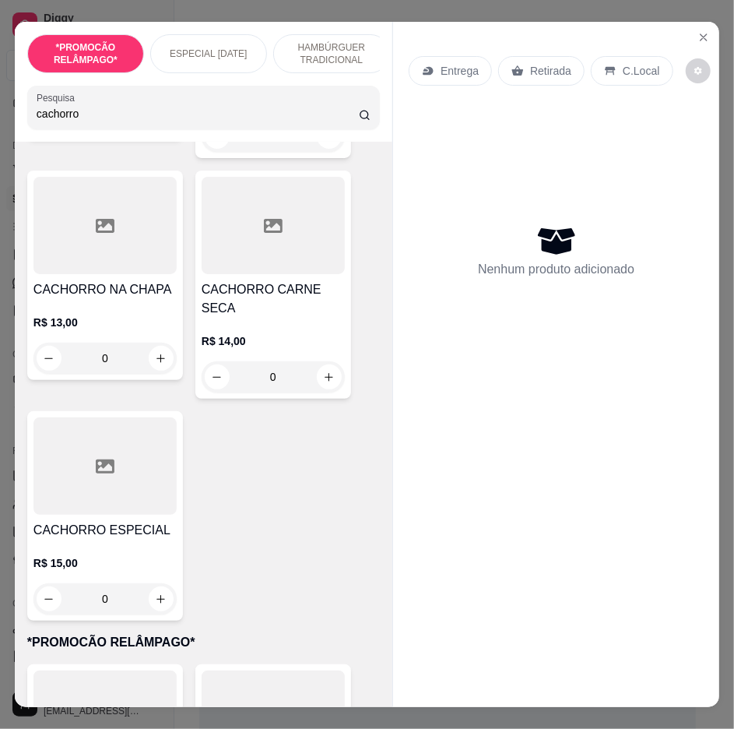
scroll to position [1038, 0]
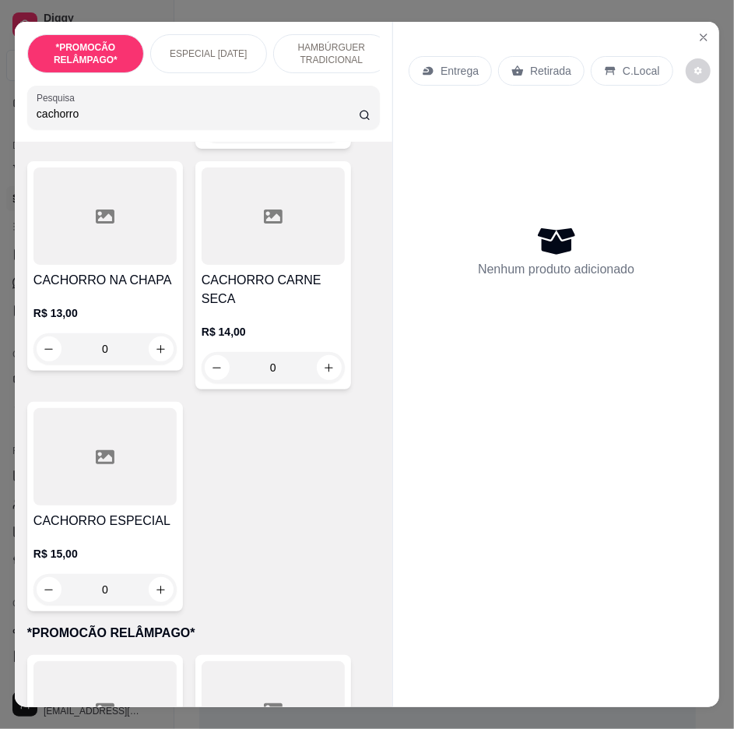
type input "cachorro"
click at [162, 574] on div "0" at bounding box center [104, 589] width 143 height 31
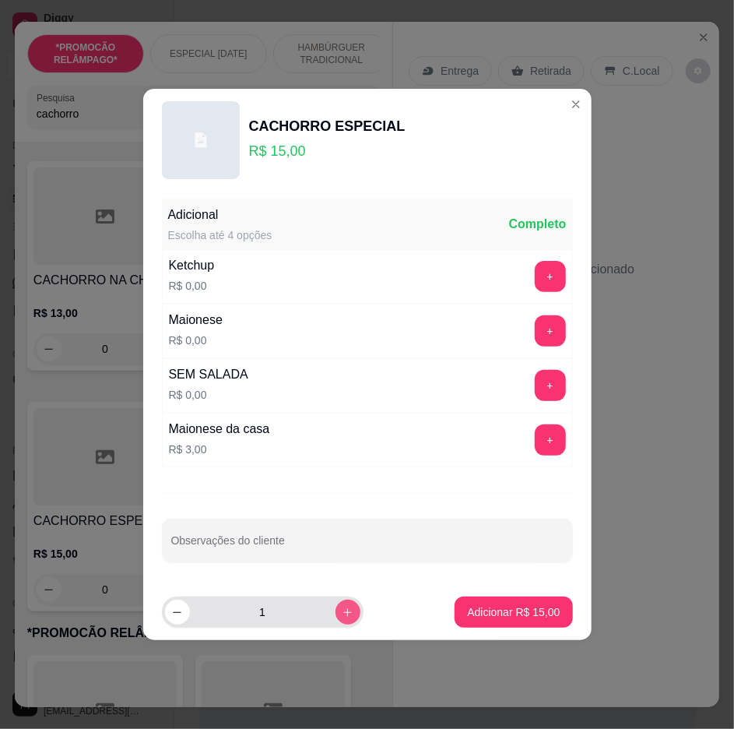
click at [336, 604] on button "increase-product-quantity" at bounding box center [348, 612] width 25 height 25
type input "3"
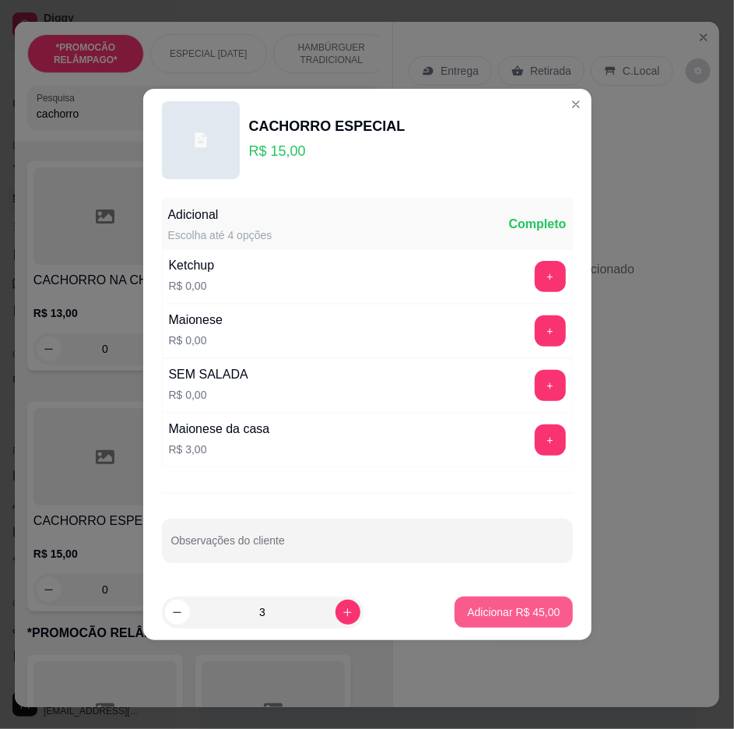
click at [480, 616] on p "Adicionar R$ 45,00" at bounding box center [513, 612] width 93 height 16
type input "3"
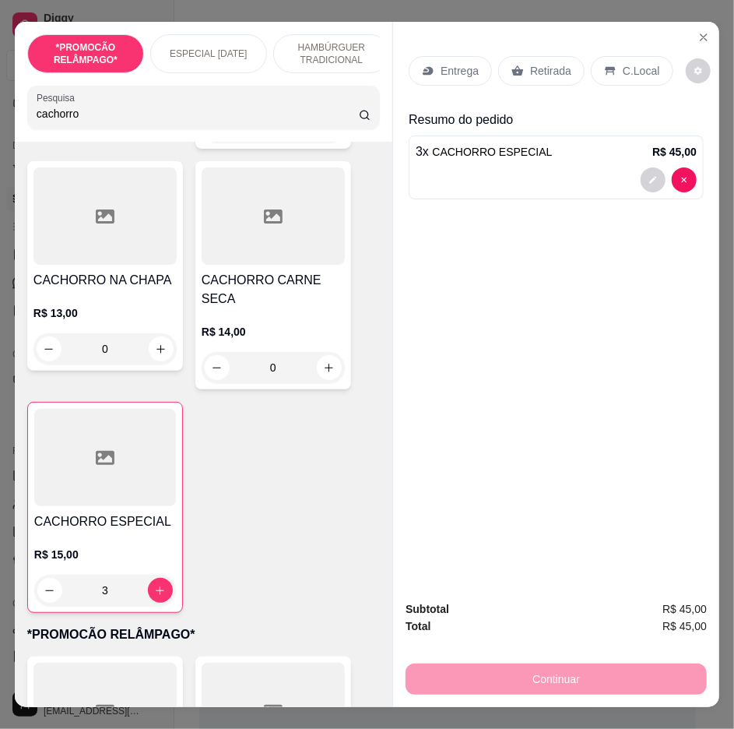
click at [273, 115] on input "cachorro" at bounding box center [198, 114] width 322 height 16
click at [340, 129] on div "Pesquisa cachorro" at bounding box center [203, 108] width 353 height 44
click at [338, 118] on input "cachorro" at bounding box center [198, 114] width 322 height 16
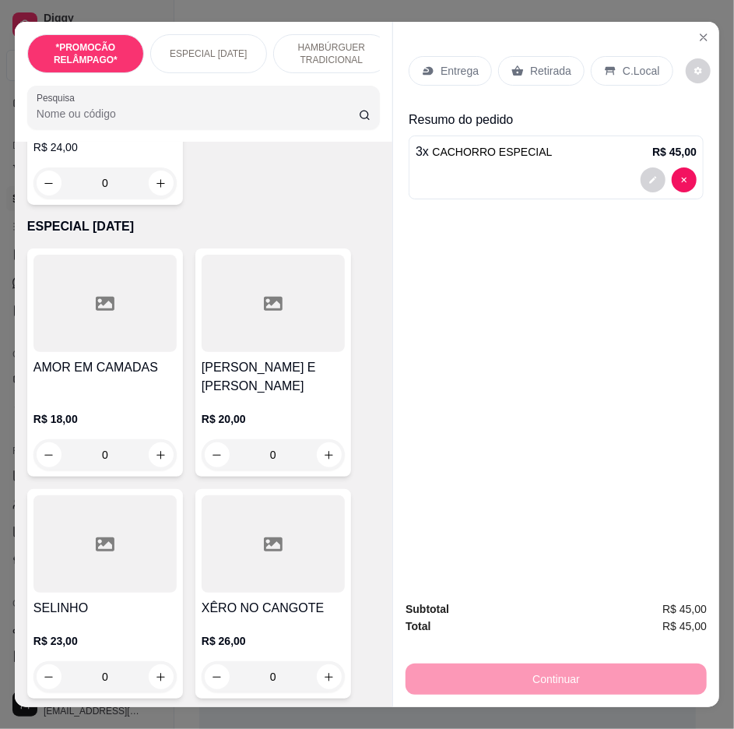
scroll to position [0, 0]
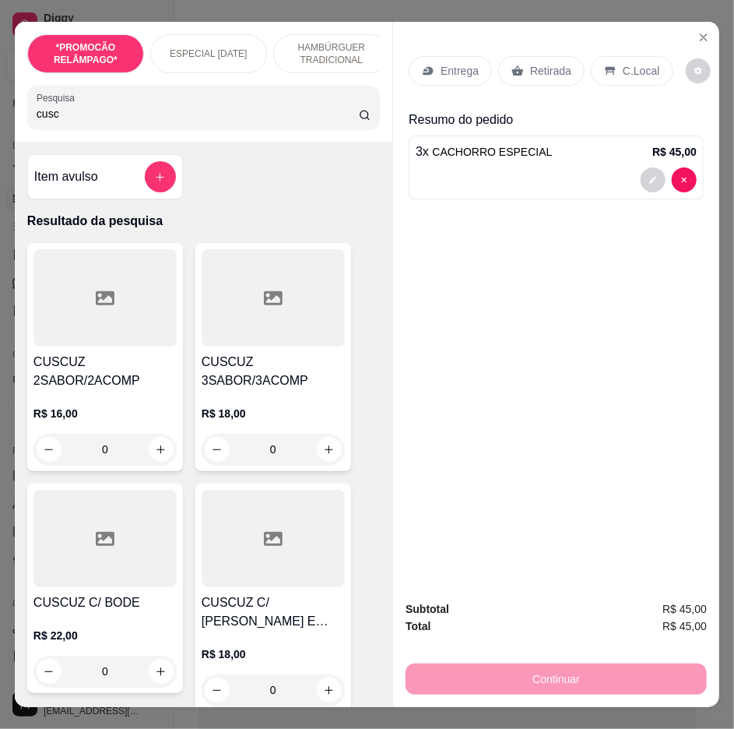
type input "cusc"
click at [207, 382] on h4 "CUSCUZ 3SABOR/3ACOMP" at bounding box center [273, 371] width 143 height 37
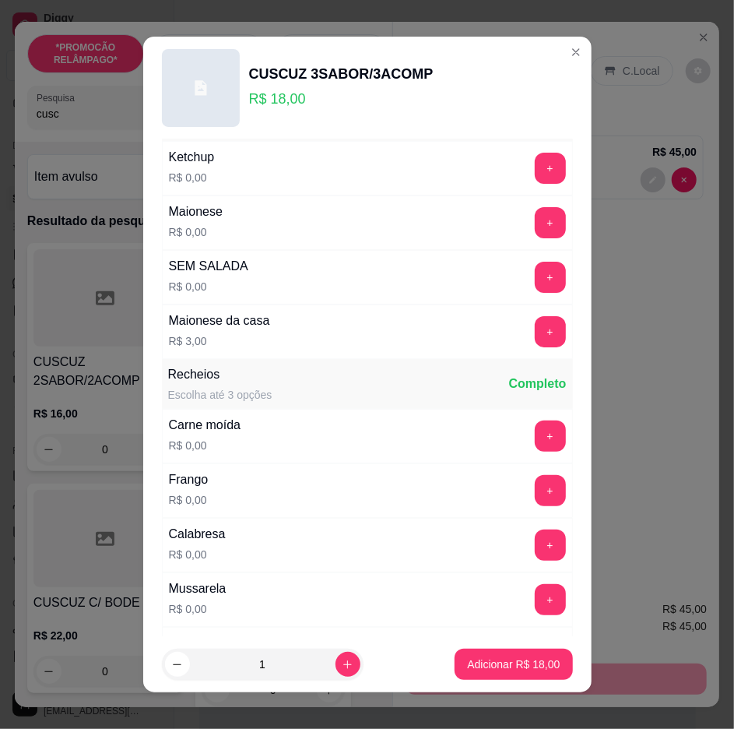
scroll to position [86, 0]
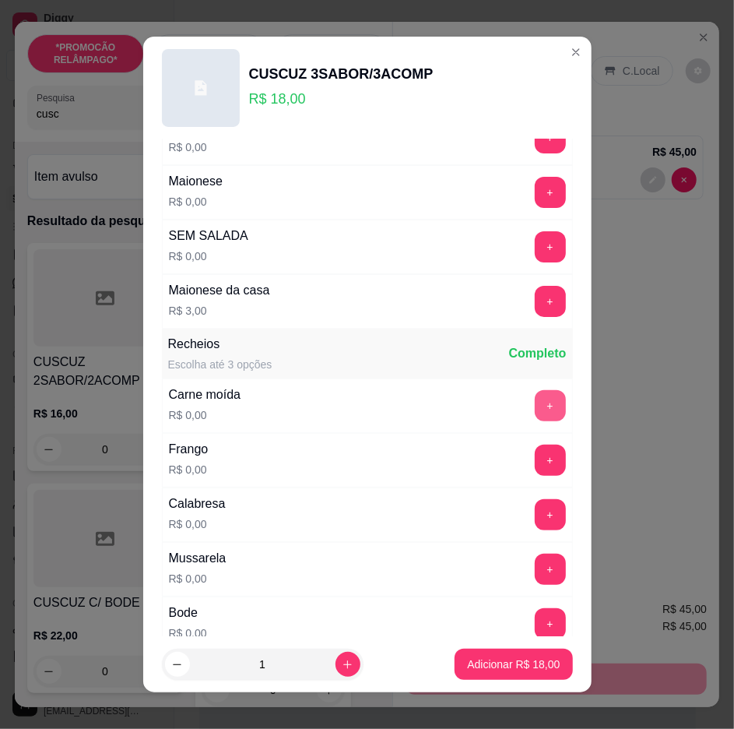
click at [535, 410] on button "+" at bounding box center [550, 405] width 31 height 31
click at [535, 524] on button "+" at bounding box center [550, 514] width 30 height 30
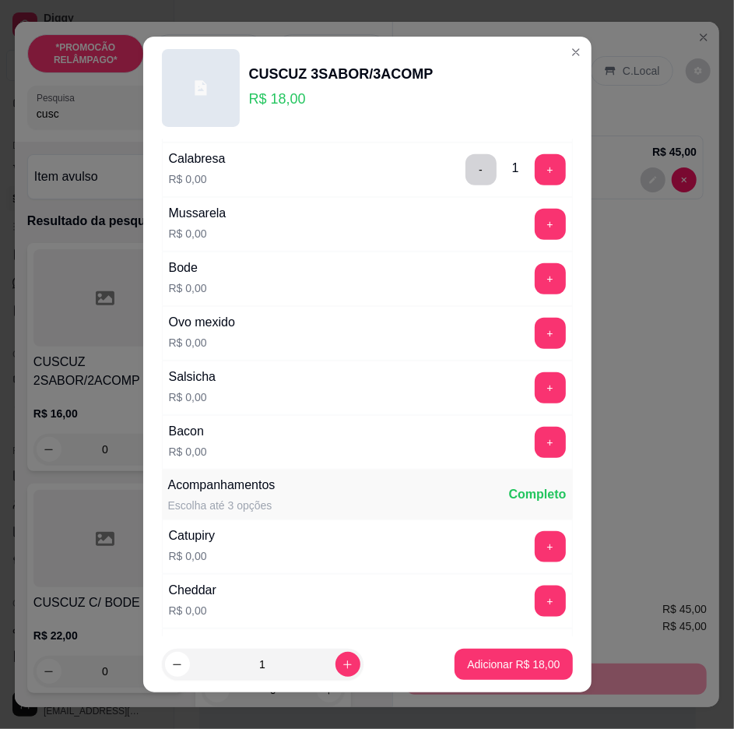
scroll to position [432, 0]
click at [535, 439] on button "+" at bounding box center [550, 441] width 31 height 31
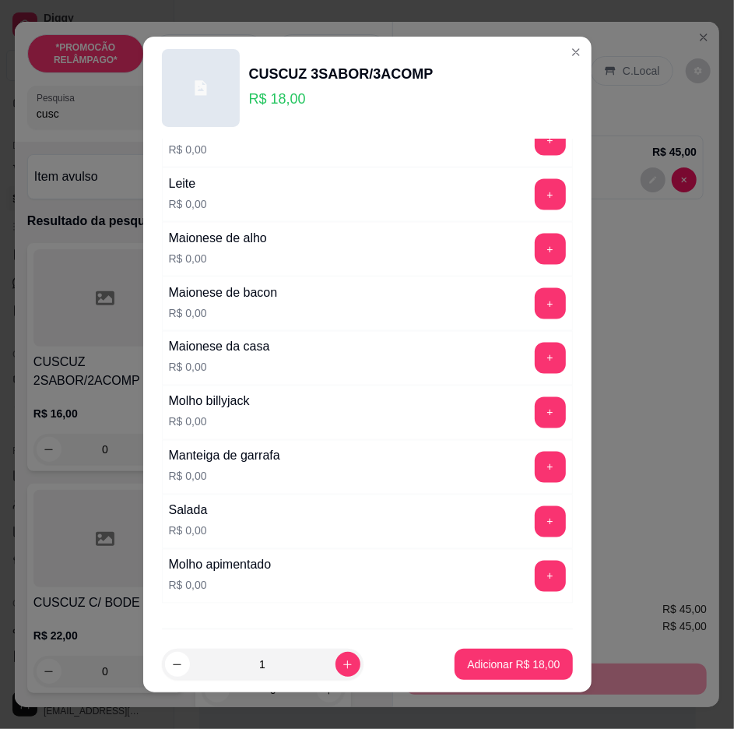
scroll to position [806, 0]
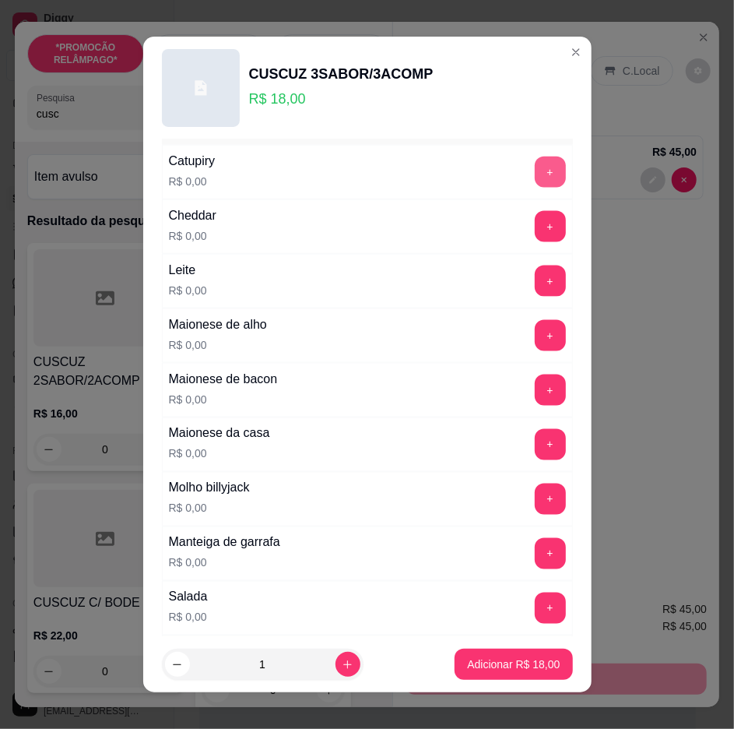
click at [535, 167] on button "+" at bounding box center [550, 172] width 31 height 31
click at [535, 220] on button "+" at bounding box center [550, 226] width 31 height 31
click at [535, 331] on button "+" at bounding box center [550, 335] width 31 height 31
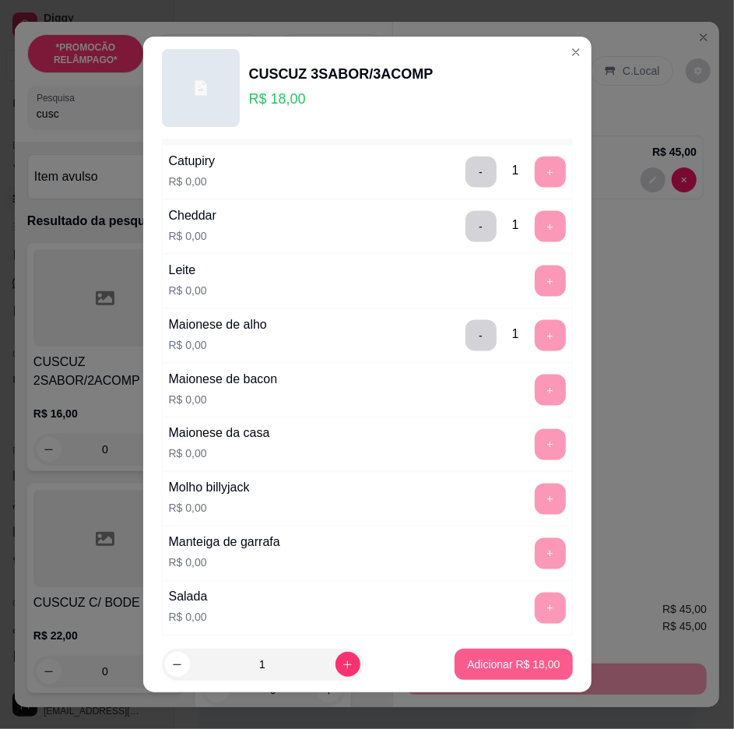
click at [530, 664] on p "Adicionar R$ 18,00" at bounding box center [513, 665] width 93 height 16
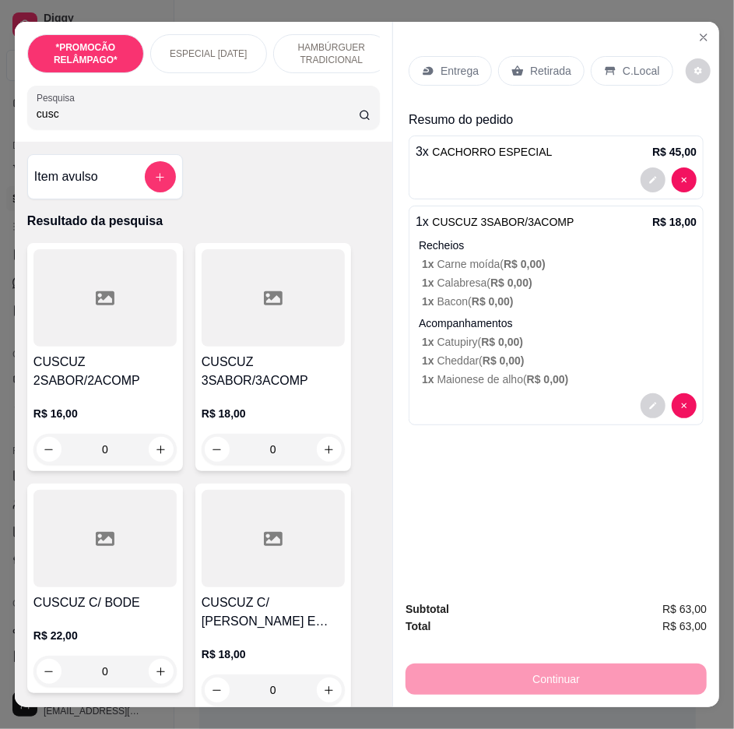
click at [446, 64] on p "Entrega" at bounding box center [460, 71] width 38 height 16
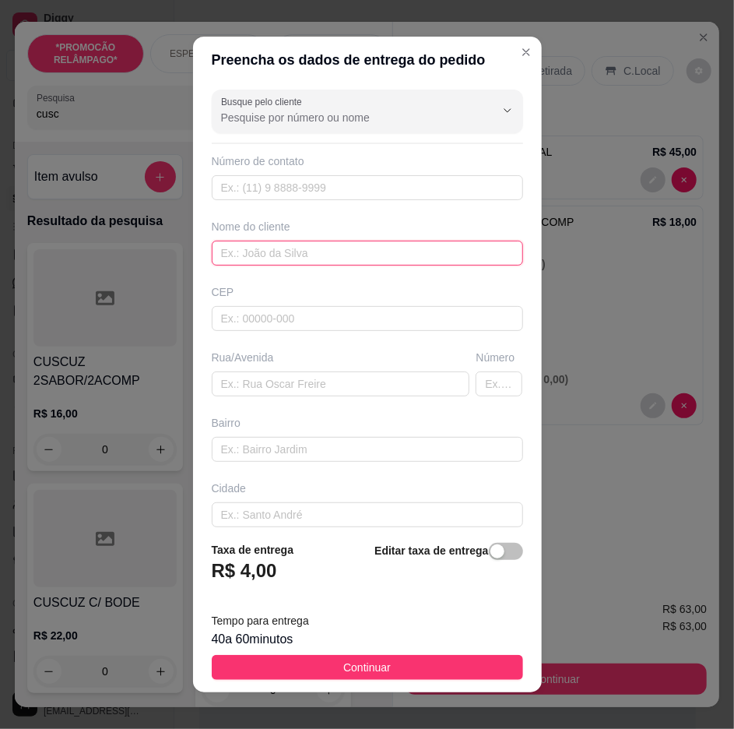
paste input "baixinhaa"
type input "baixinhaa"
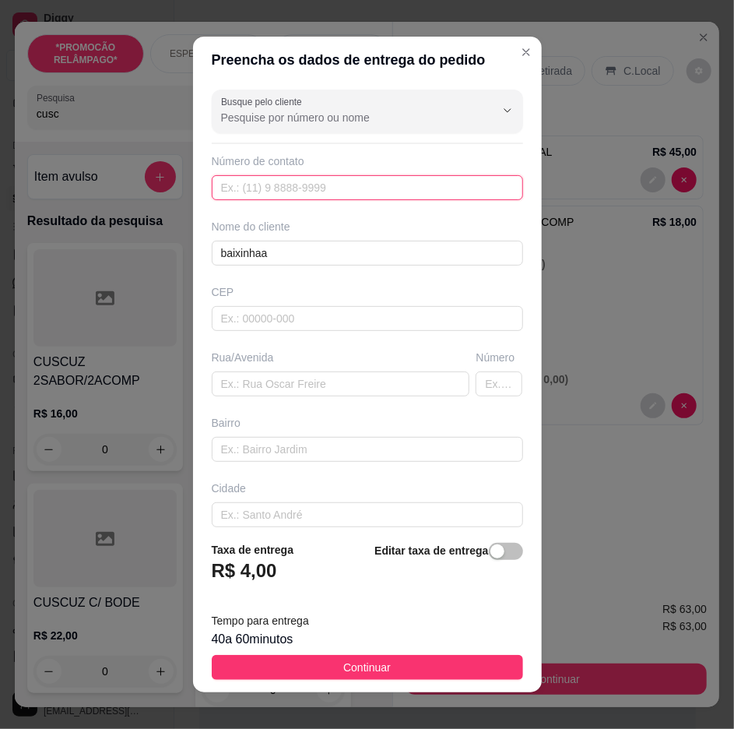
paste input "558 79117-5304"
type input "558 79117-5304"
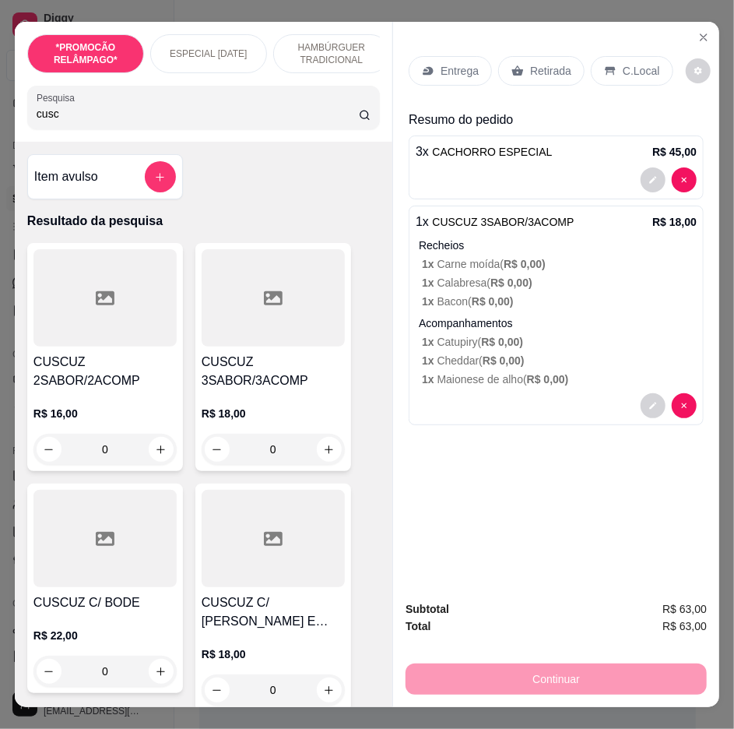
click at [692, 10] on div "*PROMOCÃO RELÂMPAGO* ESPECIAL [DATE] HAMBÚRGUER TRADICIONAL HAMBÚRGUER ARTESANA…" at bounding box center [367, 364] width 734 height 729
click at [692, 22] on div "Entrega Retirada C.Local Resumo do pedido 3 x CACHORRO ESPECIAL R$ 45,00 1 x CU…" at bounding box center [556, 305] width 326 height 566
click at [692, 25] on button "Close" at bounding box center [704, 37] width 25 height 25
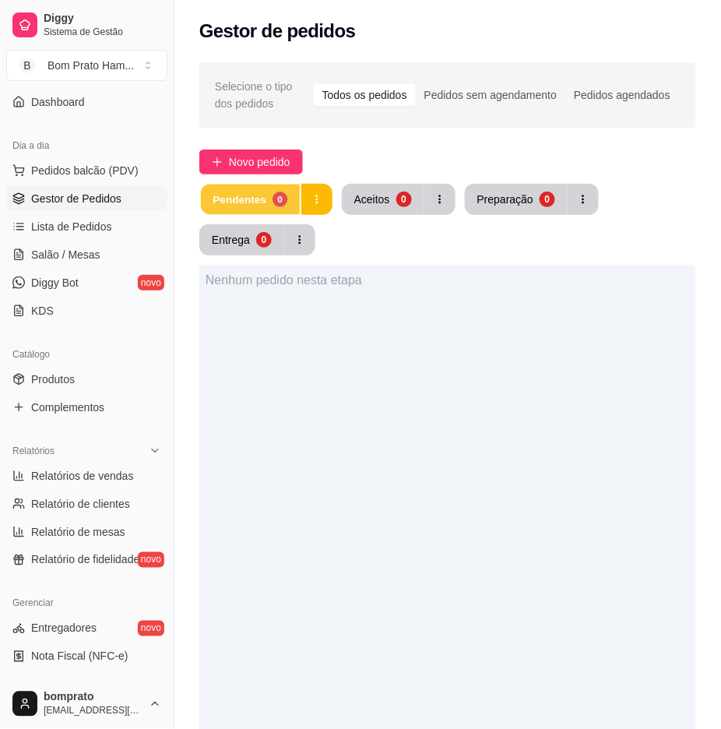
click at [274, 197] on div "0" at bounding box center [280, 199] width 15 height 15
click at [274, 197] on div "0" at bounding box center [281, 200] width 16 height 16
click at [269, 206] on button "Pendentes 0" at bounding box center [250, 200] width 99 height 30
click at [405, 198] on div "0" at bounding box center [404, 200] width 16 height 16
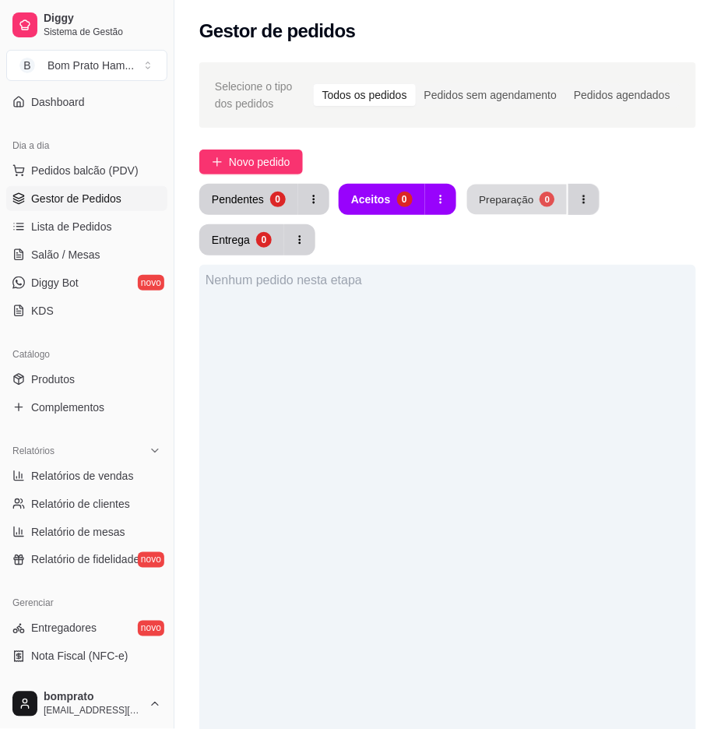
click at [479, 196] on div "Preparação" at bounding box center [506, 199] width 55 height 15
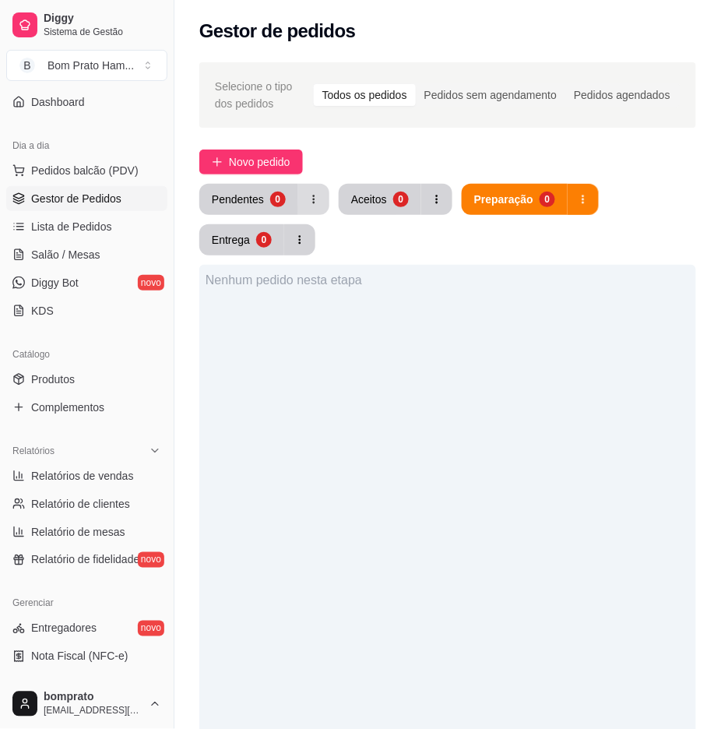
click at [325, 196] on button "button" at bounding box center [313, 199] width 31 height 31
click at [269, 196] on button "Pendentes 0" at bounding box center [249, 200] width 96 height 30
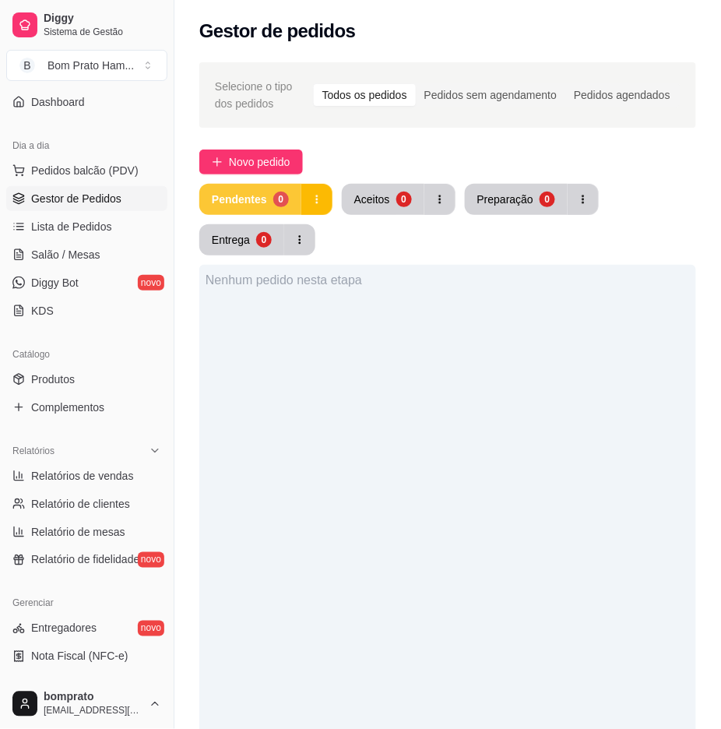
click at [247, 203] on div "Pendentes" at bounding box center [239, 200] width 55 height 16
click at [252, 203] on div "Pendentes" at bounding box center [239, 200] width 55 height 16
click at [294, 204] on button "Pendentes 0" at bounding box center [250, 200] width 99 height 30
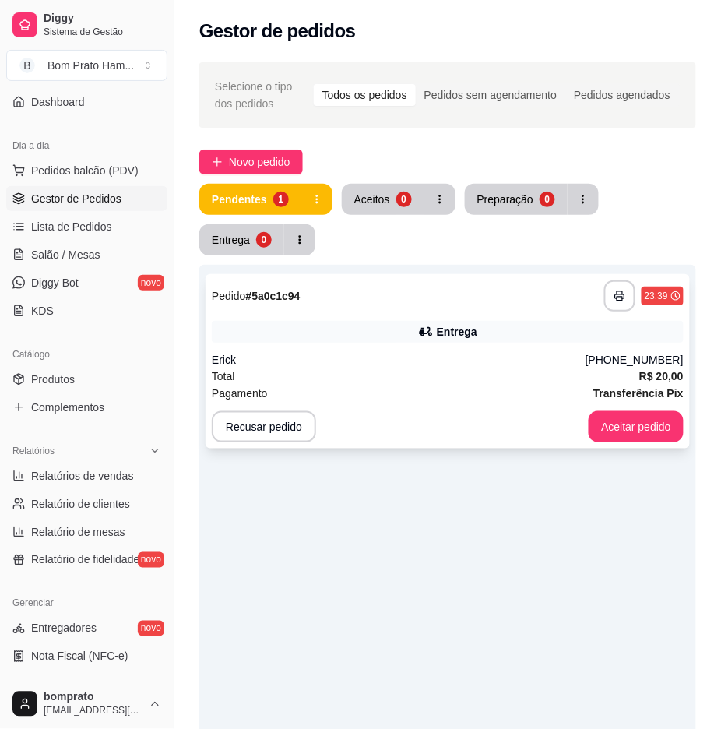
drag, startPoint x: 584, startPoint y: 325, endPoint x: 582, endPoint y: 294, distance: 31.2
click at [582, 294] on div "**********" at bounding box center [448, 361] width 484 height 174
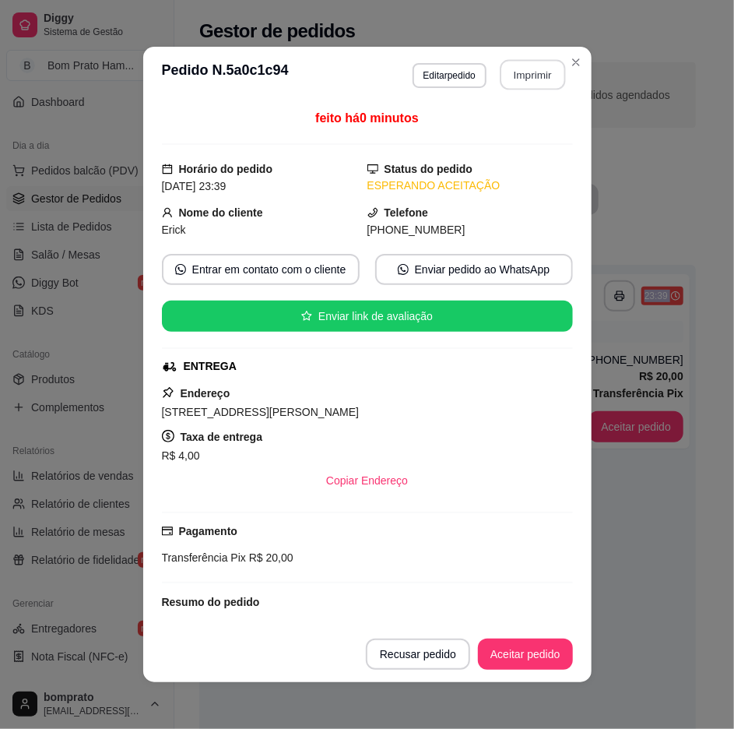
click at [516, 72] on button "Imprimir" at bounding box center [532, 75] width 65 height 30
click at [528, 650] on button "Aceitar pedido" at bounding box center [525, 654] width 95 height 31
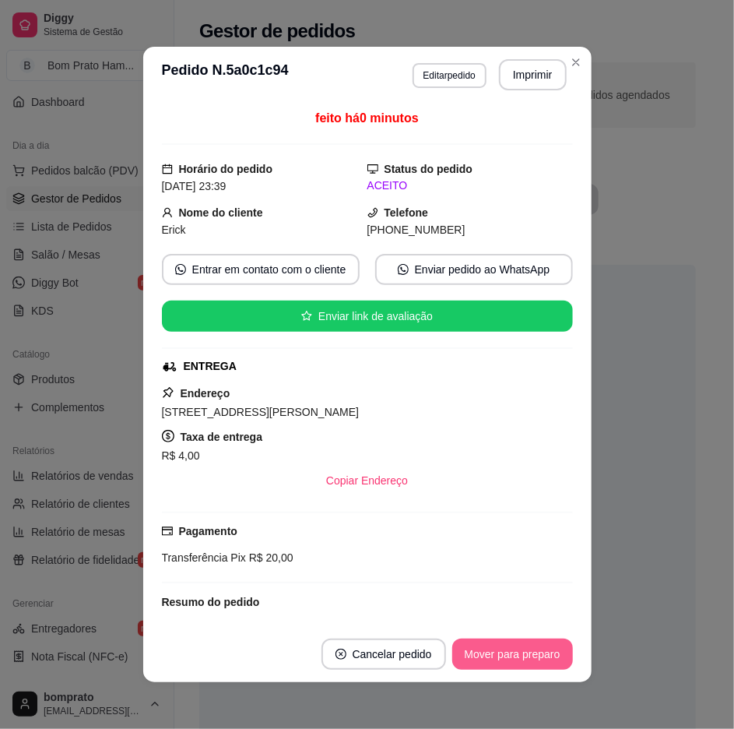
click at [540, 643] on button "Mover para preparo" at bounding box center [513, 654] width 121 height 31
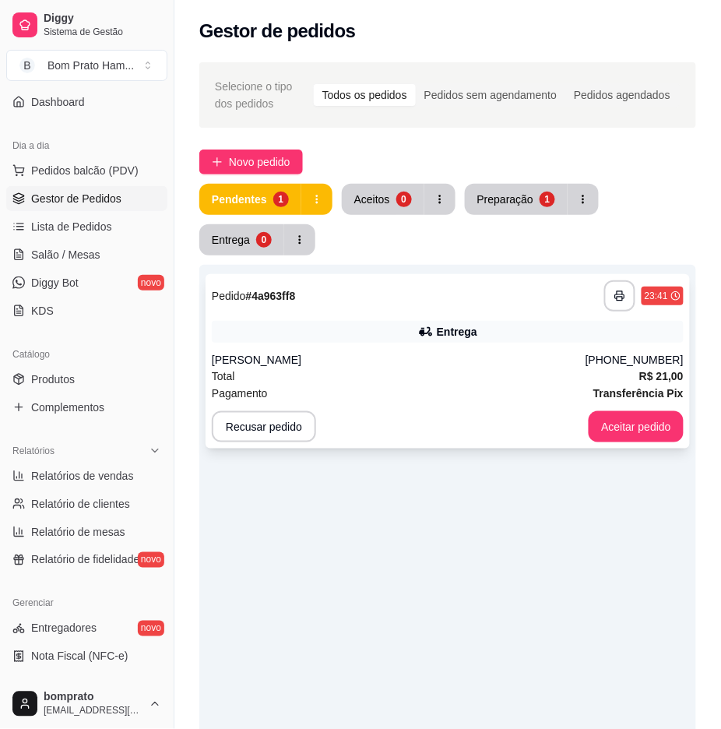
drag, startPoint x: 409, startPoint y: 329, endPoint x: 425, endPoint y: 325, distance: 16.8
click at [425, 325] on div "Entrega" at bounding box center [448, 332] width 472 height 22
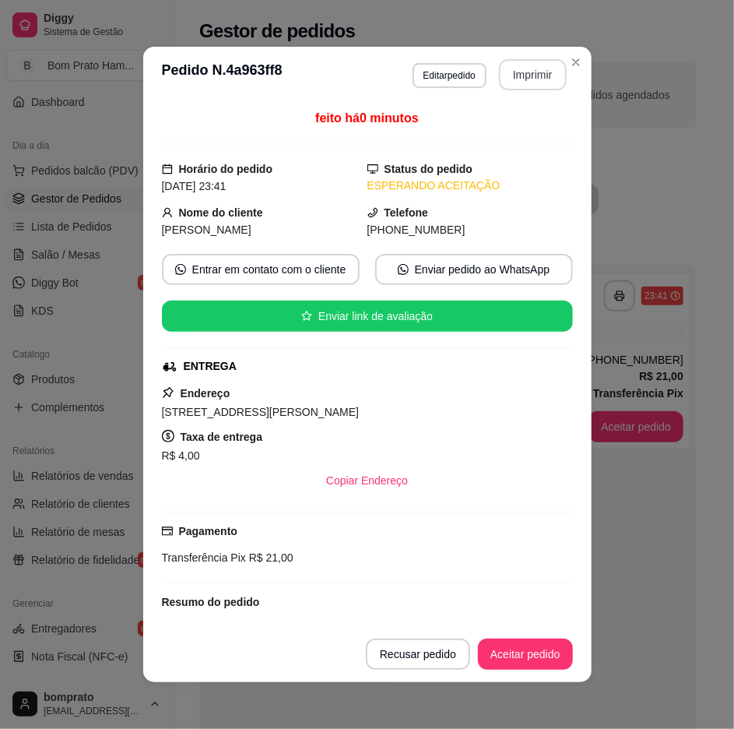
click at [520, 70] on button "Imprimir" at bounding box center [533, 74] width 68 height 31
click at [542, 648] on button "Aceitar pedido" at bounding box center [525, 654] width 95 height 31
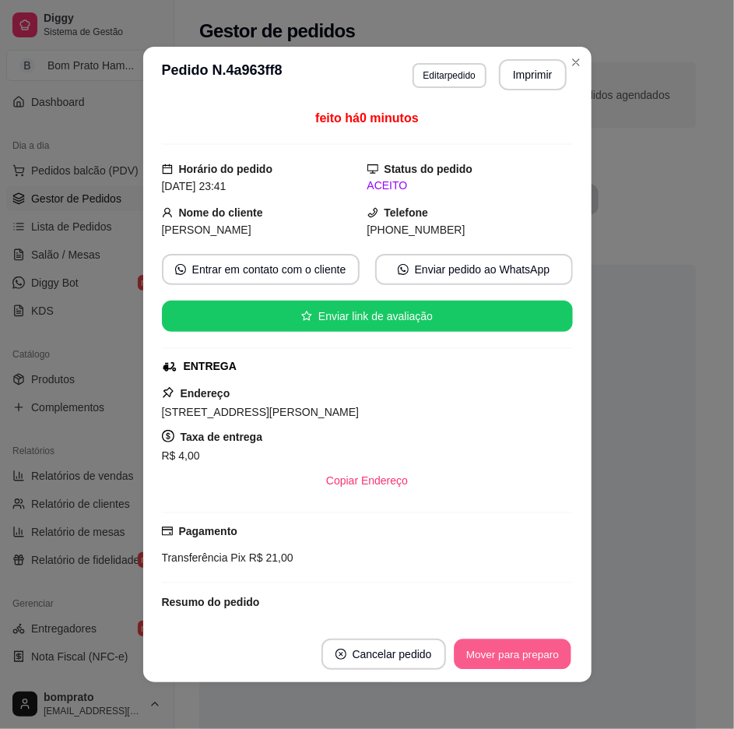
click at [546, 643] on button "Mover para preparo" at bounding box center [512, 654] width 117 height 30
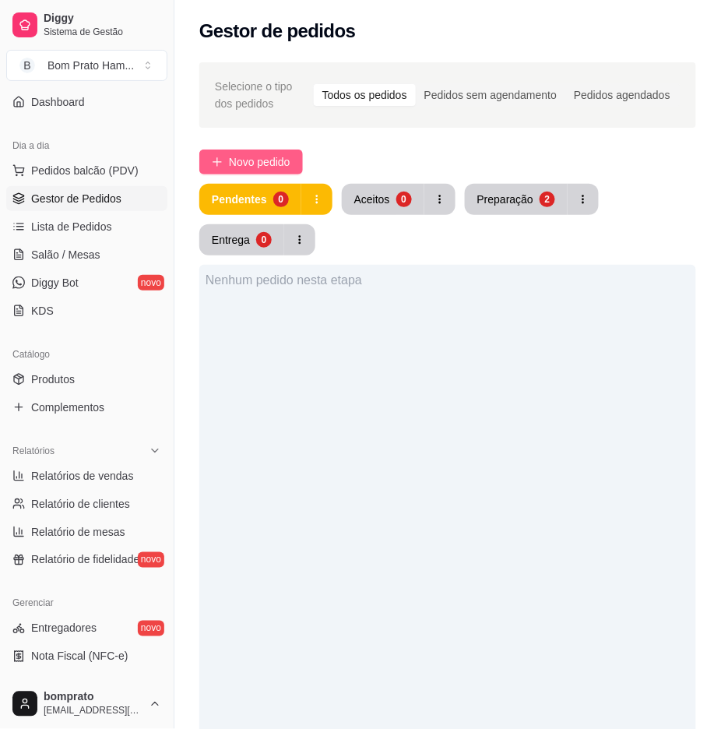
click at [270, 161] on span "Novo pedido" at bounding box center [260, 161] width 62 height 17
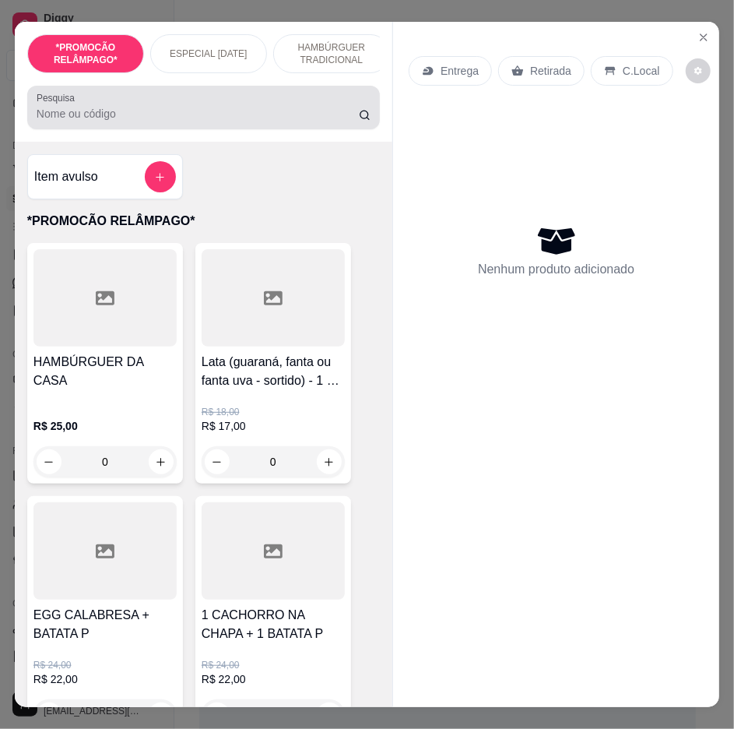
click at [229, 122] on input "Pesquisa" at bounding box center [198, 114] width 322 height 16
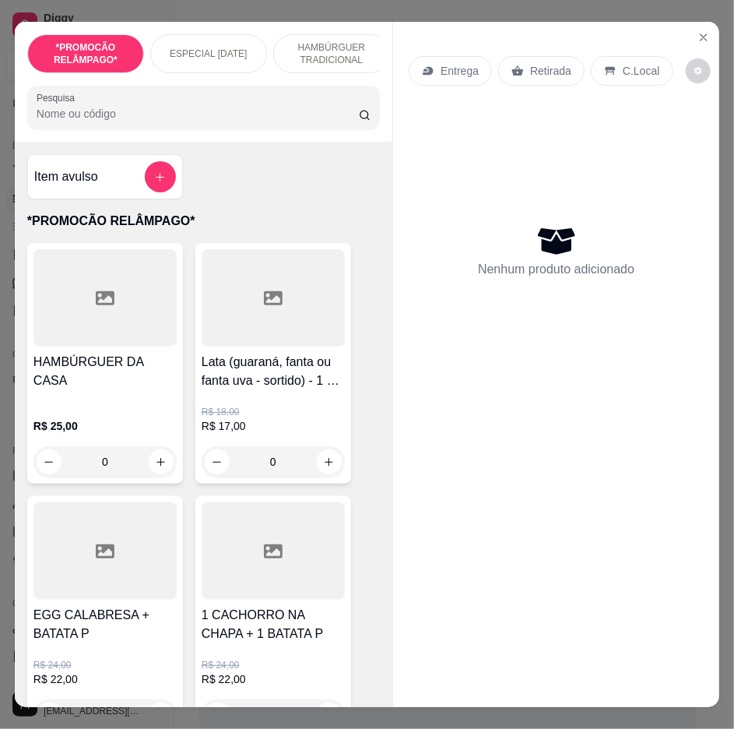
drag, startPoint x: 257, startPoint y: 125, endPoint x: 247, endPoint y: 95, distance: 32.0
click at [257, 119] on input "Pesquisa" at bounding box center [198, 114] width 322 height 16
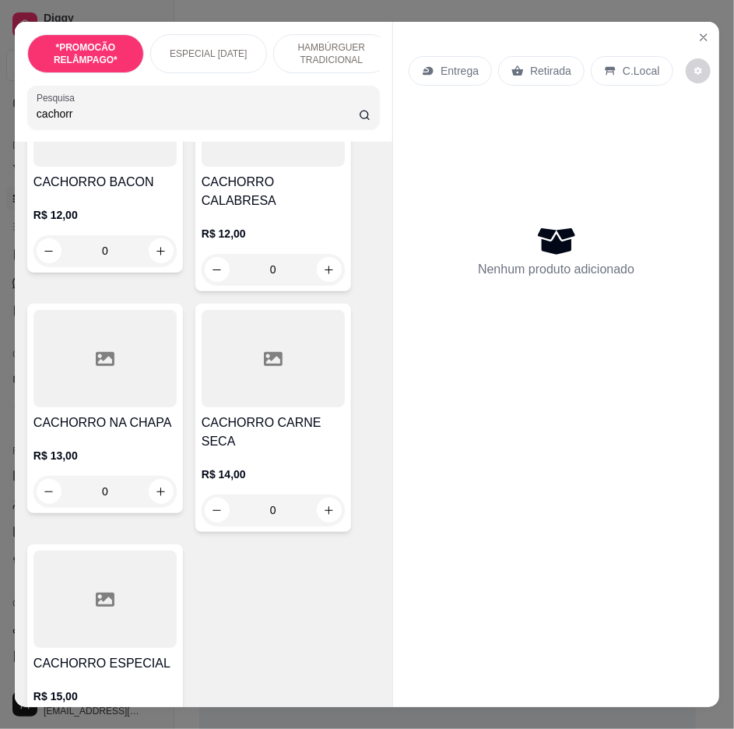
scroll to position [952, 0]
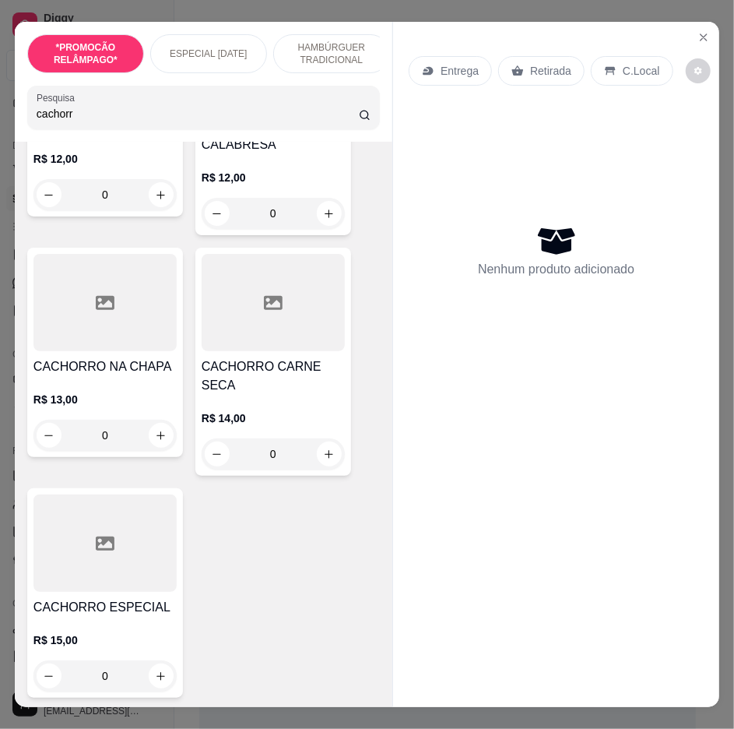
type input "cachorr"
click at [153, 660] on div "0" at bounding box center [104, 675] width 143 height 31
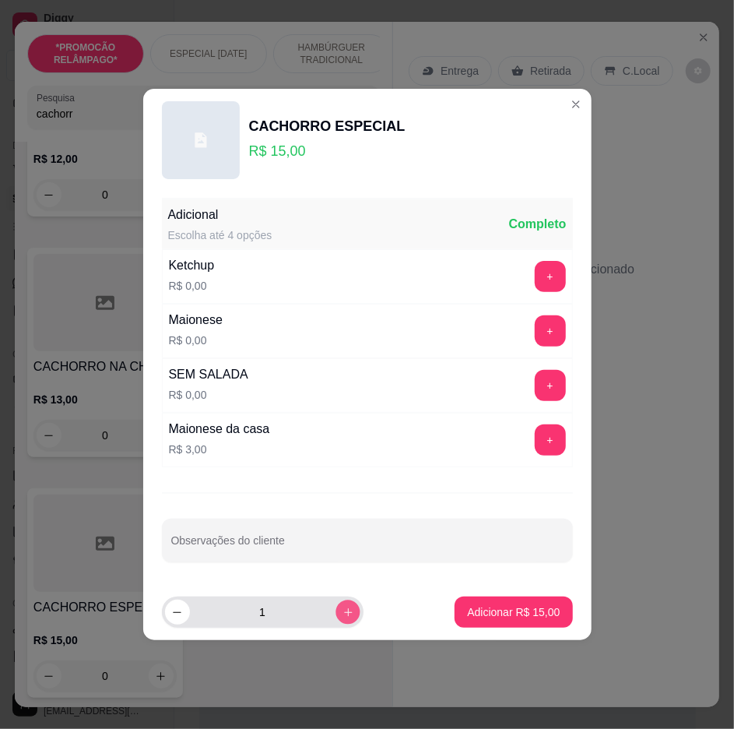
click at [342, 612] on icon "increase-product-quantity" at bounding box center [348, 613] width 12 height 12
type input "3"
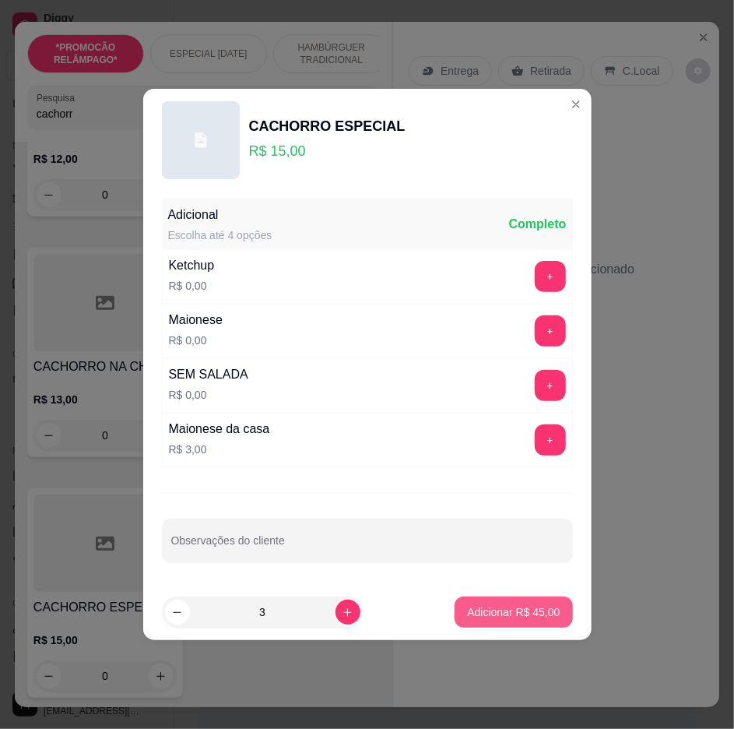
click at [486, 597] on button "Adicionar R$ 45,00" at bounding box center [514, 612] width 118 height 31
type input "3"
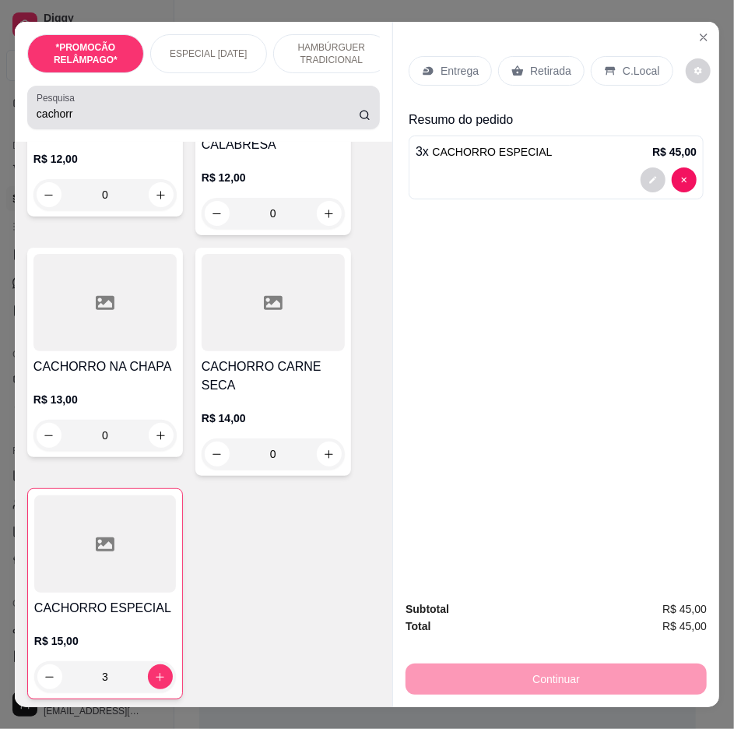
click at [308, 104] on div "cachorr" at bounding box center [204, 107] width 334 height 31
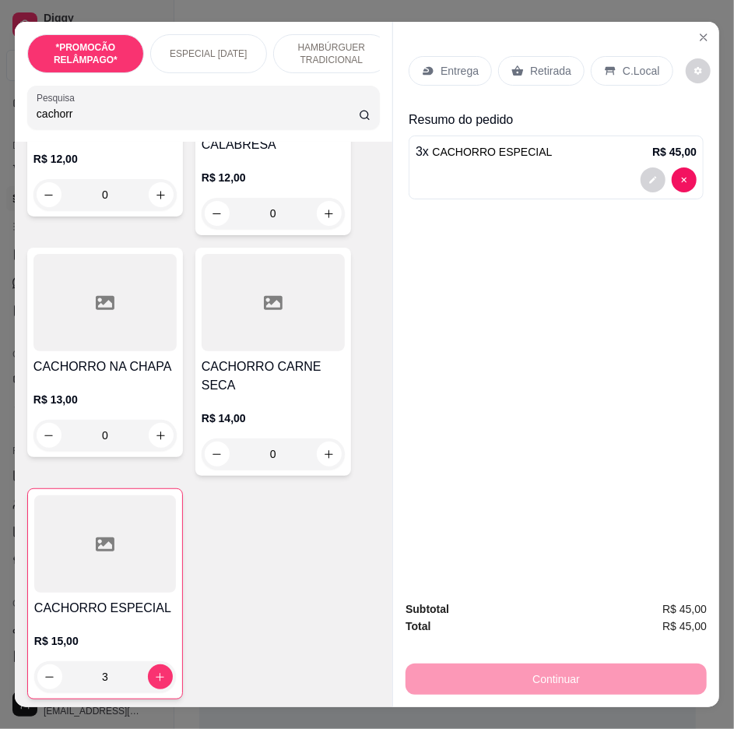
click at [346, 122] on input "cachorr" at bounding box center [198, 114] width 322 height 16
click at [343, 121] on input "cachorr" at bounding box center [198, 114] width 322 height 16
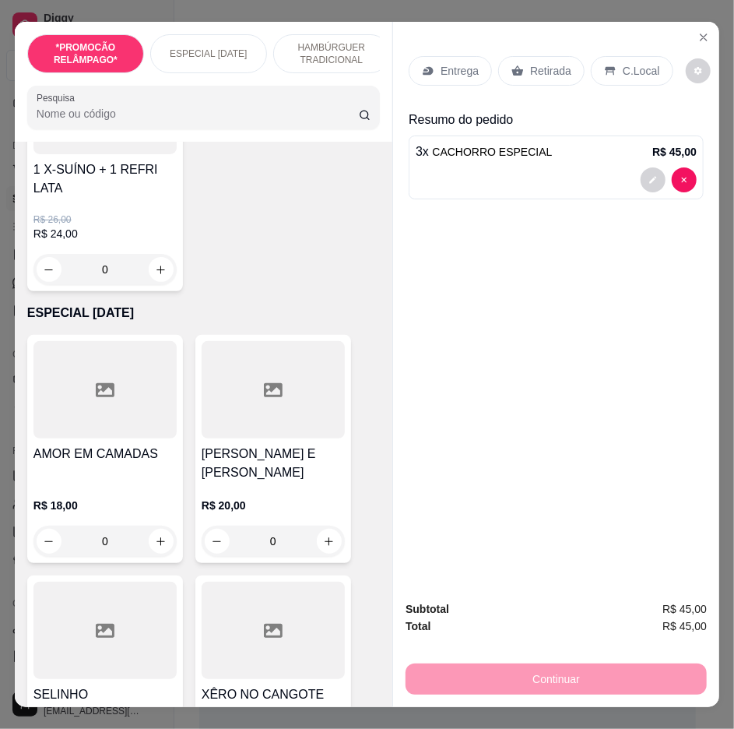
scroll to position [0, 0]
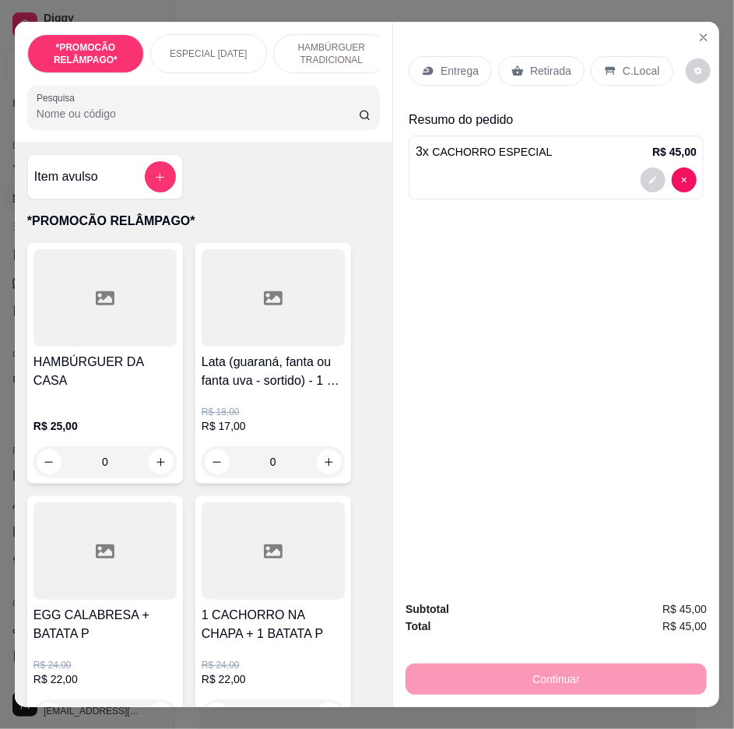
click at [332, 120] on input "Pesquisa" at bounding box center [198, 114] width 322 height 16
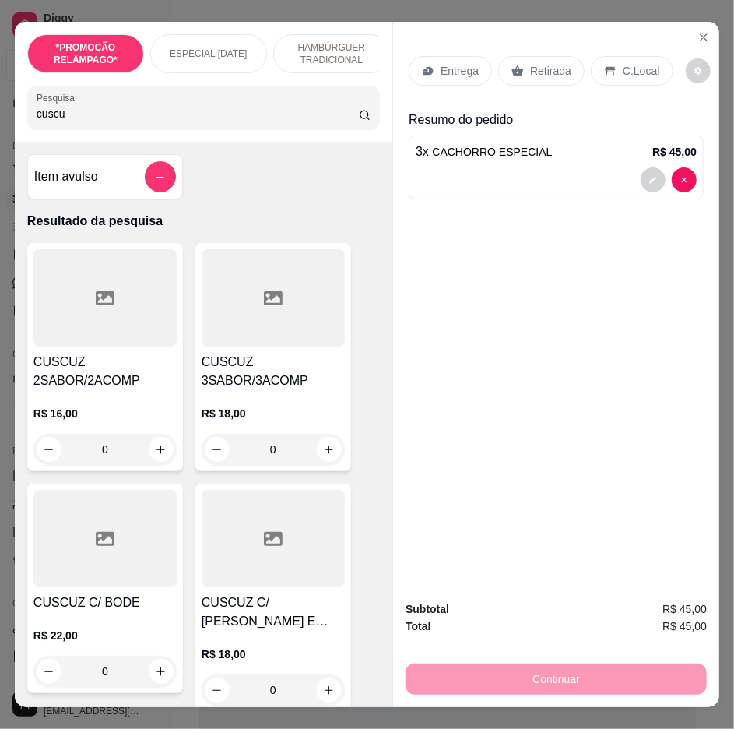
type input "cuscu"
click at [308, 456] on div "0" at bounding box center [273, 449] width 143 height 31
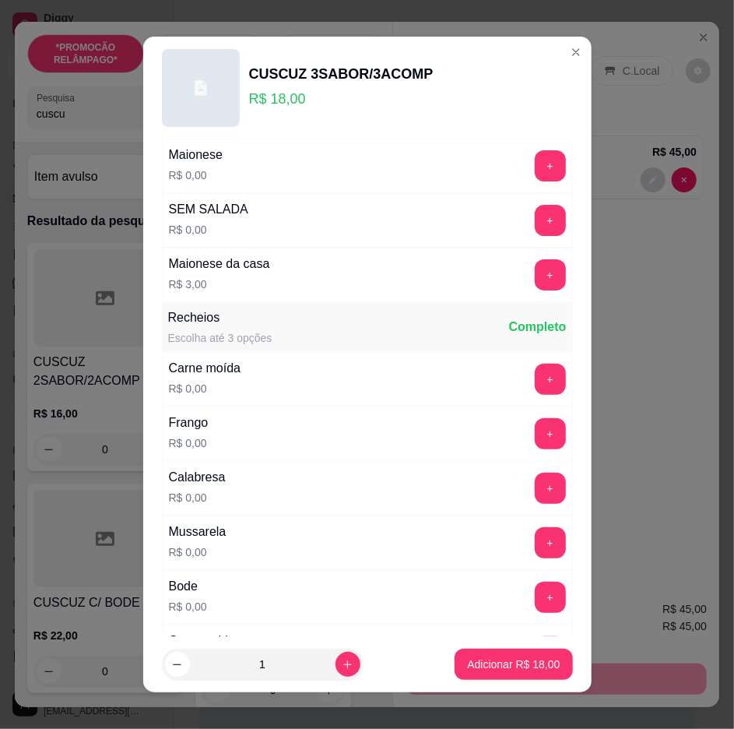
scroll to position [259, 0]
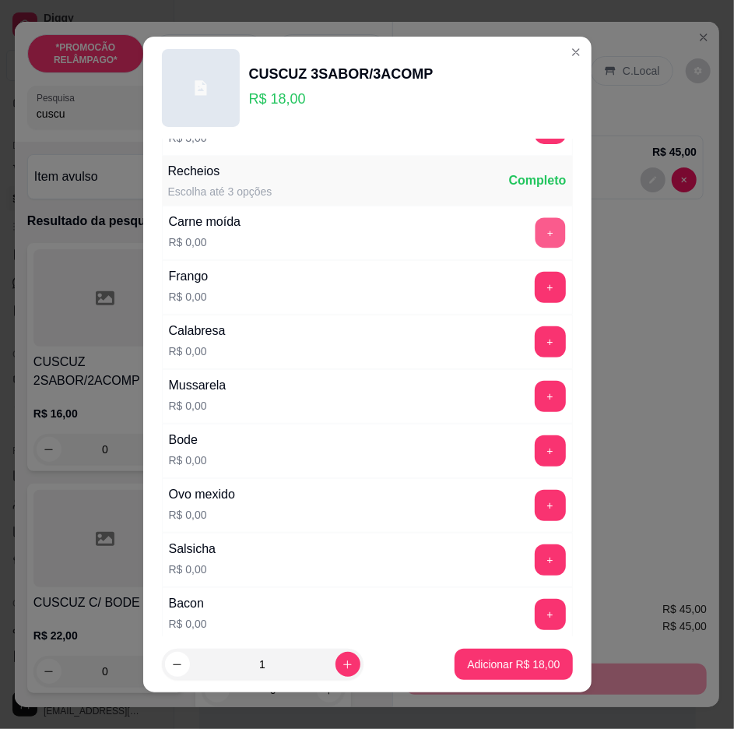
click at [535, 222] on button "+" at bounding box center [550, 232] width 30 height 30
click at [535, 348] on button "+" at bounding box center [550, 341] width 31 height 31
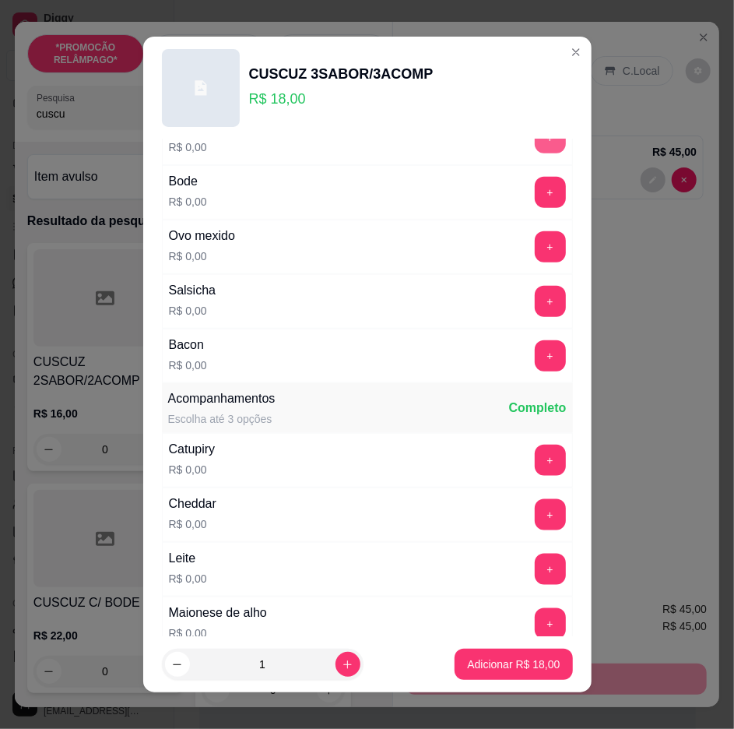
scroll to position [519, 0]
click at [535, 347] on button "+" at bounding box center [550, 355] width 30 height 30
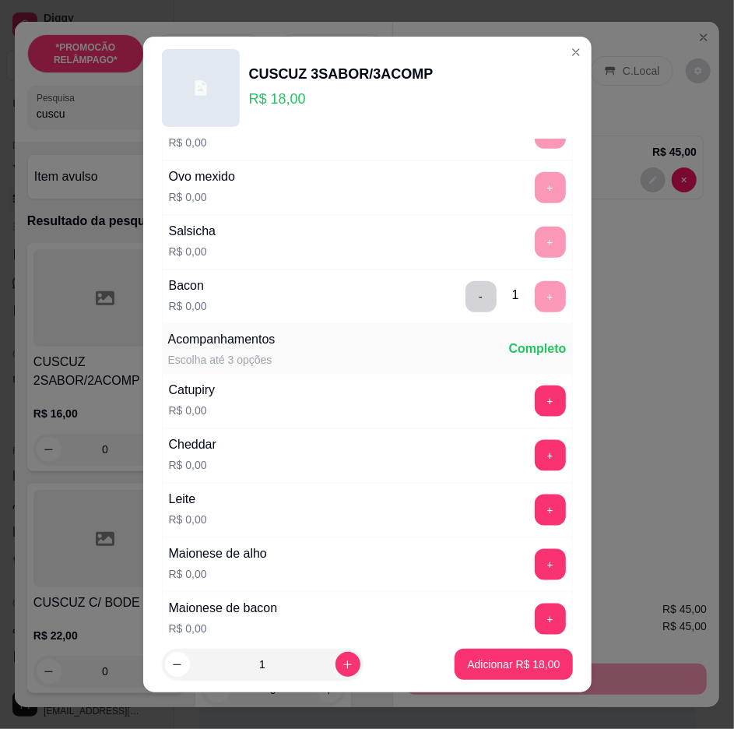
scroll to position [605, 0]
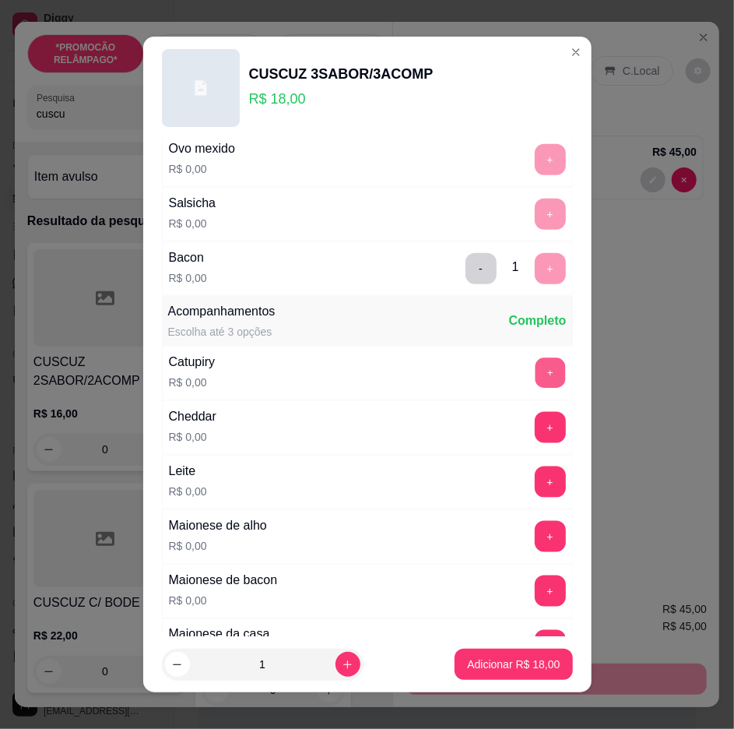
click at [535, 369] on button "+" at bounding box center [550, 373] width 30 height 30
click at [535, 431] on button "+" at bounding box center [550, 427] width 30 height 30
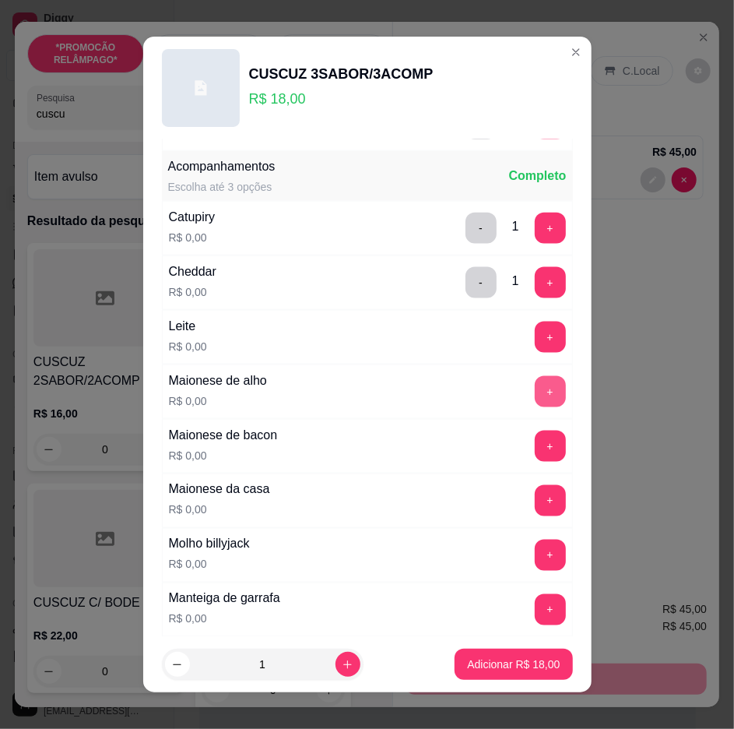
scroll to position [779, 0]
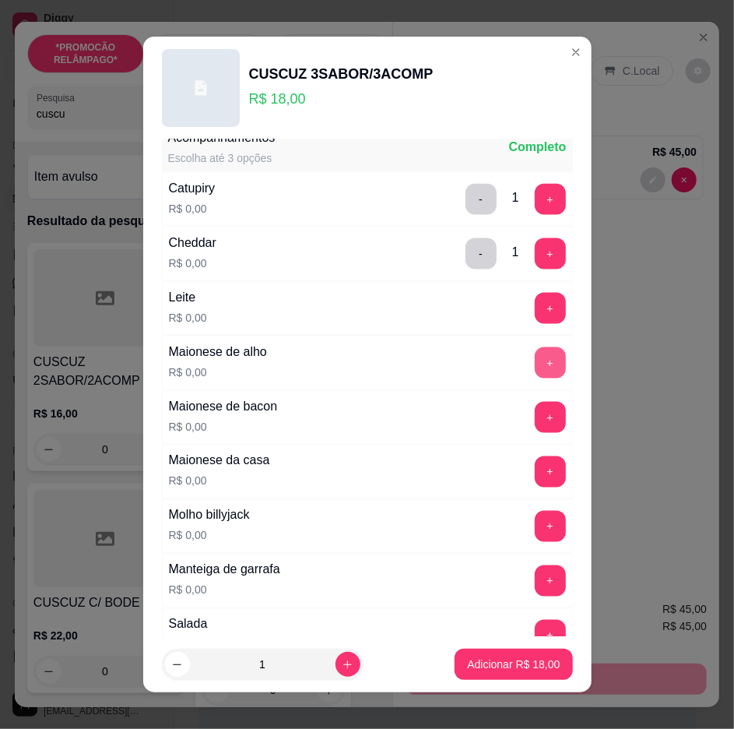
click at [535, 354] on button "+" at bounding box center [550, 362] width 31 height 31
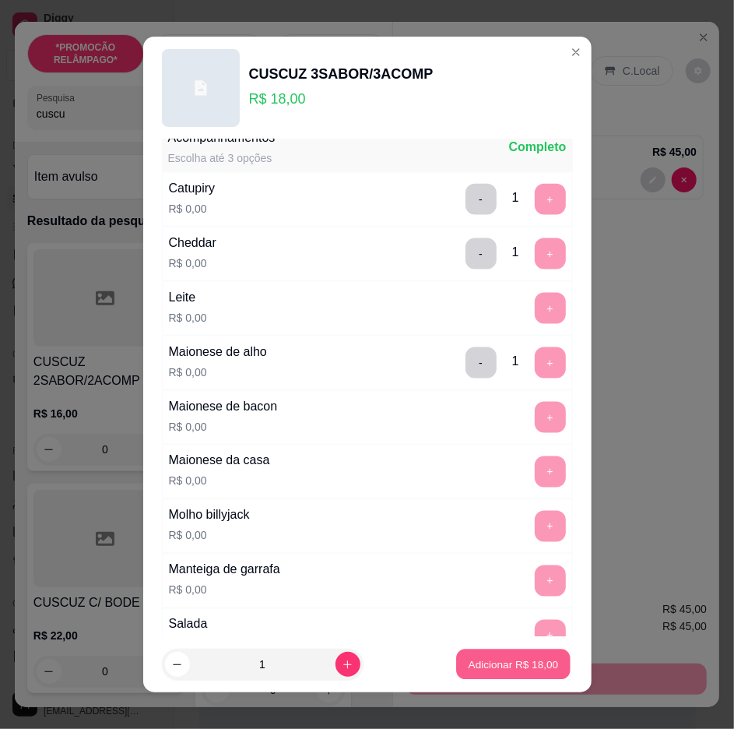
click at [548, 657] on button "Adicionar R$ 18,00" at bounding box center [514, 665] width 114 height 30
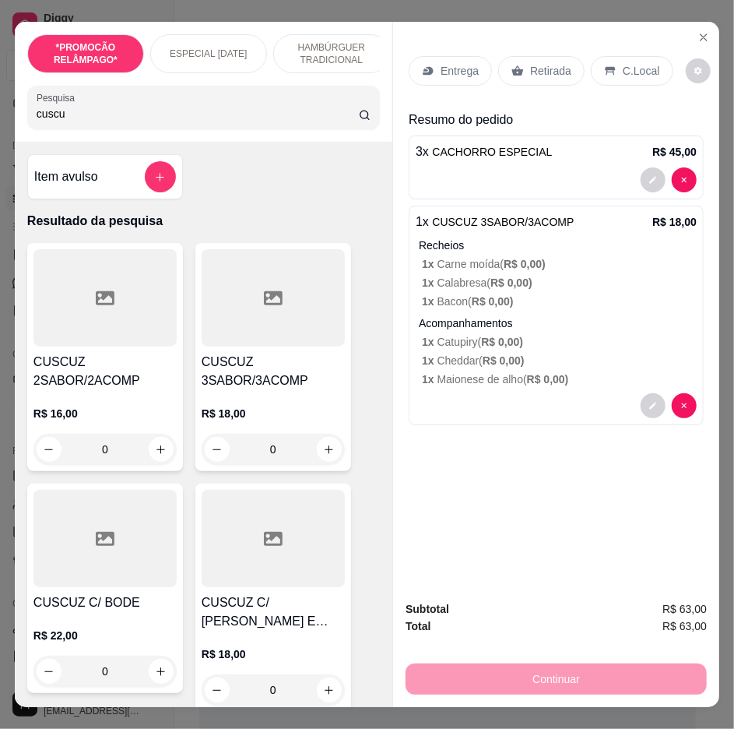
click at [441, 64] on p "Entrega" at bounding box center [460, 71] width 38 height 16
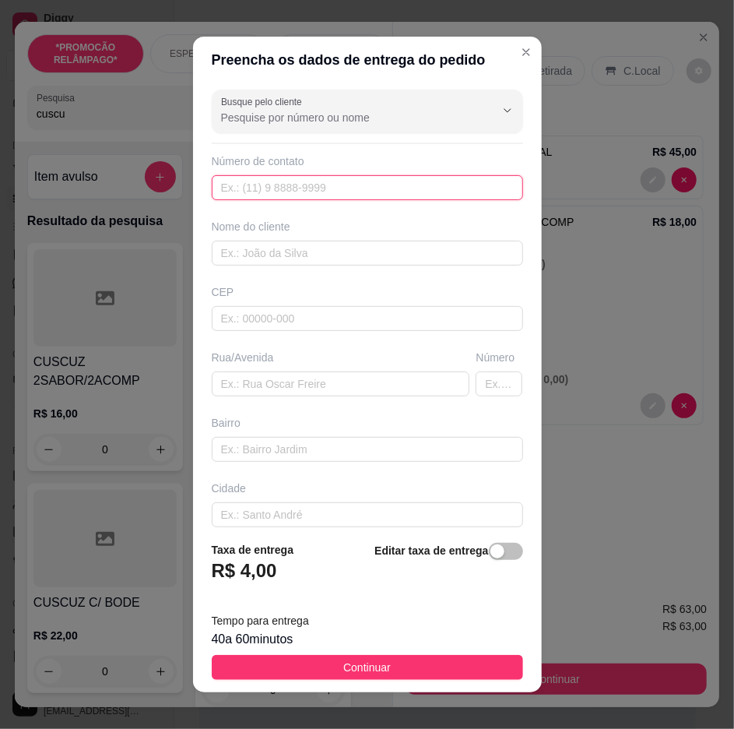
paste input "text"
drag, startPoint x: 383, startPoint y: 192, endPoint x: 363, endPoint y: 190, distance: 20.4
paste input "558 79117-5304"
type input "558 79117-5304"
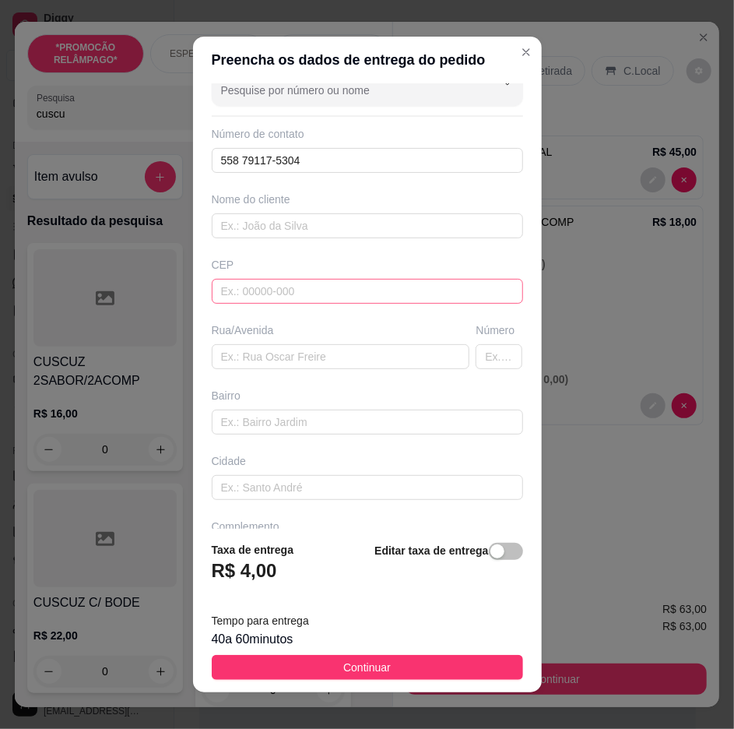
scroll to position [0, 0]
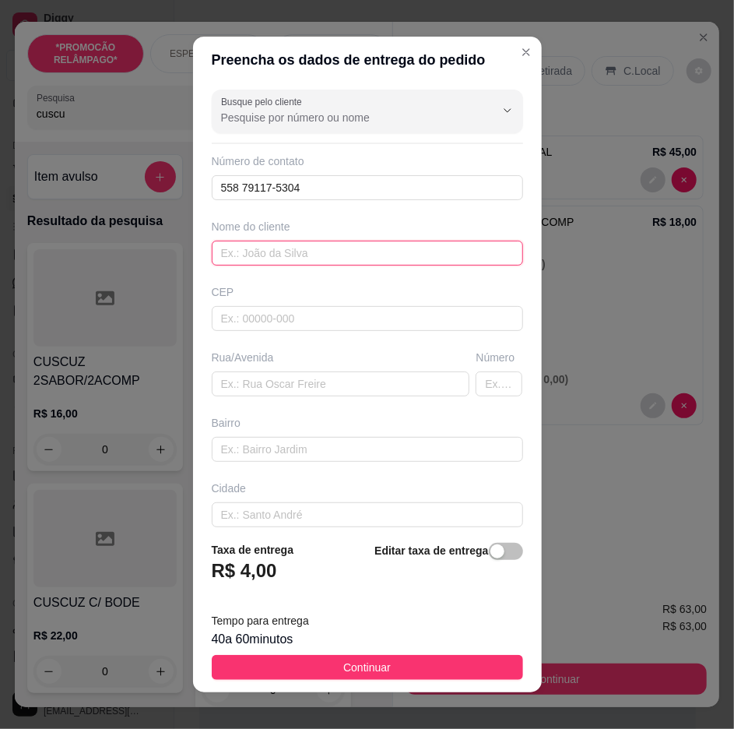
paste input "baixinhaa"
type input "baixinhaa"
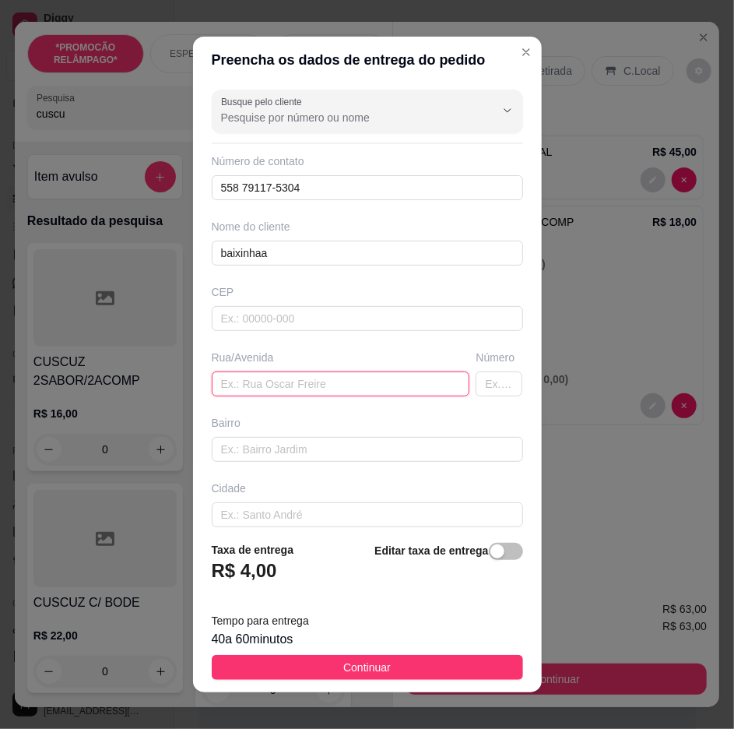
drag, startPoint x: 375, startPoint y: 391, endPoint x: 360, endPoint y: 385, distance: 16.1
click at [369, 391] on input "text" at bounding box center [341, 384] width 259 height 25
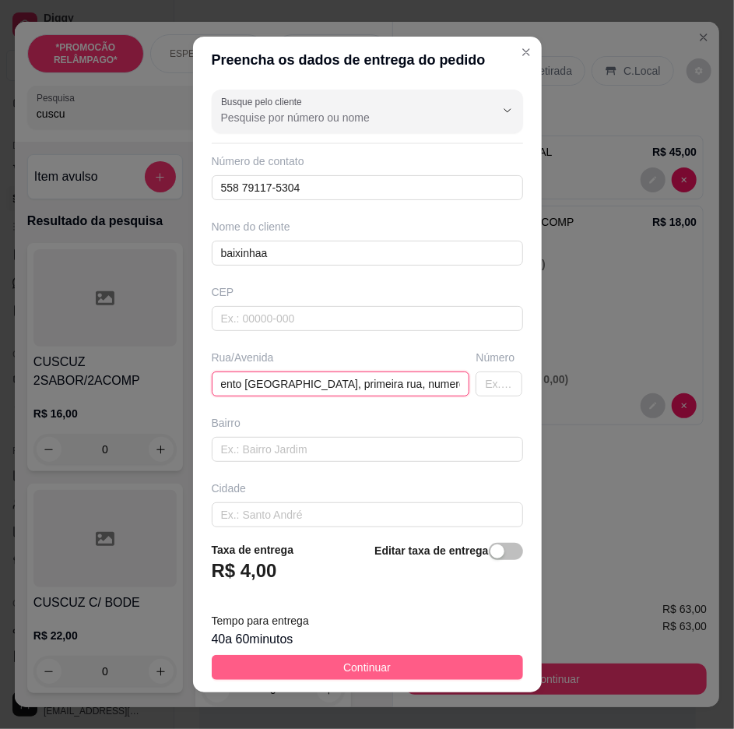
type input "depois do corredor, loteamento [GEOGRAPHIC_DATA], primeira rua, numero 13"
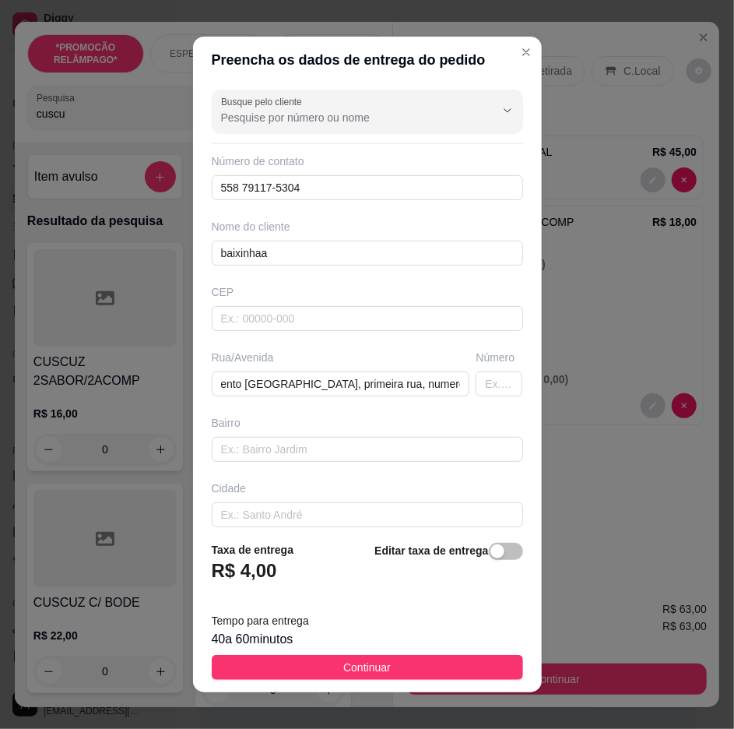
drag, startPoint x: 414, startPoint y: 664, endPoint x: 450, endPoint y: 548, distance: 120.9
click at [414, 662] on button "Continuar" at bounding box center [368, 667] width 312 height 25
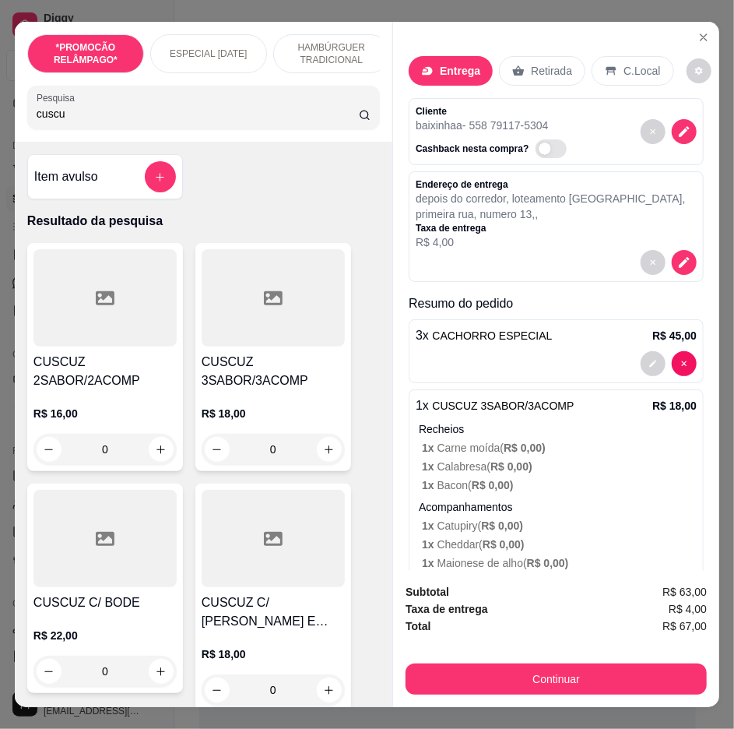
click at [530, 692] on div "Subtotal R$ 63,00 Taxa de entrega R$ 4,00 Total R$ 67,00 Continuar" at bounding box center [556, 639] width 326 height 136
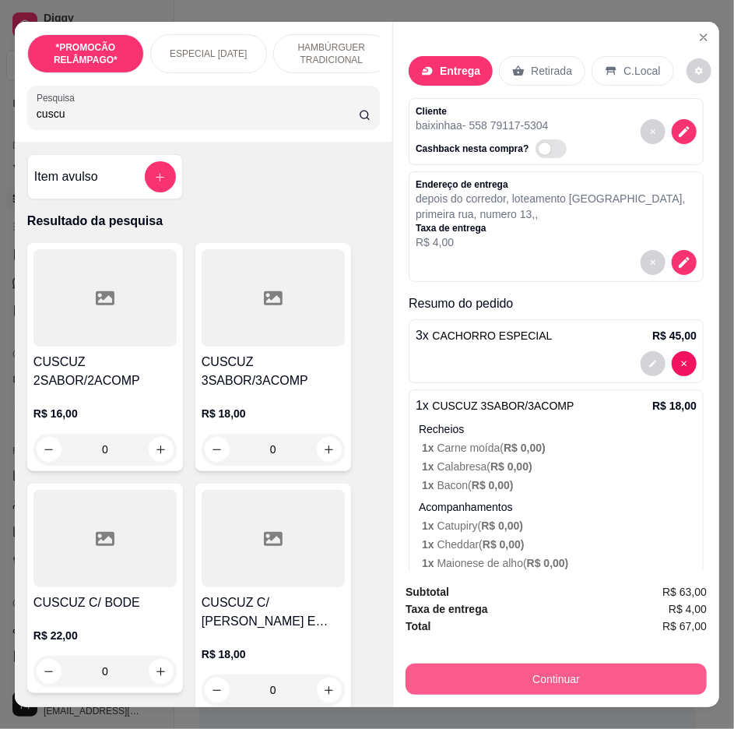
click at [533, 683] on button "Continuar" at bounding box center [556, 679] width 301 height 31
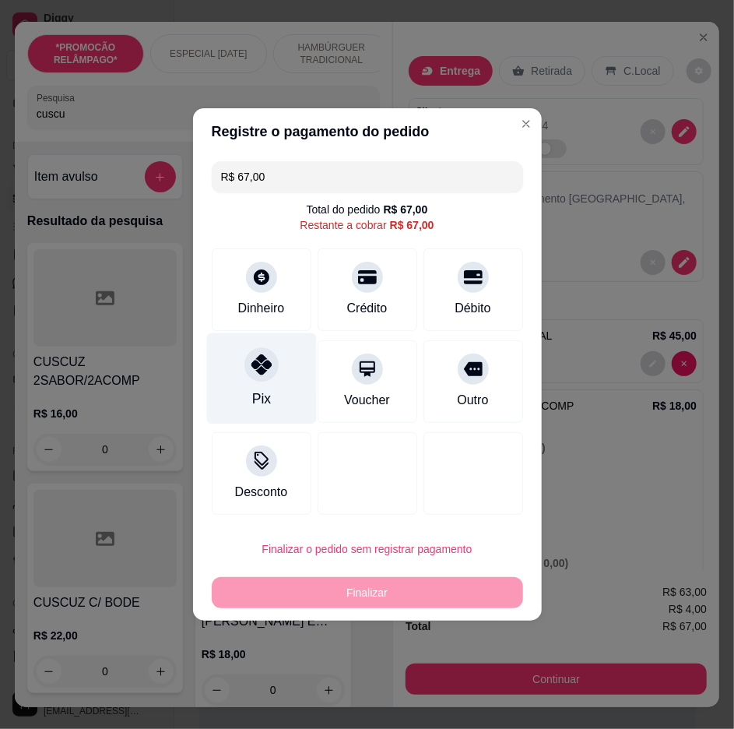
drag, startPoint x: 248, startPoint y: 380, endPoint x: 259, endPoint y: 379, distance: 11.7
click at [252, 379] on div "Pix" at bounding box center [261, 378] width 110 height 91
type input "R$ 0,00"
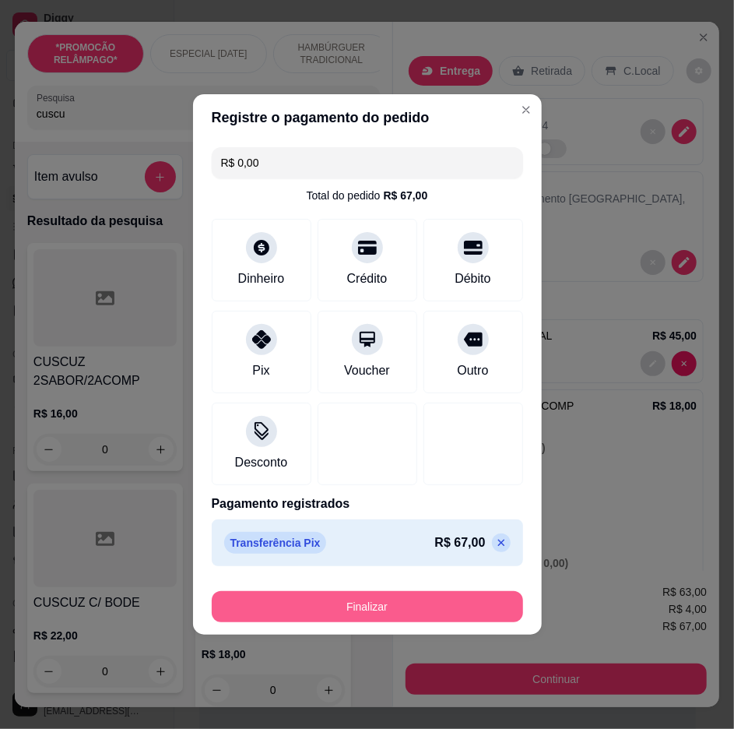
click at [495, 593] on button "Finalizar" at bounding box center [368, 606] width 312 height 31
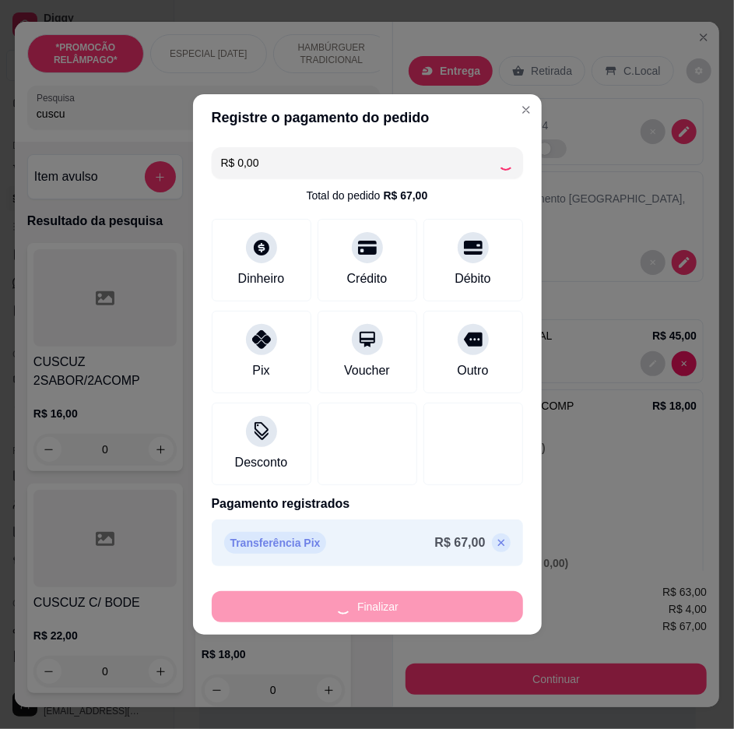
type input "0"
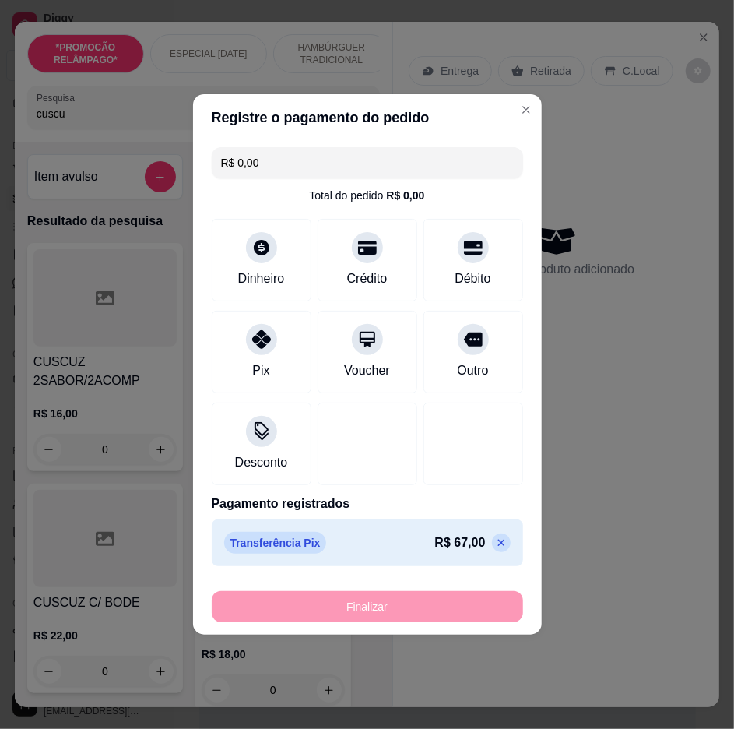
type input "-R$ 67,00"
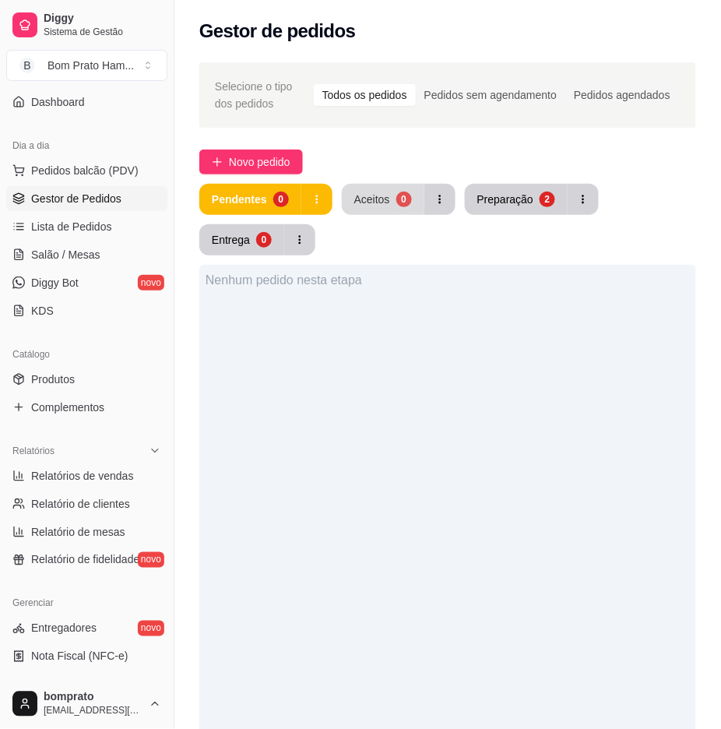
click at [415, 200] on button "Aceitos 0" at bounding box center [383, 199] width 83 height 31
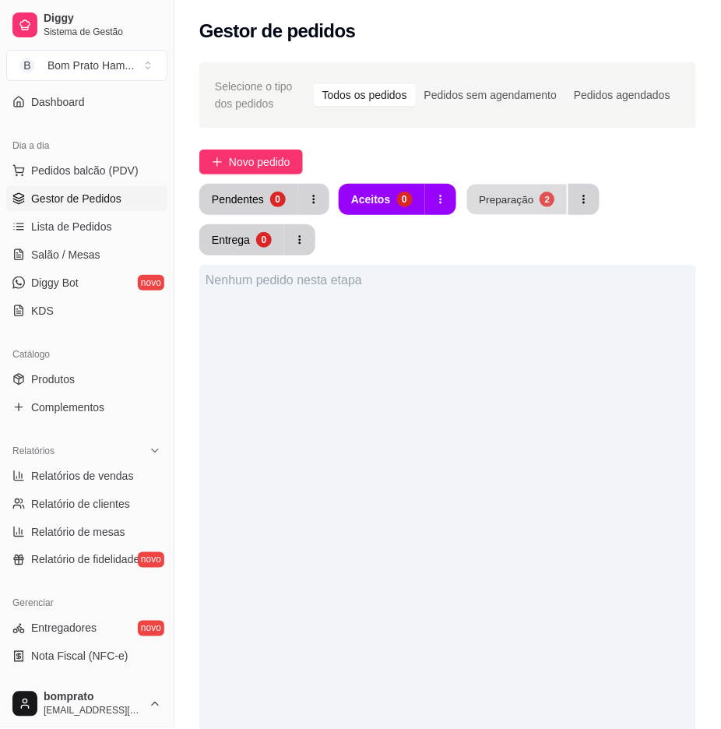
click at [520, 190] on button "Preparação 2" at bounding box center [517, 200] width 100 height 30
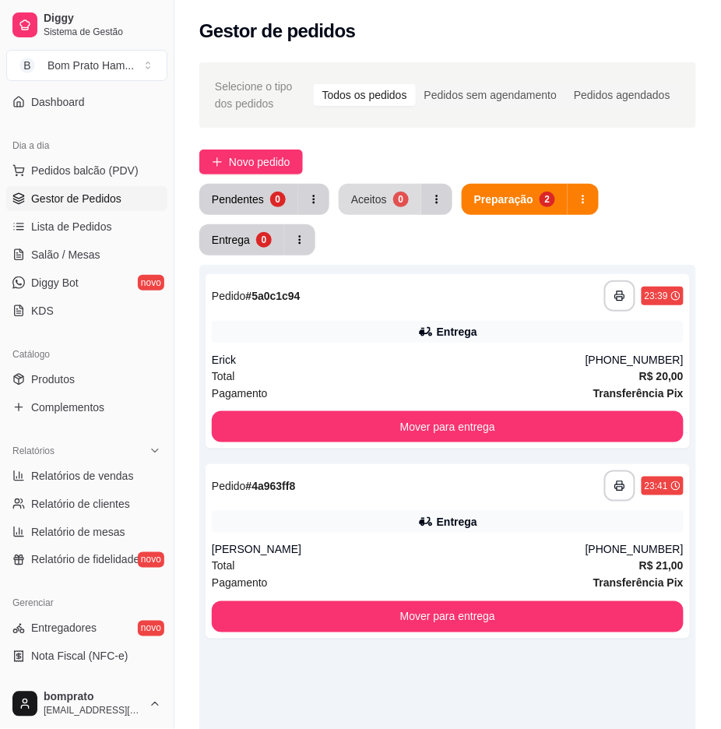
click at [397, 193] on div "0" at bounding box center [401, 200] width 16 height 16
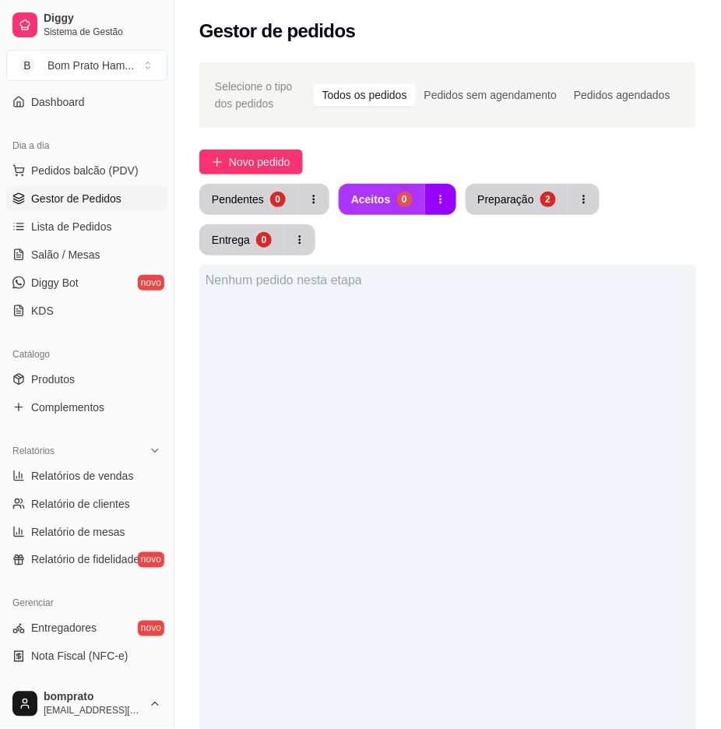
click at [389, 185] on button "Aceitos 0" at bounding box center [382, 199] width 86 height 31
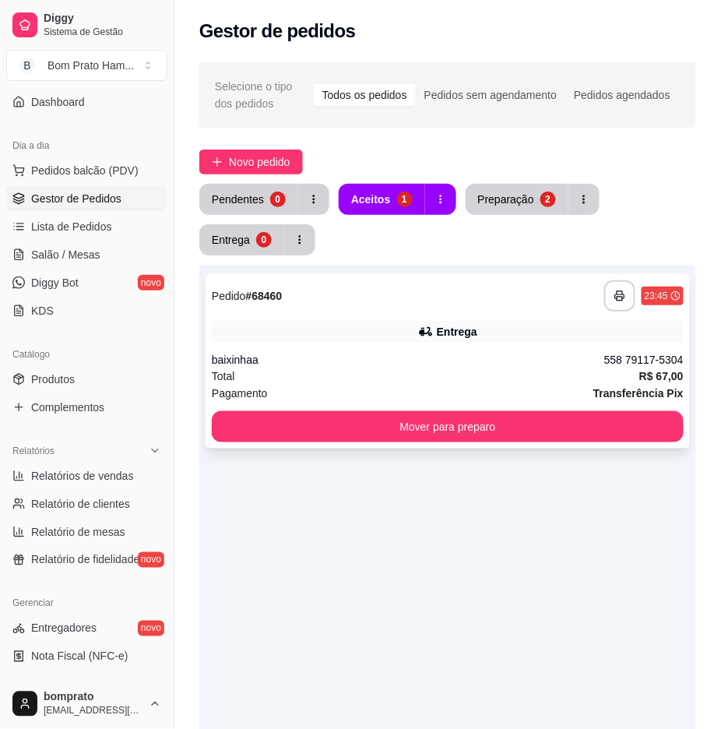
drag, startPoint x: 447, startPoint y: 351, endPoint x: 460, endPoint y: 336, distance: 19.9
click at [460, 336] on div "**********" at bounding box center [448, 361] width 484 height 174
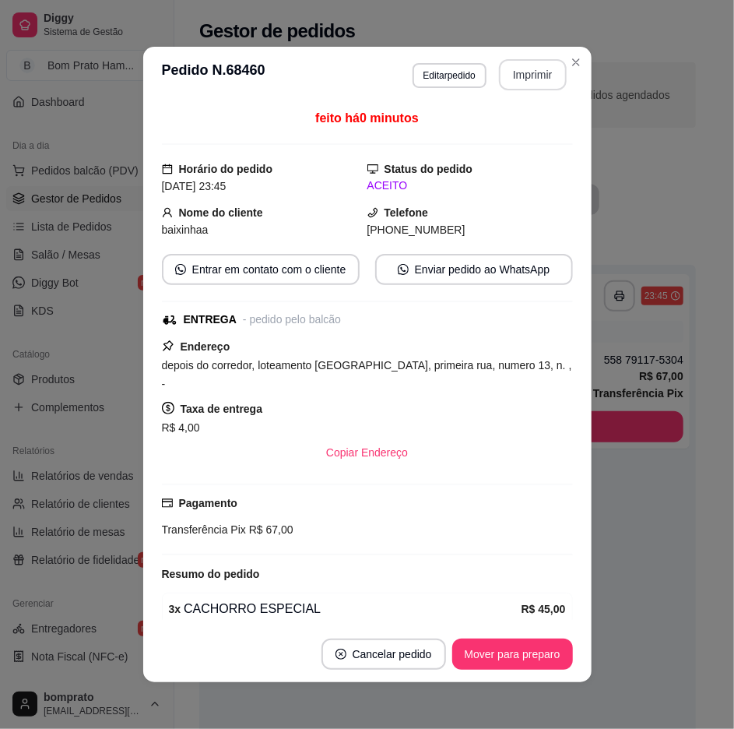
click at [540, 80] on button "Imprimir" at bounding box center [533, 74] width 68 height 31
click at [541, 657] on button "Mover para preparo" at bounding box center [512, 654] width 117 height 30
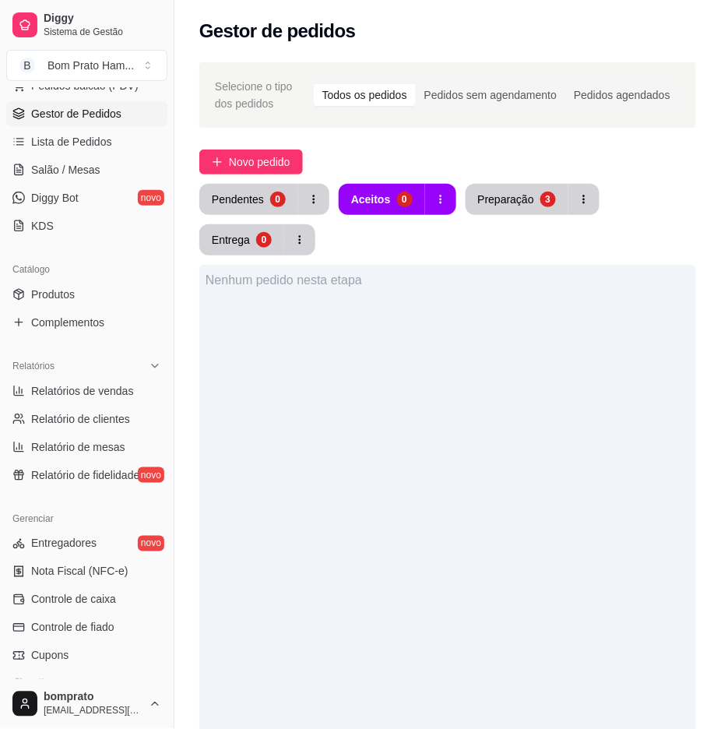
scroll to position [391, 0]
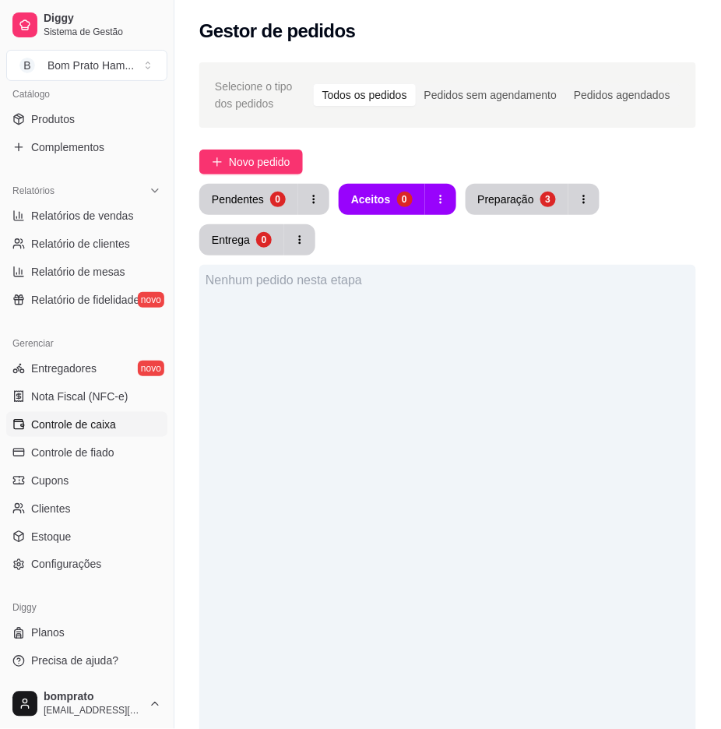
click at [107, 426] on span "Controle de caixa" at bounding box center [73, 425] width 85 height 16
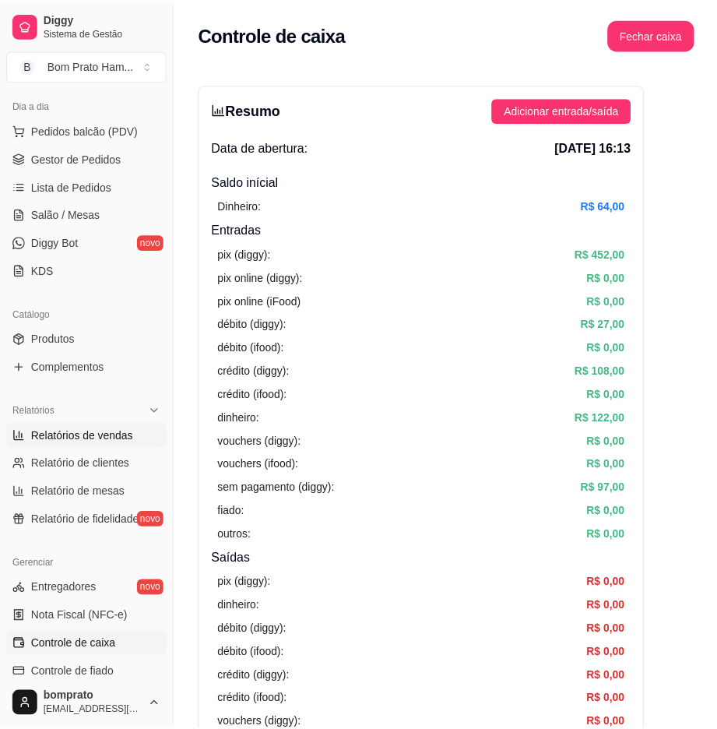
scroll to position [131, 0]
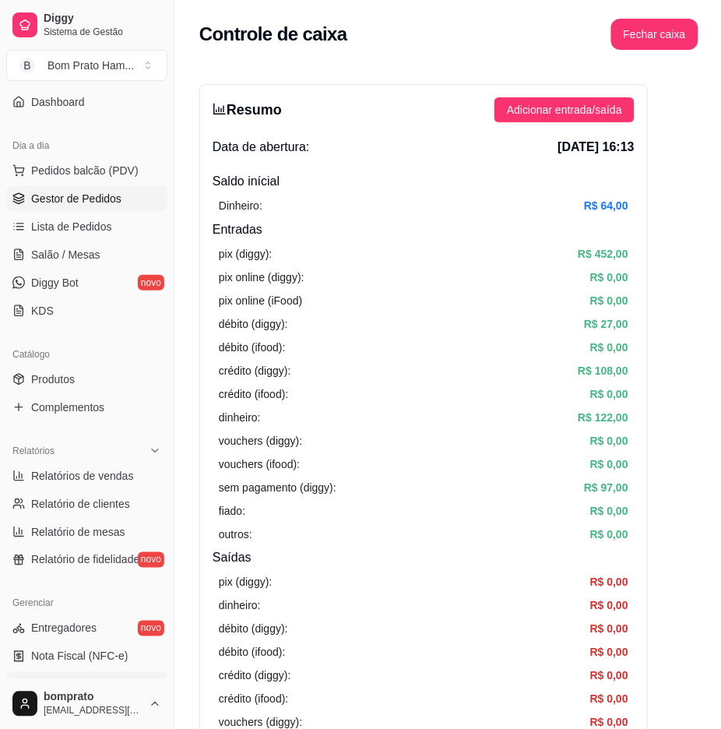
click at [109, 206] on link "Gestor de Pedidos" at bounding box center [86, 198] width 161 height 25
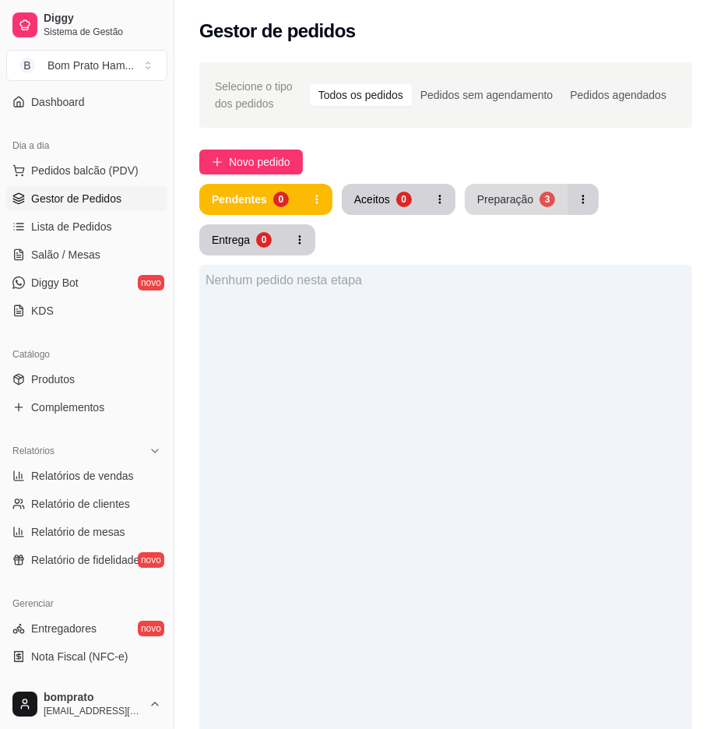
click at [516, 198] on div "Preparação" at bounding box center [505, 200] width 56 height 16
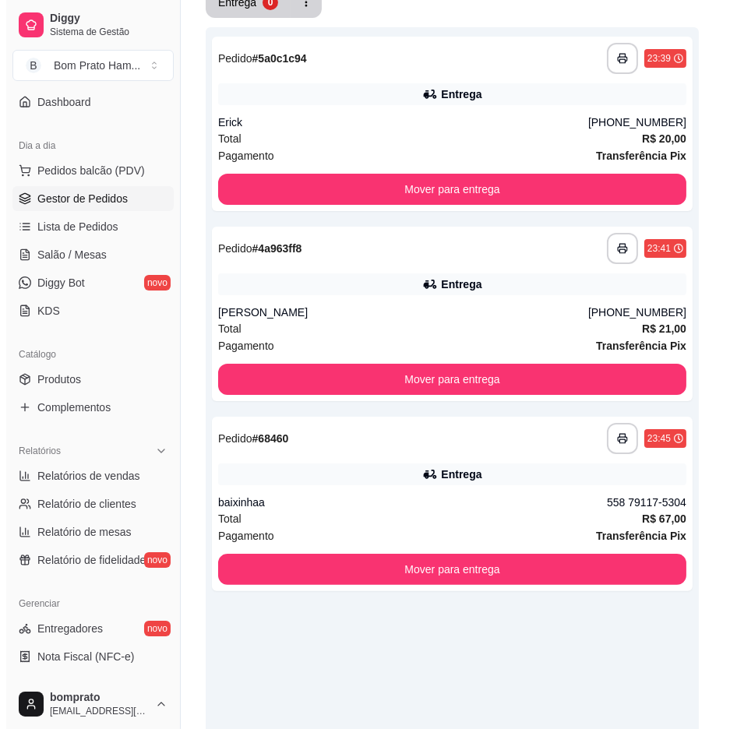
scroll to position [259, 0]
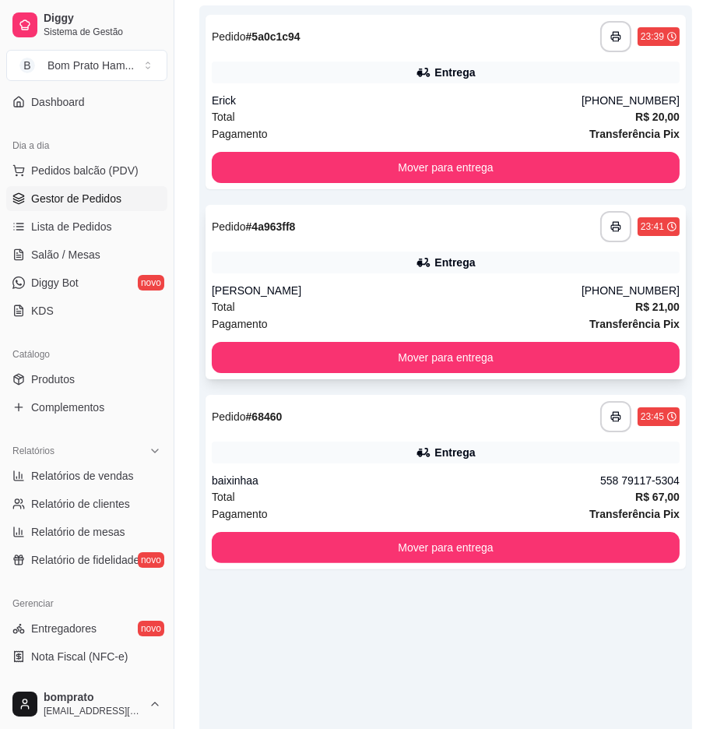
click at [524, 262] on div "Entrega" at bounding box center [446, 263] width 468 height 22
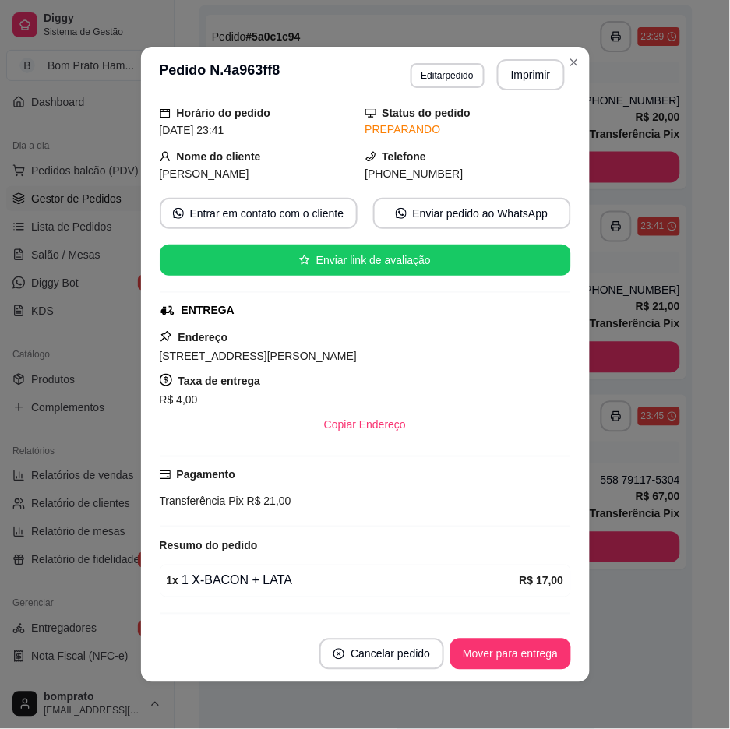
scroll to position [86, 0]
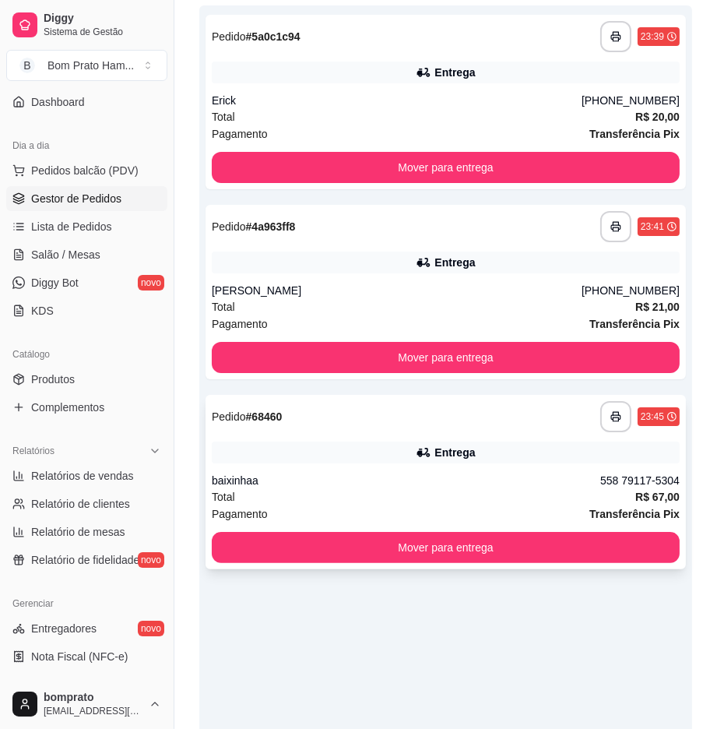
click at [598, 448] on div "Entrega" at bounding box center [446, 453] width 468 height 22
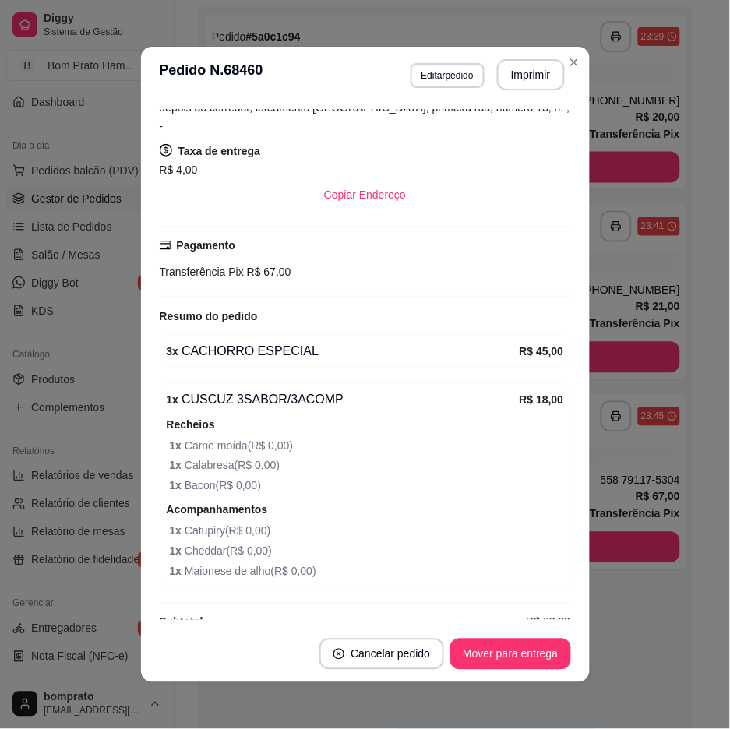
scroll to position [259, 0]
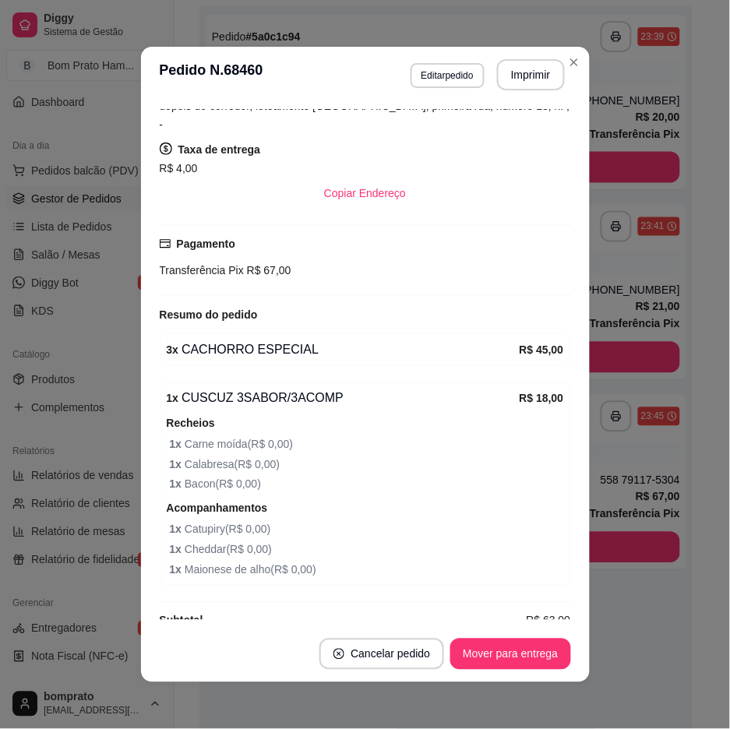
drag, startPoint x: 582, startPoint y: 424, endPoint x: 649, endPoint y: 283, distance: 156.8
click at [601, 415] on div "**********" at bounding box center [365, 364] width 730 height 729
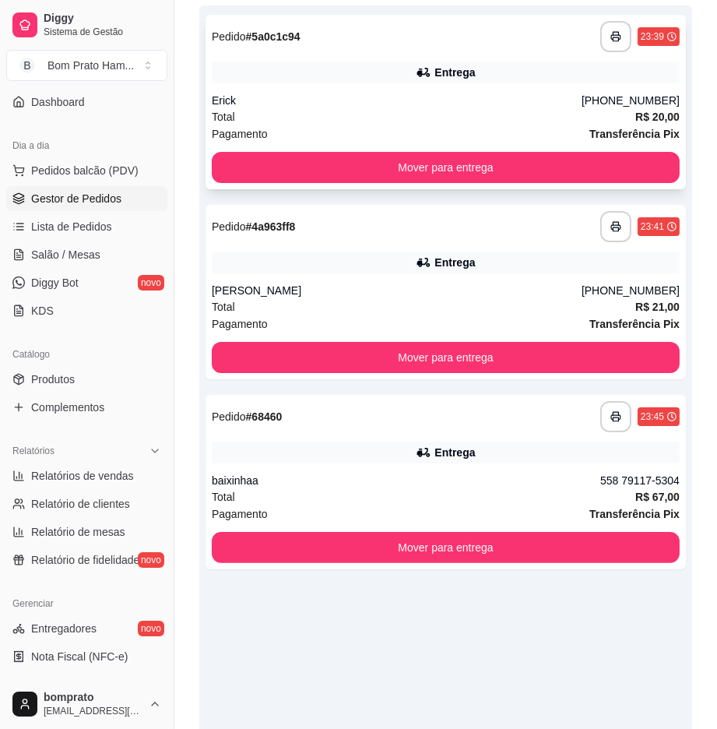
drag, startPoint x: 589, startPoint y: 68, endPoint x: 589, endPoint y: 83, distance: 15.6
click at [589, 83] on div "**********" at bounding box center [446, 102] width 481 height 174
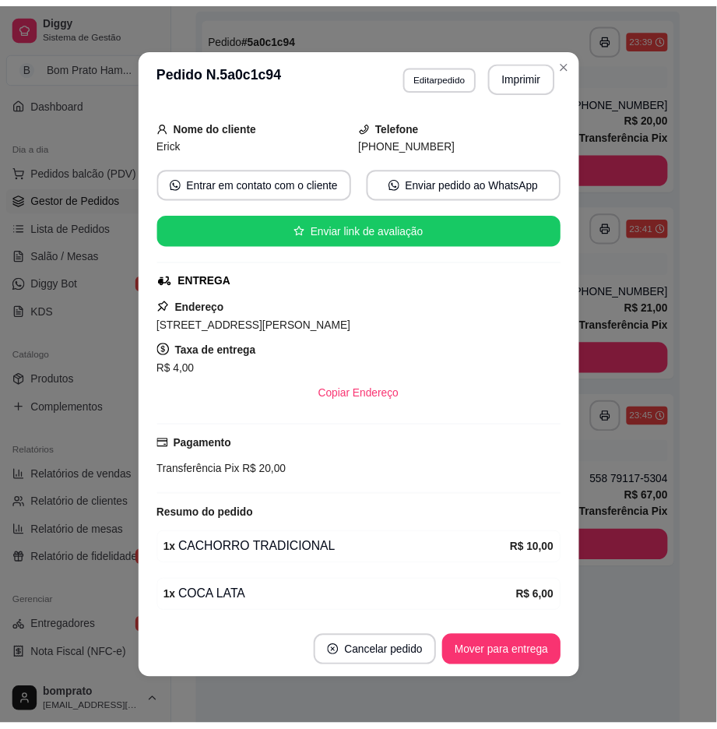
scroll to position [143, 0]
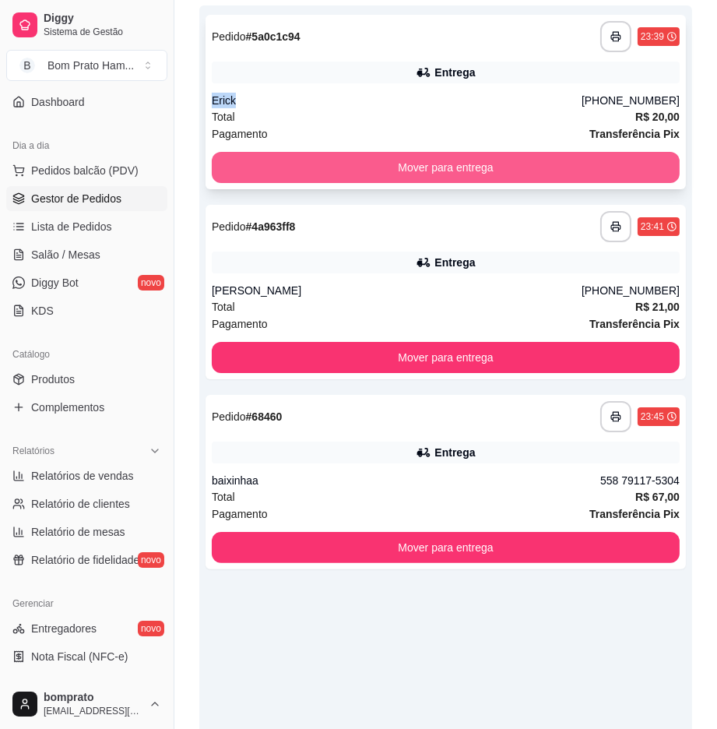
click at [496, 165] on button "Mover para entrega" at bounding box center [446, 167] width 468 height 31
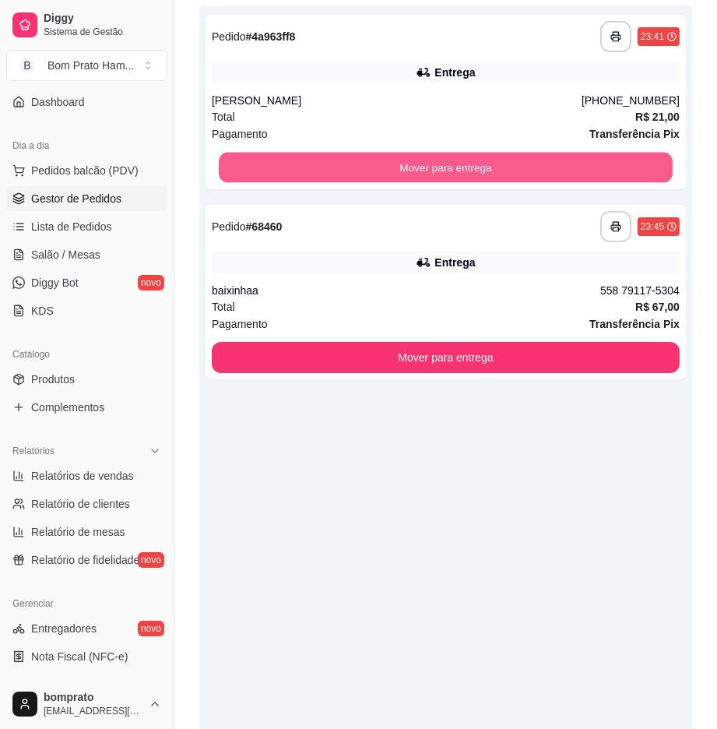
click at [496, 165] on button "Mover para entrega" at bounding box center [446, 168] width 454 height 30
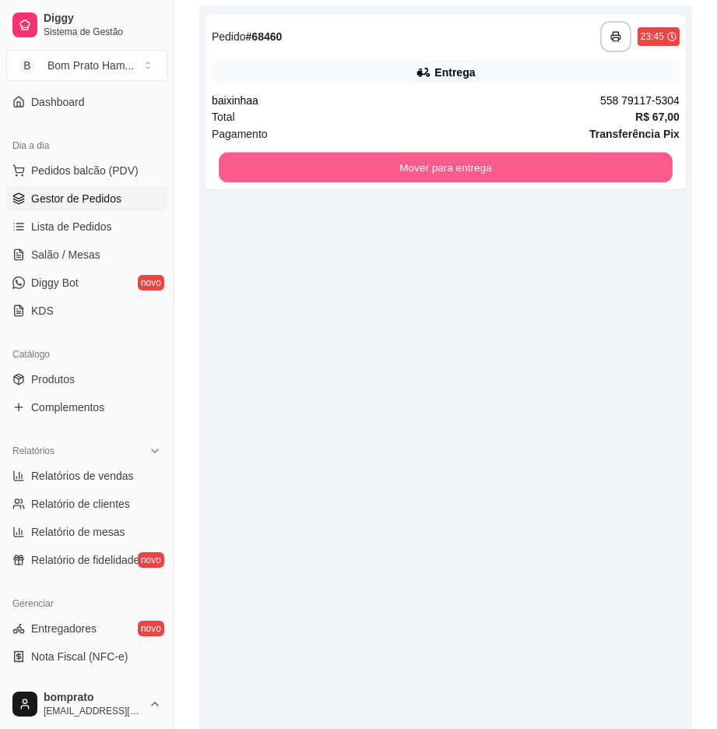
click at [496, 165] on button "Mover para entrega" at bounding box center [446, 168] width 454 height 30
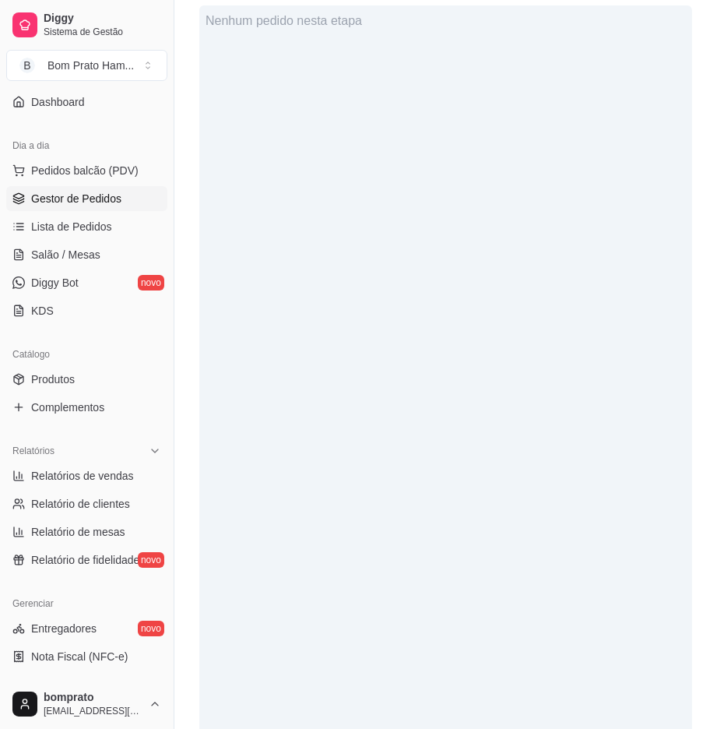
click at [540, 315] on div "Nenhum pedido nesta etapa" at bounding box center [445, 369] width 493 height 729
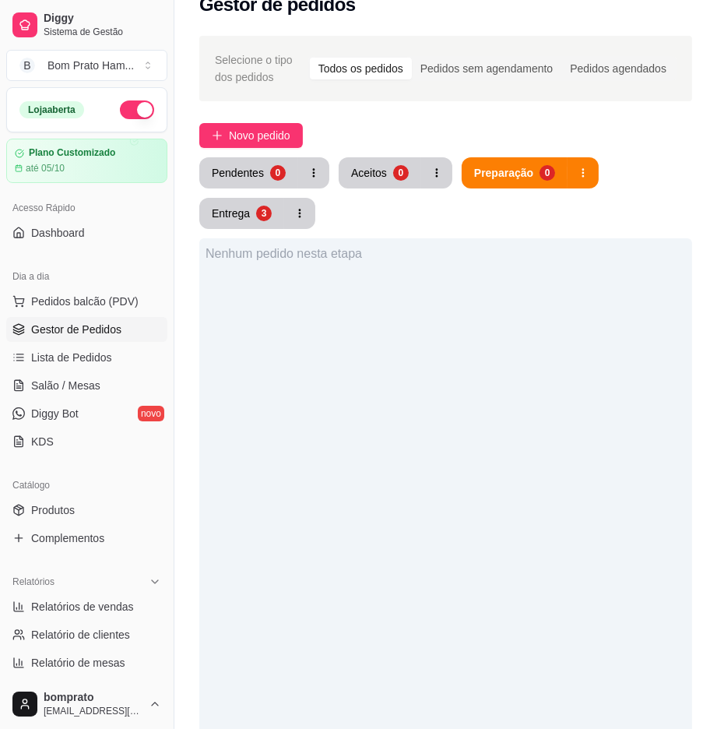
scroll to position [0, 0]
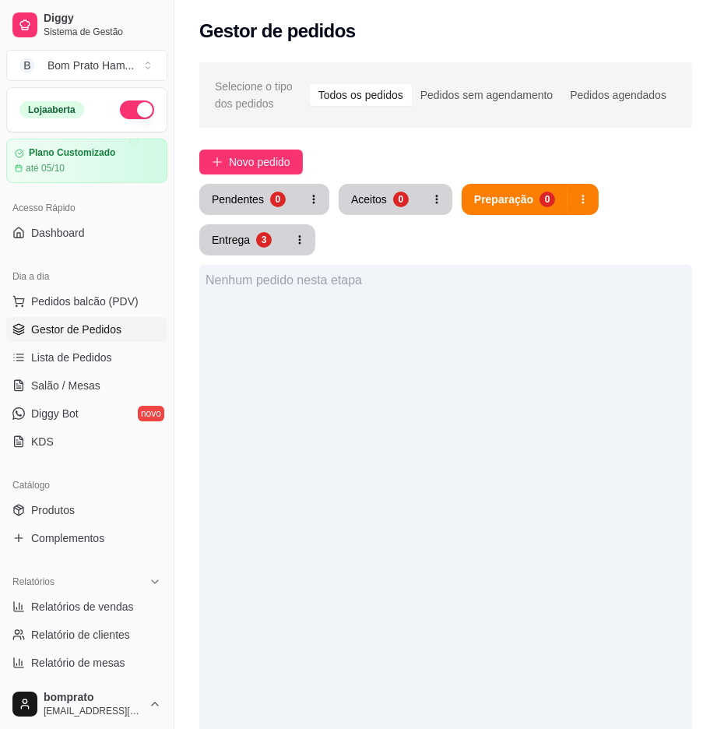
click at [120, 111] on button "button" at bounding box center [137, 109] width 34 height 19
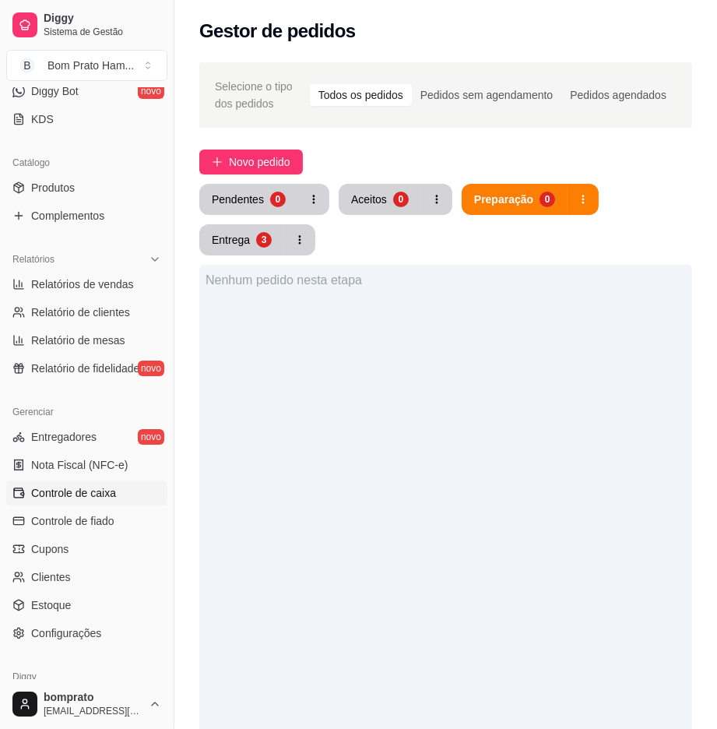
scroll to position [346, 0]
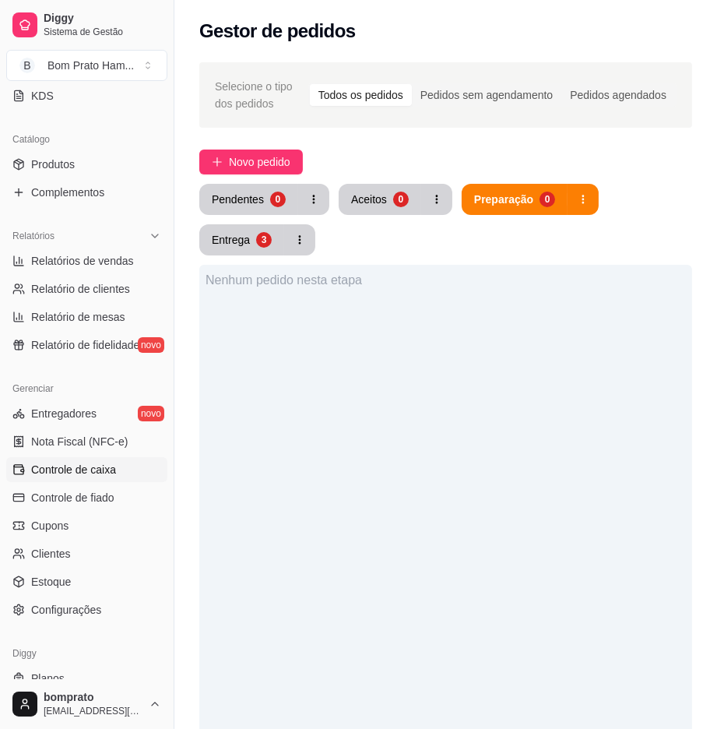
click at [104, 475] on span "Controle de caixa" at bounding box center [73, 470] width 85 height 16
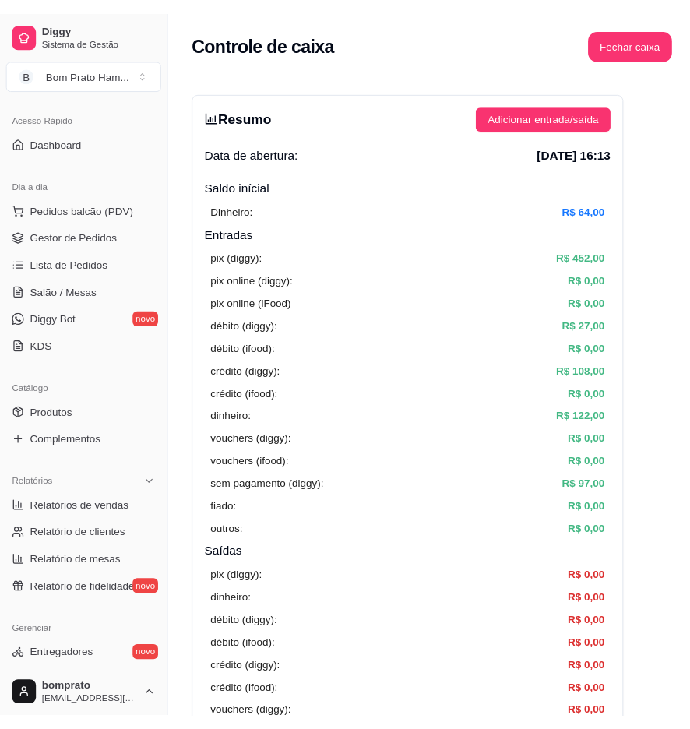
scroll to position [86, 0]
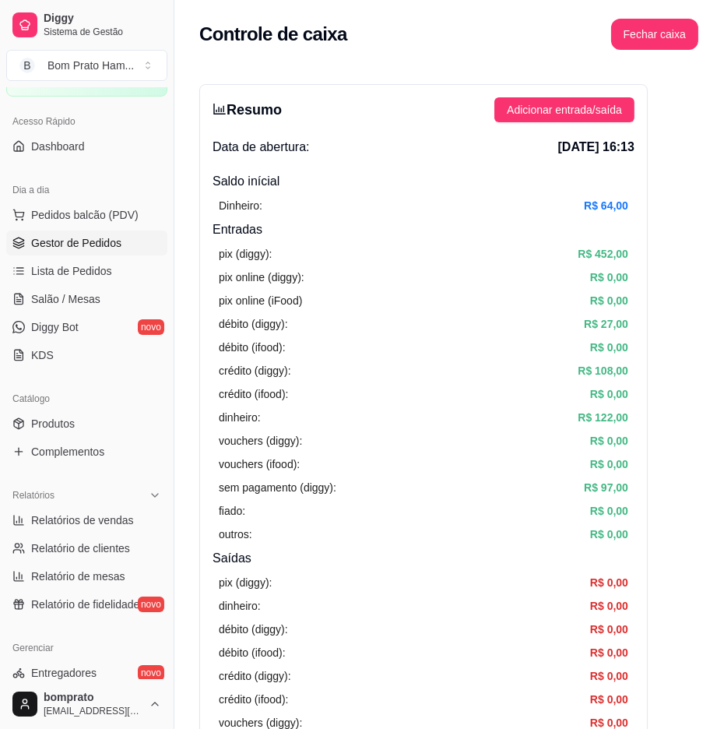
drag, startPoint x: 104, startPoint y: 246, endPoint x: 223, endPoint y: 267, distance: 121.0
click at [104, 245] on span "Gestor de Pedidos" at bounding box center [76, 243] width 90 height 16
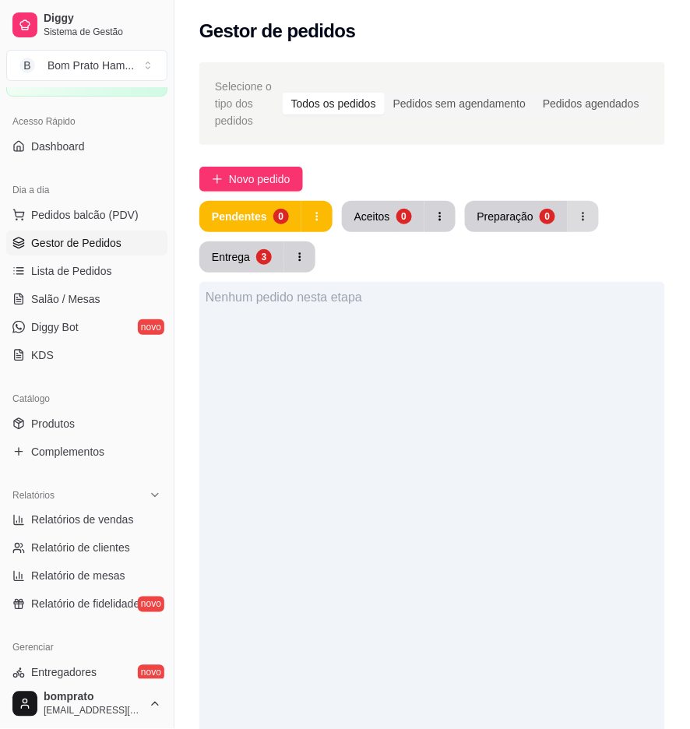
click at [568, 216] on button "button" at bounding box center [583, 216] width 31 height 31
click at [269, 260] on button "Entrega 3" at bounding box center [242, 257] width 83 height 30
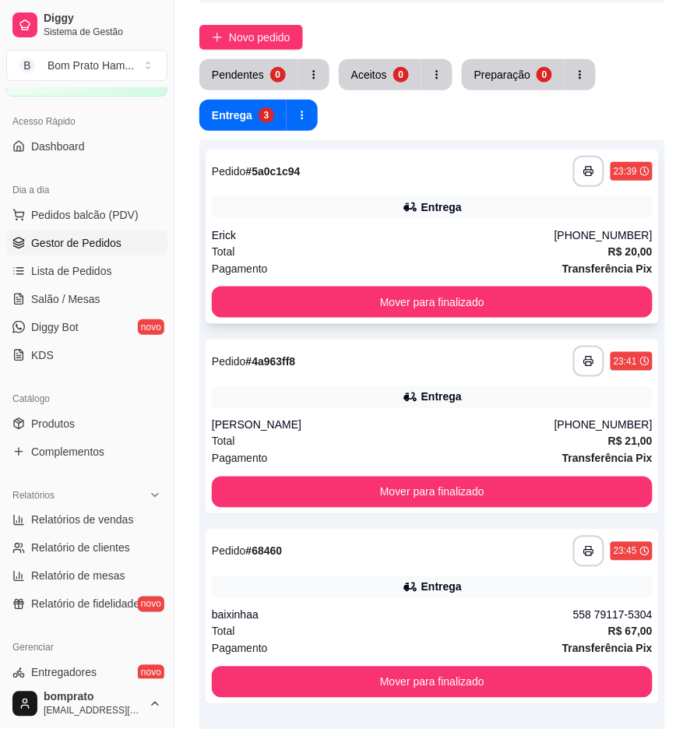
scroll to position [173, 0]
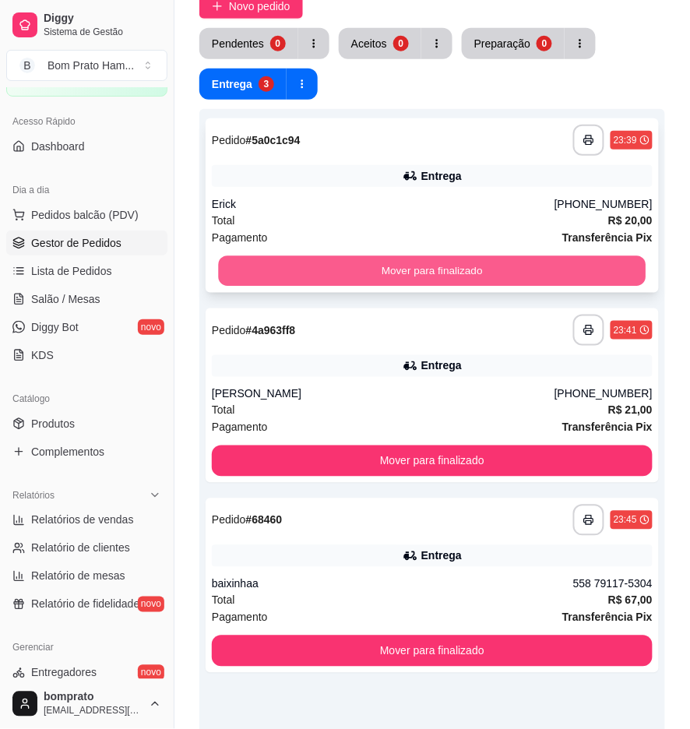
click at [610, 265] on button "Mover para finalizado" at bounding box center [432, 271] width 428 height 30
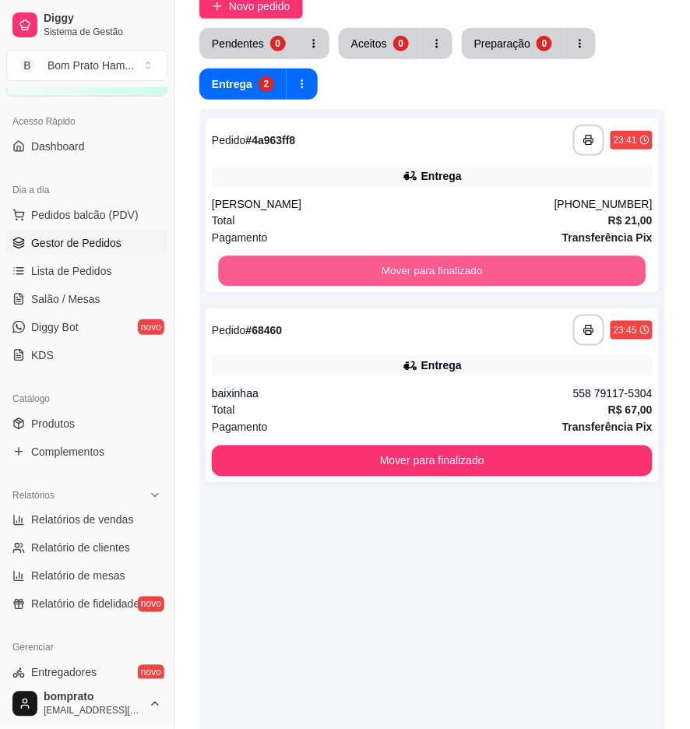
click at [610, 265] on button "Mover para finalizado" at bounding box center [432, 271] width 428 height 30
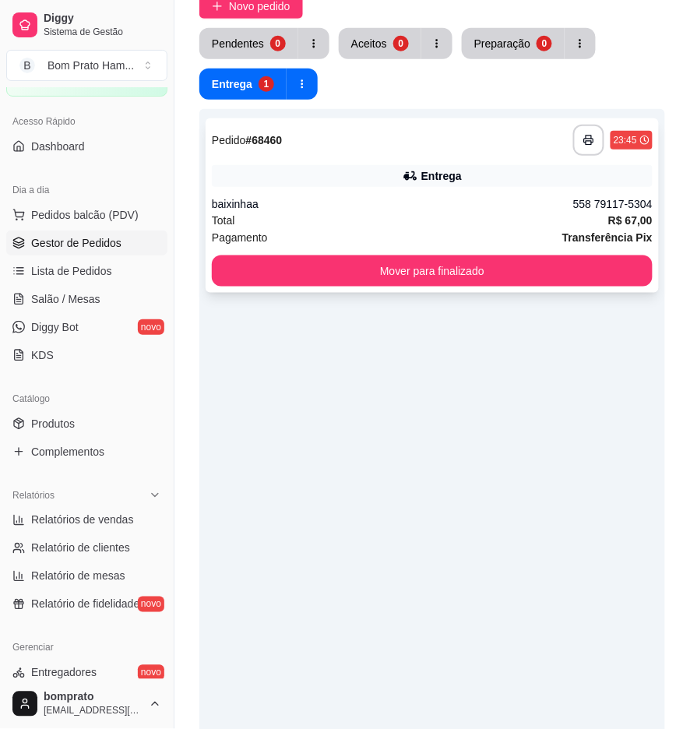
click at [601, 252] on div "**********" at bounding box center [432, 205] width 453 height 174
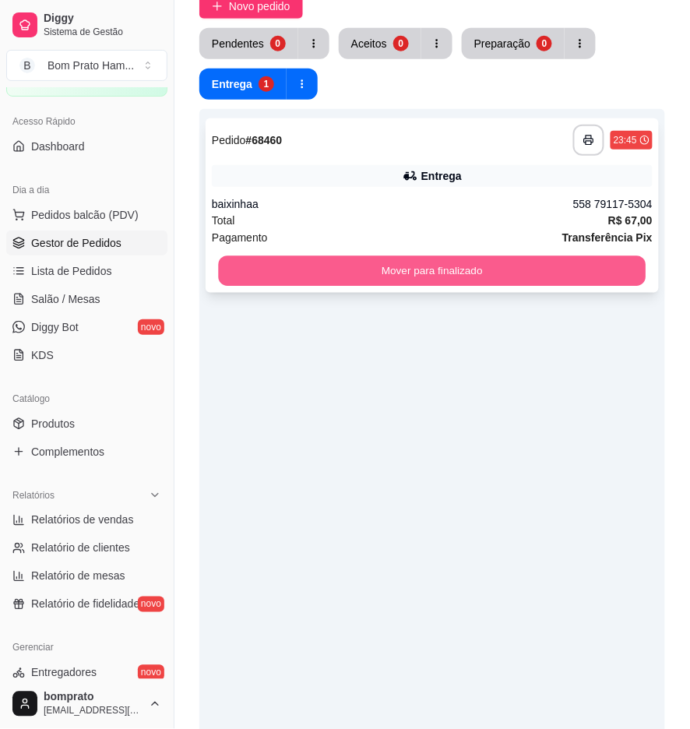
click at [588, 262] on button "Mover para finalizado" at bounding box center [432, 271] width 428 height 30
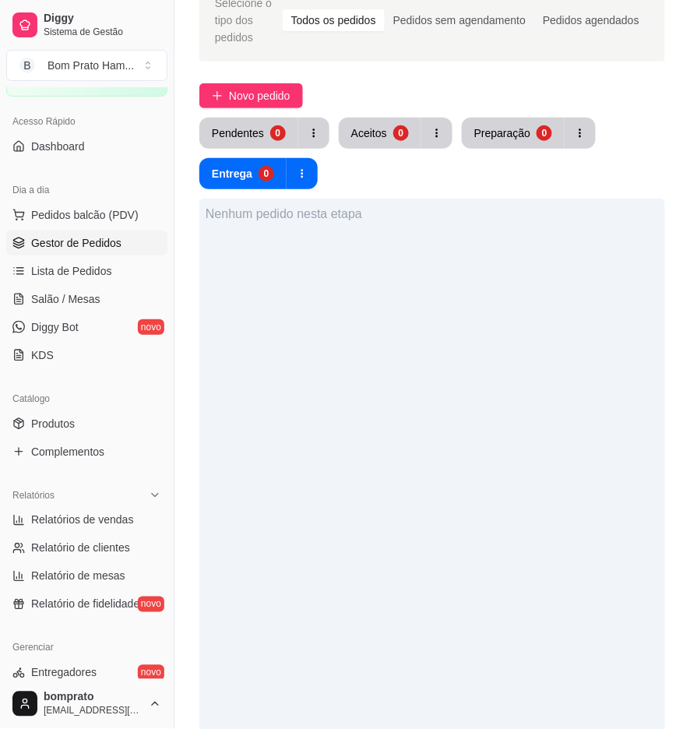
scroll to position [0, 0]
